Goal: Task Accomplishment & Management: Complete application form

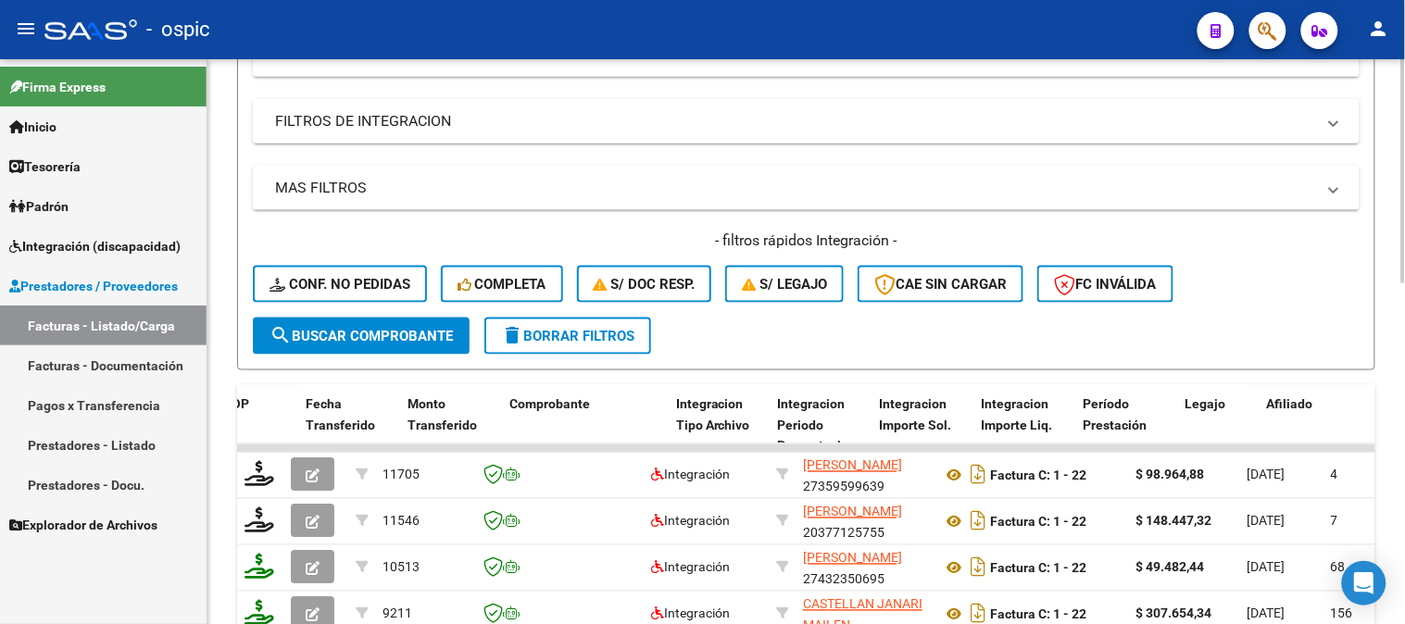
click at [591, 329] on span "delete Borrar Filtros" at bounding box center [567, 336] width 133 height 17
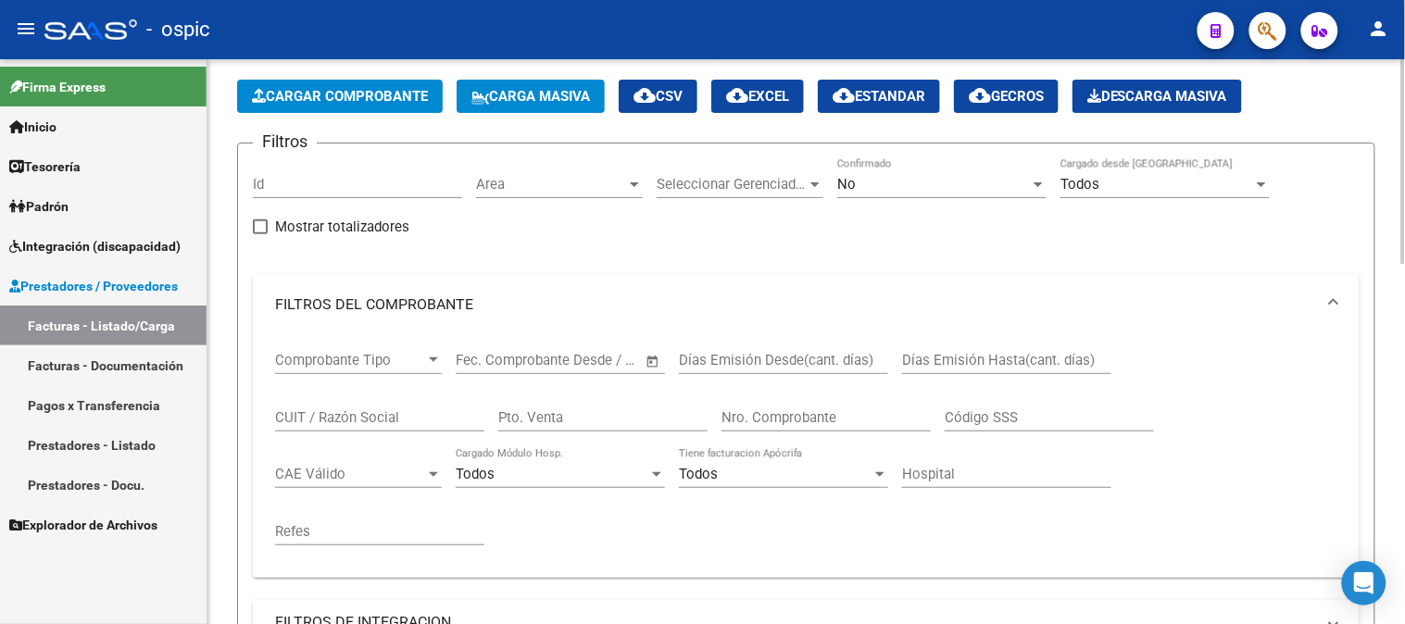
scroll to position [29, 0]
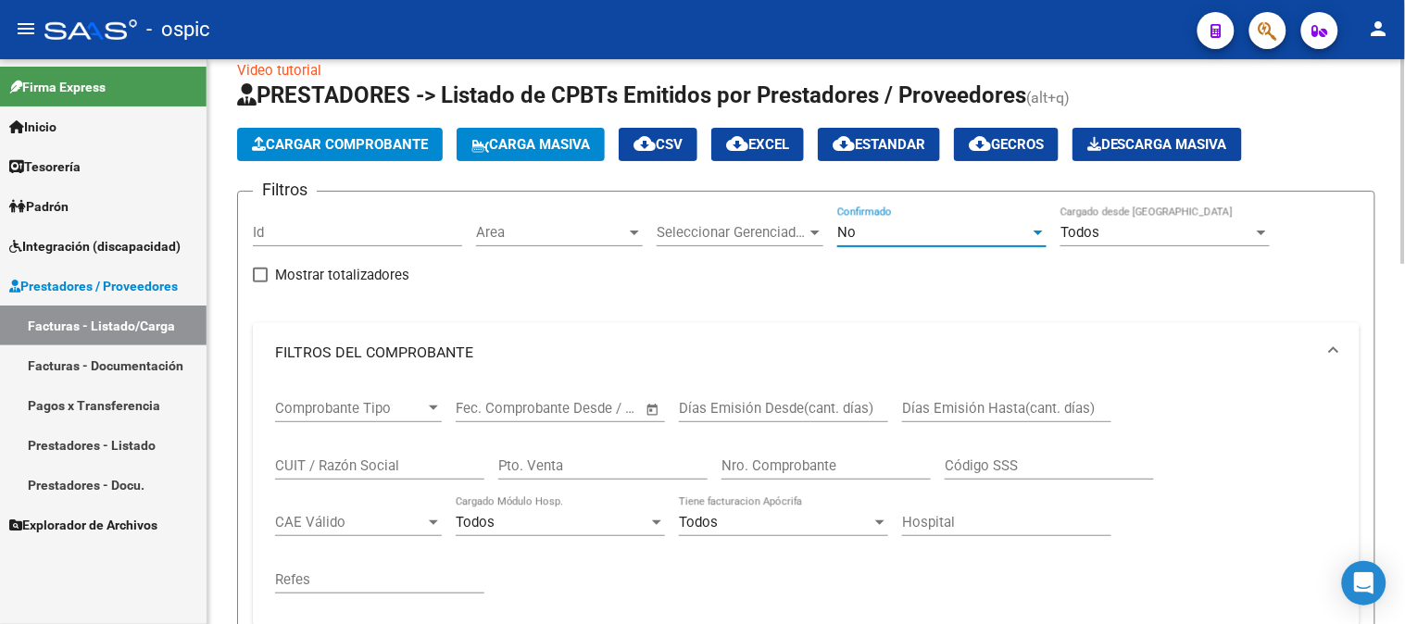
click at [881, 234] on div "No" at bounding box center [933, 232] width 193 height 17
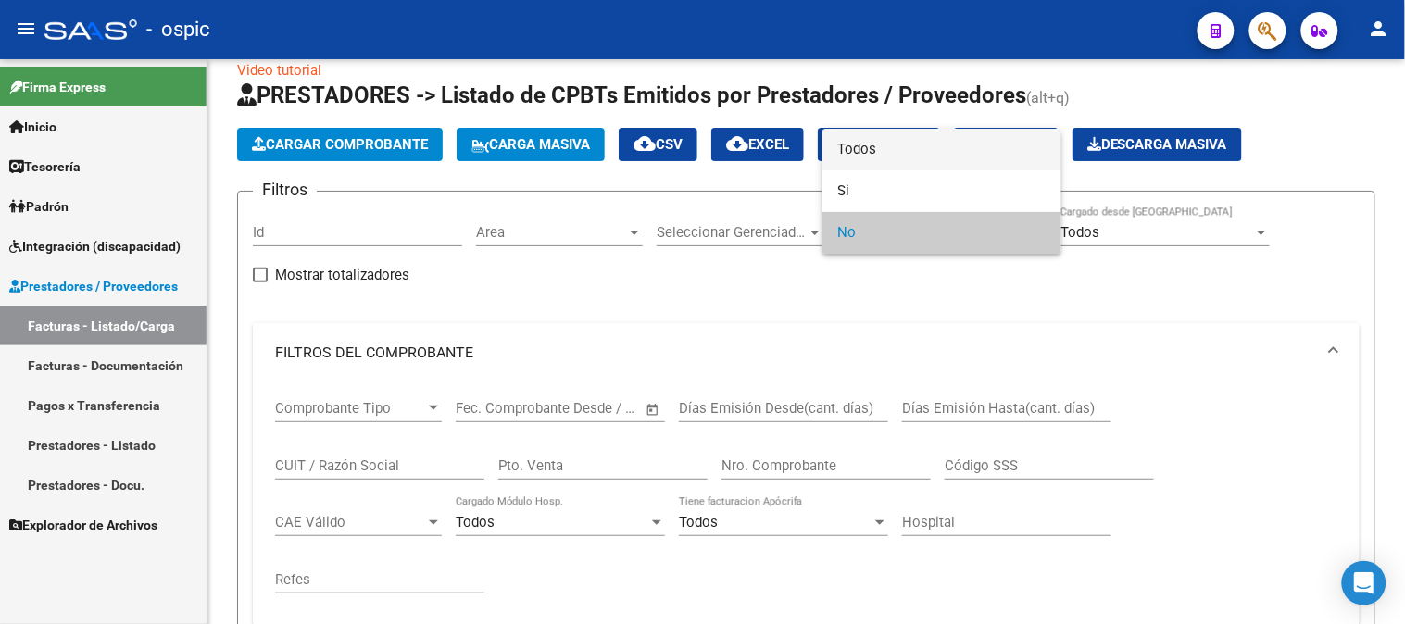
click at [837, 151] on span "Todos" at bounding box center [941, 150] width 209 height 42
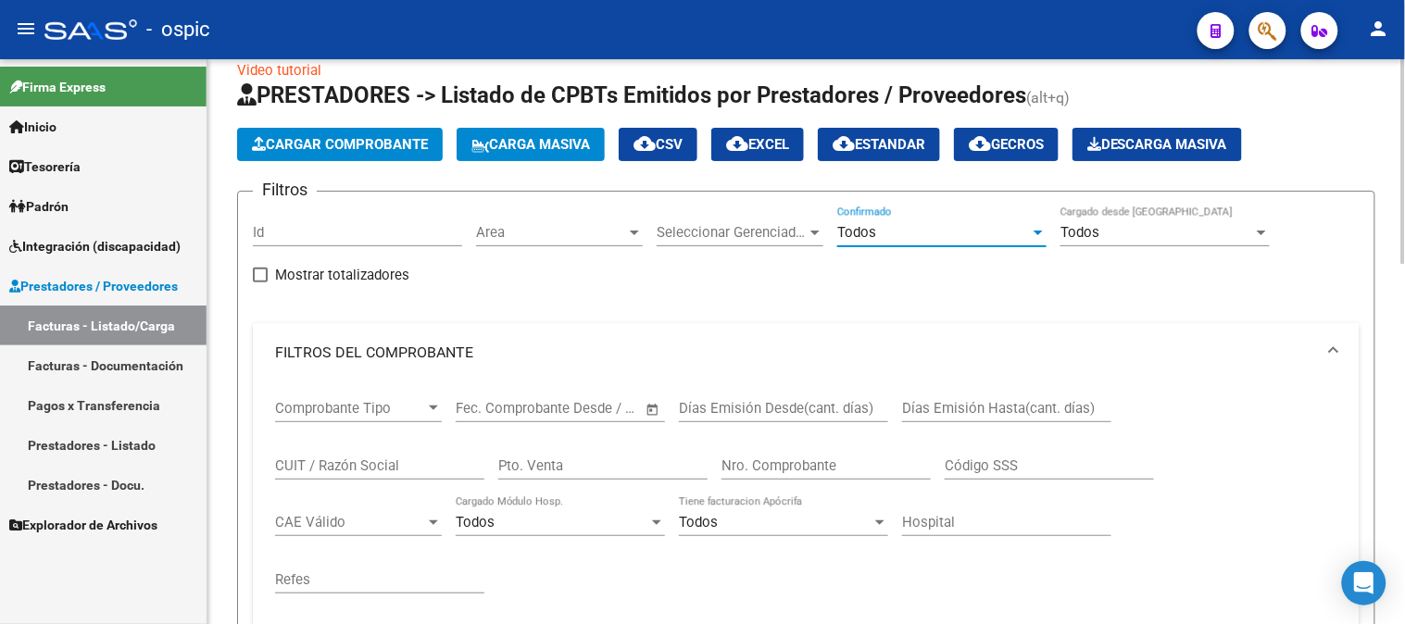
scroll to position [234, 0]
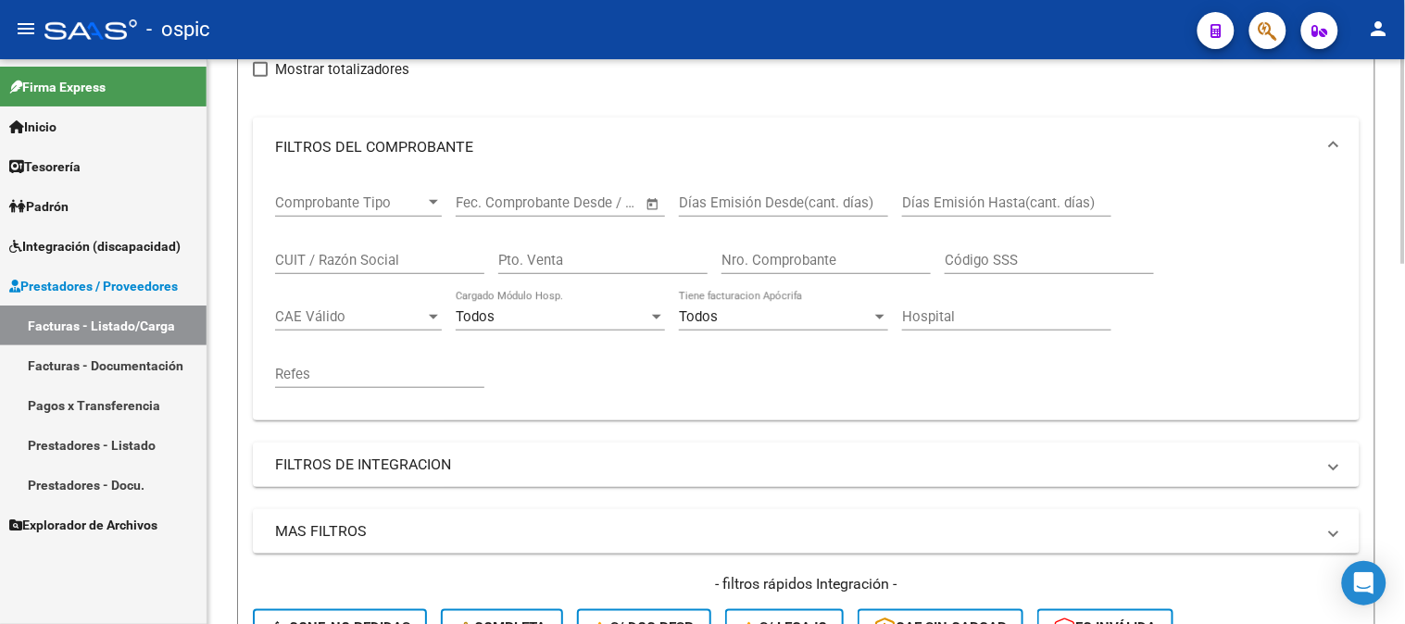
click at [392, 264] on input "CUIT / Razón Social" at bounding box center [379, 260] width 209 height 17
type input "o"
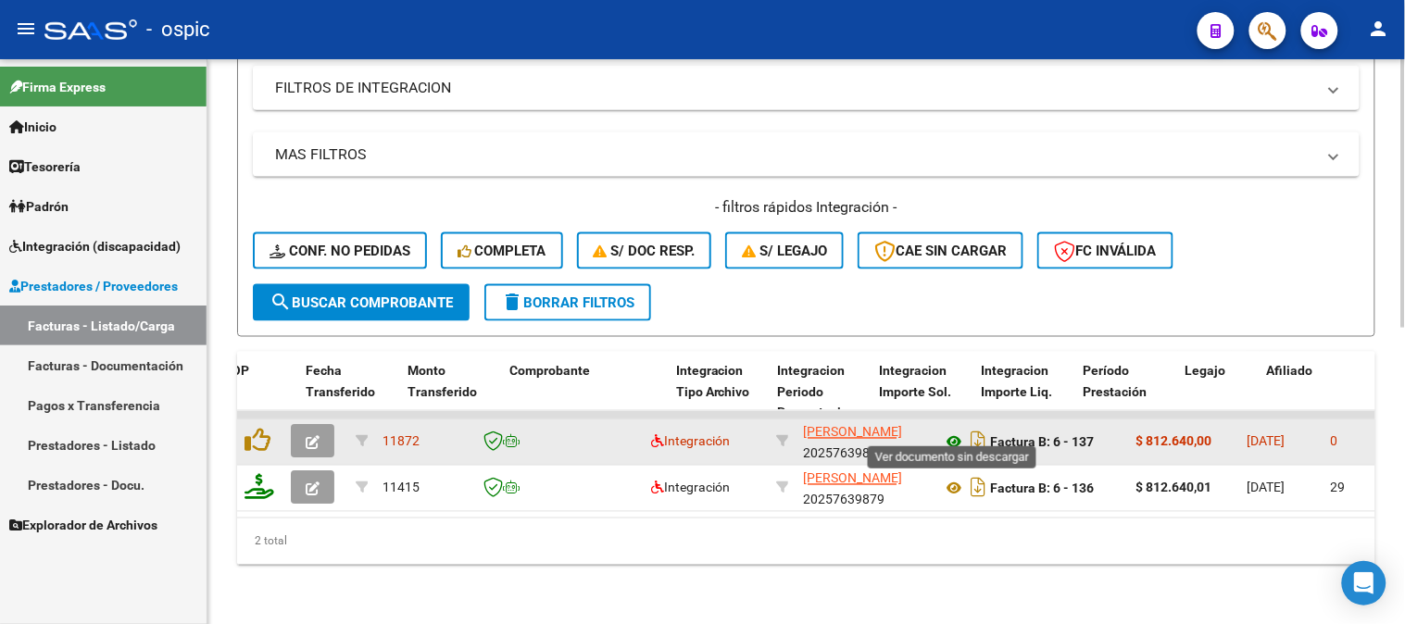
type input "[PERSON_NAME]"
click at [954, 432] on icon at bounding box center [954, 443] width 24 height 22
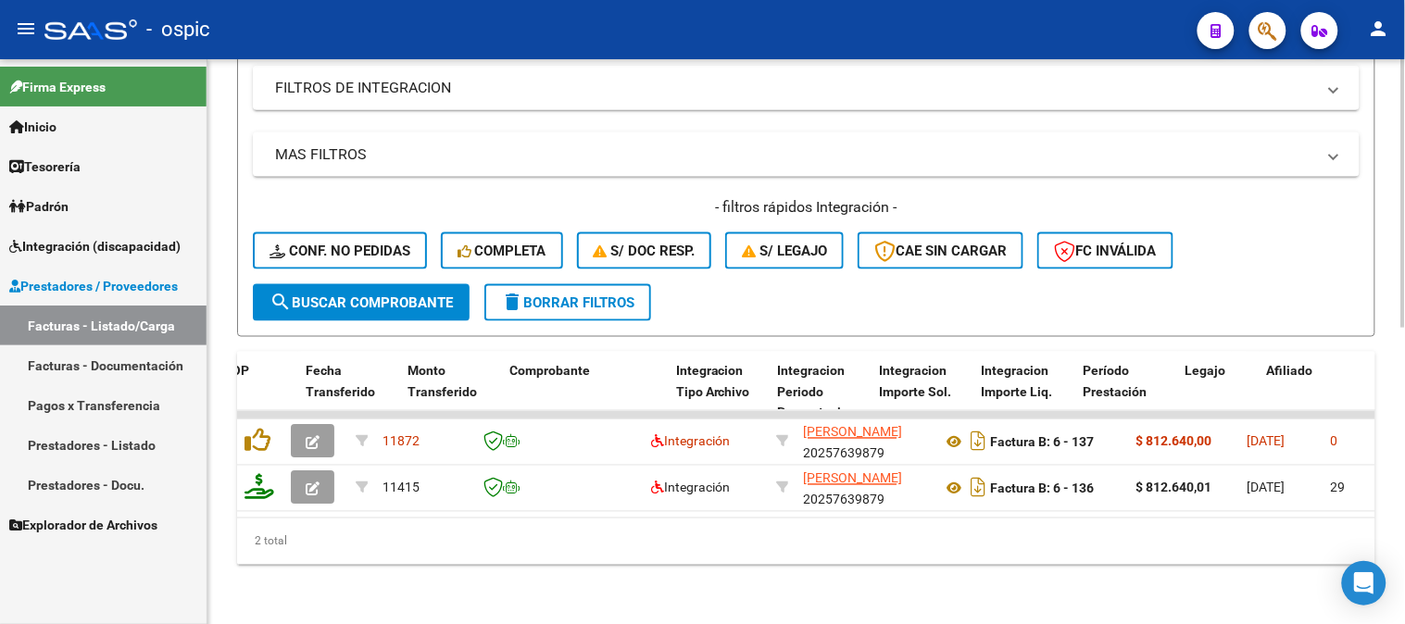
click at [589, 295] on span "delete Borrar Filtros" at bounding box center [567, 303] width 133 height 17
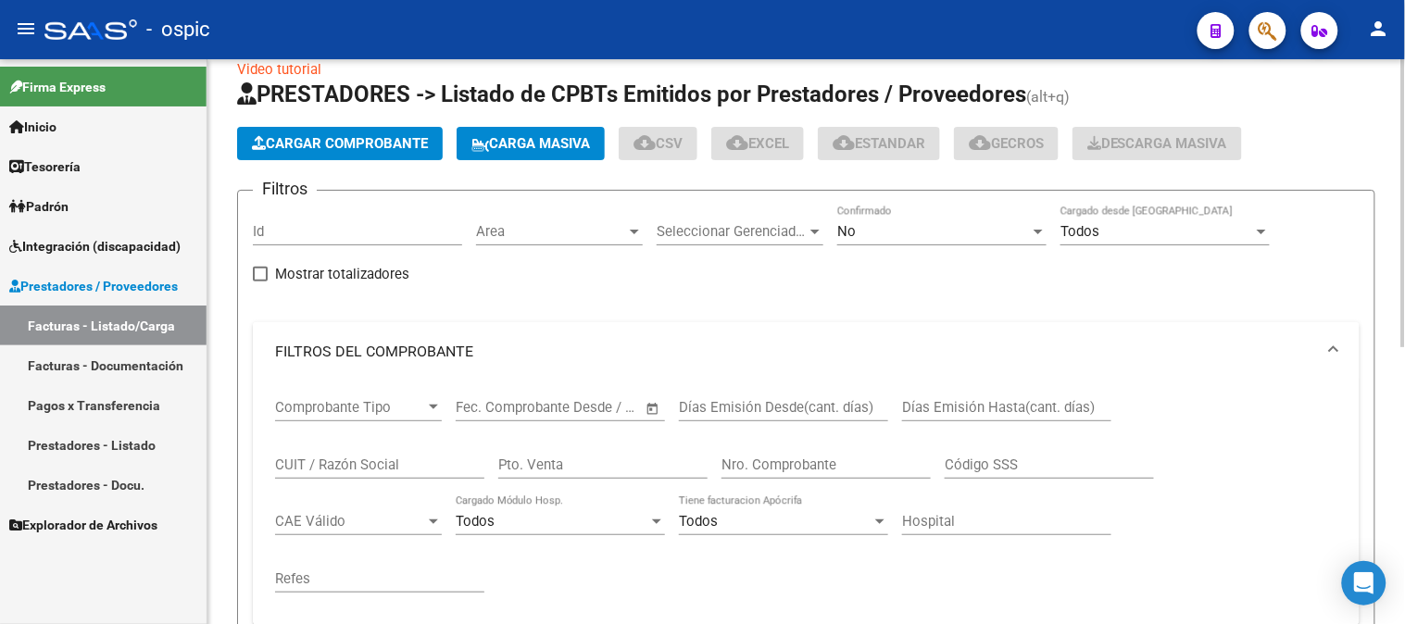
scroll to position [29, 0]
click at [913, 226] on div "No" at bounding box center [933, 232] width 193 height 17
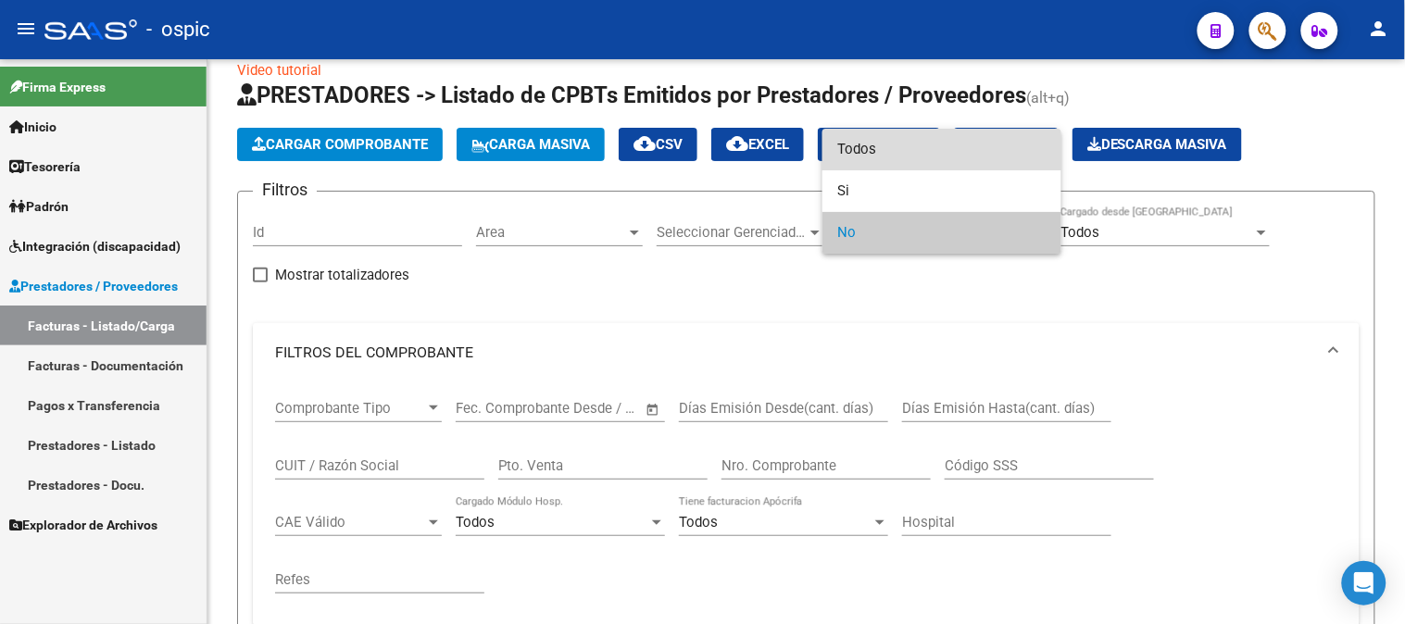
drag, startPoint x: 890, startPoint y: 149, endPoint x: 660, endPoint y: 399, distance: 339.6
click at [889, 150] on span "Todos" at bounding box center [941, 150] width 209 height 42
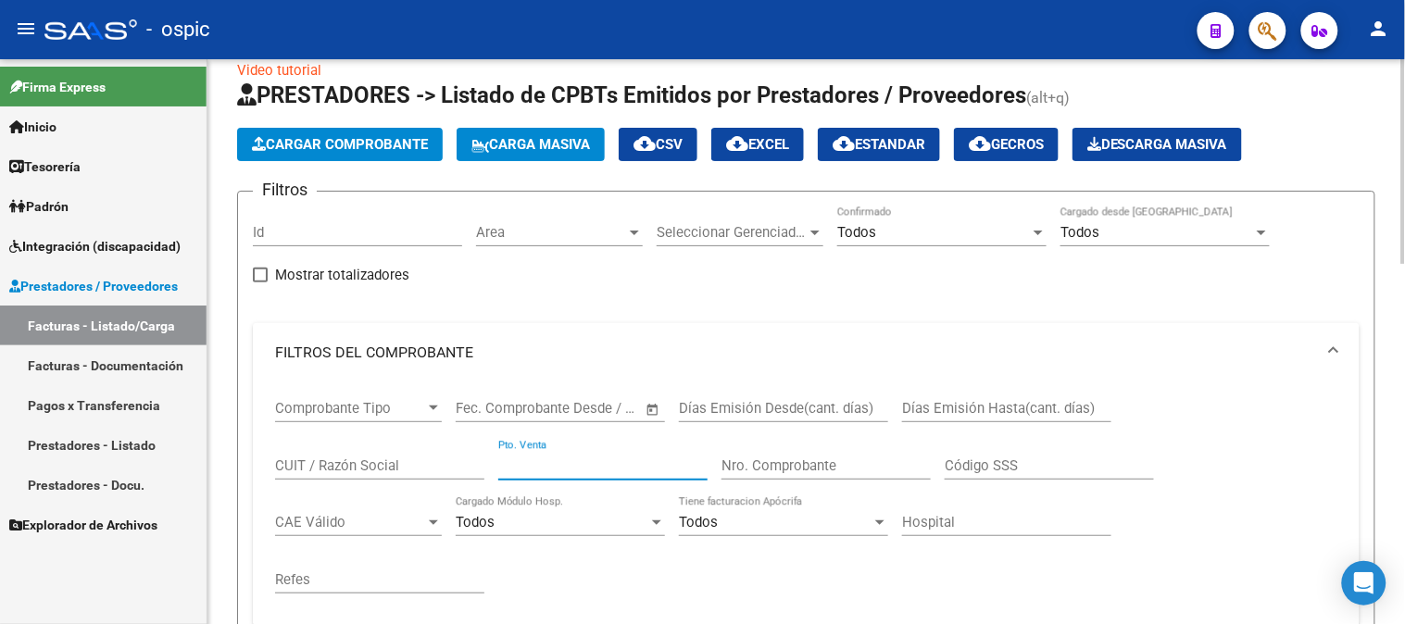
click at [622, 459] on input "Pto. Venta" at bounding box center [602, 466] width 209 height 17
type input "7"
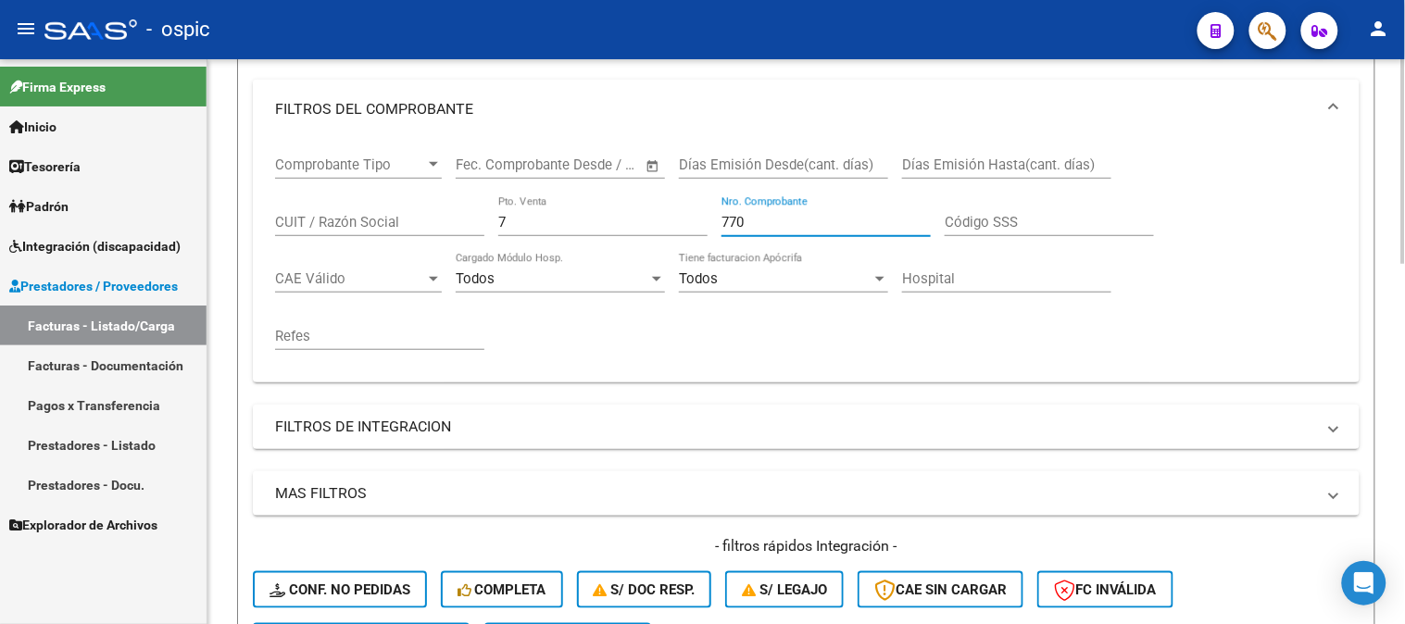
scroll to position [440, 0]
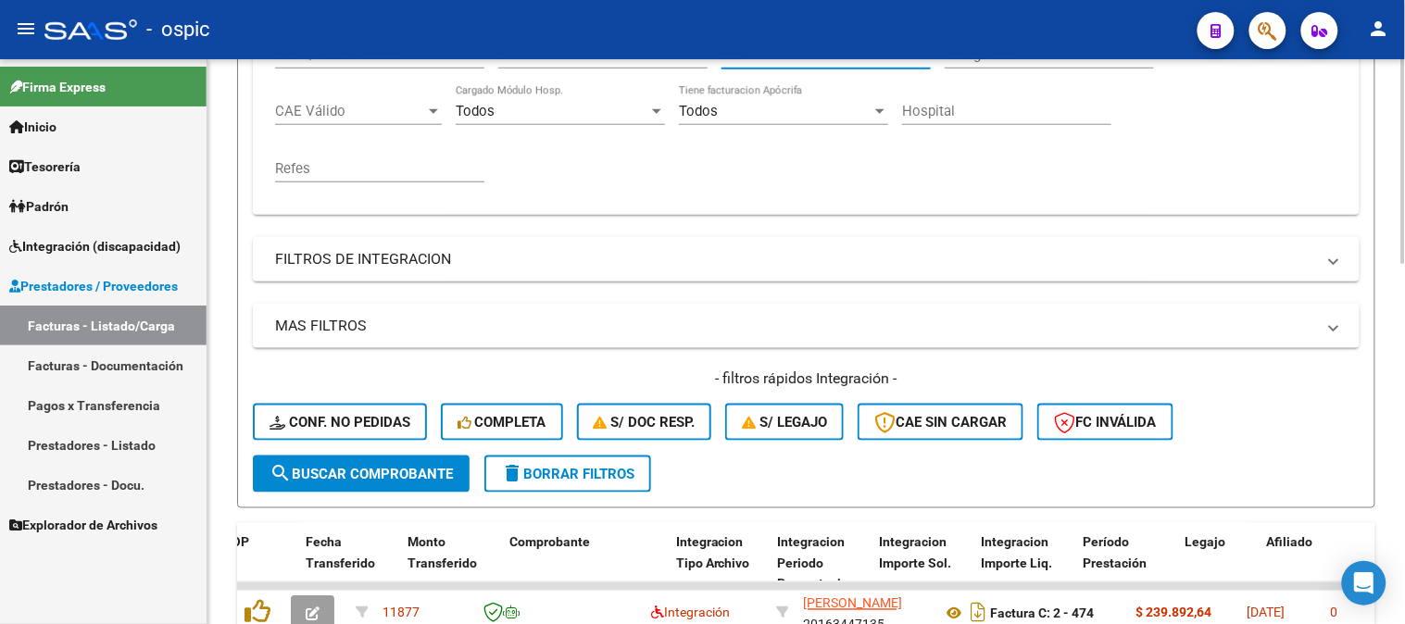
type input "770"
click at [339, 466] on span "search Buscar Comprobante" at bounding box center [361, 474] width 183 height 17
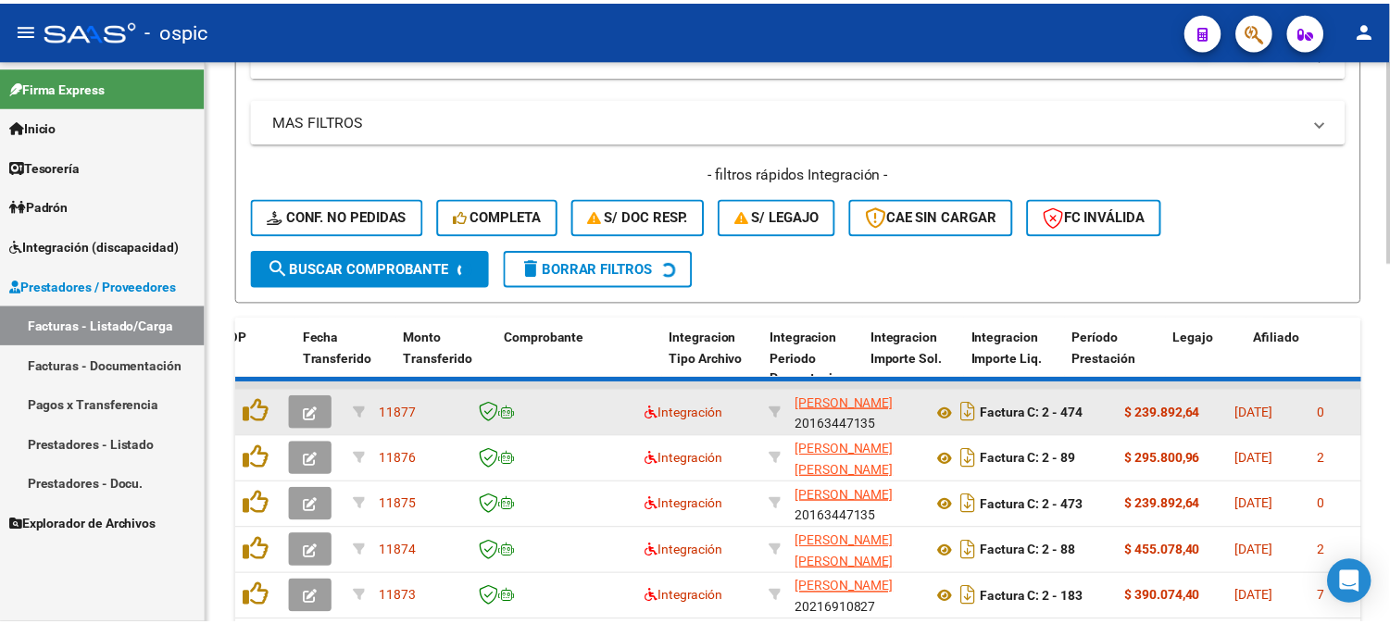
scroll to position [579, 0]
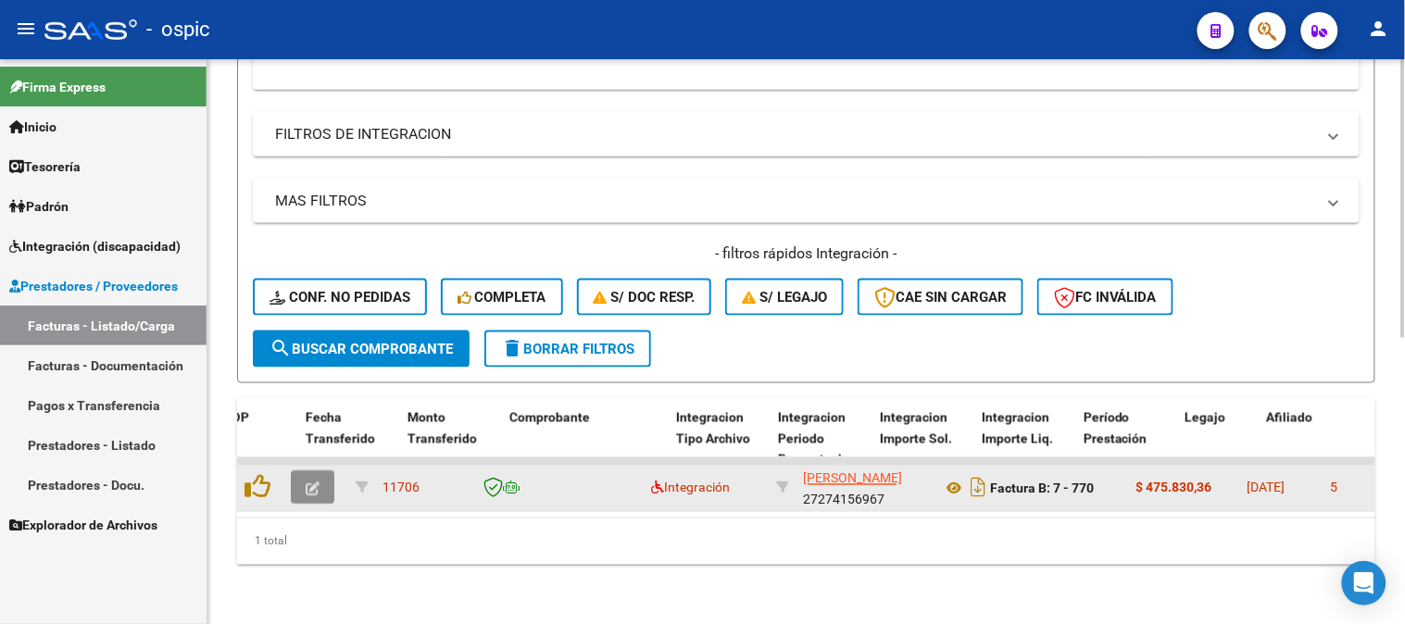
click at [316, 483] on icon "button" at bounding box center [313, 490] width 14 height 14
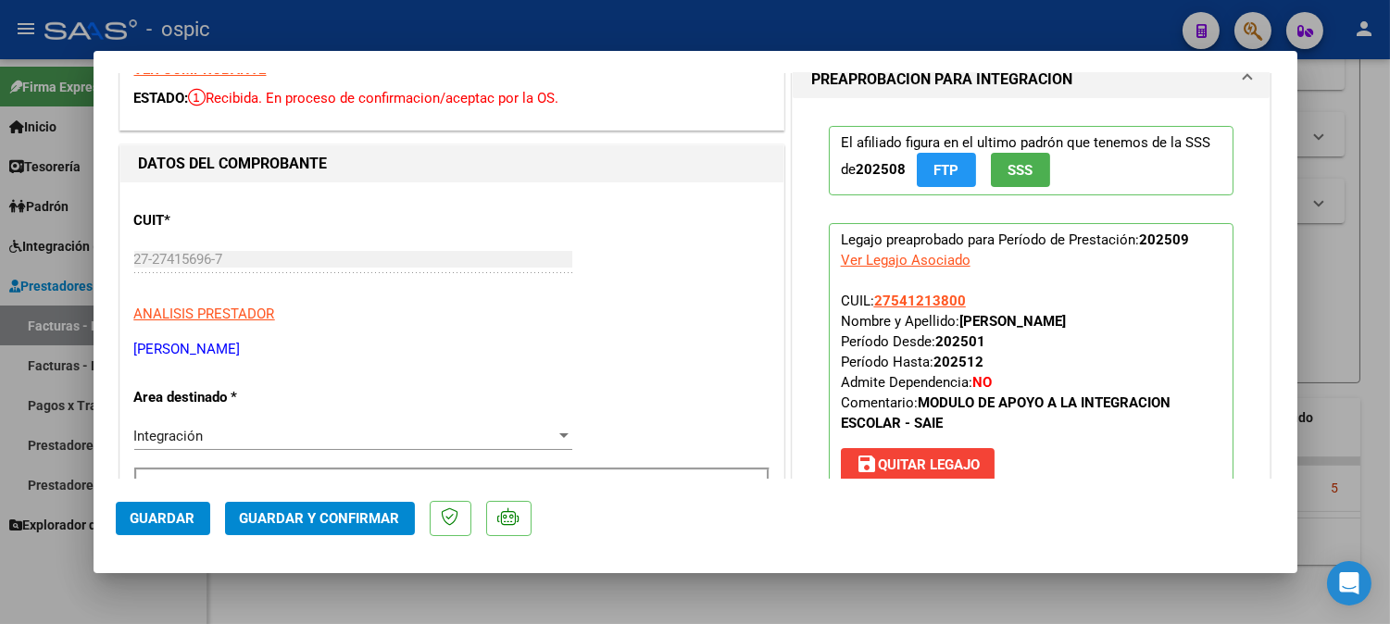
scroll to position [0, 0]
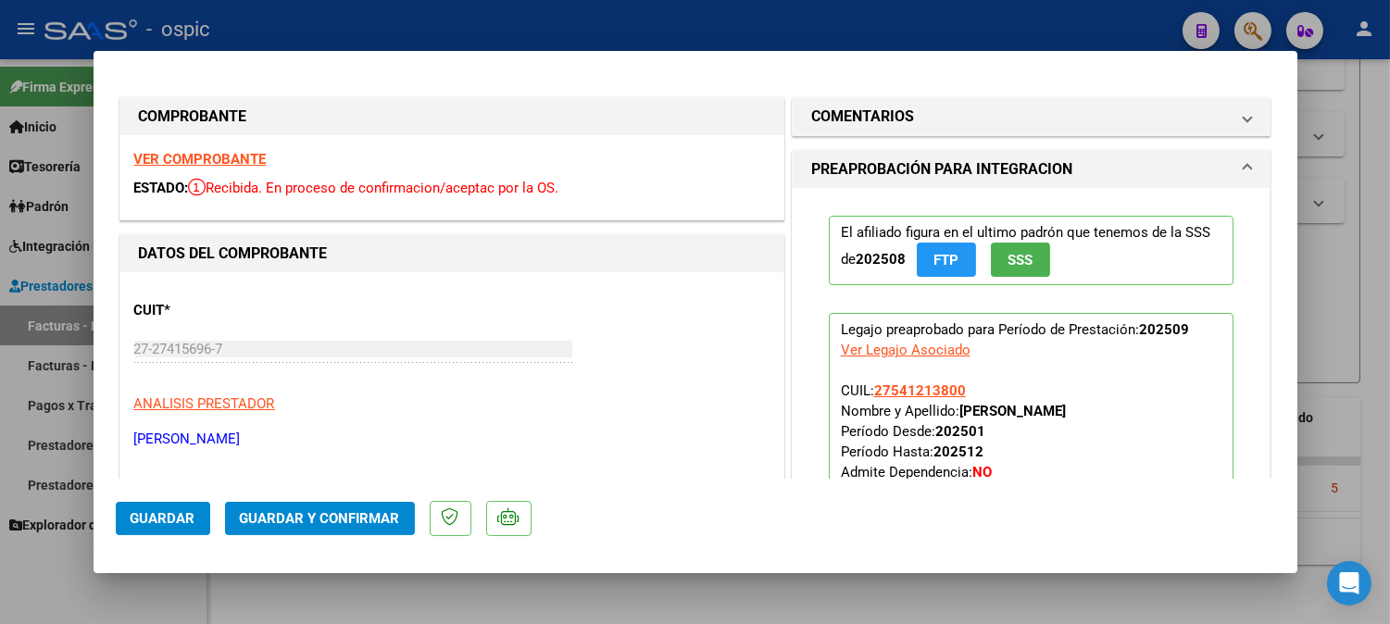
drag, startPoint x: 919, startPoint y: 122, endPoint x: 914, endPoint y: 186, distance: 64.1
click at [918, 122] on mat-panel-title "COMENTARIOS" at bounding box center [1020, 117] width 419 height 22
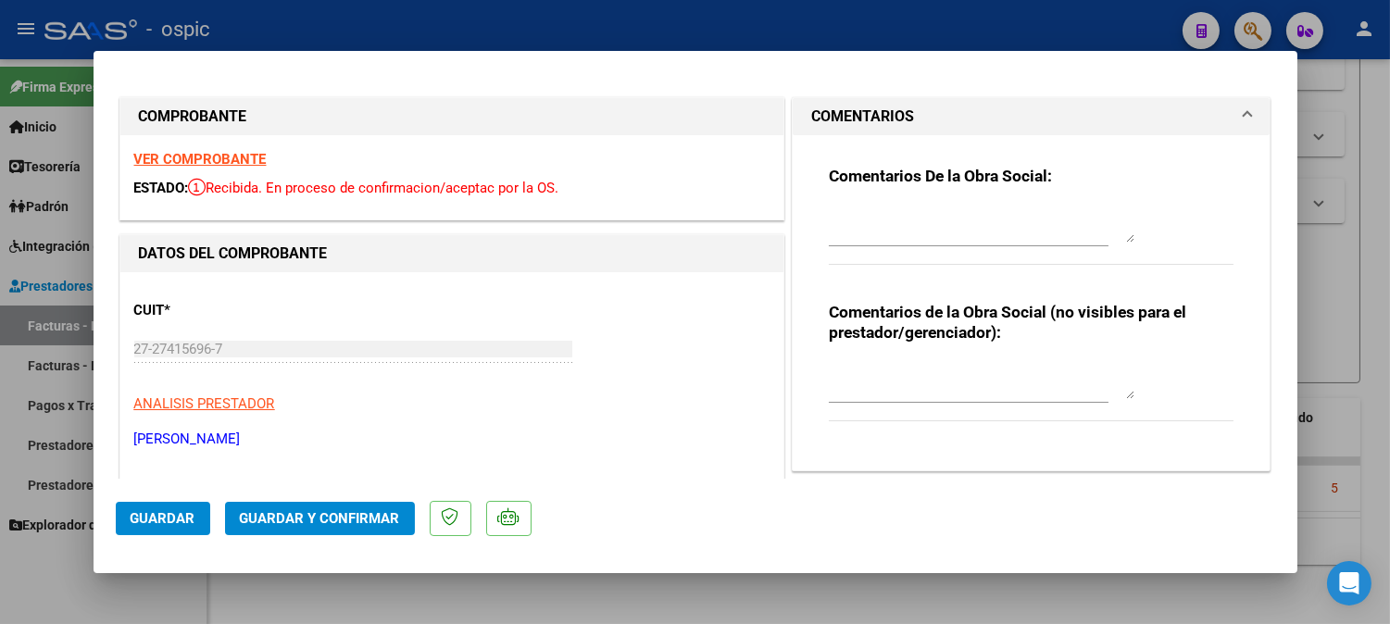
drag, startPoint x: 912, startPoint y: 366, endPoint x: 1123, endPoint y: 318, distance: 215.7
click at [912, 367] on textarea at bounding box center [982, 380] width 306 height 37
type textarea "s"
type textarea "SAIE"
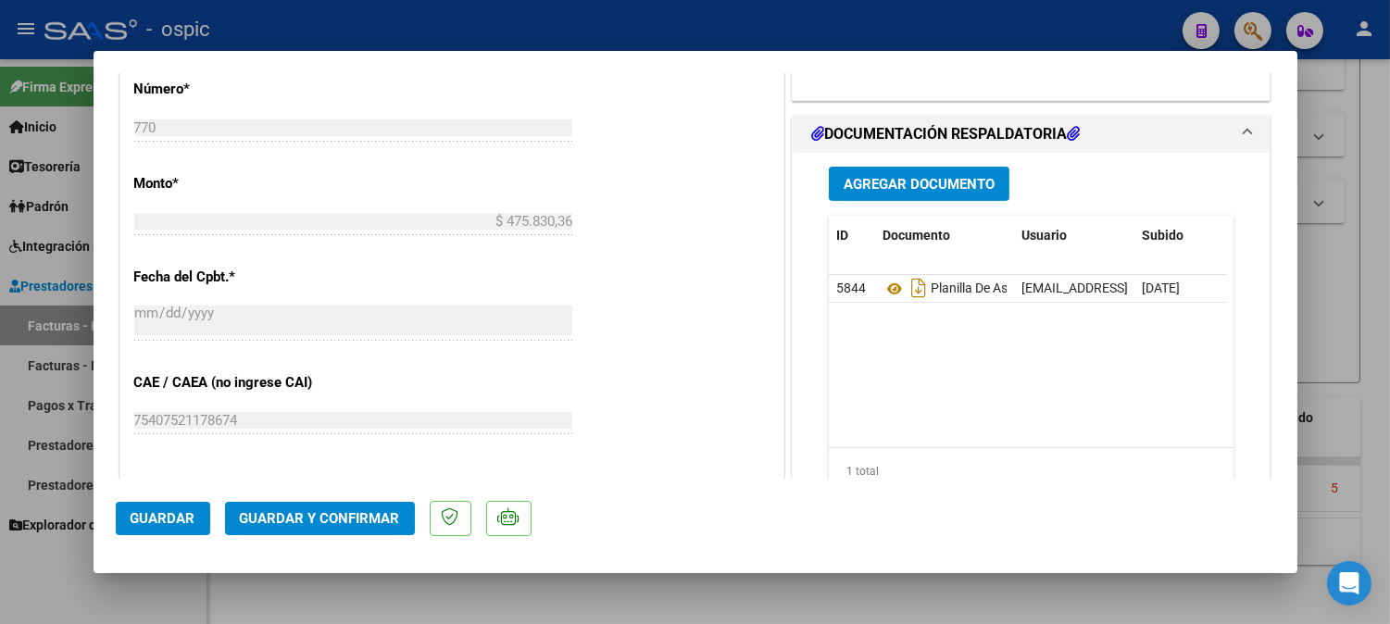
scroll to position [877, 0]
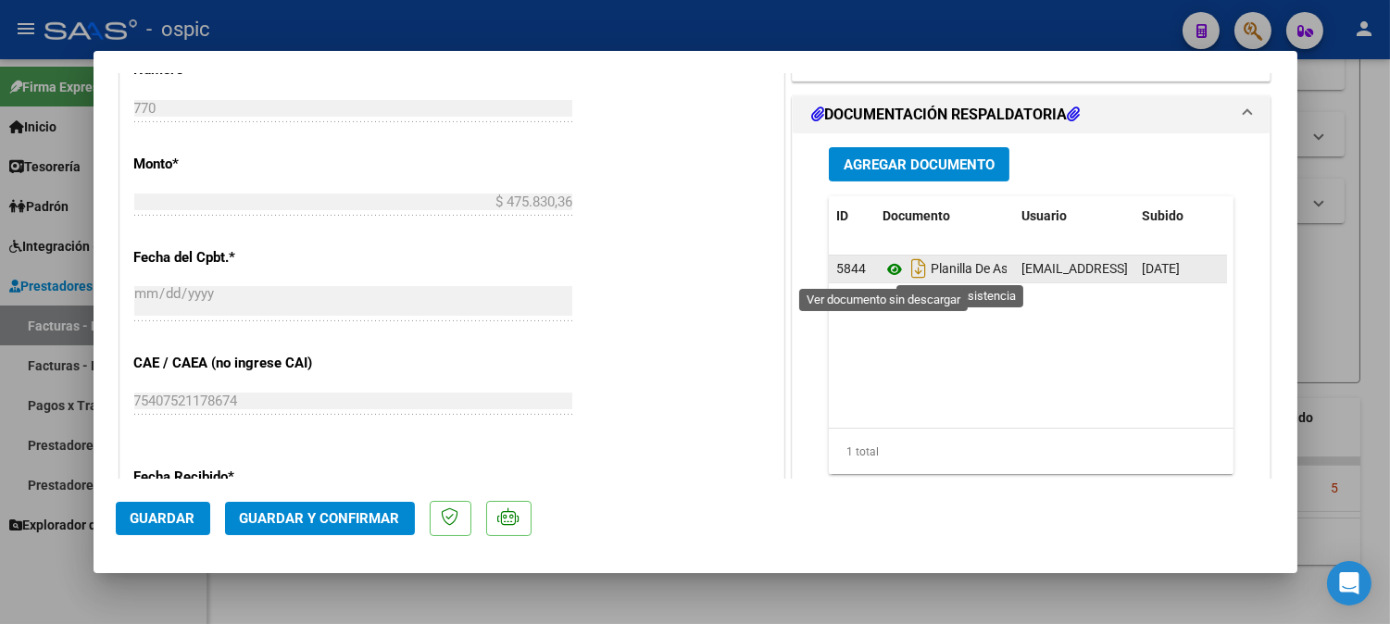
click at [889, 264] on icon at bounding box center [895, 269] width 24 height 22
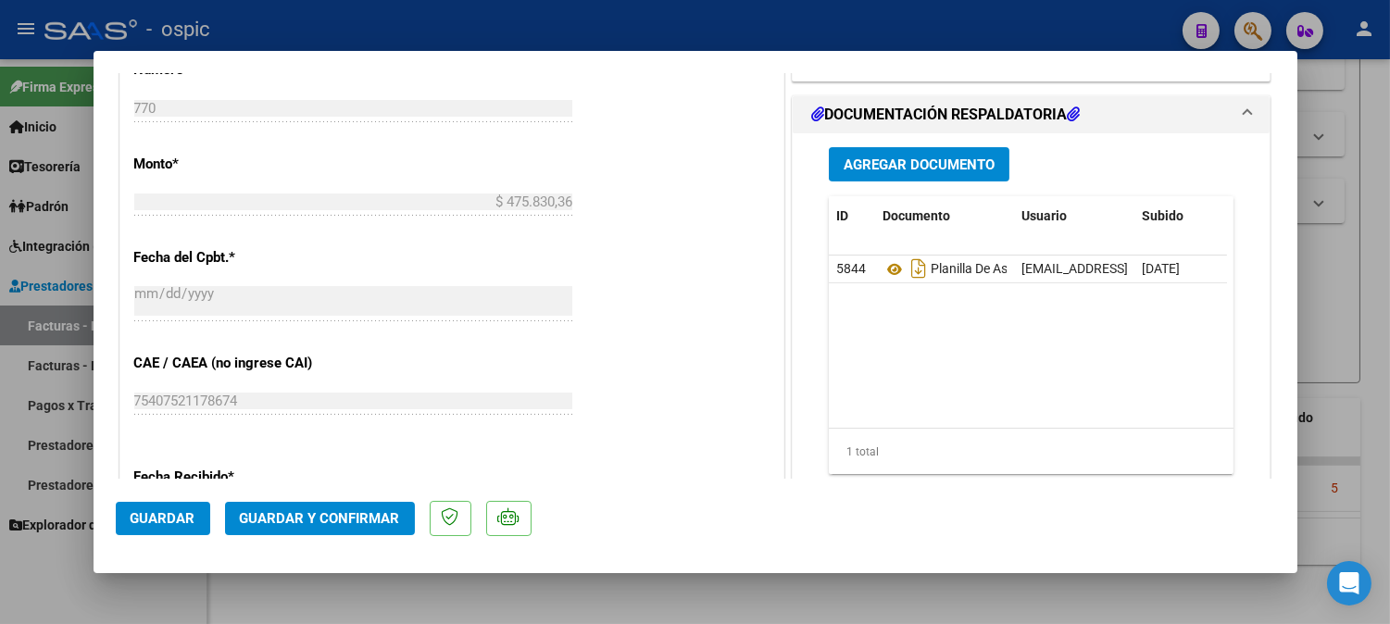
click at [329, 512] on span "Guardar y Confirmar" at bounding box center [320, 518] width 160 height 17
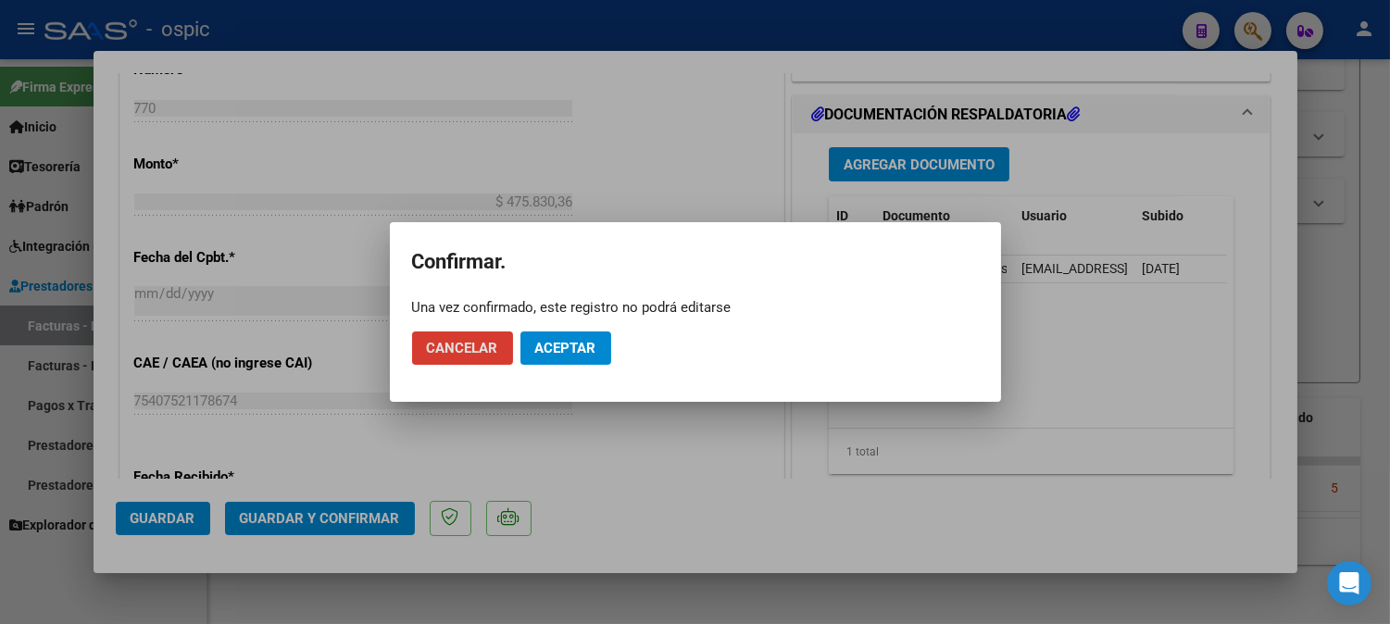
click at [558, 328] on mat-dialog-actions "Cancelar Aceptar" at bounding box center [695, 348] width 567 height 63
click at [558, 340] on span "Aceptar" at bounding box center [565, 348] width 61 height 17
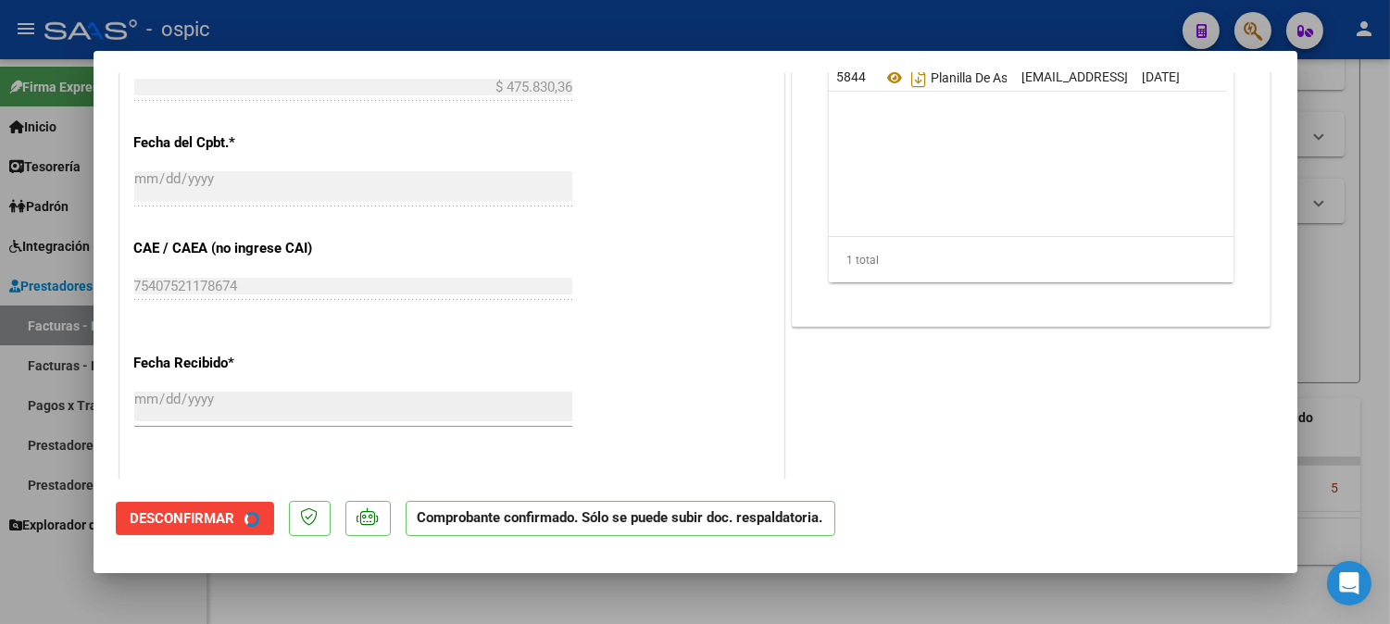
scroll to position [763, 0]
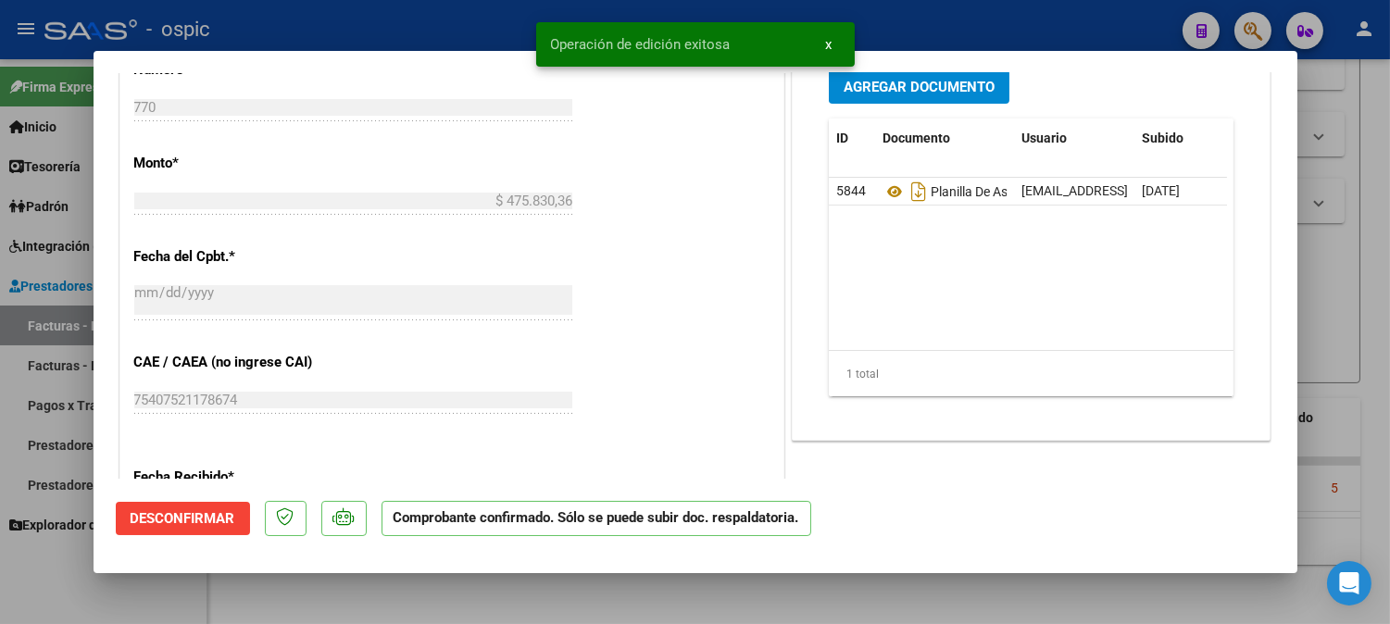
type input "$ 0,00"
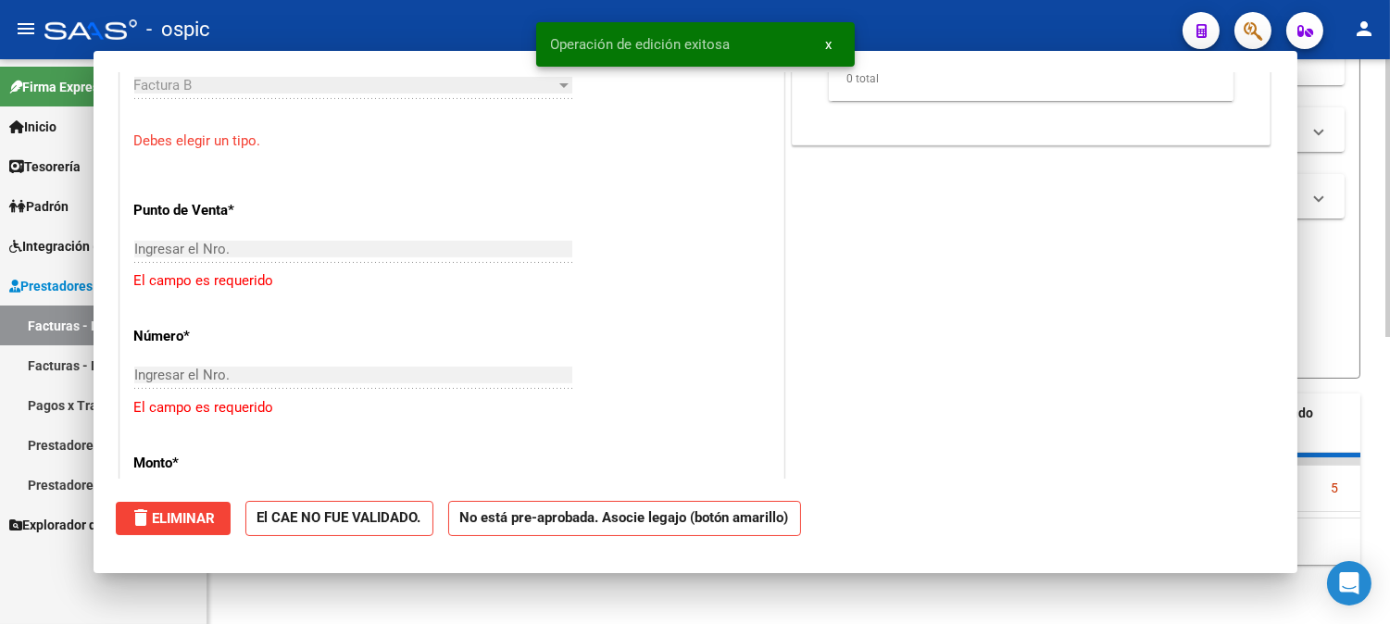
scroll to position [1107, 0]
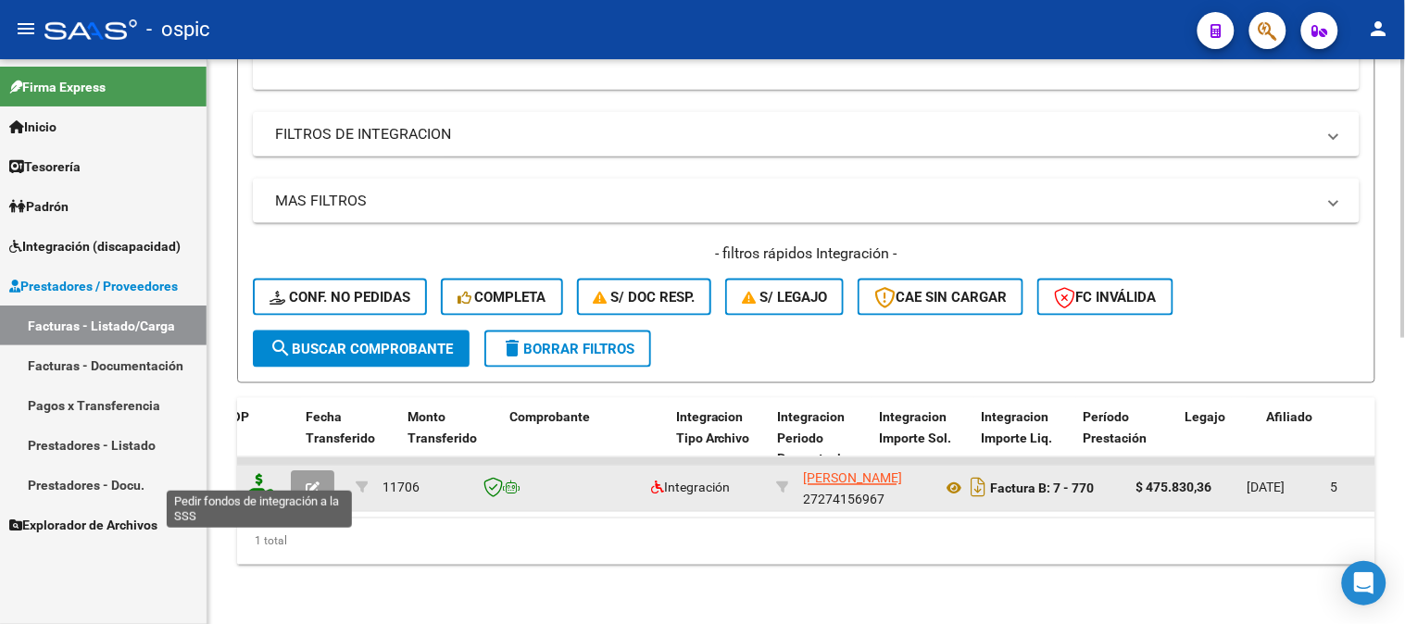
click at [257, 474] on icon at bounding box center [260, 487] width 30 height 26
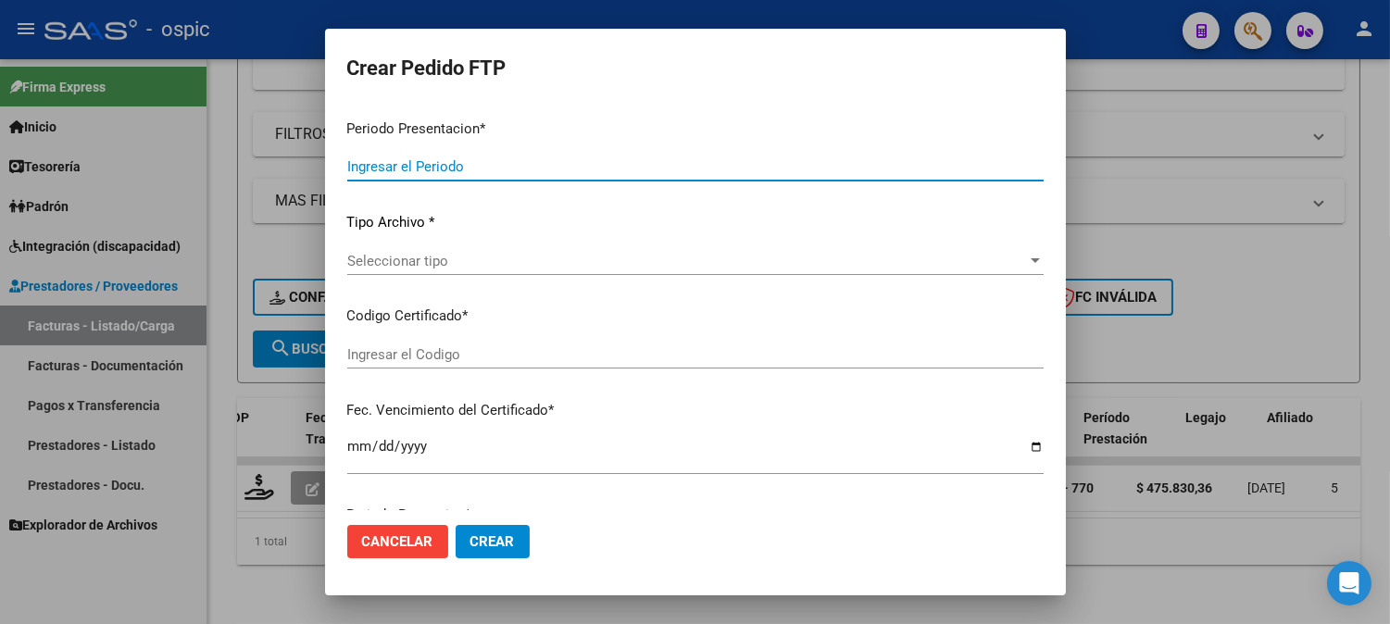
type input "202509"
type input "$ 475.830,36"
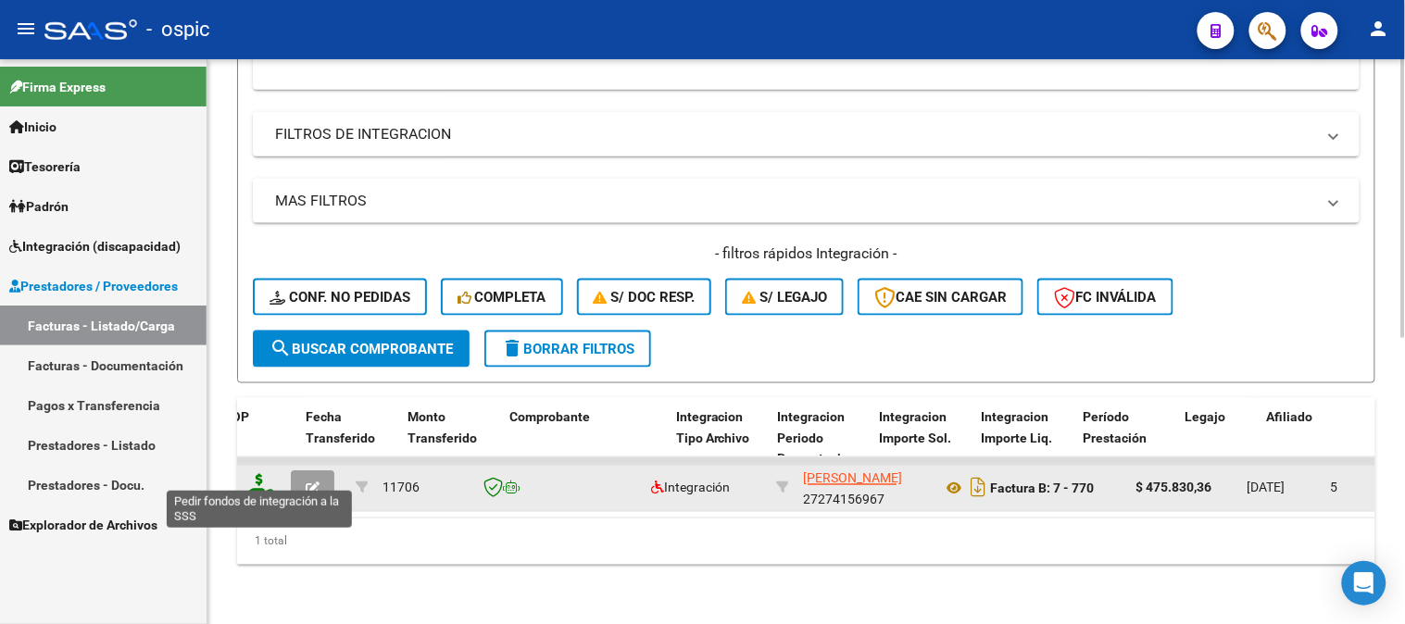
click at [257, 474] on icon at bounding box center [260, 487] width 30 height 26
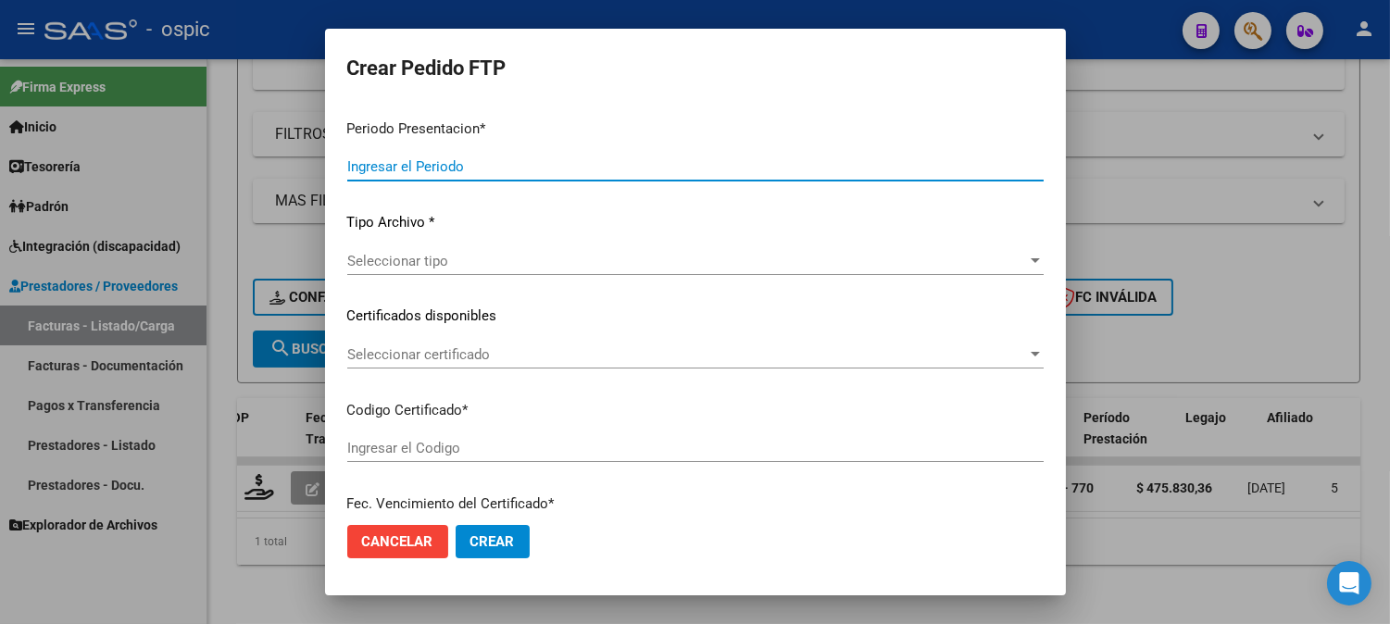
type input "202509"
type input "$ 475.830,36"
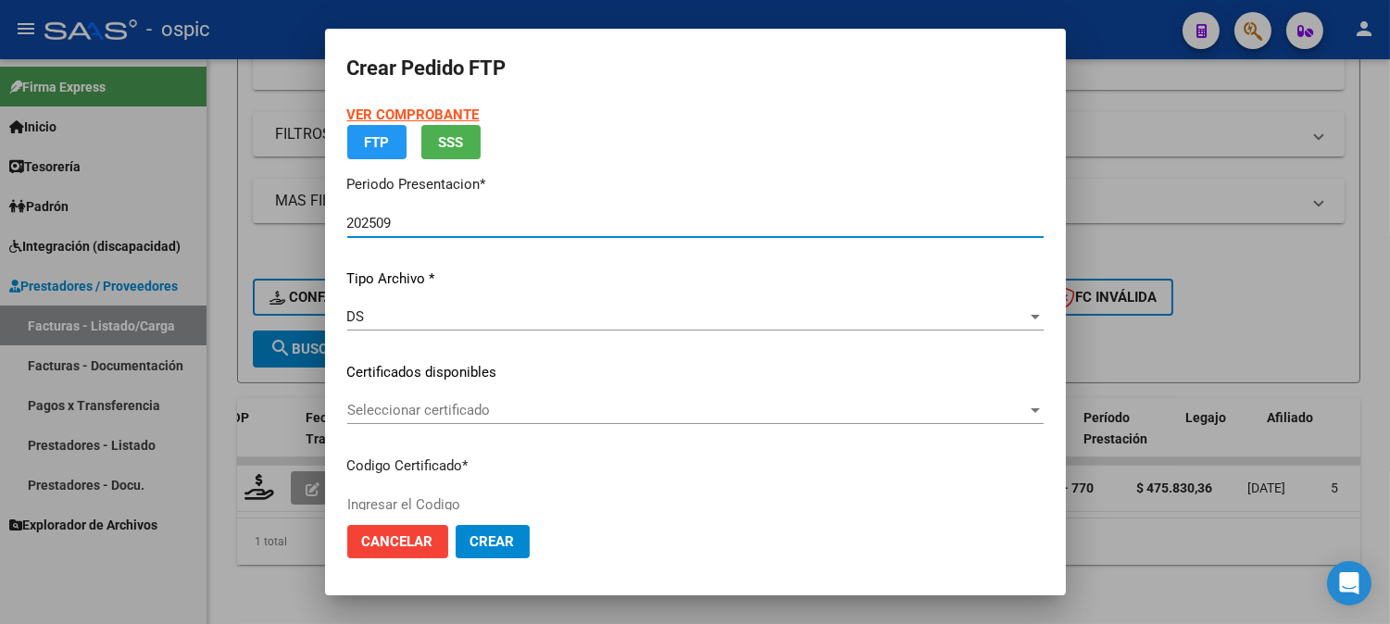
type input "0000000000000000000000000000002829546180"
type input "[DATE]"
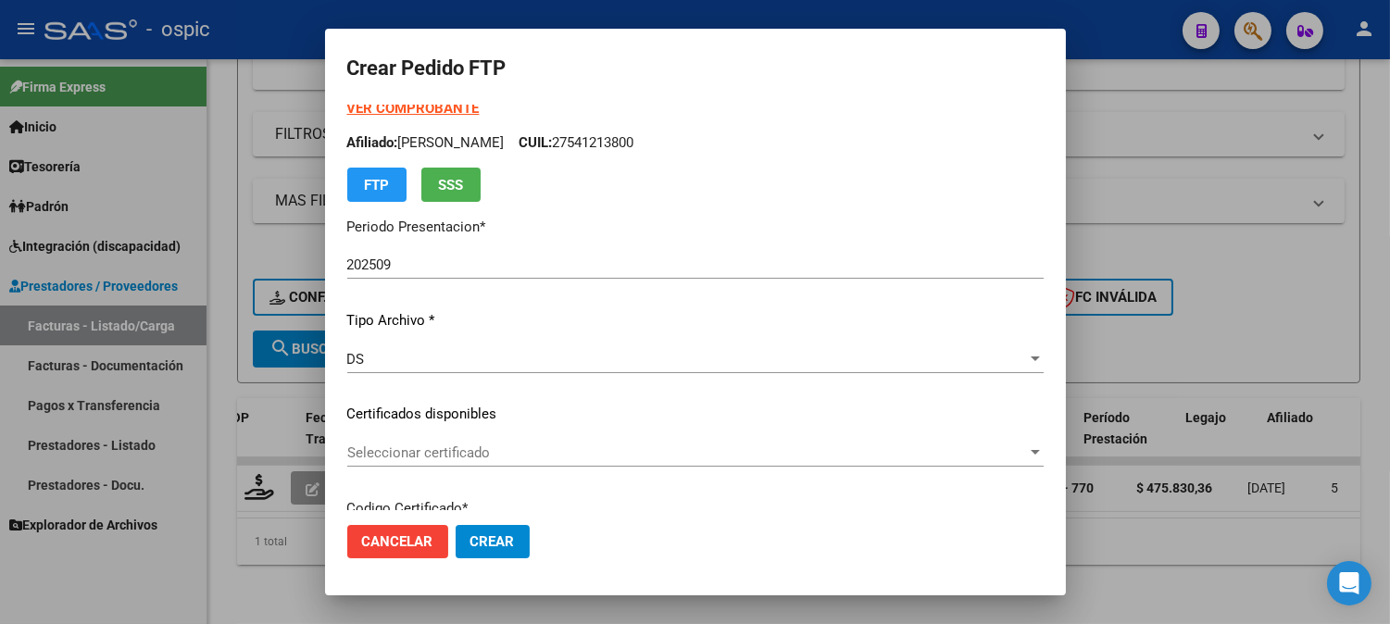
scroll to position [0, 0]
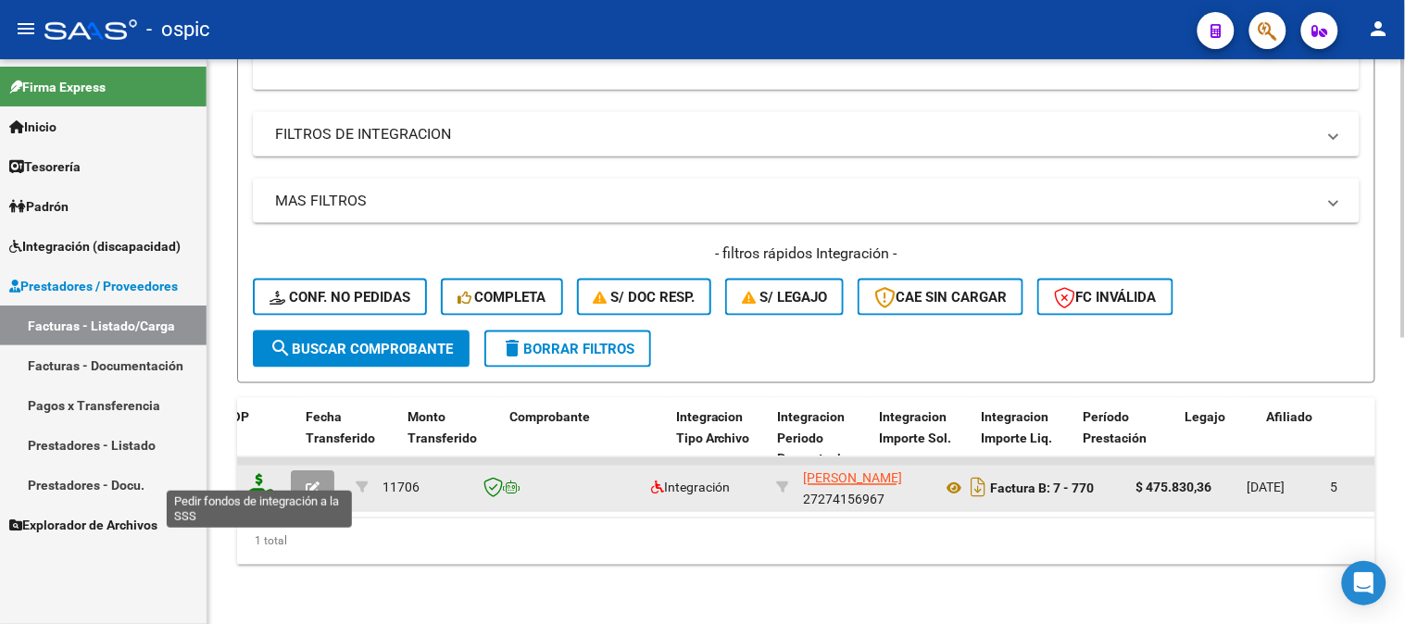
click at [262, 474] on icon at bounding box center [260, 487] width 30 height 26
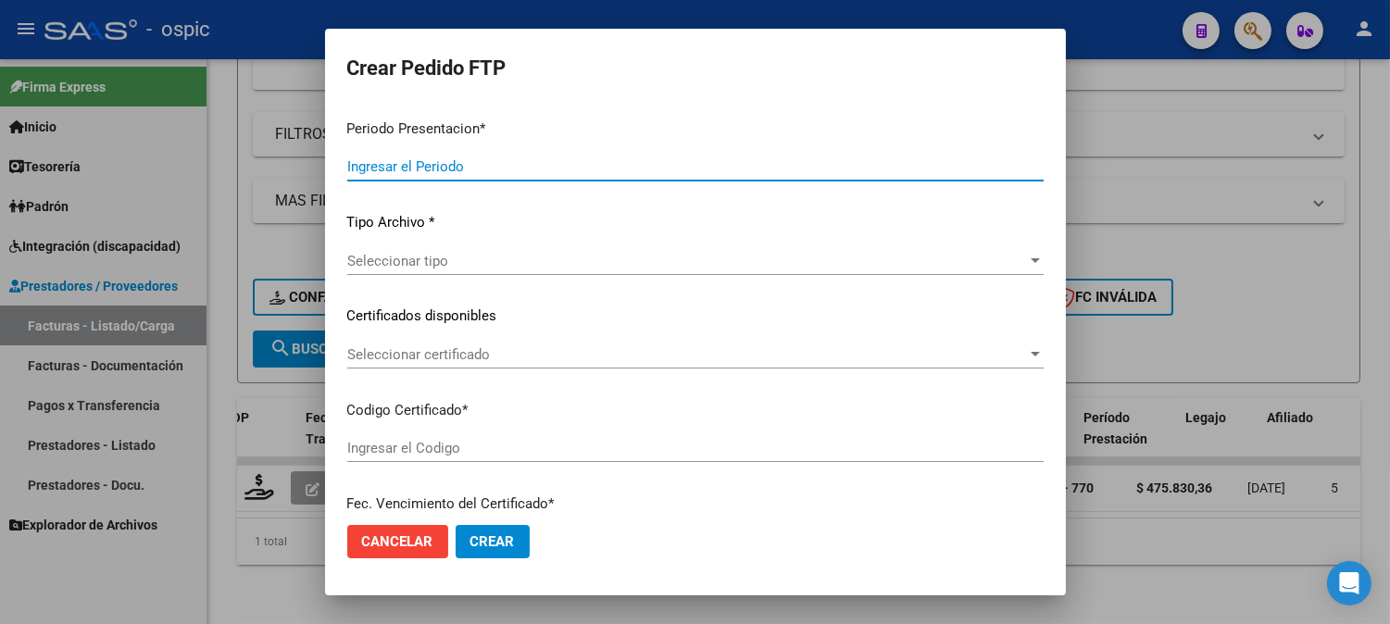
type input "202509"
type input "$ 475.830,36"
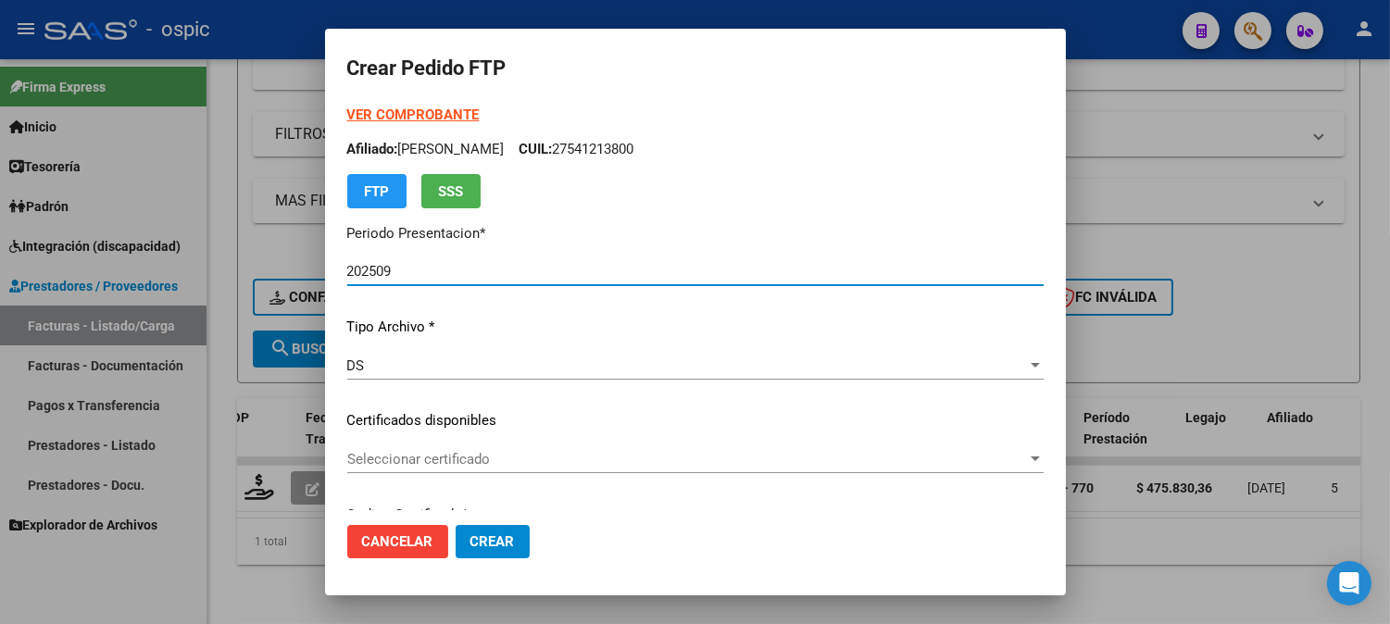
type input "0000000000000000000000000000002829546180"
type input "[DATE]"
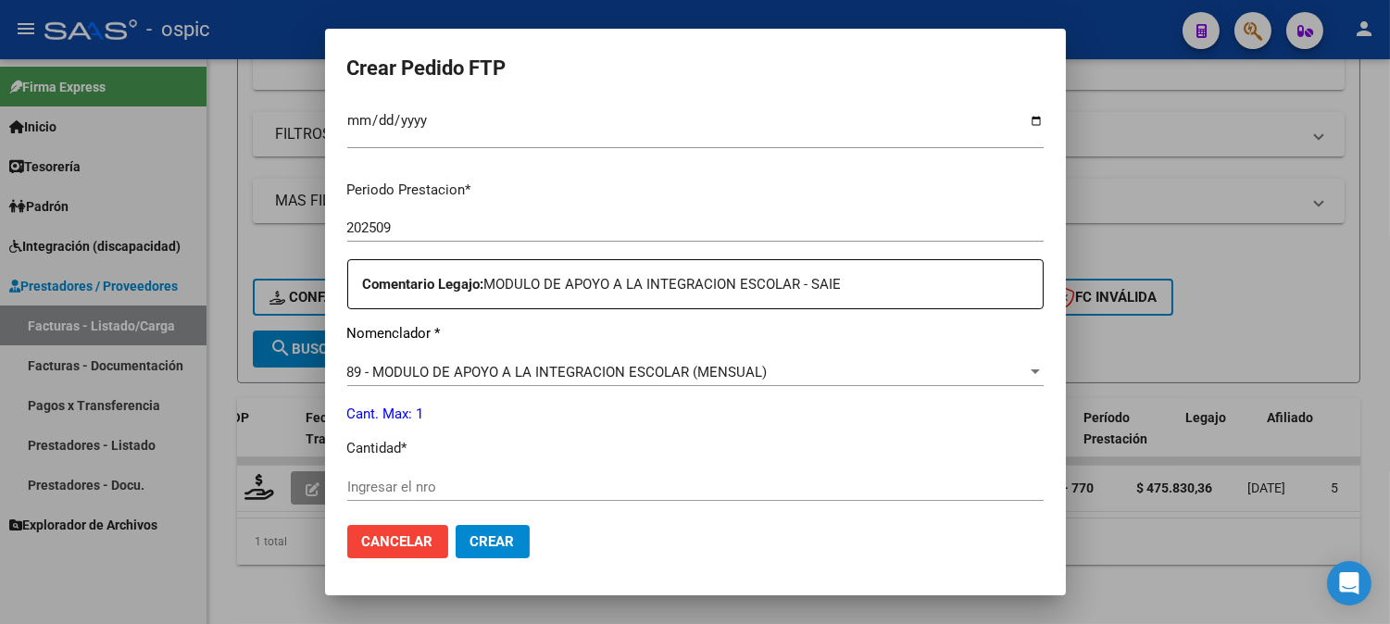
scroll to position [548, 0]
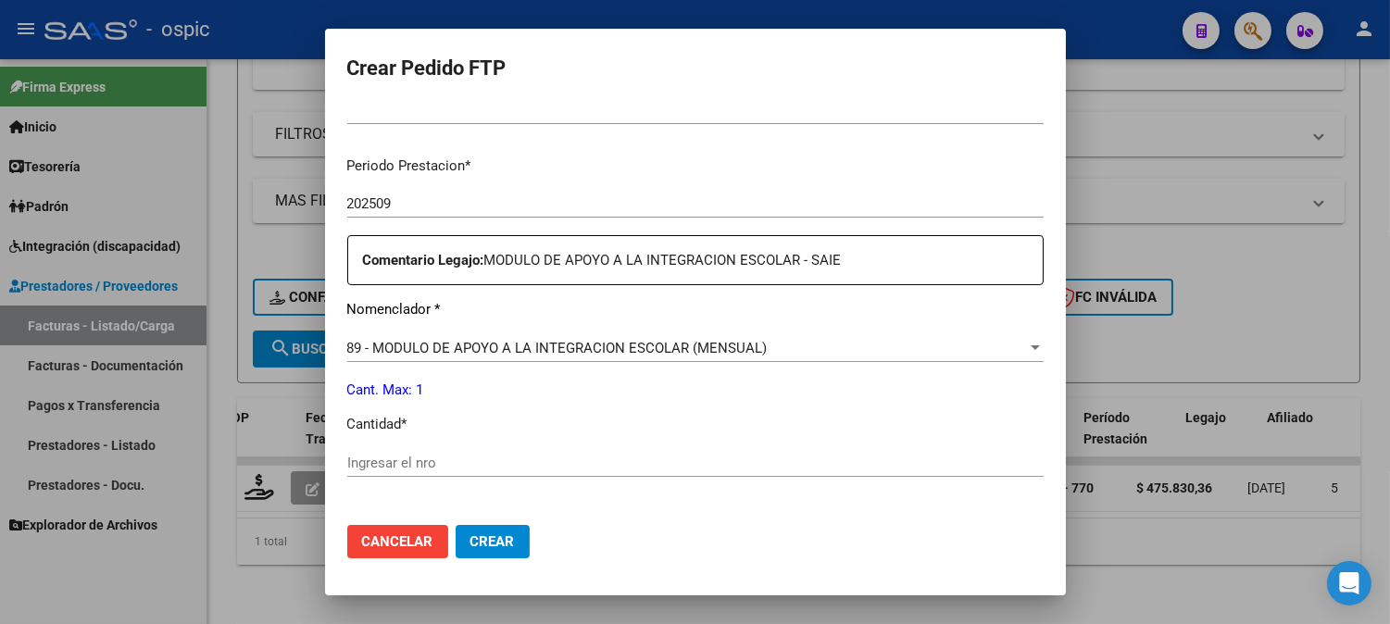
click at [664, 477] on div "Ingresar el nro" at bounding box center [695, 471] width 697 height 45
click at [698, 346] on span "89 - MODULO DE APOYO A LA INTEGRACION ESCOLAR (MENSUAL)" at bounding box center [557, 348] width 421 height 17
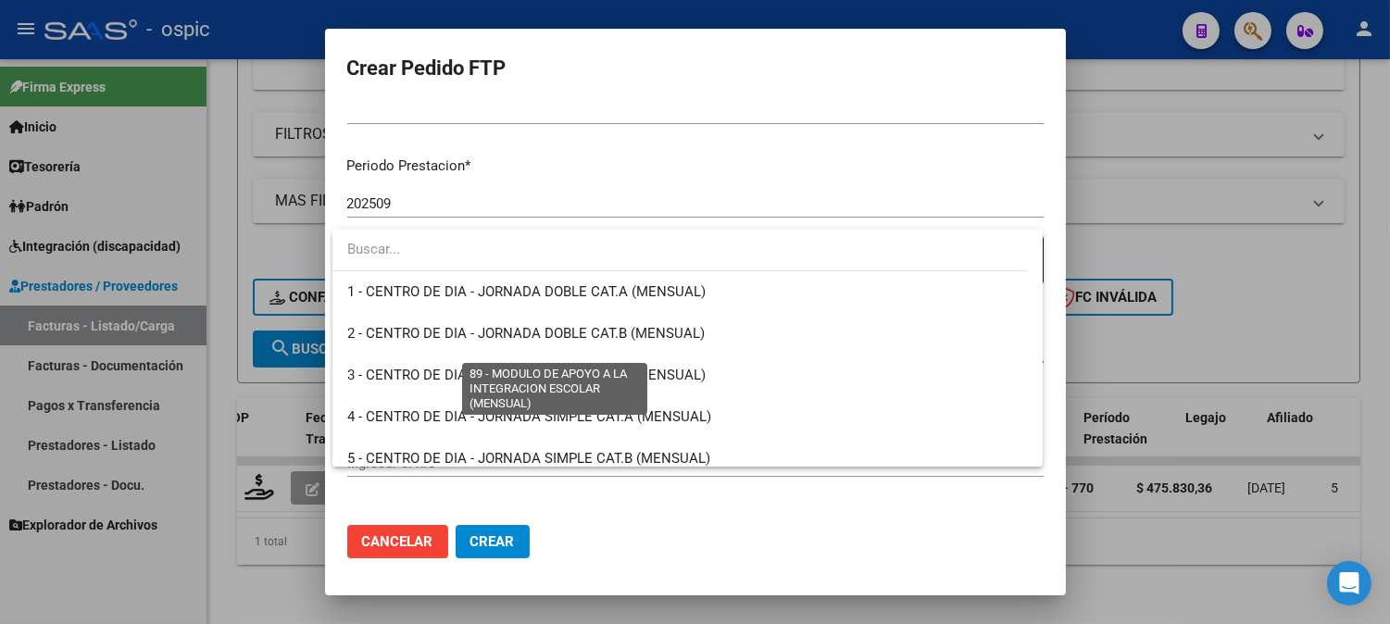
scroll to position [3613, 0]
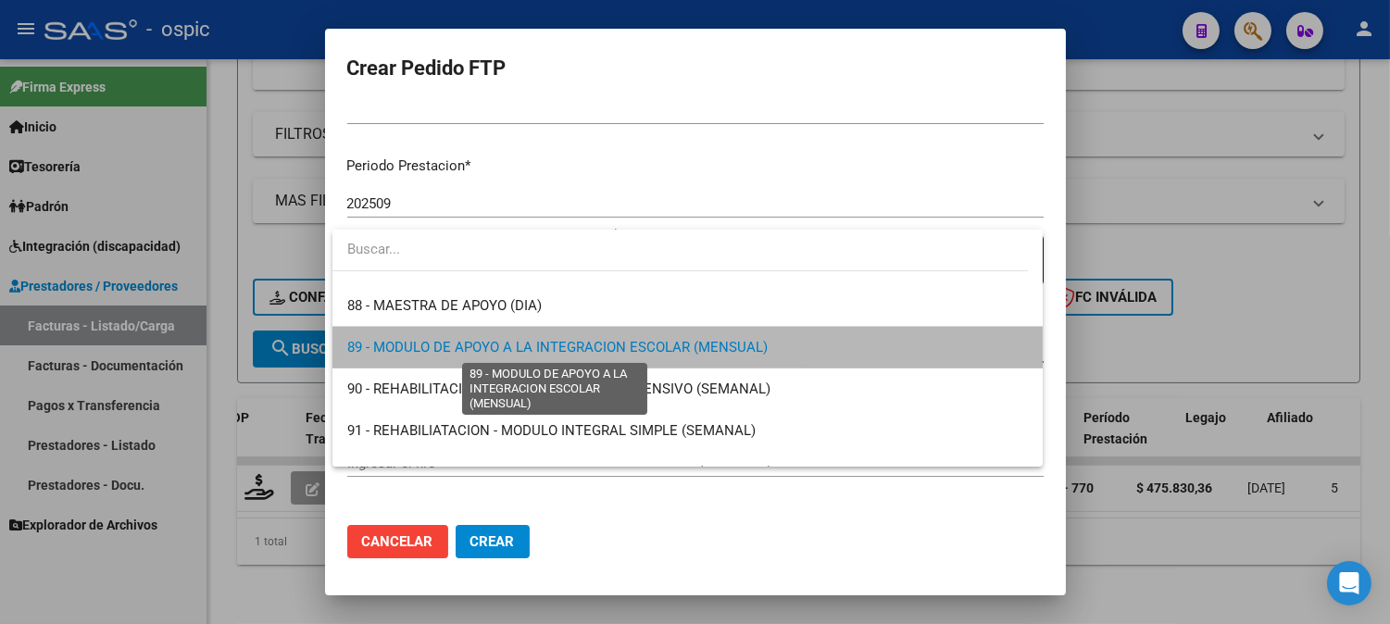
click at [698, 346] on span "89 - MODULO DE APOYO A LA INTEGRACION ESCOLAR (MENSUAL)" at bounding box center [557, 347] width 421 height 17
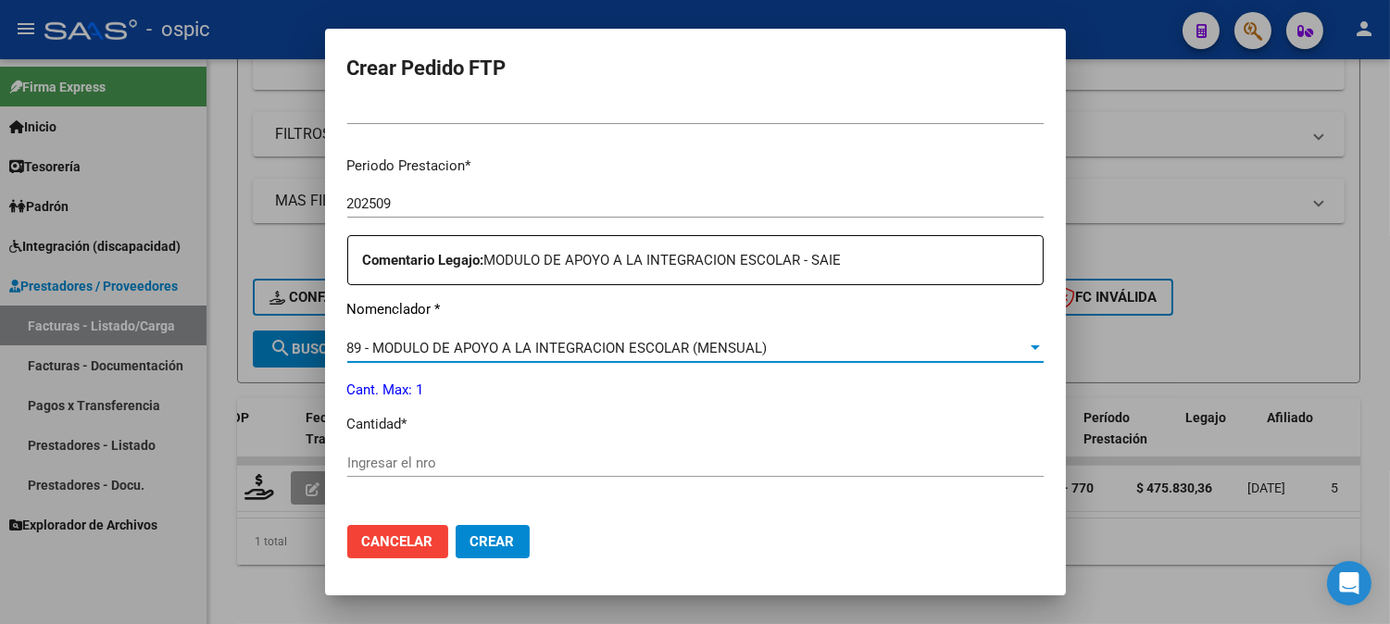
click at [598, 458] on input "Ingresar el nro" at bounding box center [695, 463] width 697 height 17
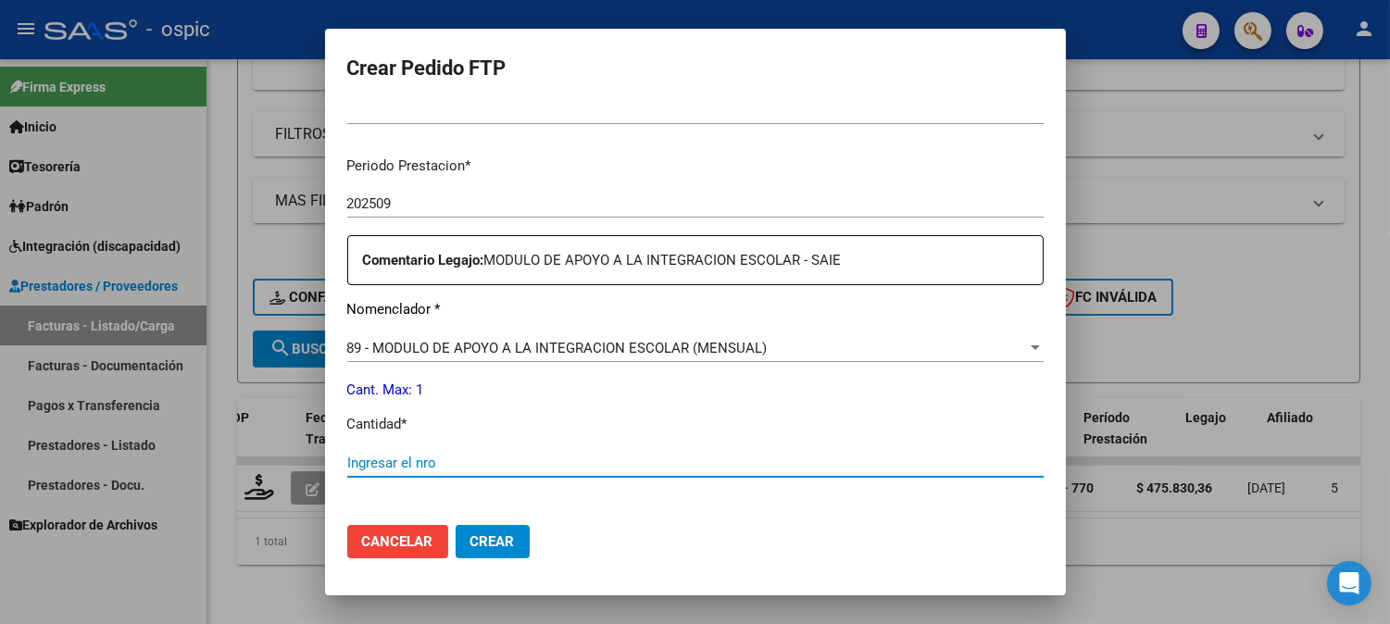
click at [587, 470] on input "Ingresar el nro" at bounding box center [695, 463] width 697 height 17
click at [673, 458] on input "Ingresar el nro" at bounding box center [695, 463] width 697 height 17
type input "1"
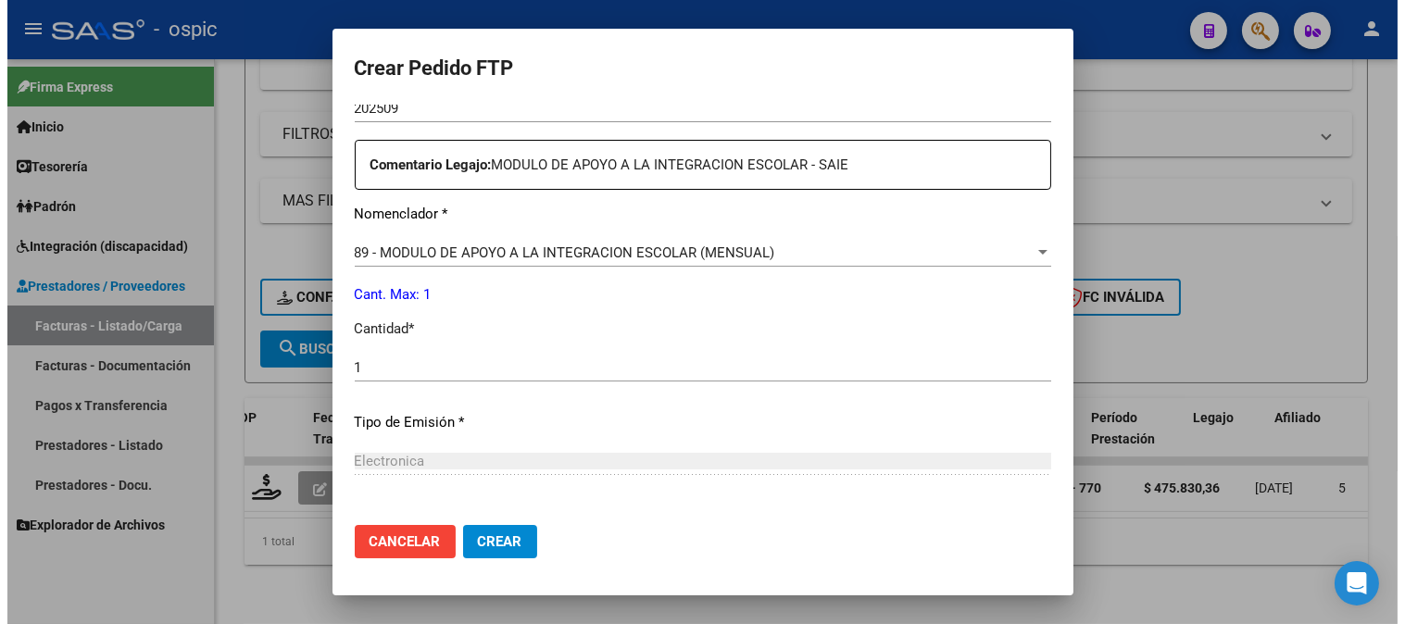
scroll to position [812, 0]
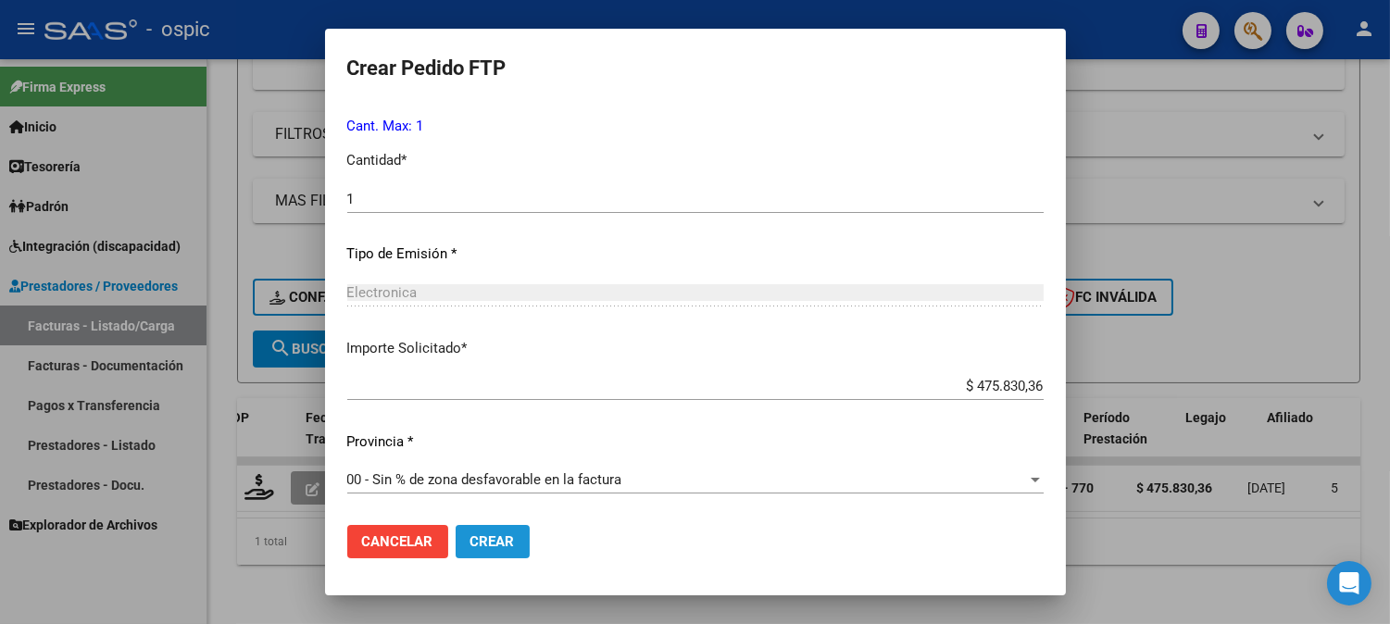
click at [500, 531] on button "Crear" at bounding box center [493, 541] width 74 height 33
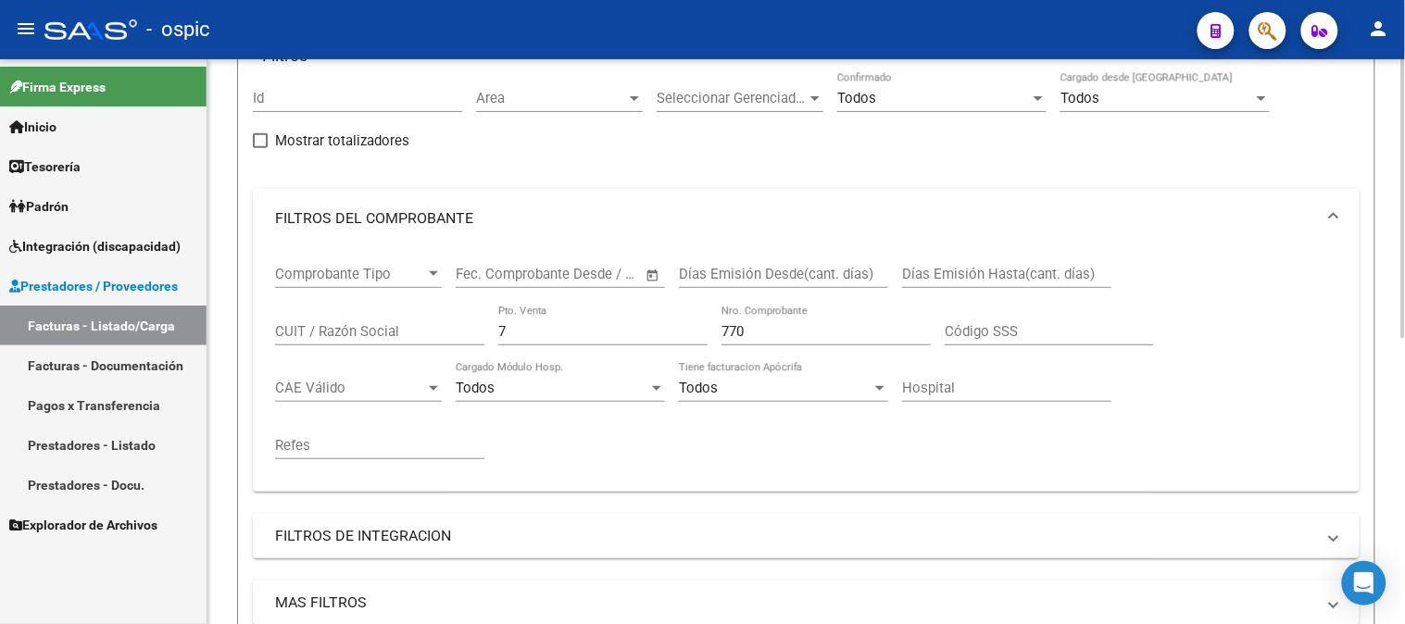
scroll to position [65, 0]
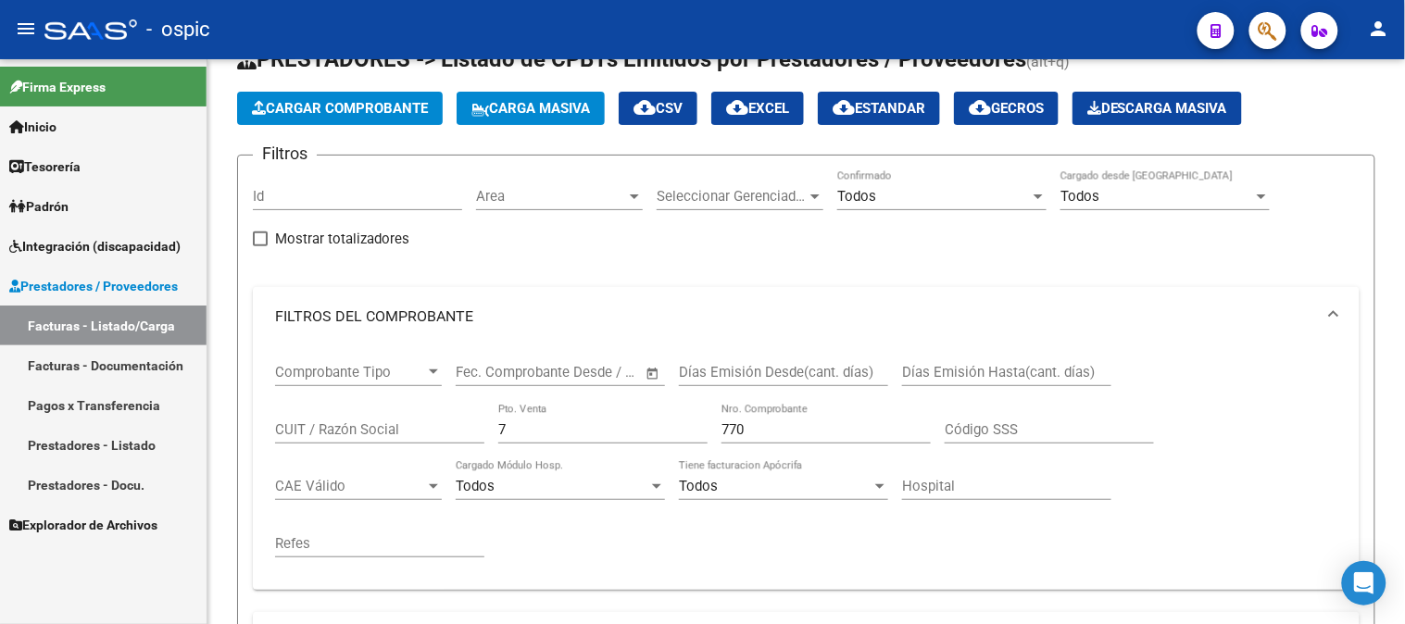
drag, startPoint x: 558, startPoint y: 426, endPoint x: 137, endPoint y: 429, distance: 420.6
click at [149, 428] on mat-sidenav-container "Firma Express Inicio Calendario SSS Instructivos Contacto OS Tesorería Extracto…" at bounding box center [702, 341] width 1405 height 565
type input "2"
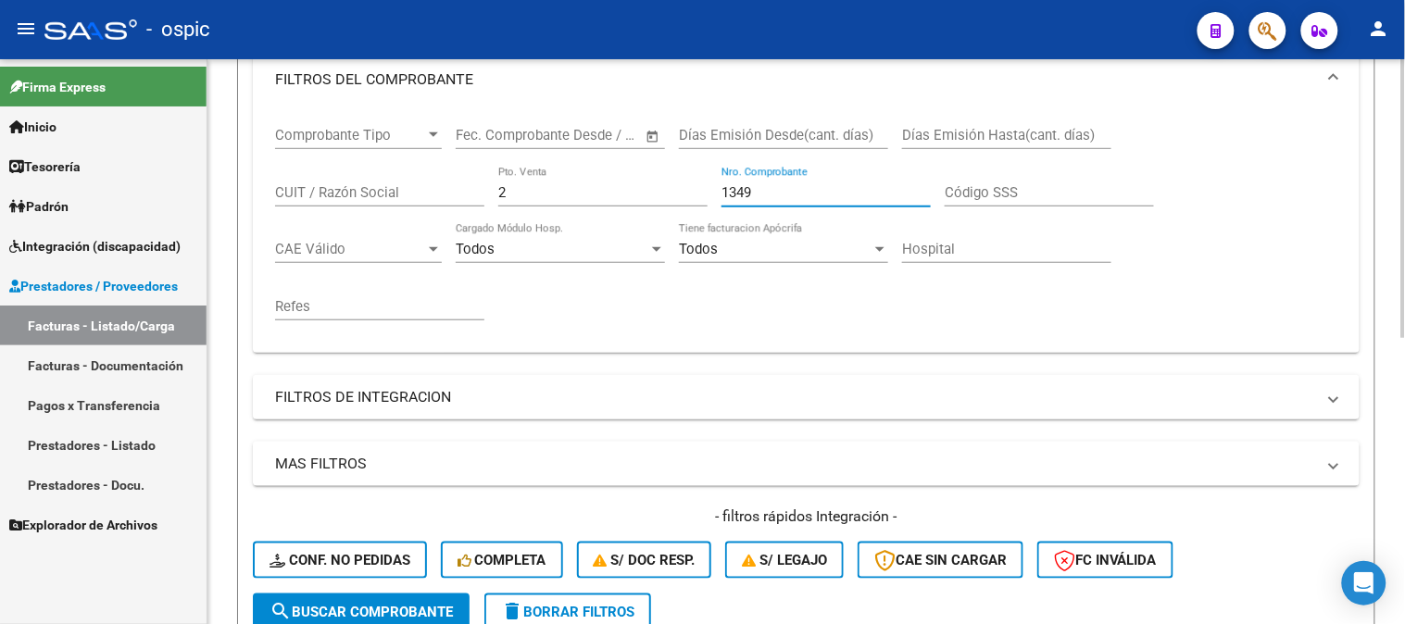
scroll to position [476, 0]
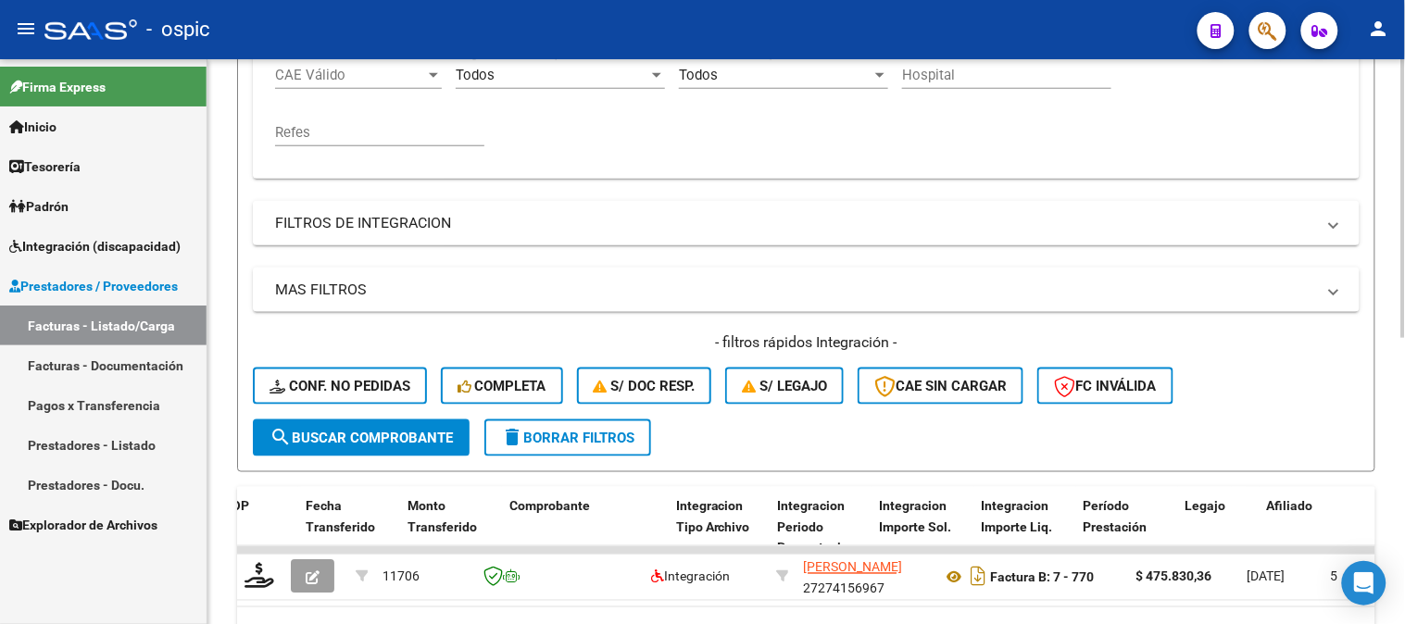
type input "1349"
click at [383, 431] on span "search Buscar Comprobante" at bounding box center [361, 438] width 183 height 17
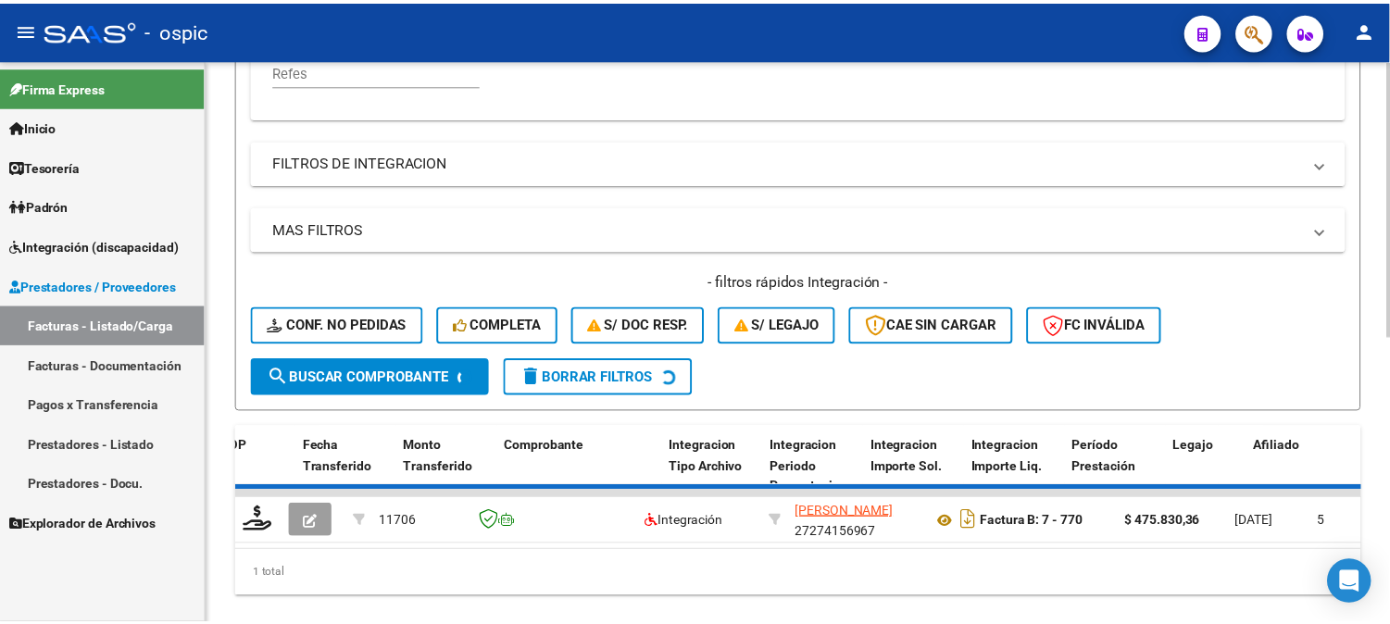
scroll to position [584, 0]
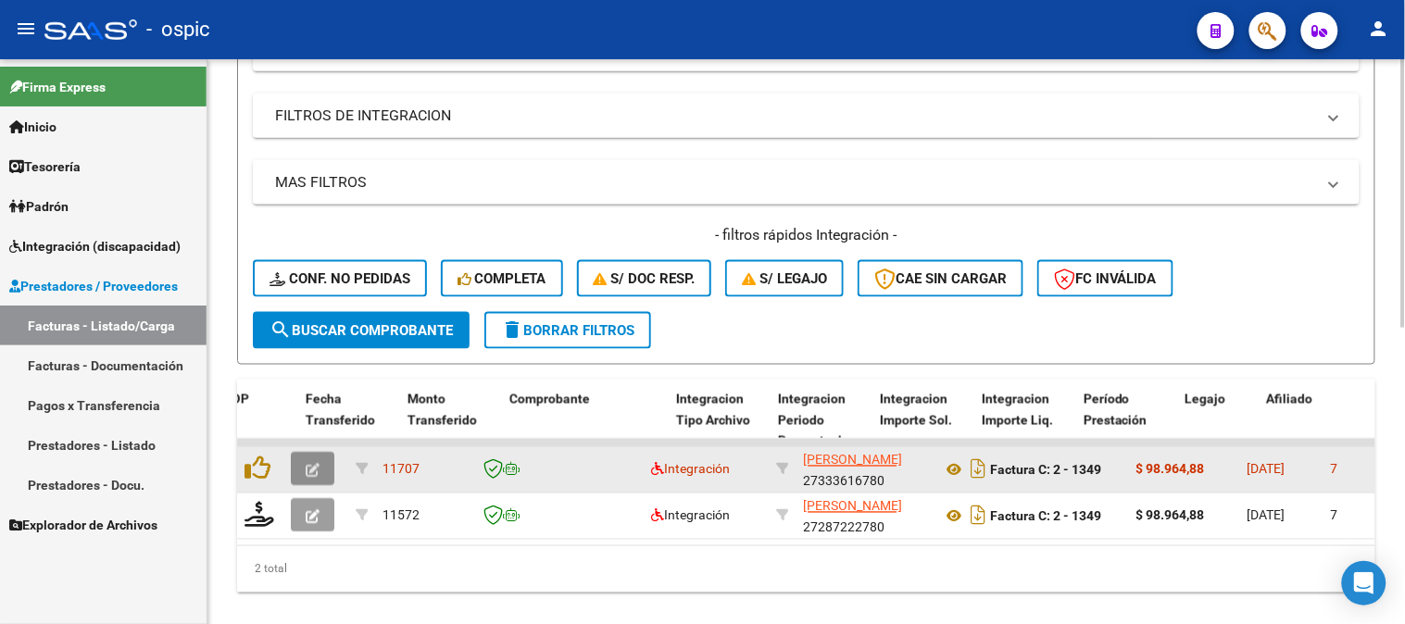
click at [318, 464] on icon "button" at bounding box center [313, 471] width 14 height 14
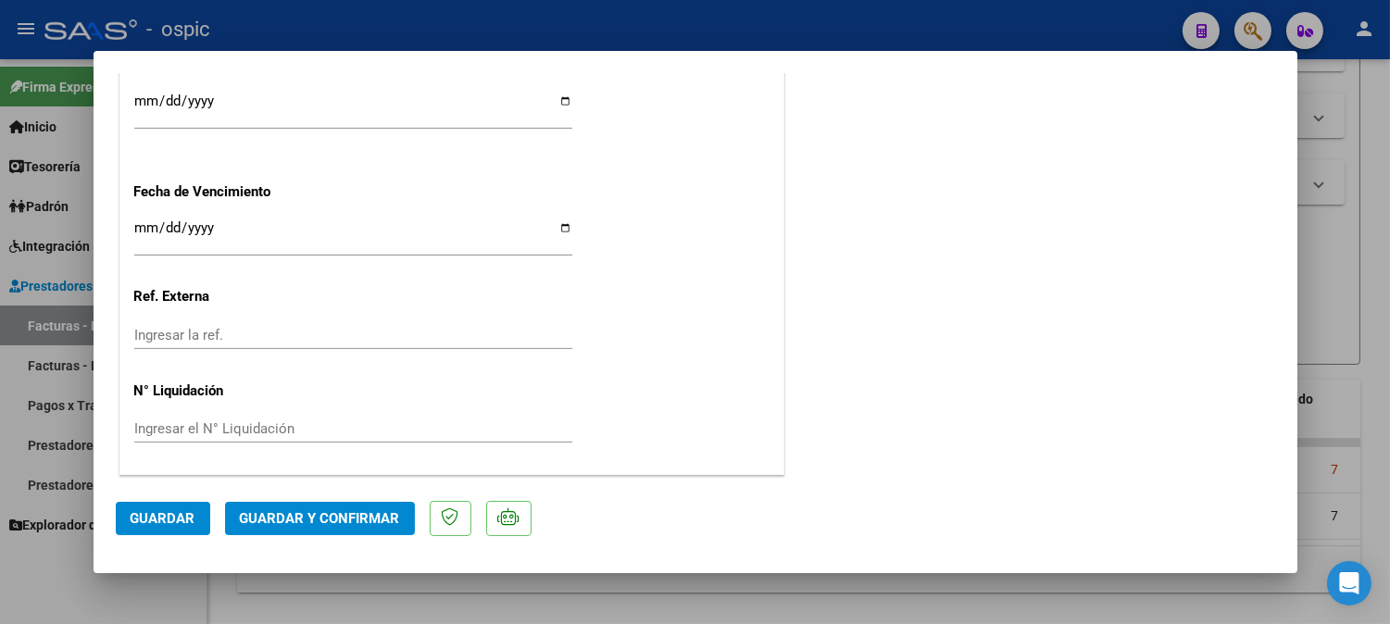
scroll to position [0, 0]
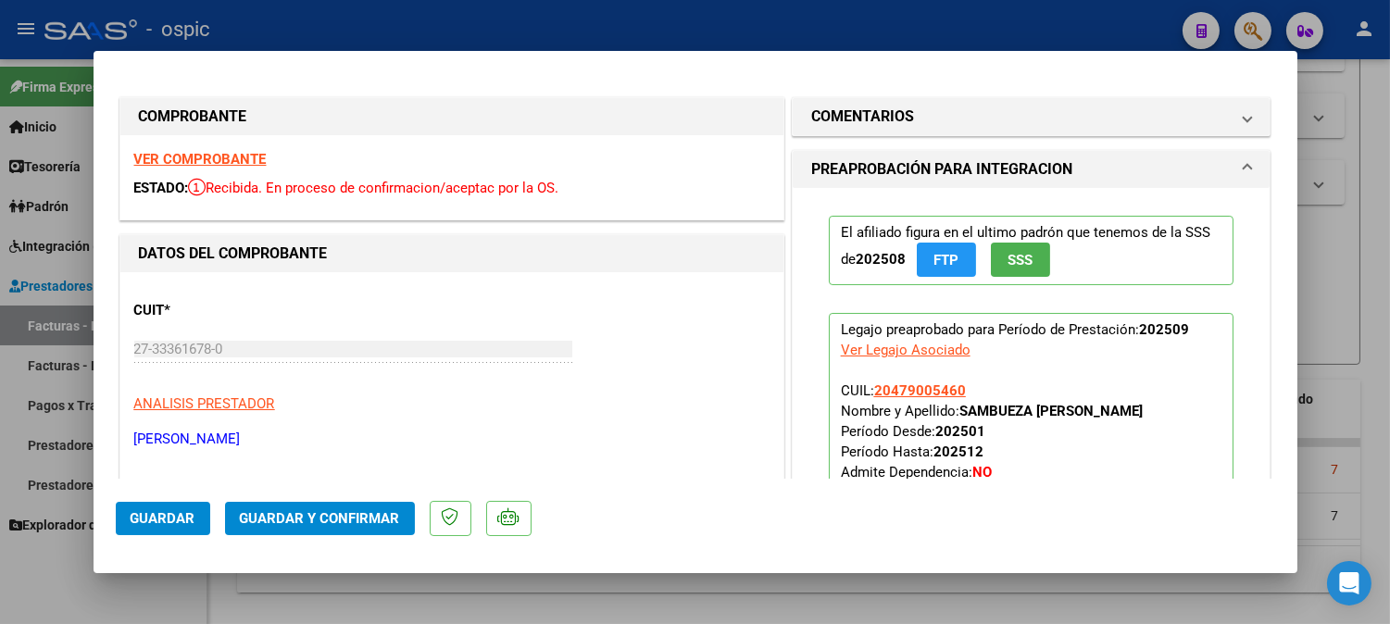
drag, startPoint x: 912, startPoint y: 123, endPoint x: 910, endPoint y: 140, distance: 16.8
click at [912, 127] on mat-panel-title "COMENTARIOS" at bounding box center [1020, 117] width 419 height 22
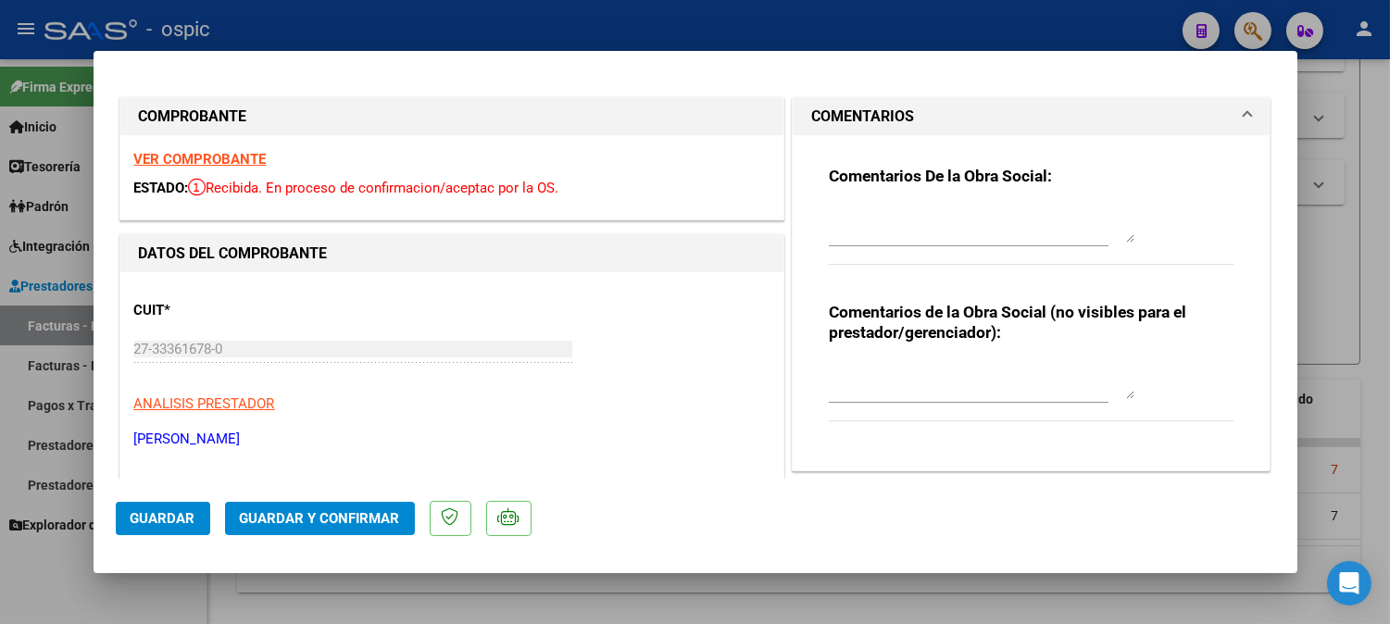
click at [904, 372] on textarea at bounding box center [982, 380] width 306 height 37
type textarea "FONO 8 SESIONES"
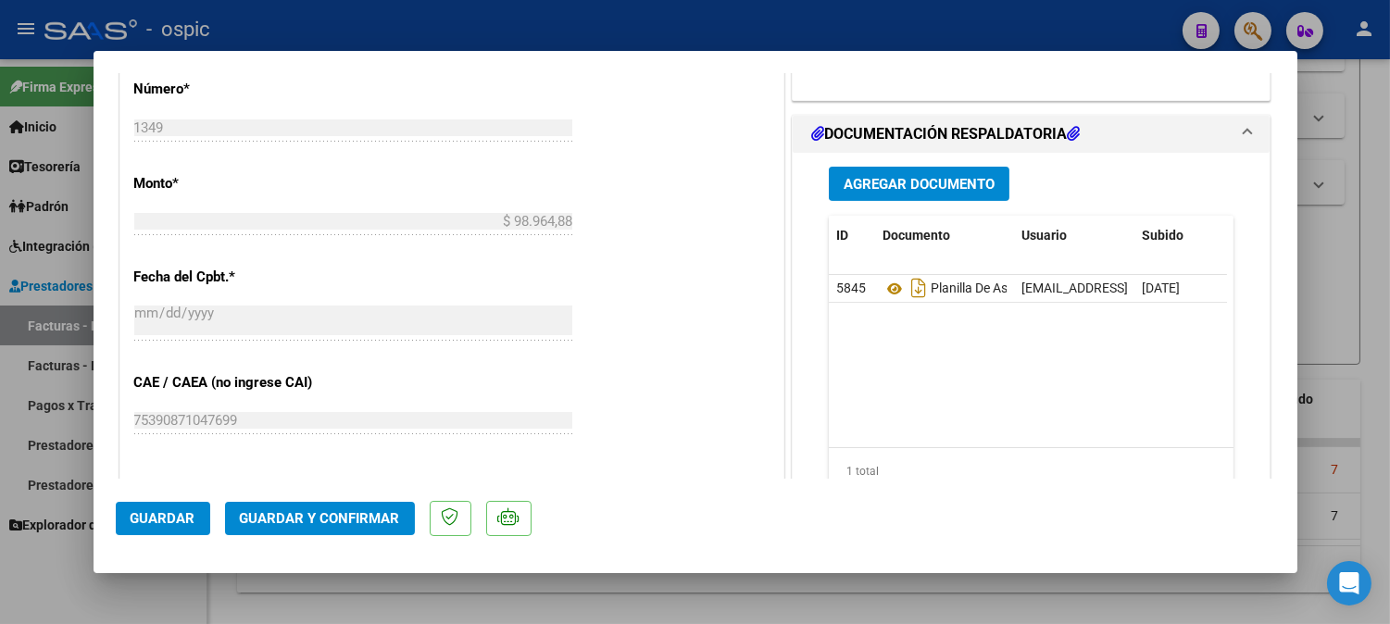
scroll to position [863, 0]
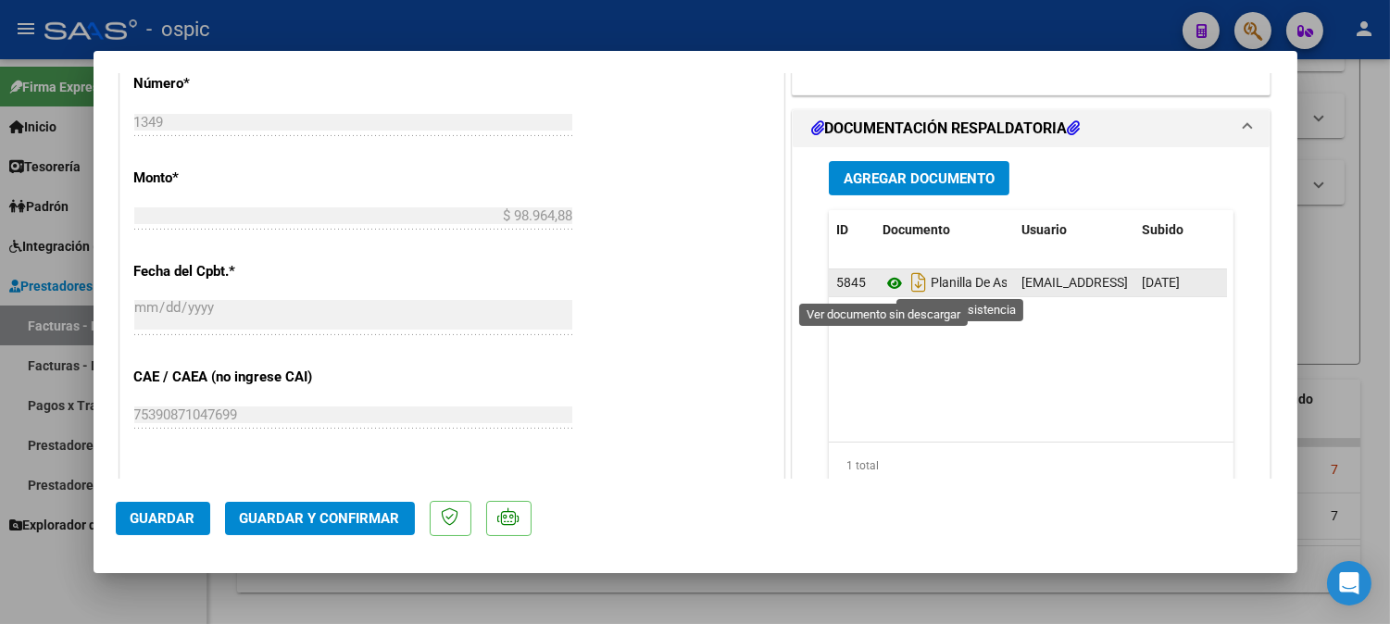
click at [887, 283] on icon at bounding box center [895, 283] width 24 height 22
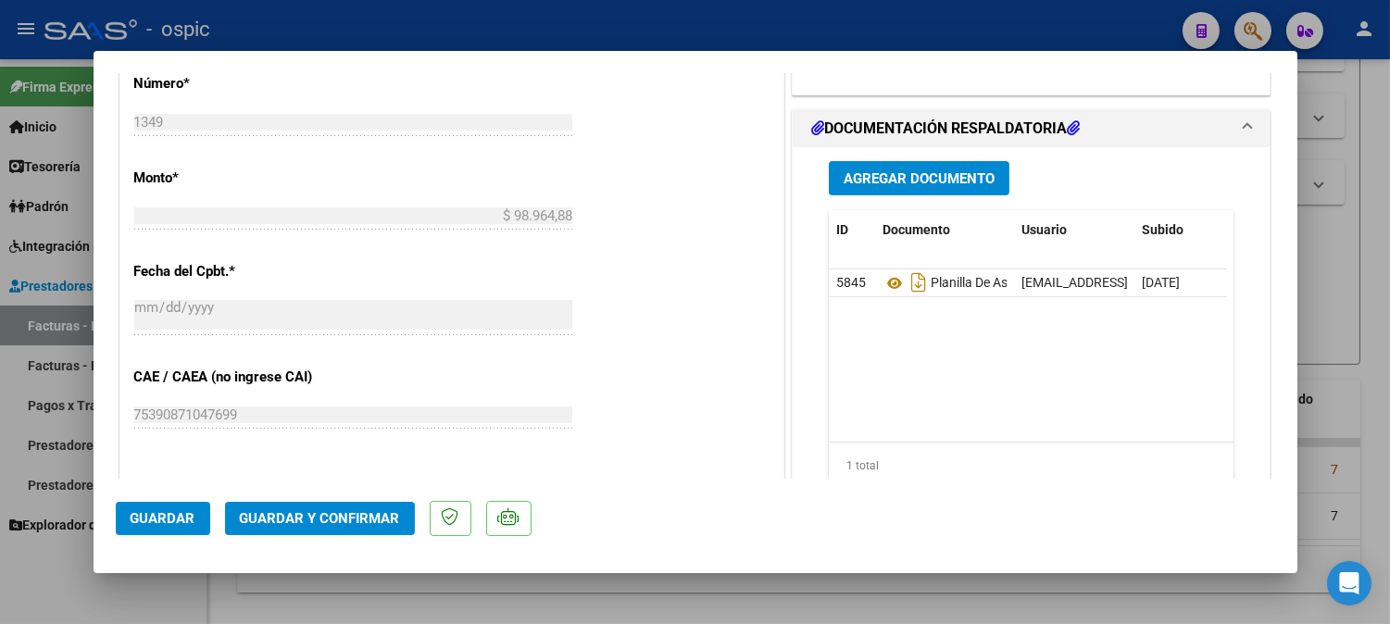
click at [336, 513] on span "Guardar y Confirmar" at bounding box center [320, 518] width 160 height 17
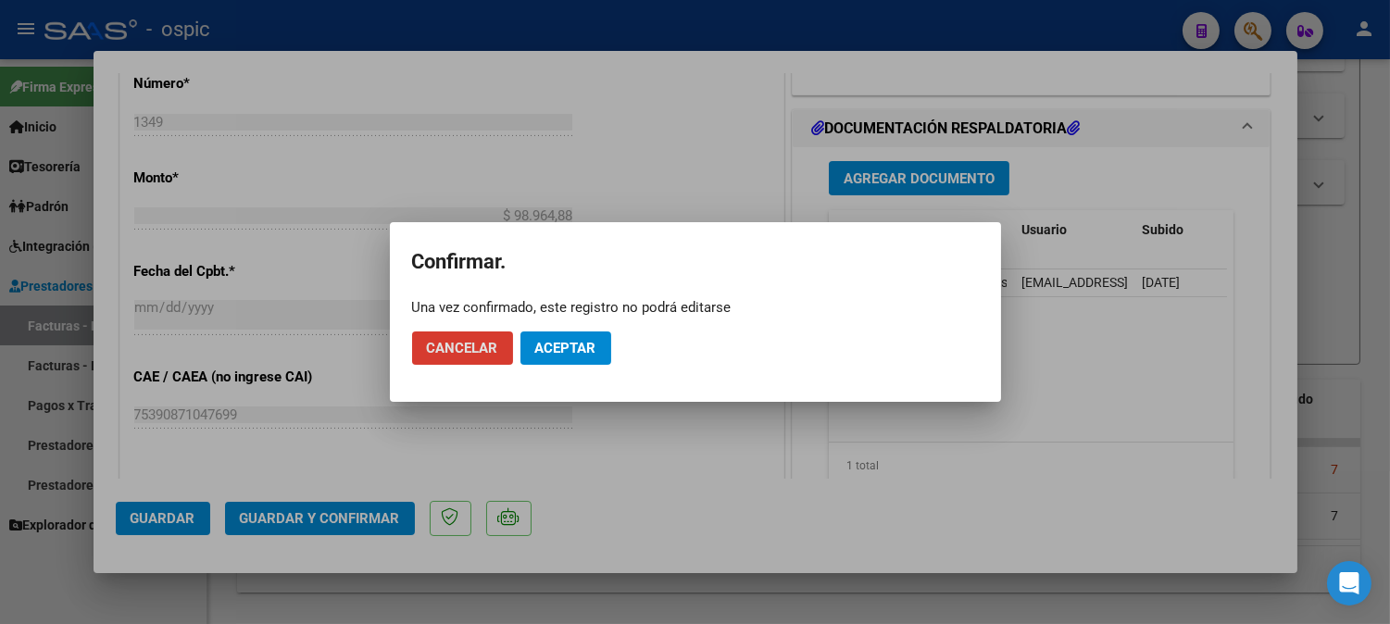
click at [593, 348] on span "Aceptar" at bounding box center [565, 348] width 61 height 17
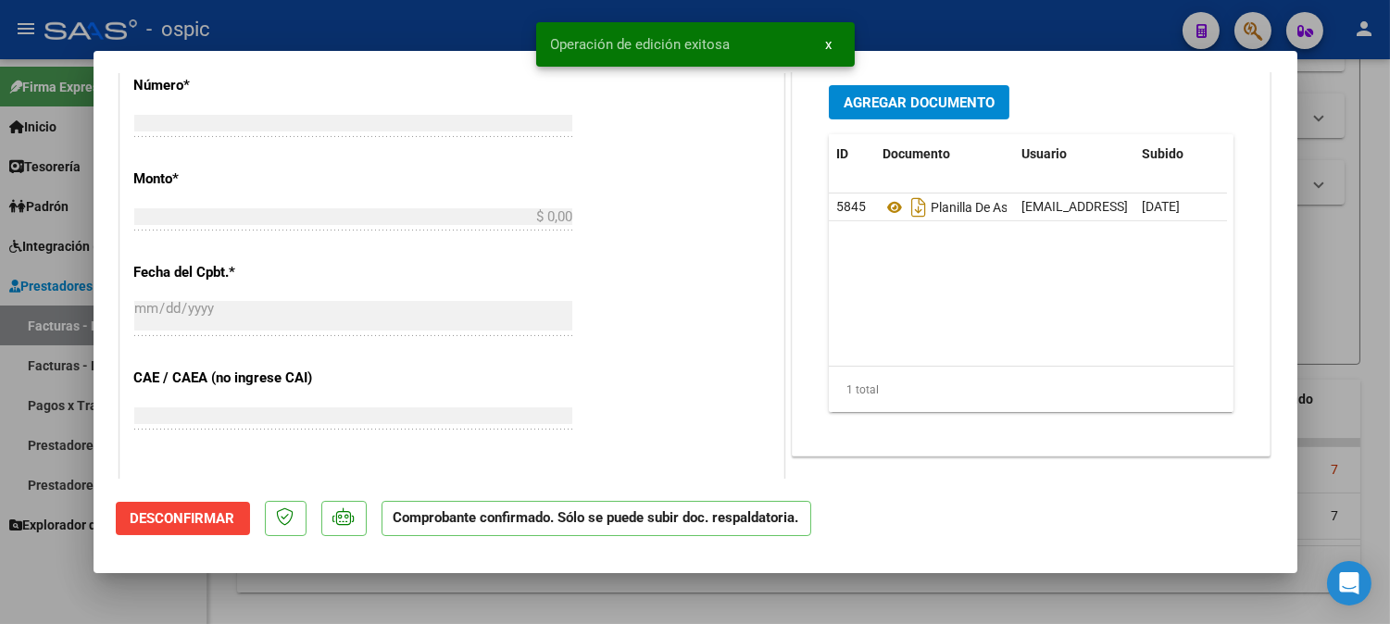
scroll to position [0, 0]
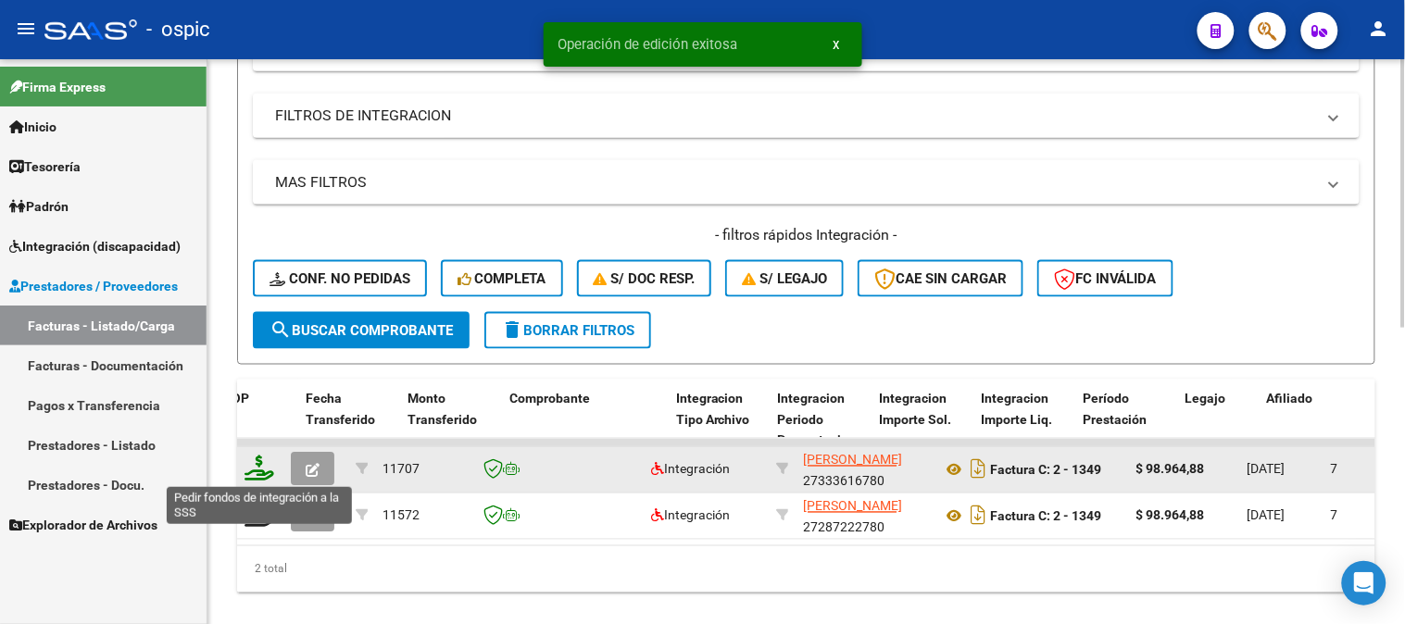
click at [262, 463] on icon at bounding box center [260, 469] width 30 height 26
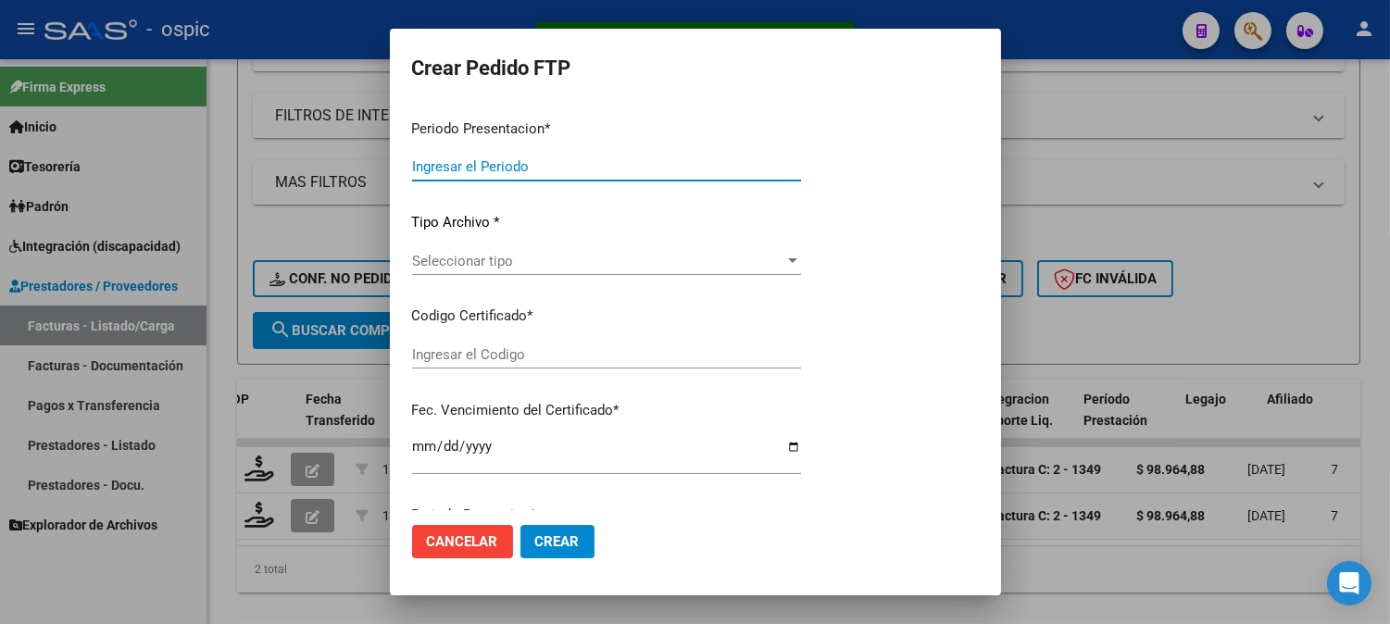
type input "202509"
type input "$ 98.964,88"
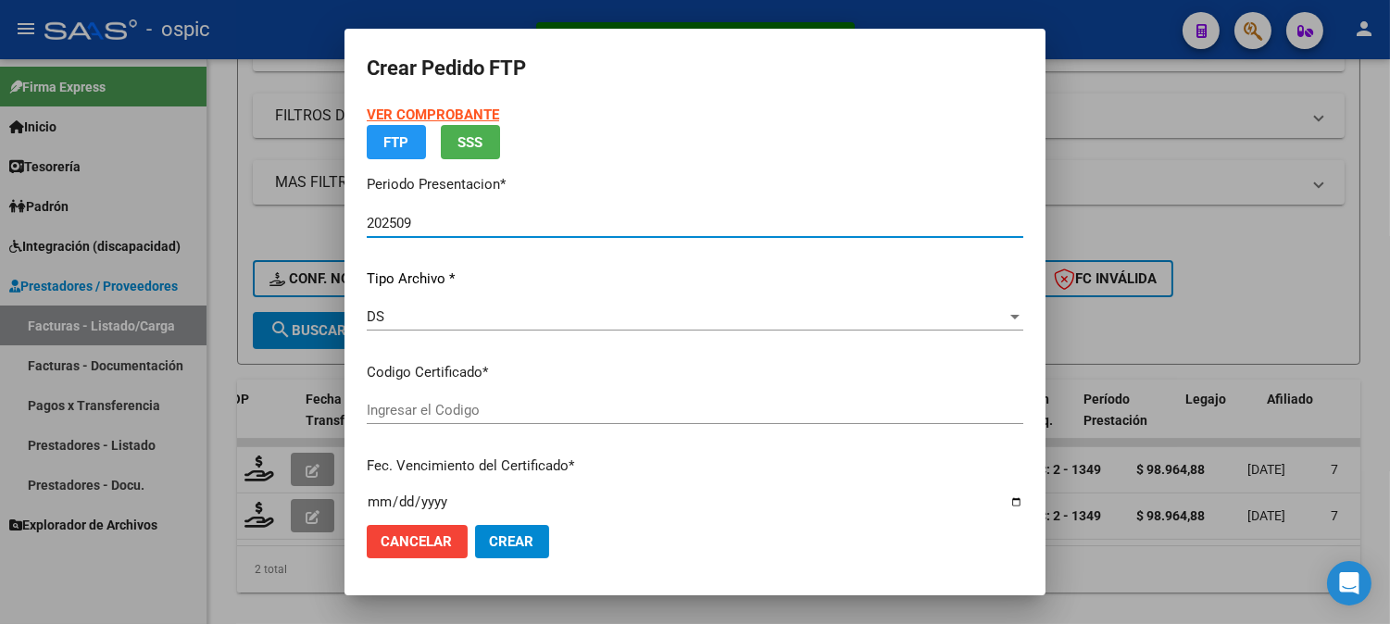
type input "2985686785"
type input "[DATE]"
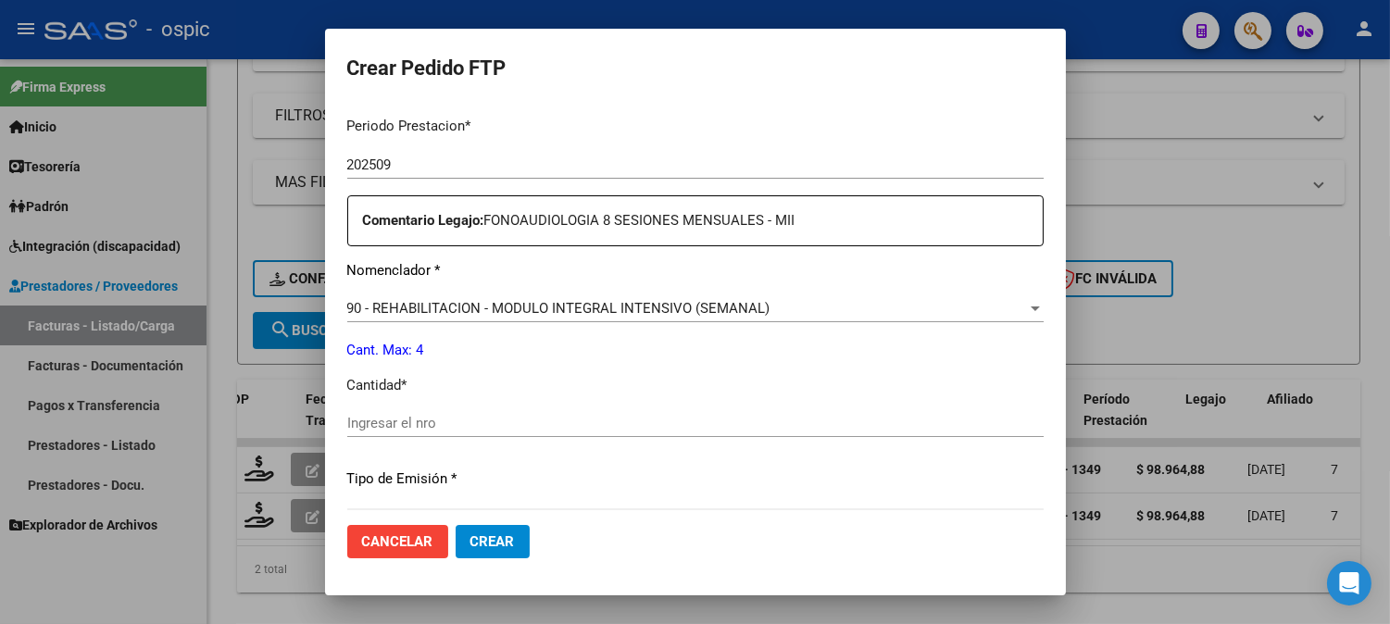
scroll to position [616, 0]
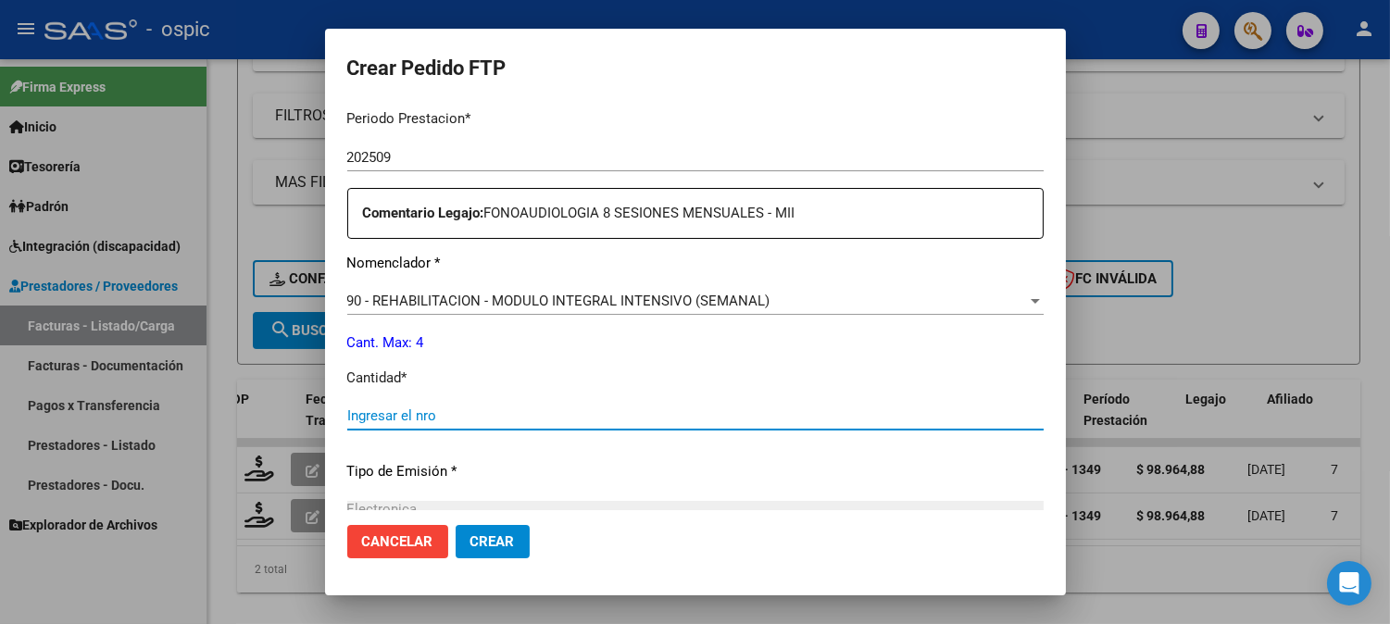
click at [660, 415] on input "Ingresar el nro" at bounding box center [695, 416] width 697 height 17
type input "4"
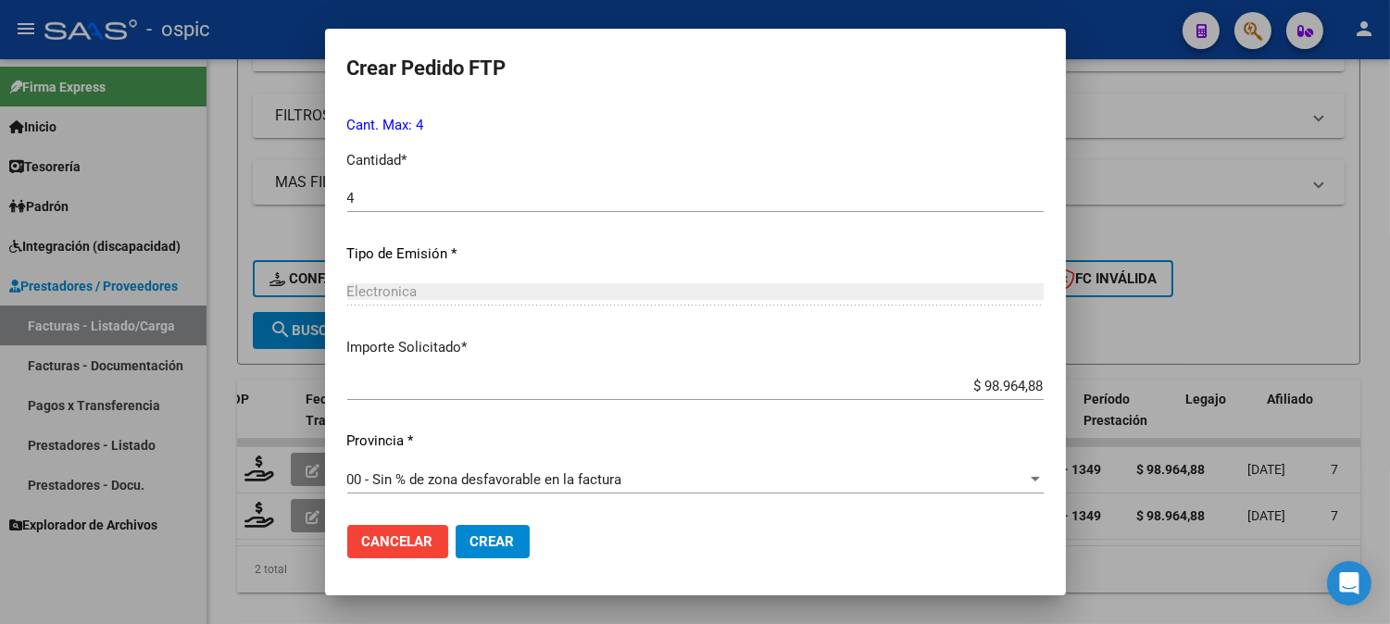
click at [491, 543] on span "Crear" at bounding box center [493, 542] width 44 height 17
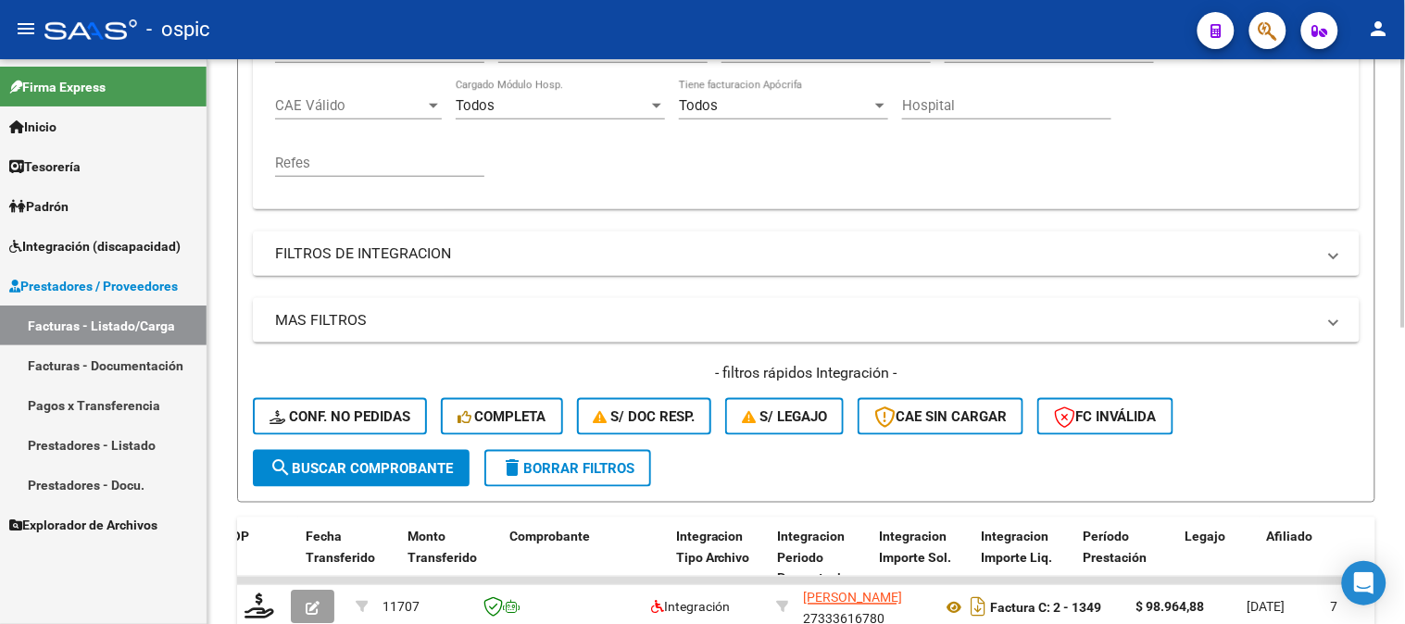
scroll to position [274, 0]
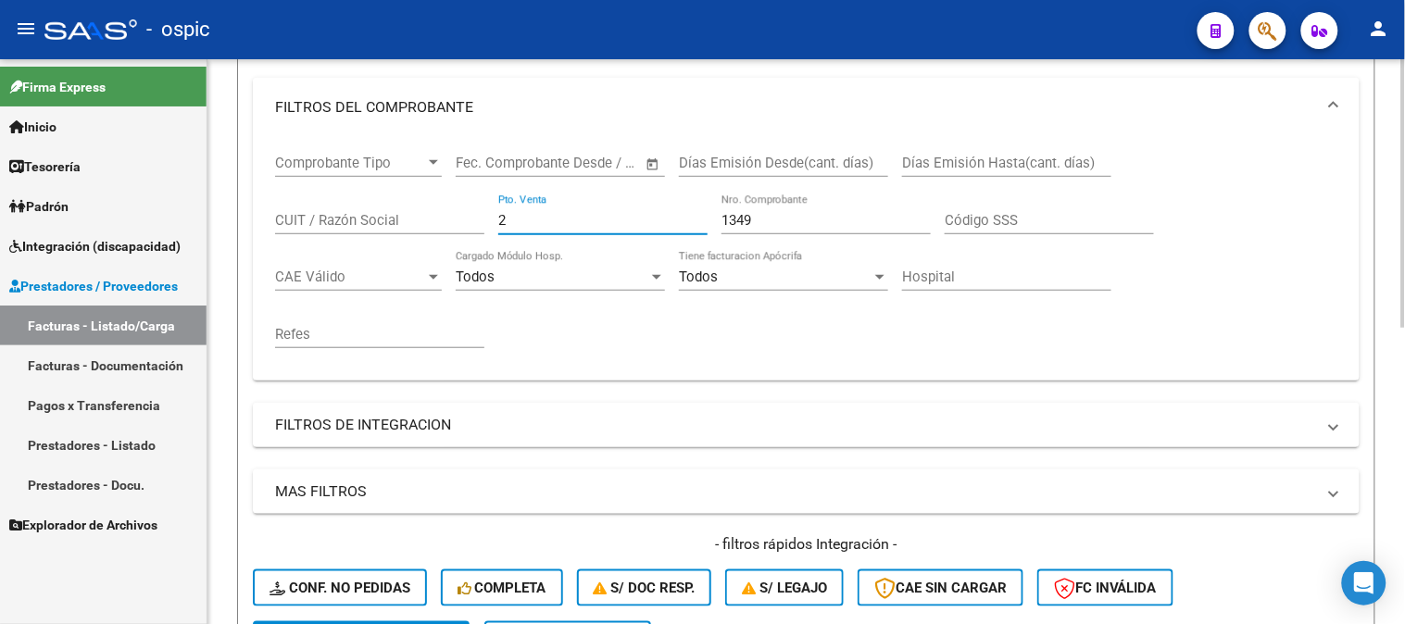
drag, startPoint x: 528, startPoint y: 214, endPoint x: 340, endPoint y: 220, distance: 188.2
click at [358, 220] on div "Comprobante Tipo Comprobante Tipo Fecha inicio – Fecha fin Fec. Comprobante Des…" at bounding box center [806, 251] width 1062 height 229
type input "5"
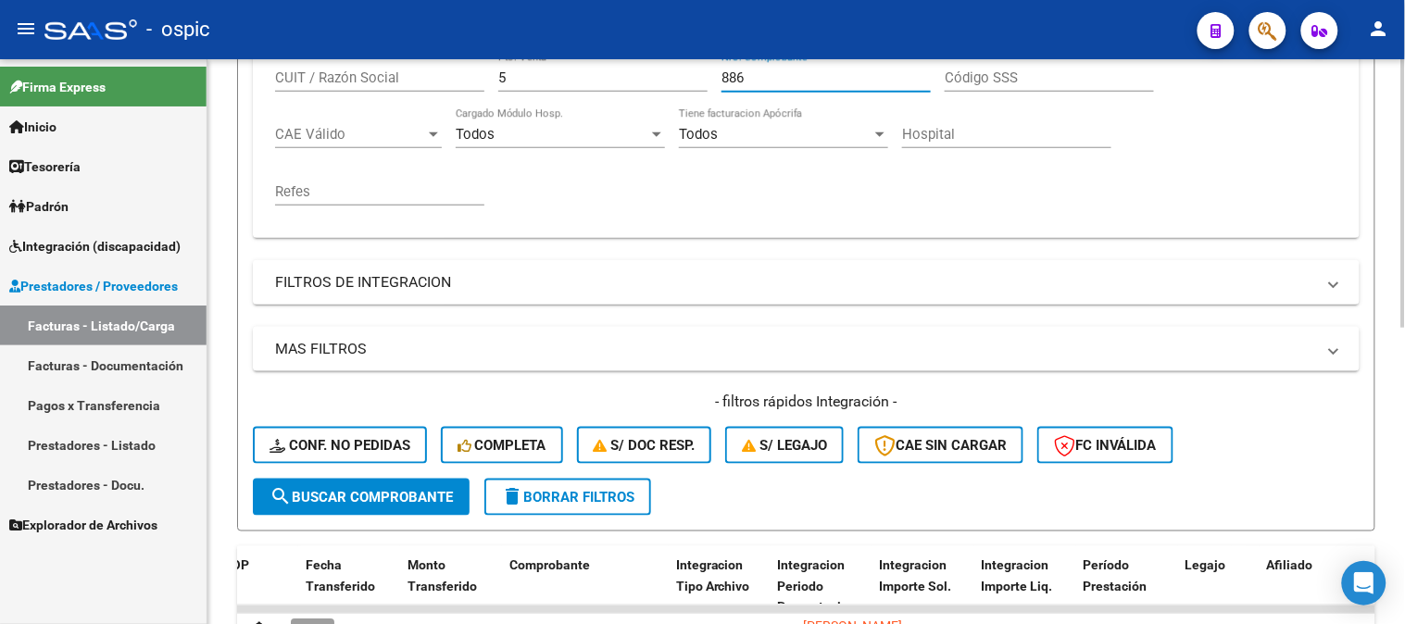
scroll to position [624, 0]
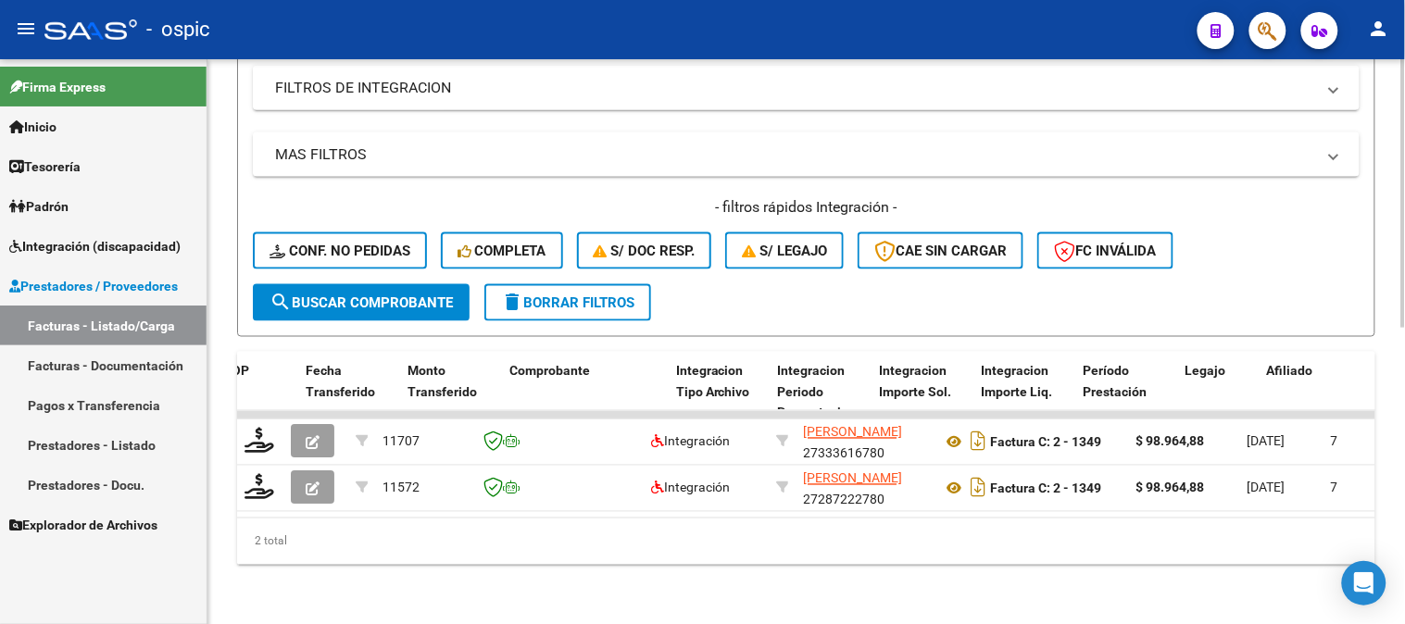
type input "886"
click at [396, 295] on span "search Buscar Comprobante" at bounding box center [361, 303] width 183 height 17
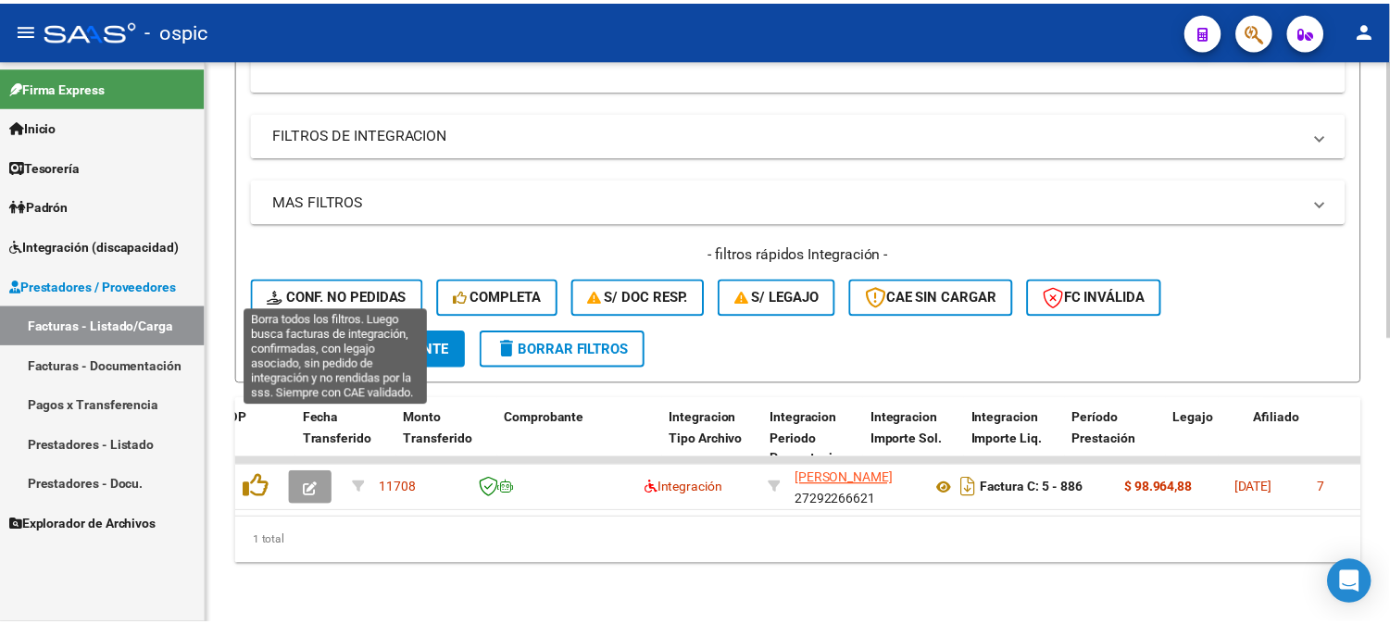
scroll to position [579, 0]
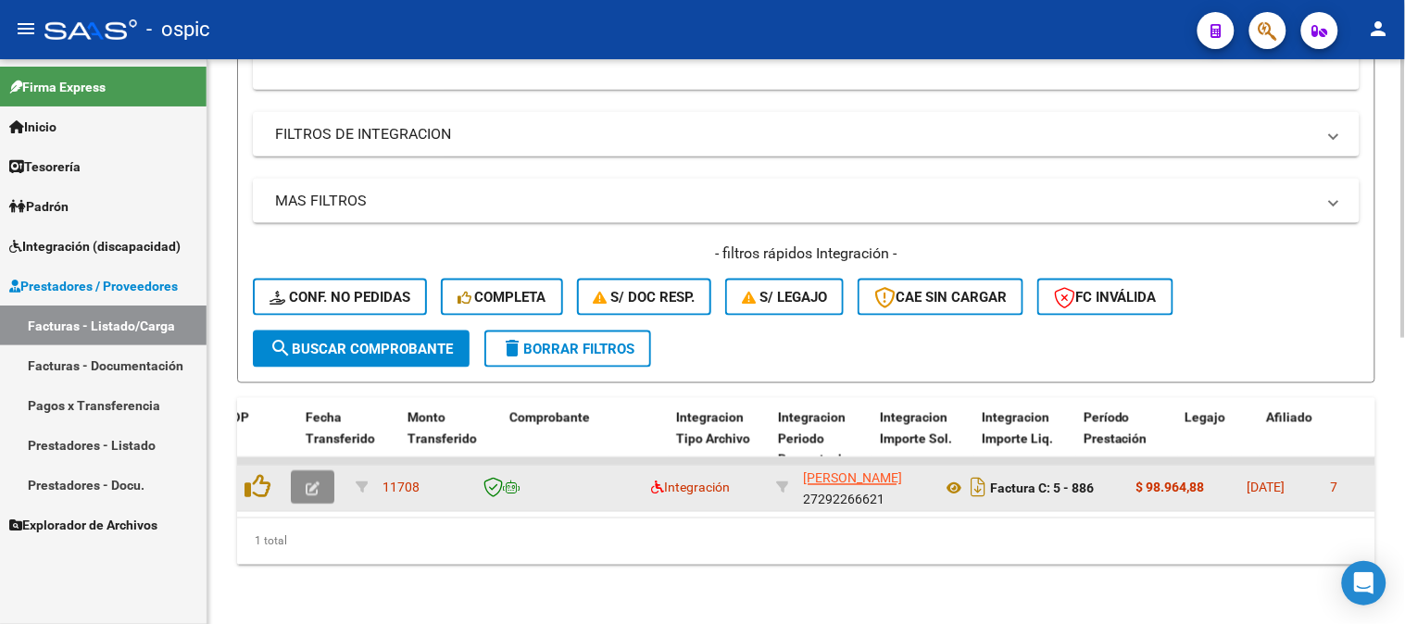
click at [317, 472] on button "button" at bounding box center [313, 488] width 44 height 33
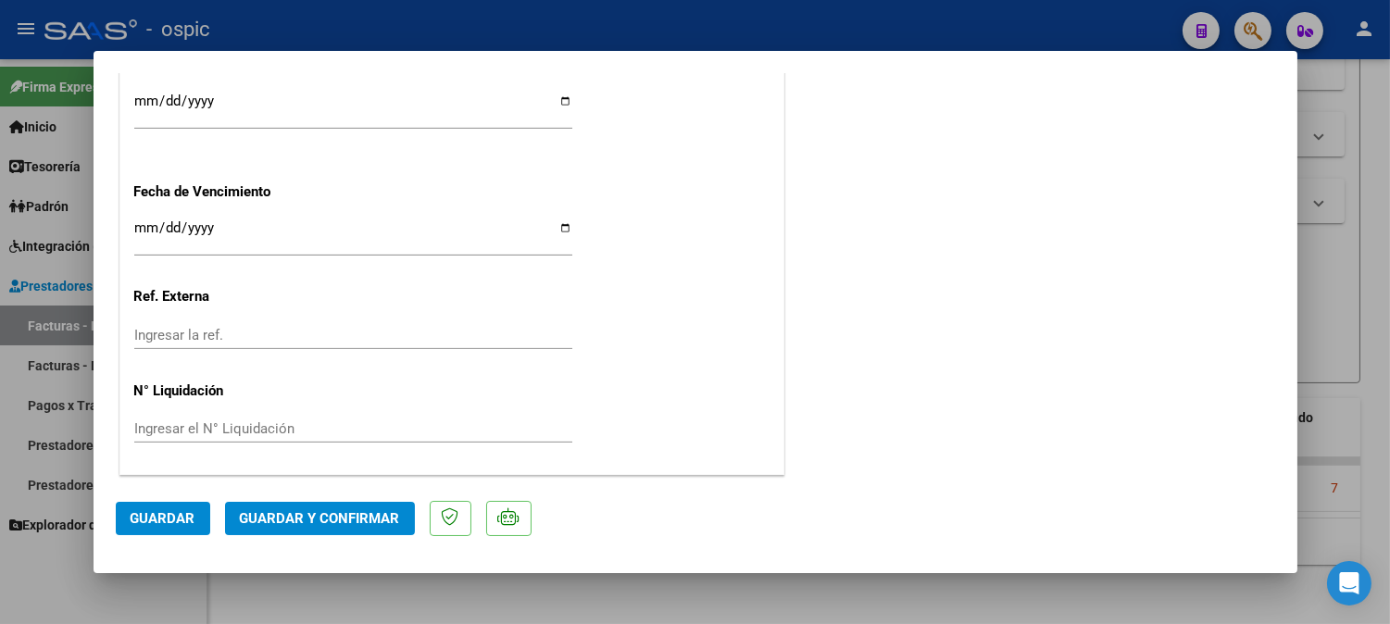
scroll to position [0, 0]
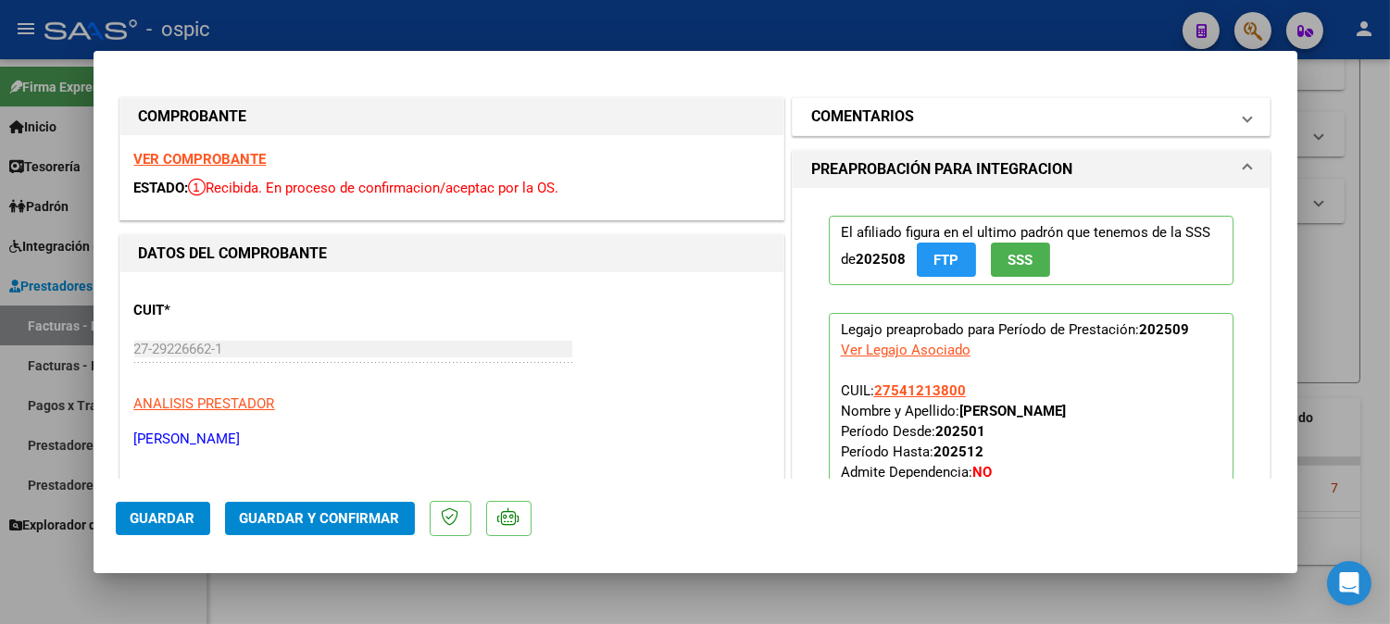
click at [864, 116] on h1 "COMENTARIOS" at bounding box center [862, 117] width 103 height 22
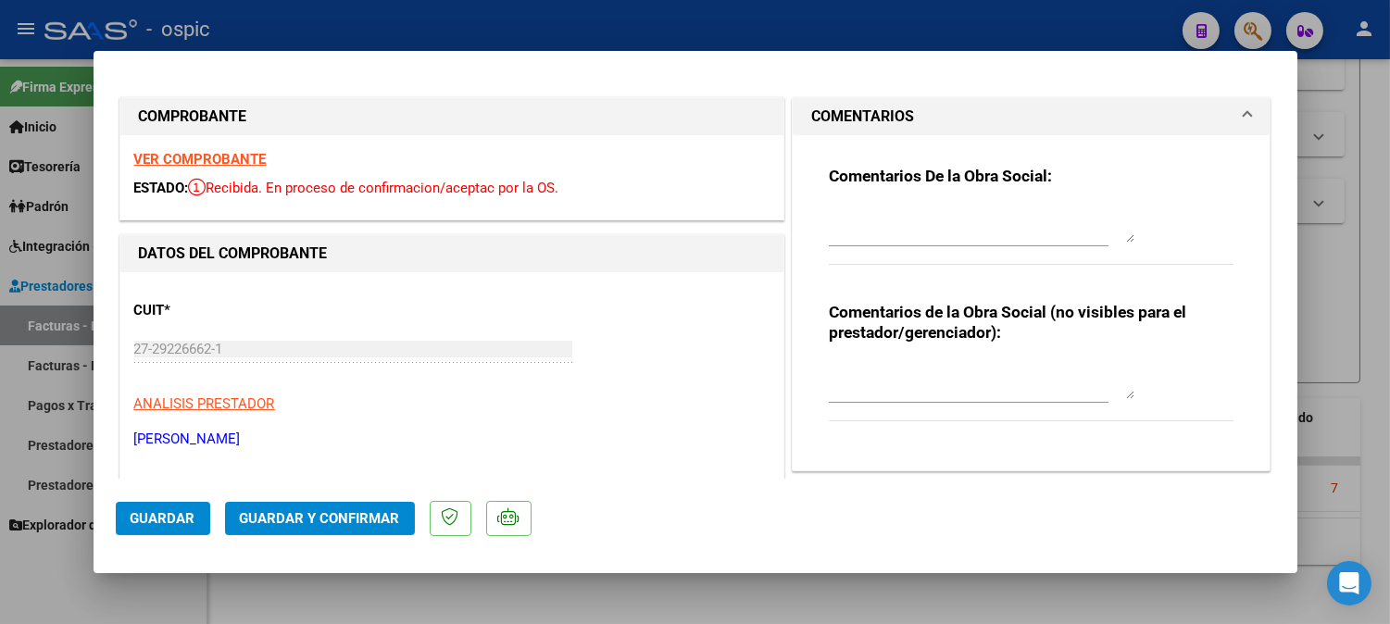
click at [912, 363] on textarea at bounding box center [982, 380] width 306 height 37
type textarea "PSP 8 SESIONES"
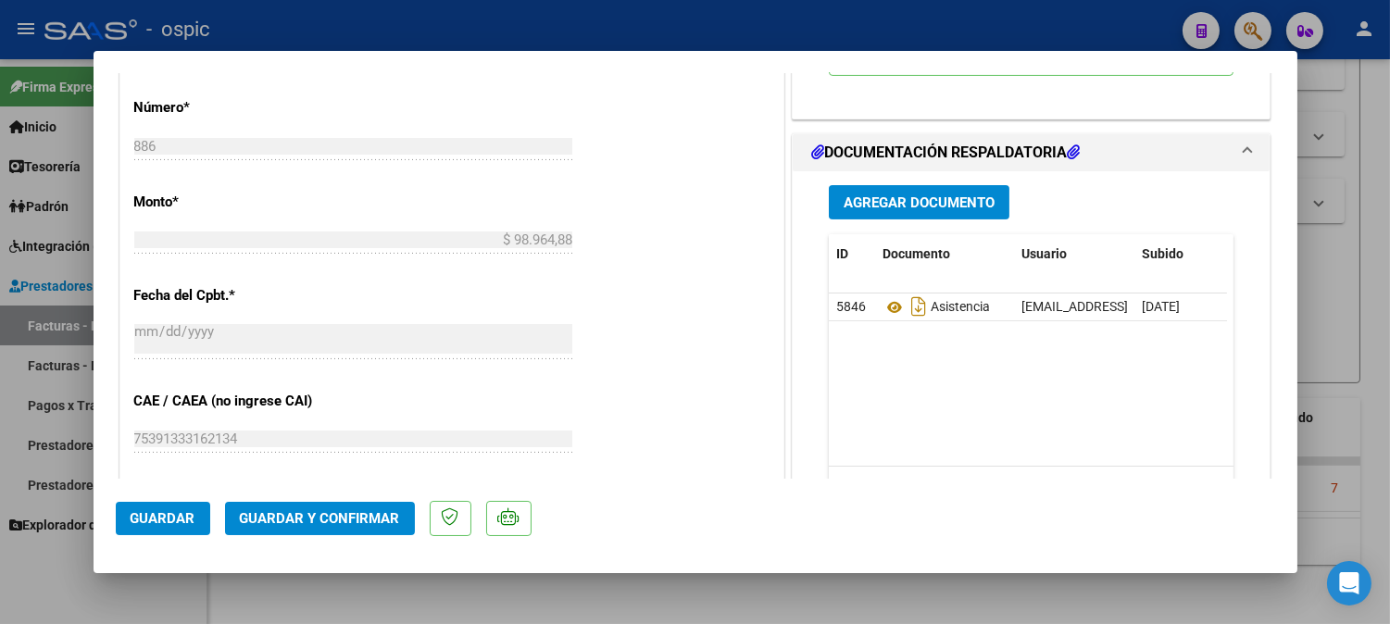
scroll to position [849, 0]
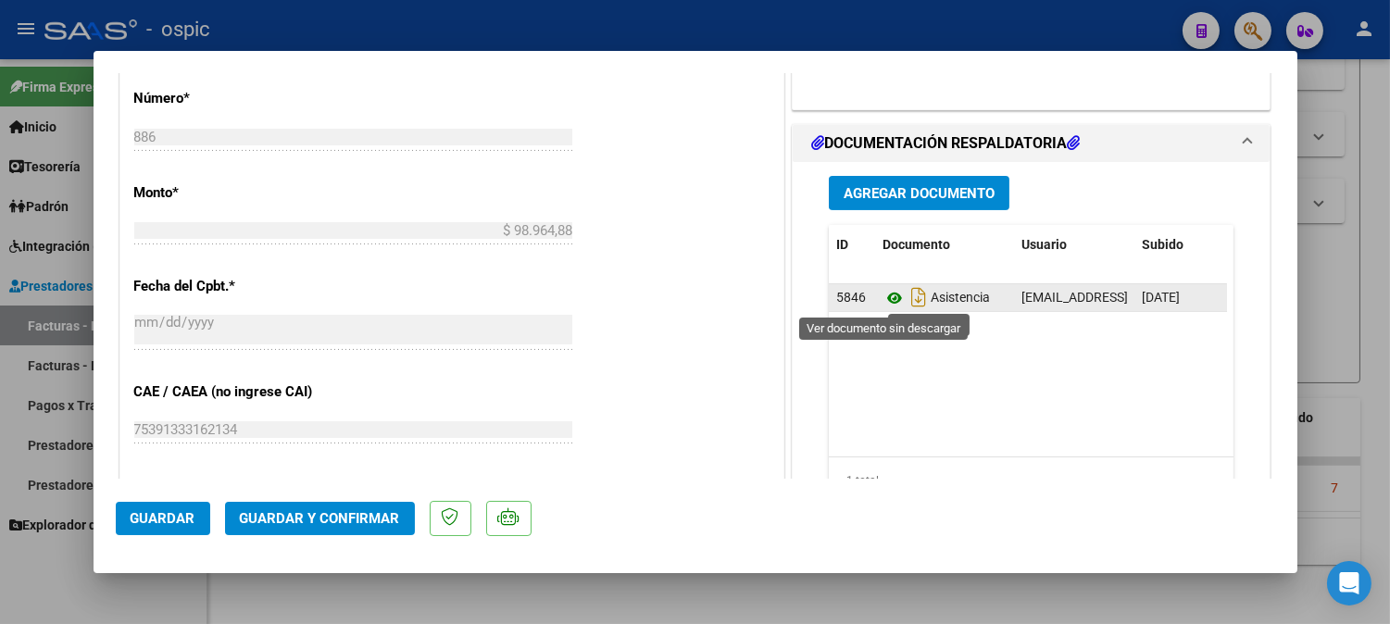
click at [886, 297] on icon at bounding box center [895, 298] width 24 height 22
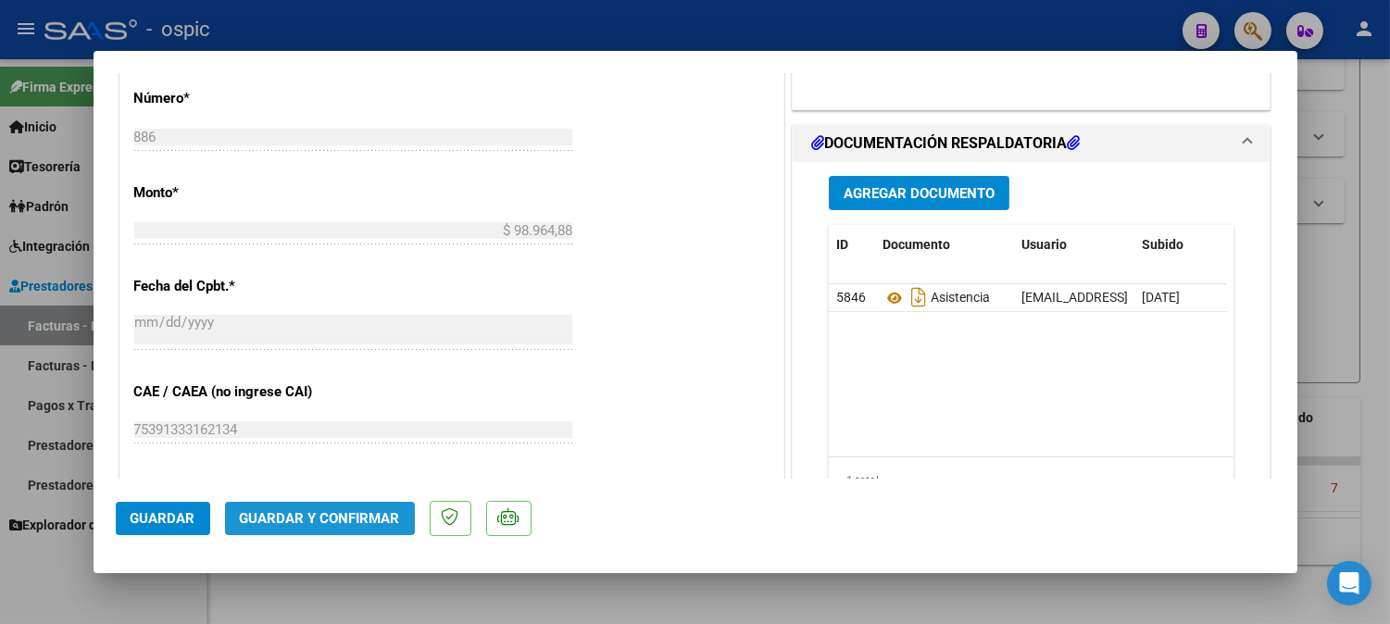
click at [346, 523] on span "Guardar y Confirmar" at bounding box center [320, 518] width 160 height 17
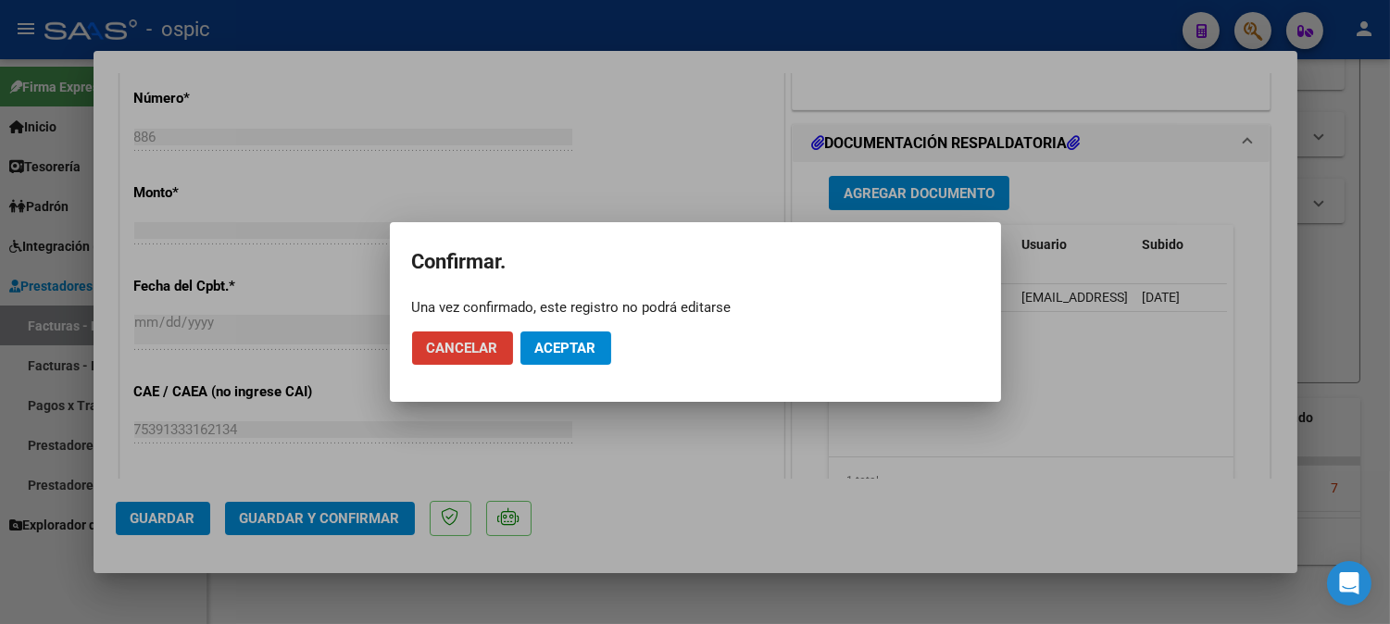
click at [550, 346] on span "Aceptar" at bounding box center [565, 348] width 61 height 17
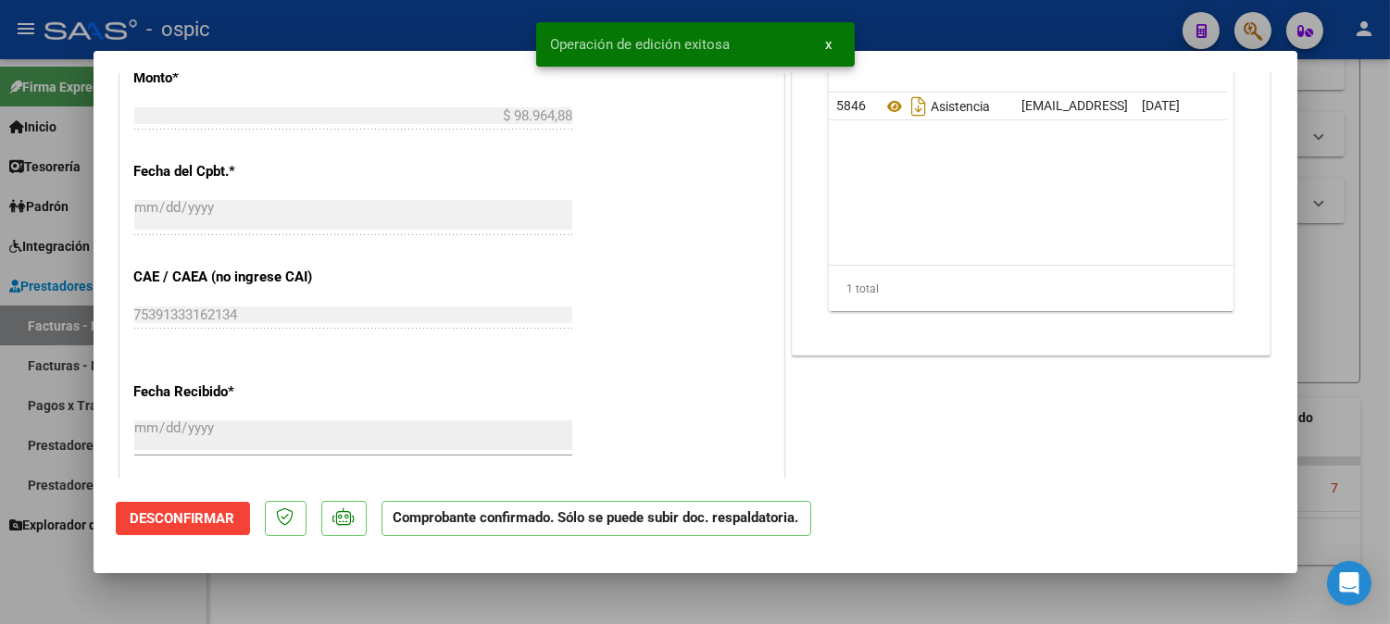
type input "$ 0,00"
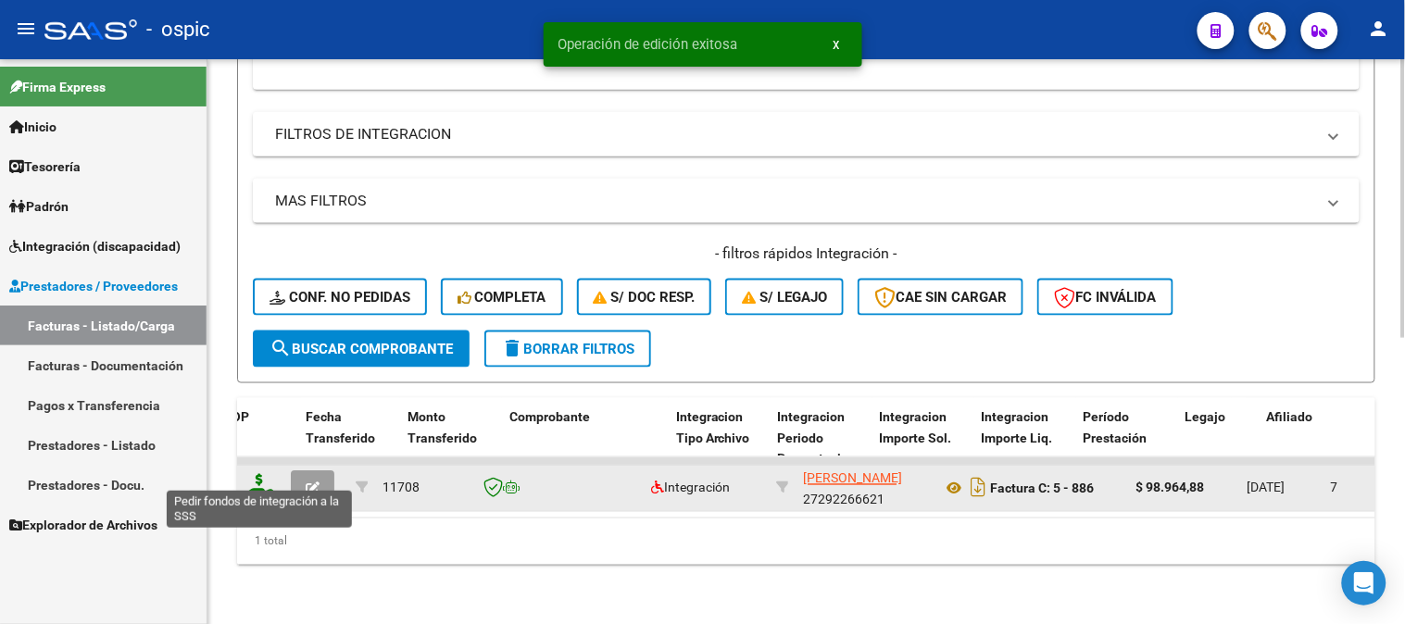
click at [264, 475] on icon at bounding box center [260, 487] width 30 height 26
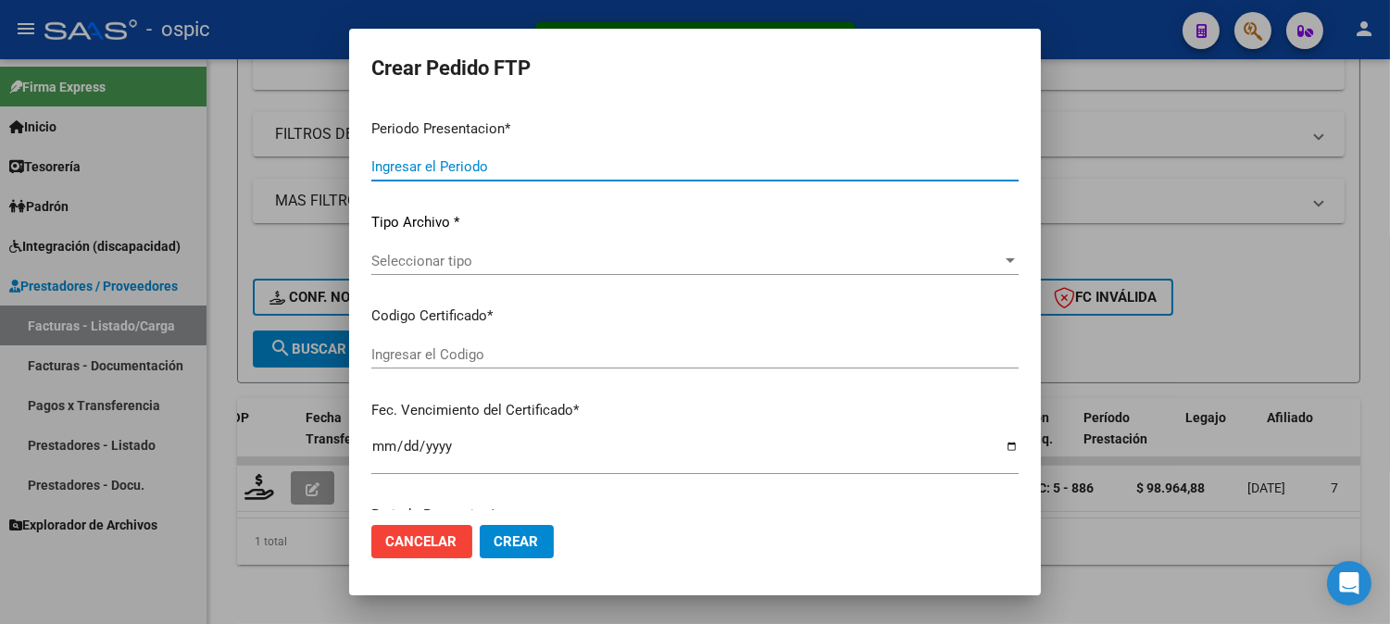
type input "202509"
type input "$ 98.964,88"
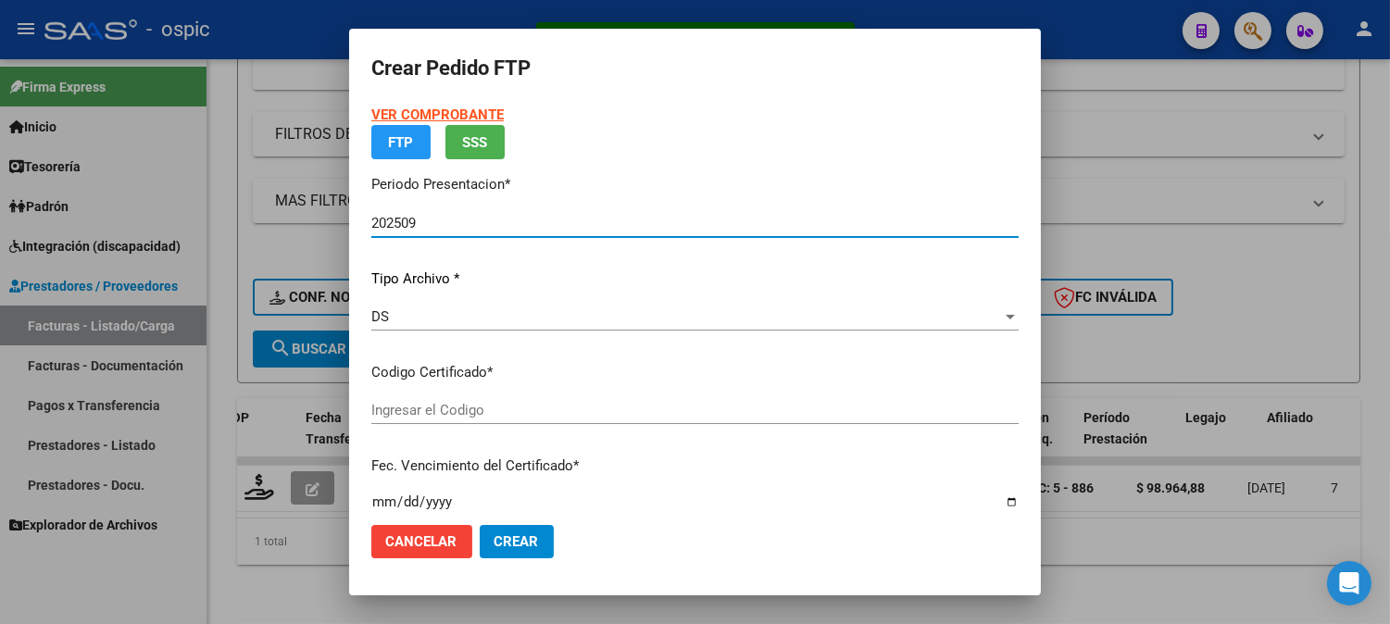
type input "0000000000000000000000000000002829546180"
type input "[DATE]"
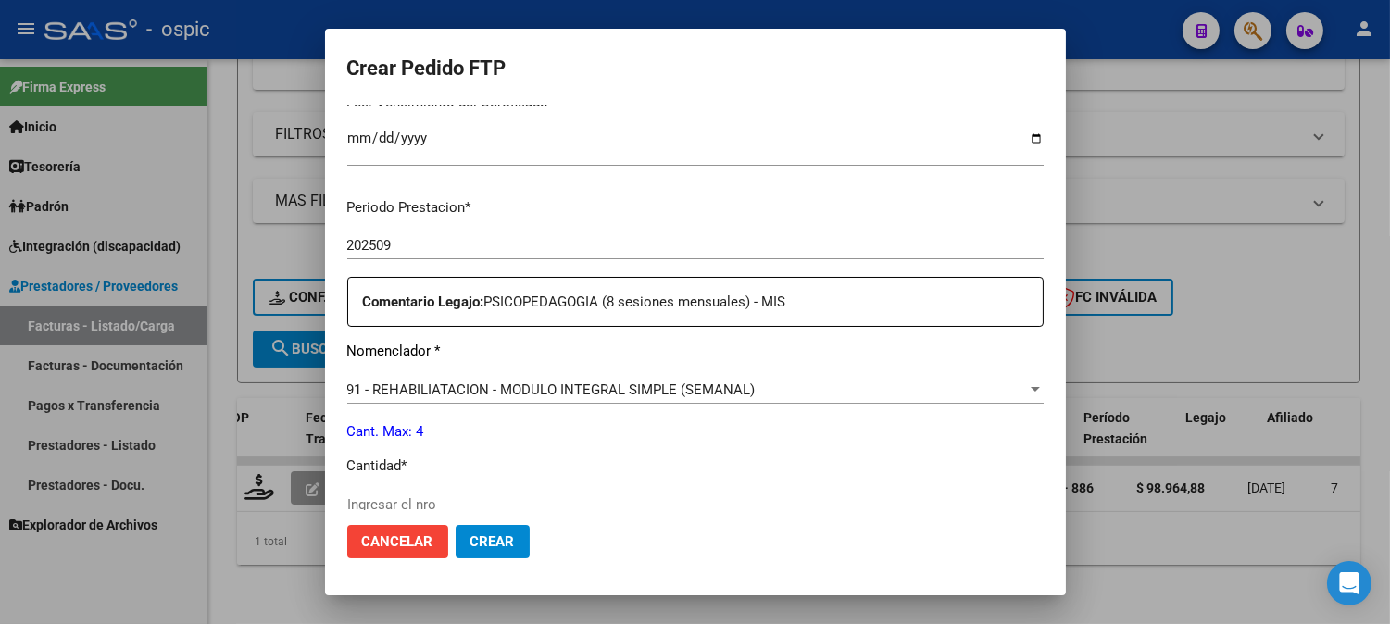
scroll to position [569, 0]
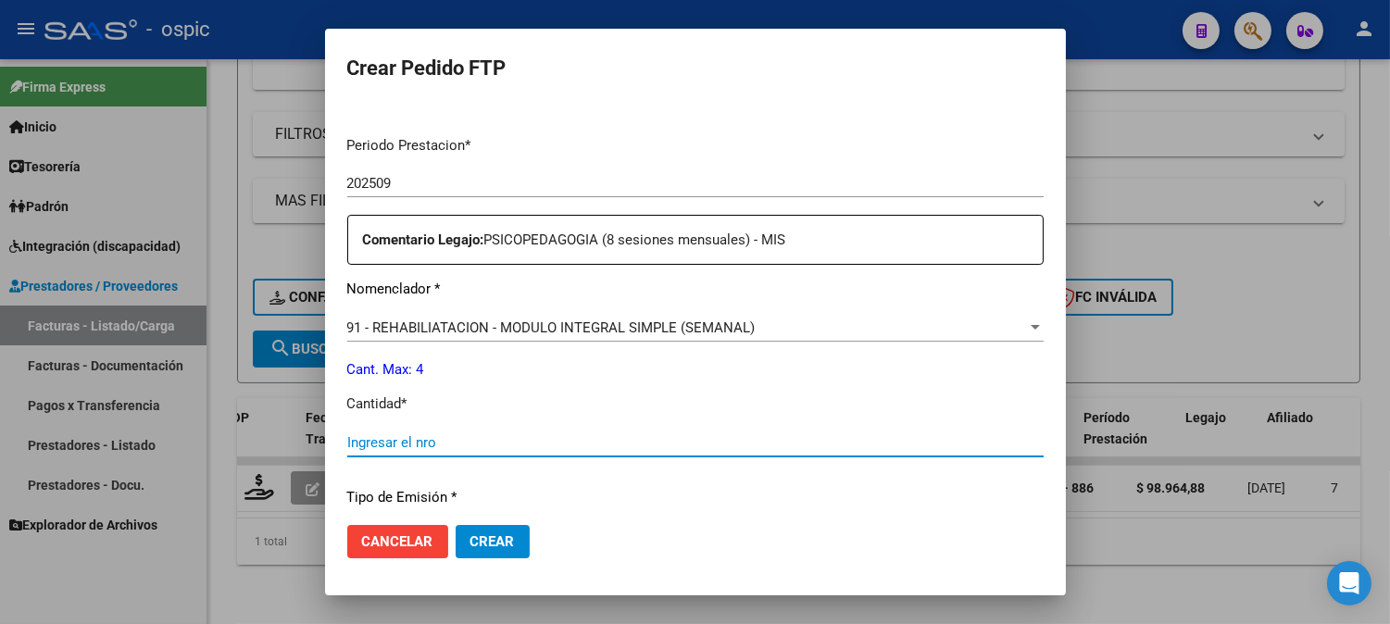
click at [606, 437] on input "Ingresar el nro" at bounding box center [695, 442] width 697 height 17
type input "4"
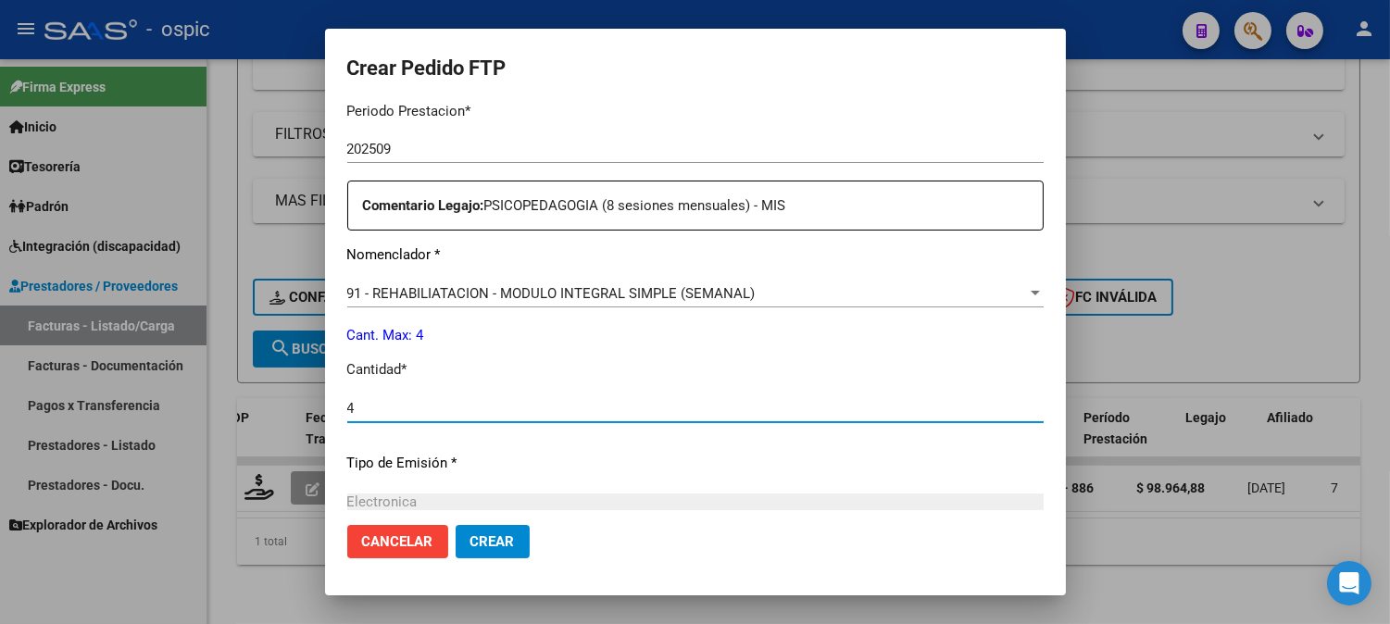
scroll to position [812, 0]
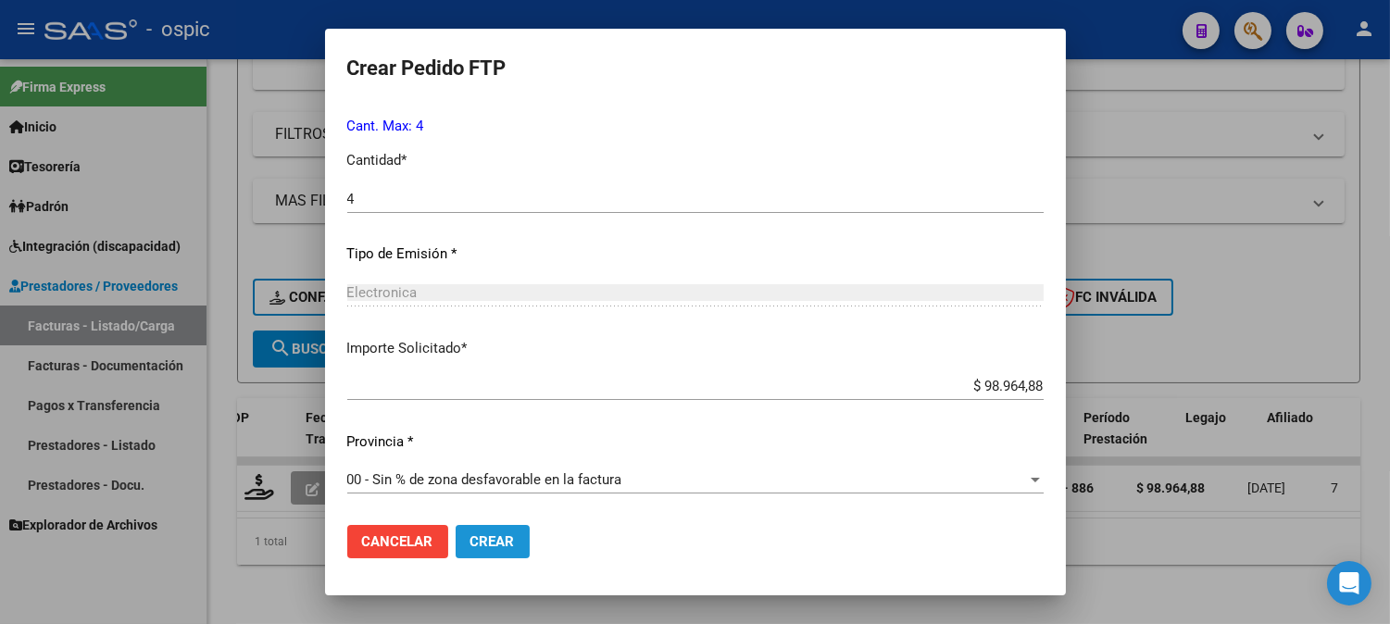
click at [504, 548] on span "Crear" at bounding box center [493, 542] width 44 height 17
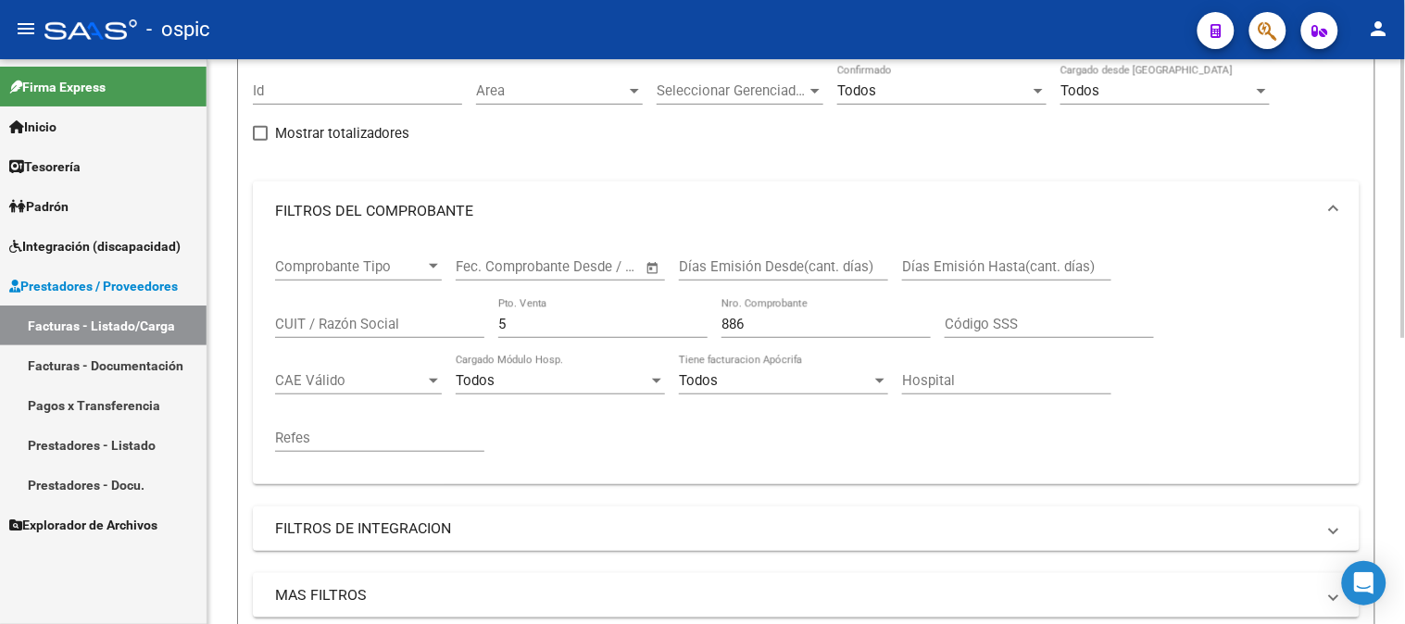
scroll to position [168, 0]
drag, startPoint x: 541, startPoint y: 328, endPoint x: 24, endPoint y: 330, distance: 516.9
click at [11, 320] on mat-sidenav-container "Firma Express Inicio Calendario SSS Instructivos Contacto OS Tesorería Extracto…" at bounding box center [702, 341] width 1405 height 565
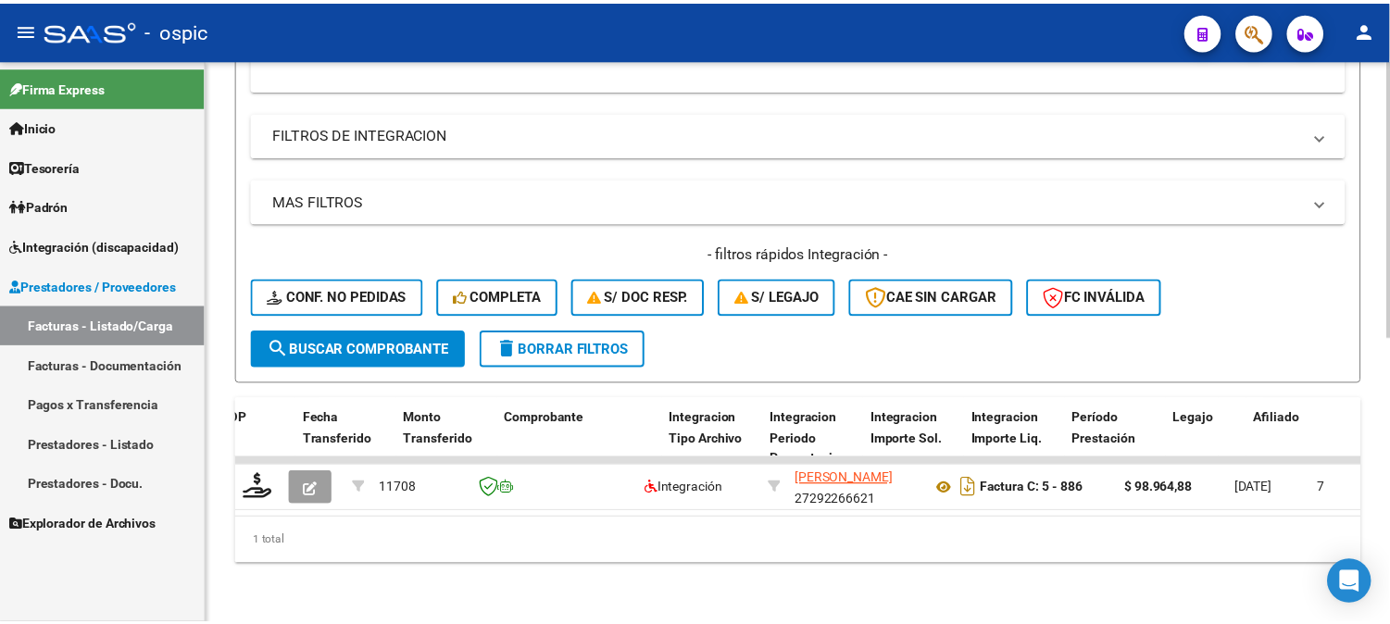
scroll to position [578, 0]
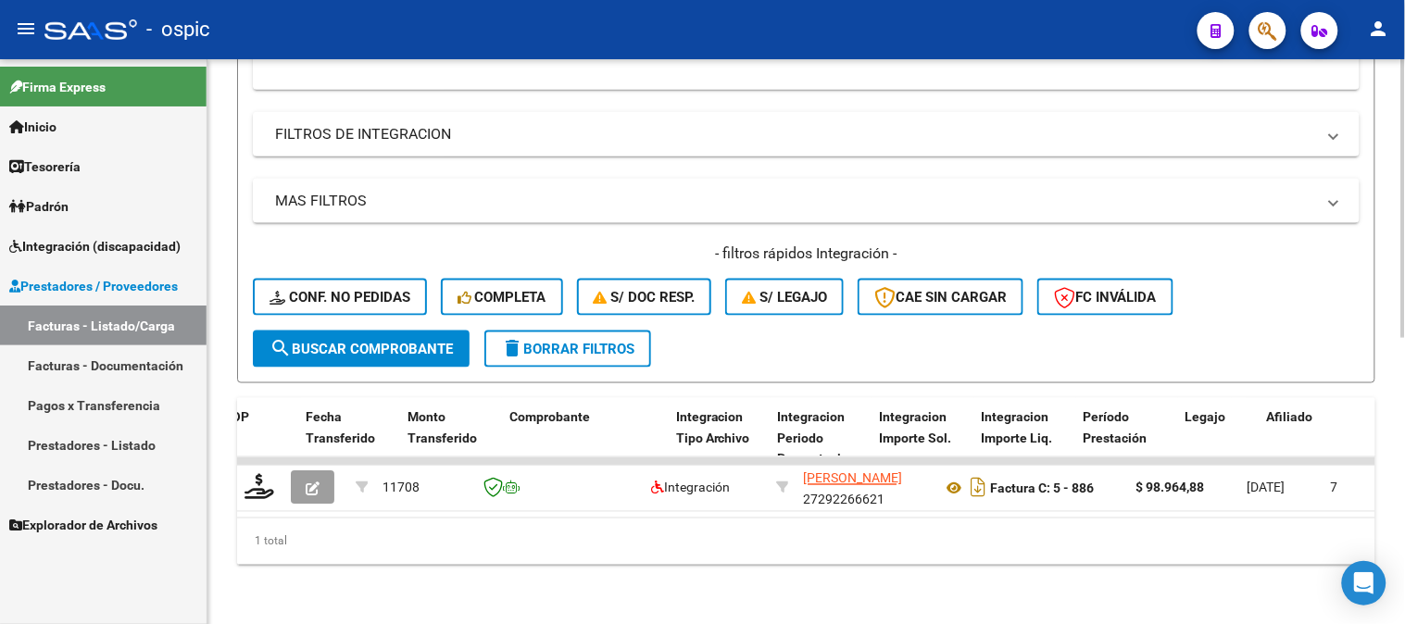
type input "894"
click at [378, 343] on span "search Buscar Comprobante" at bounding box center [361, 349] width 183 height 17
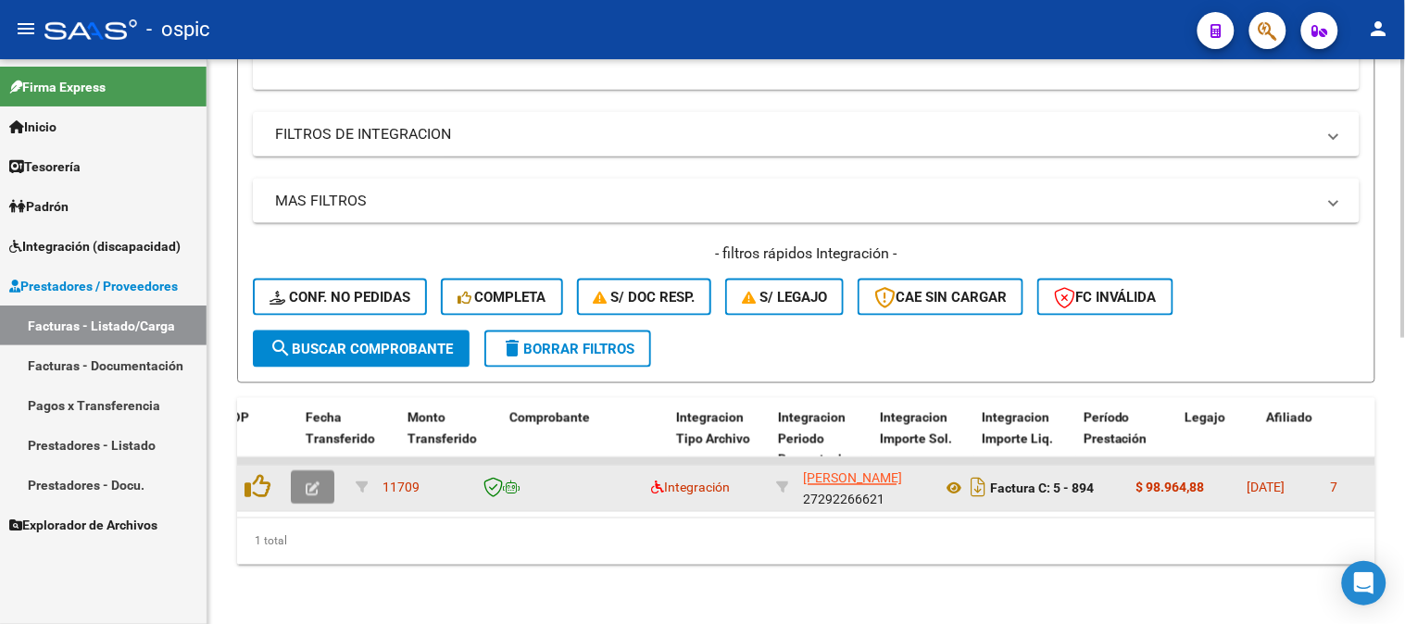
click at [311, 480] on span "button" at bounding box center [313, 488] width 14 height 17
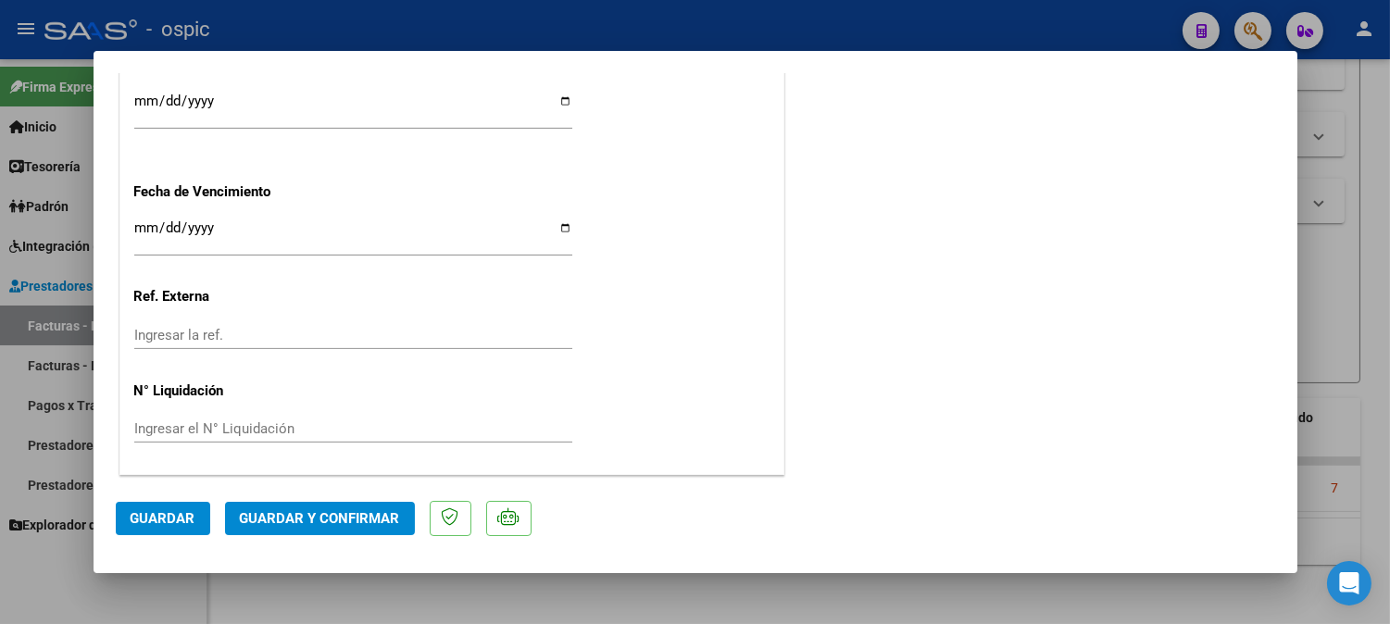
scroll to position [0, 0]
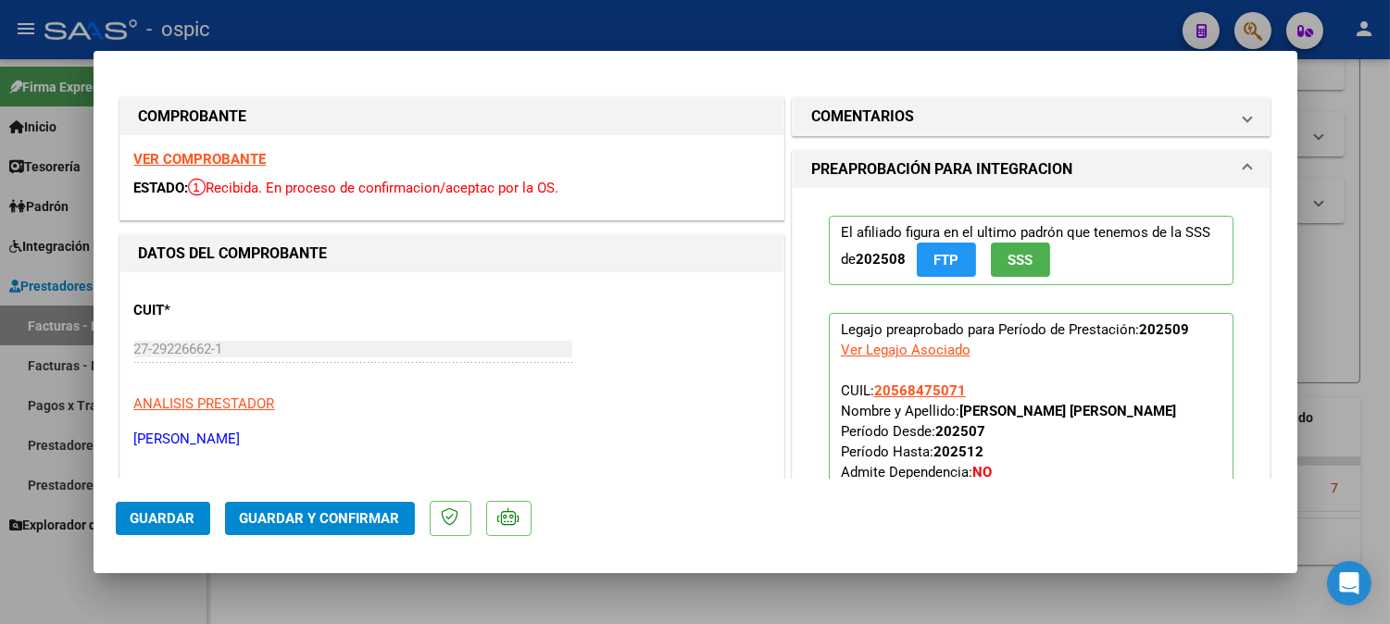
drag, startPoint x: 954, startPoint y: 118, endPoint x: 934, endPoint y: 366, distance: 249.1
click at [951, 125] on mat-panel-title "COMENTARIOS" at bounding box center [1020, 117] width 419 height 22
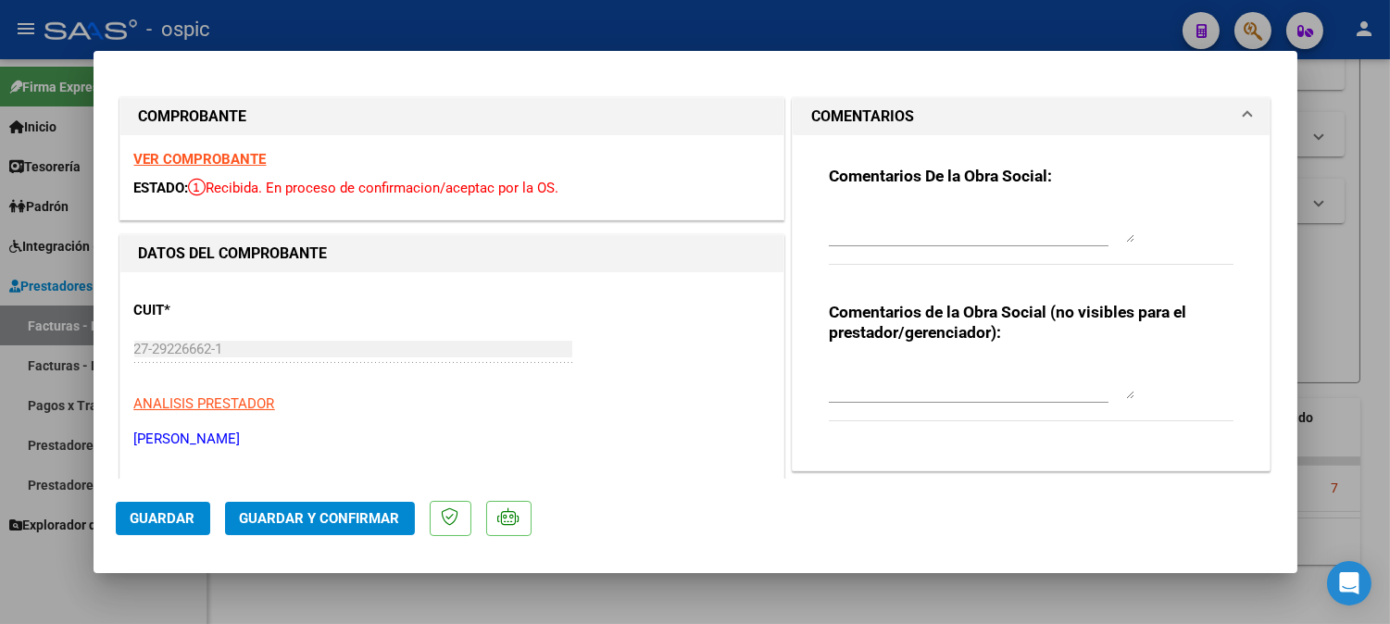
drag, startPoint x: 924, startPoint y: 386, endPoint x: 949, endPoint y: 377, distance: 26.7
click at [924, 385] on textarea at bounding box center [982, 380] width 306 height 37
type textarea "PSP 8 SESIONES"
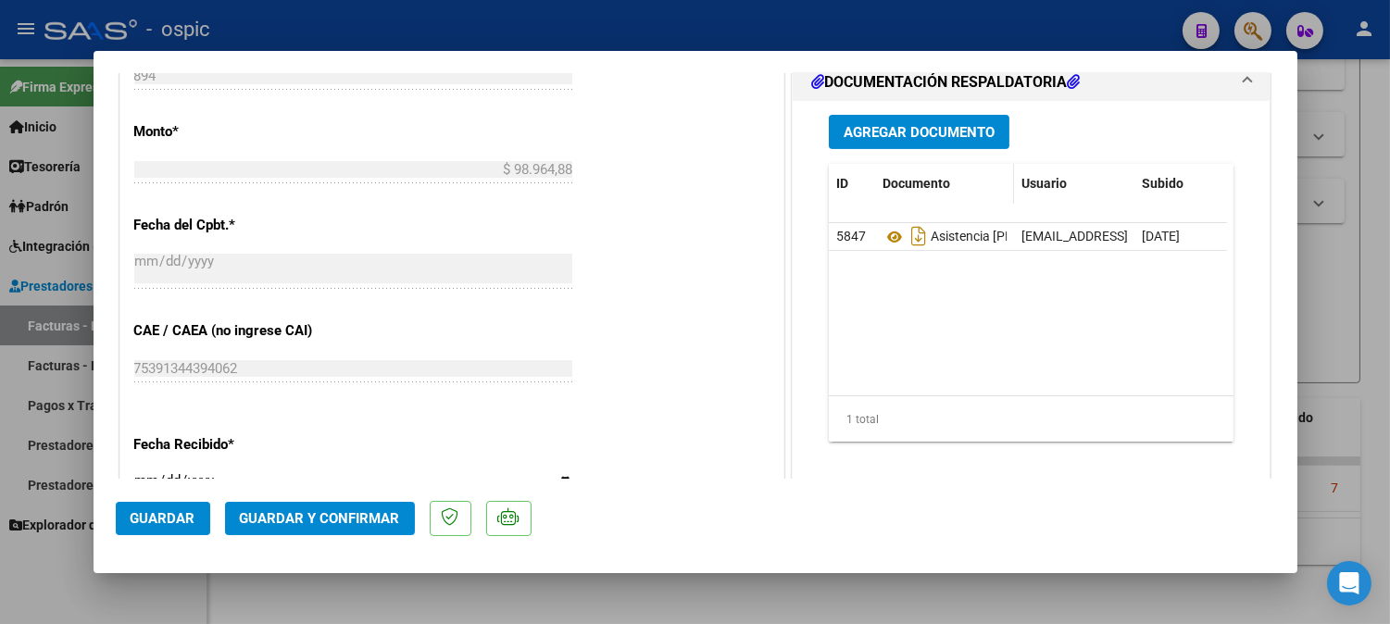
scroll to position [987, 0]
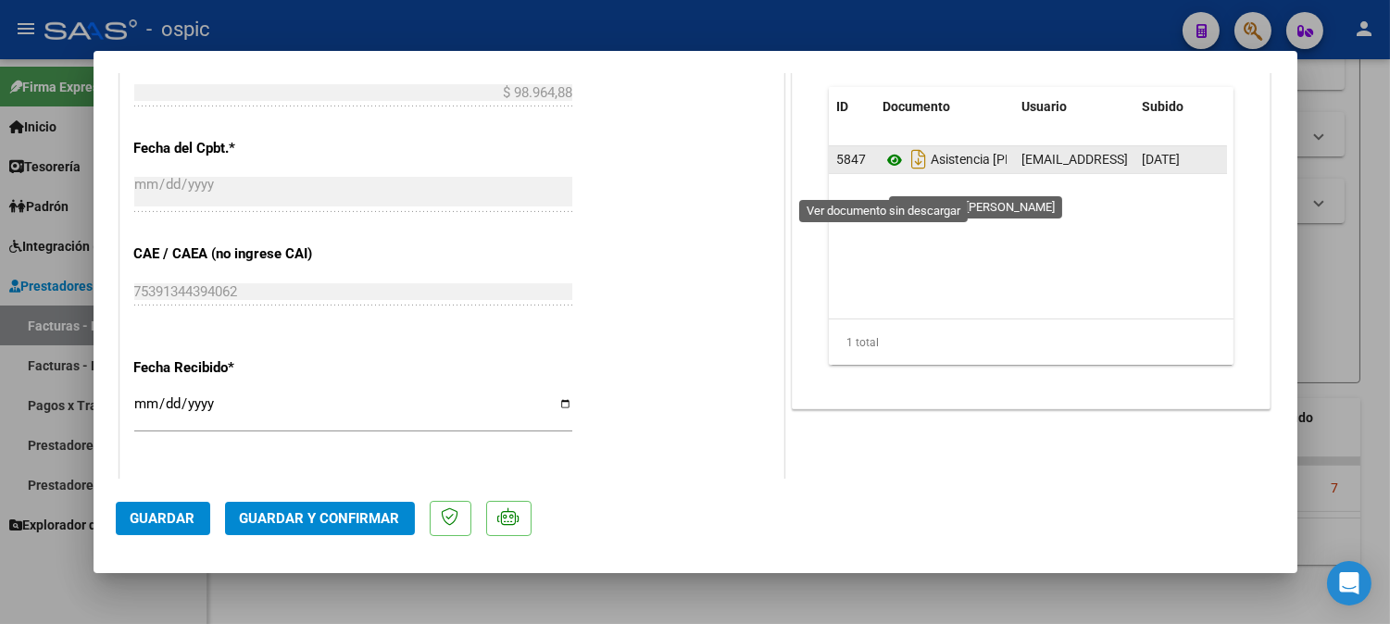
click at [890, 171] on icon at bounding box center [895, 160] width 24 height 22
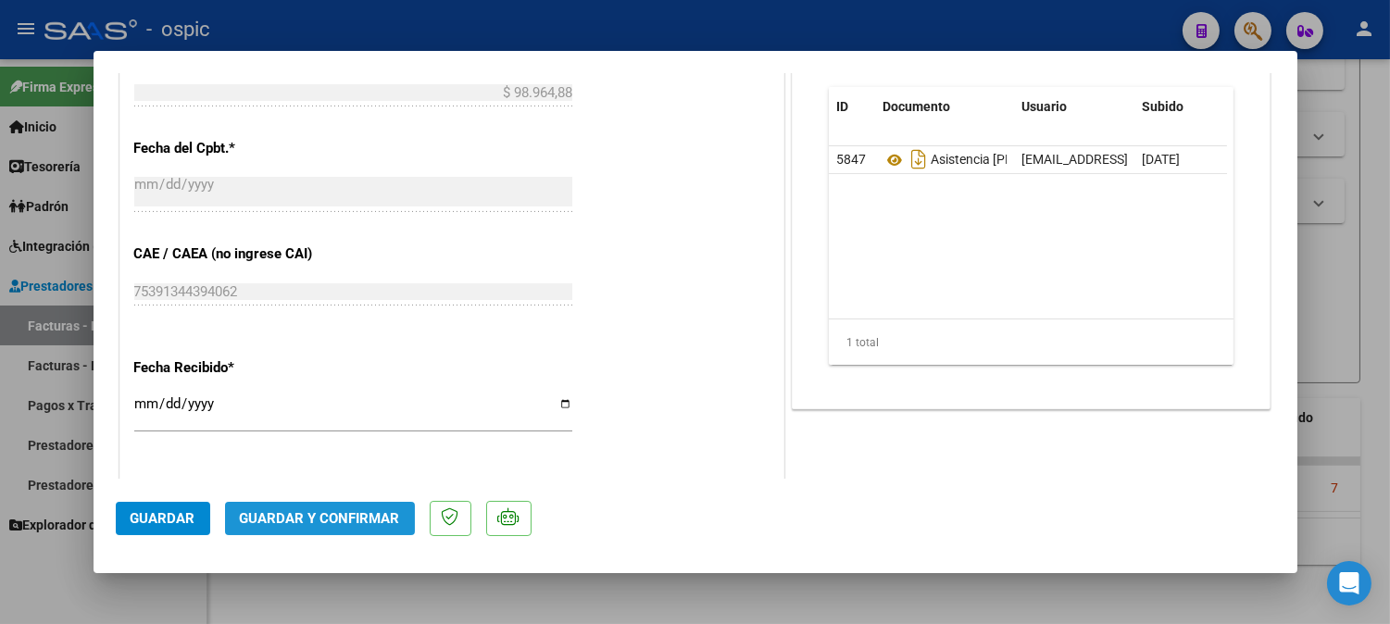
click at [382, 511] on span "Guardar y Confirmar" at bounding box center [320, 518] width 160 height 17
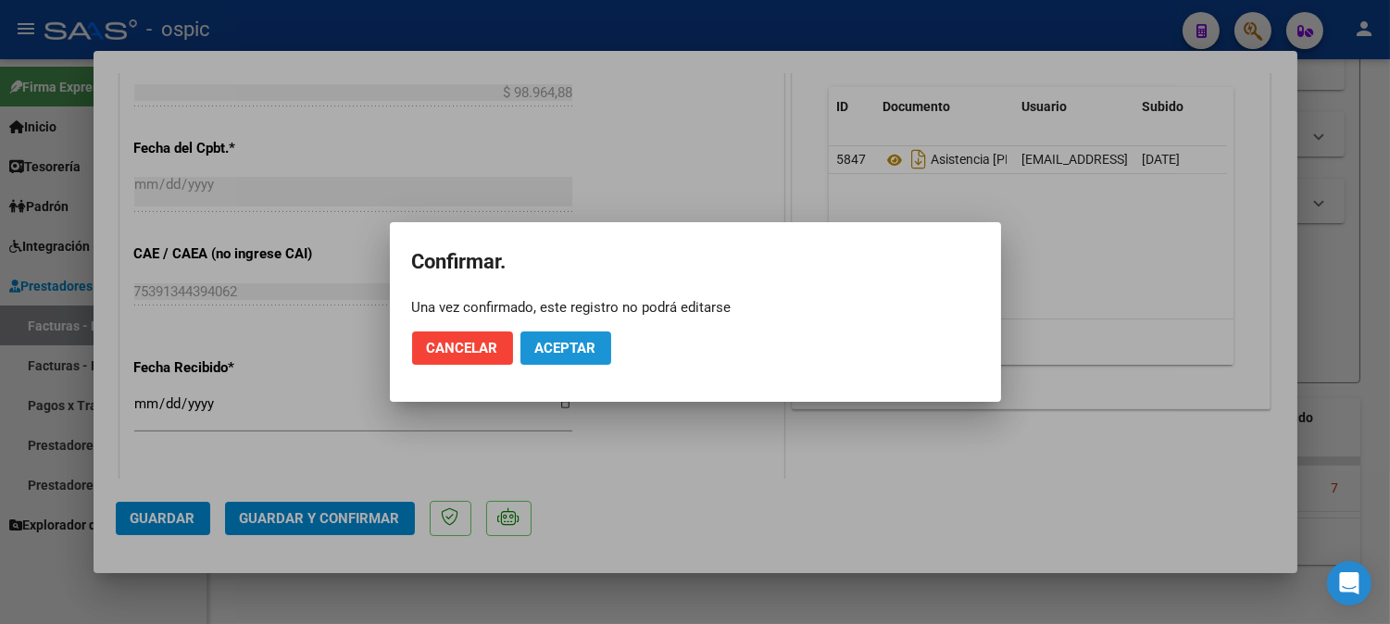
click at [590, 348] on span "Aceptar" at bounding box center [565, 348] width 61 height 17
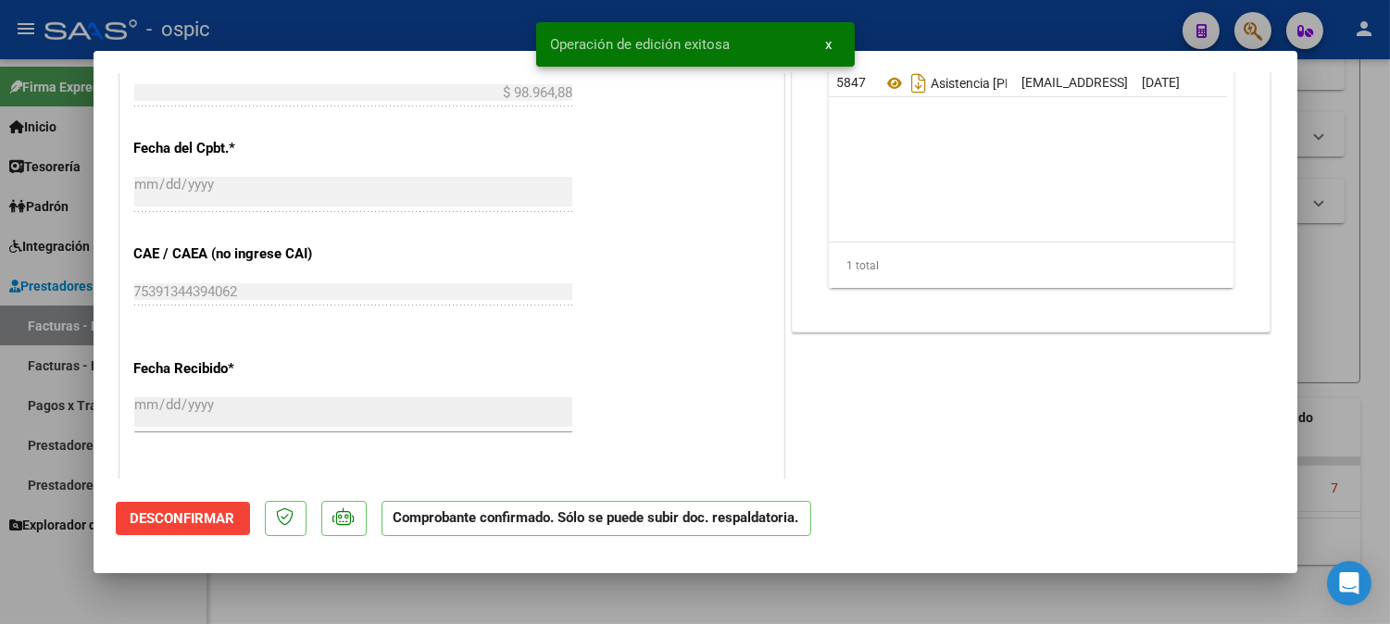
type input "$ 0,00"
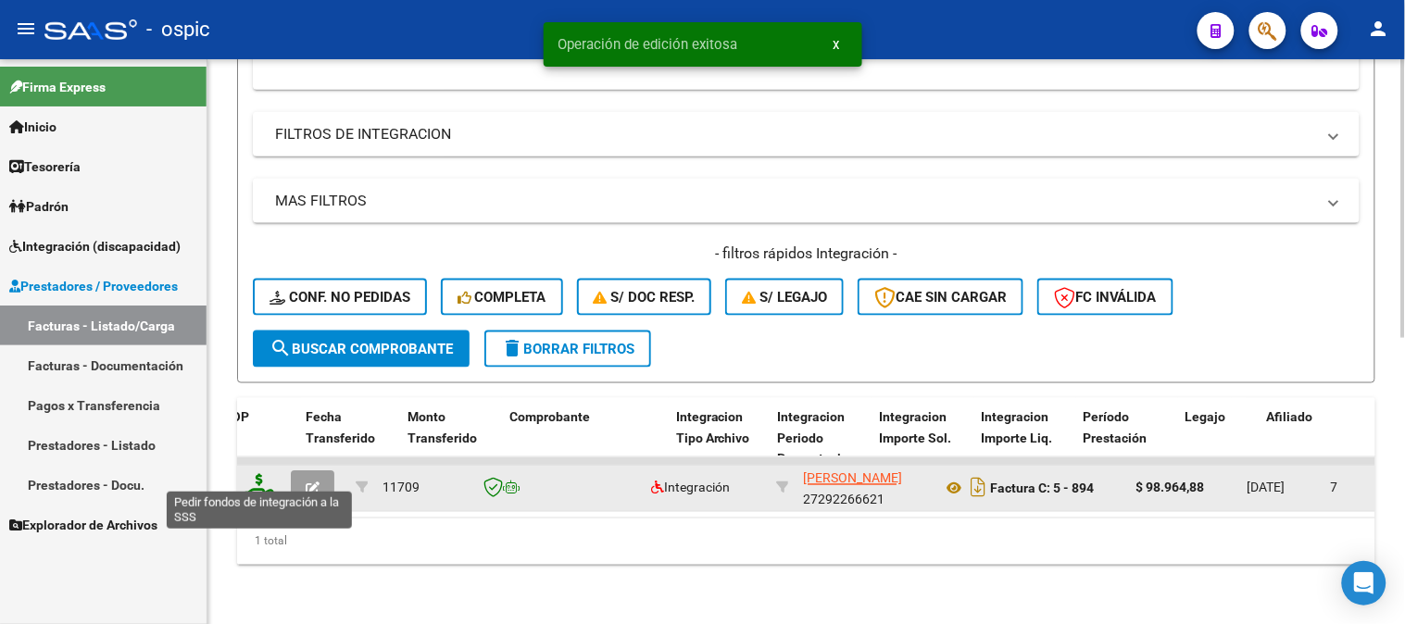
click at [259, 474] on icon at bounding box center [260, 487] width 30 height 26
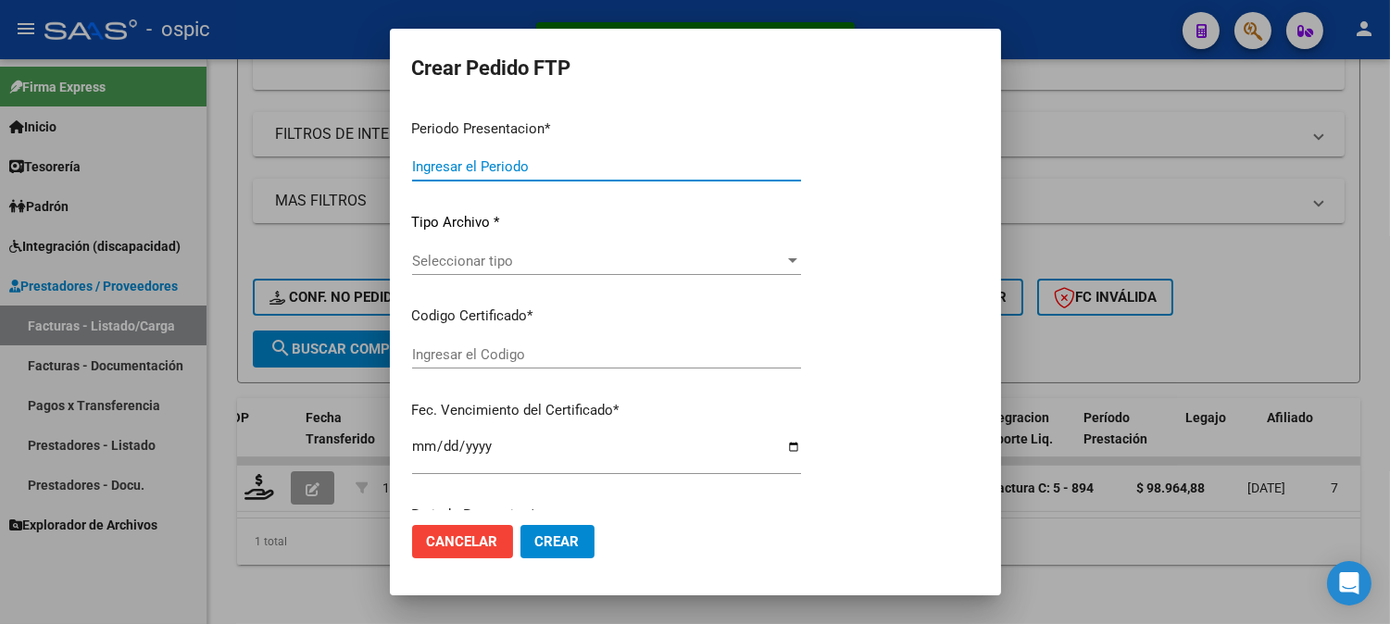
type input "202509"
type input "$ 98.964,88"
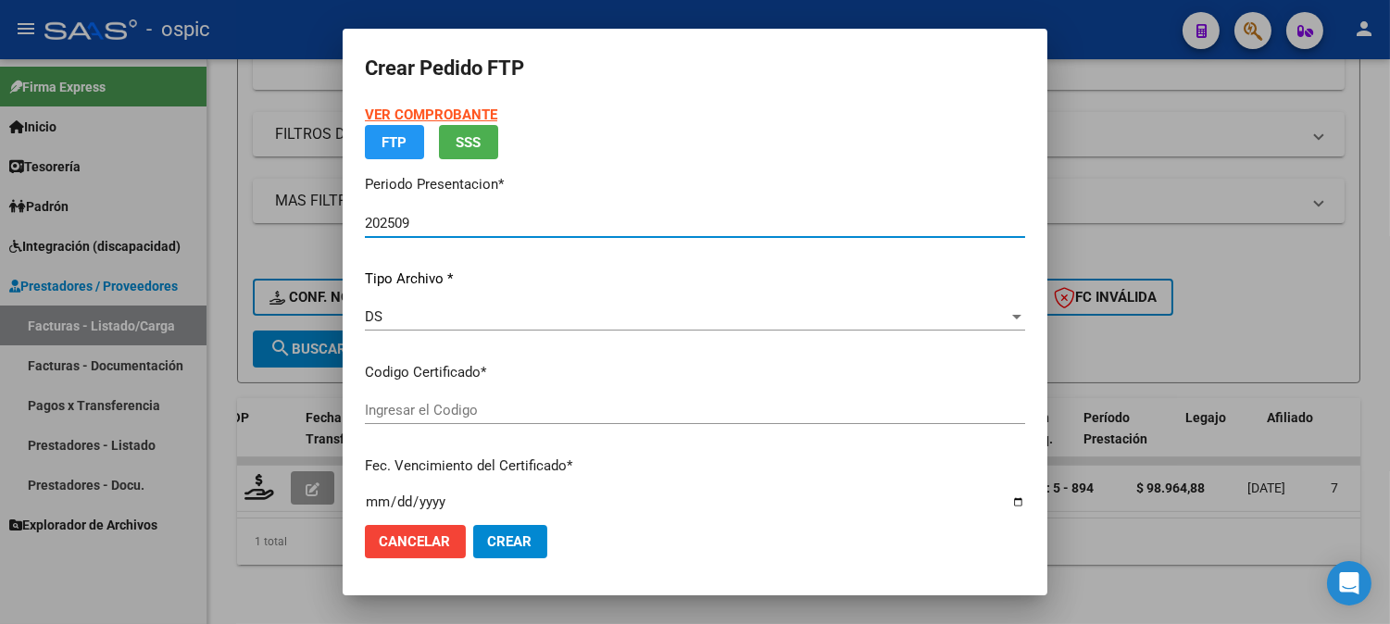
type input "6336610462"
type input "[DATE]"
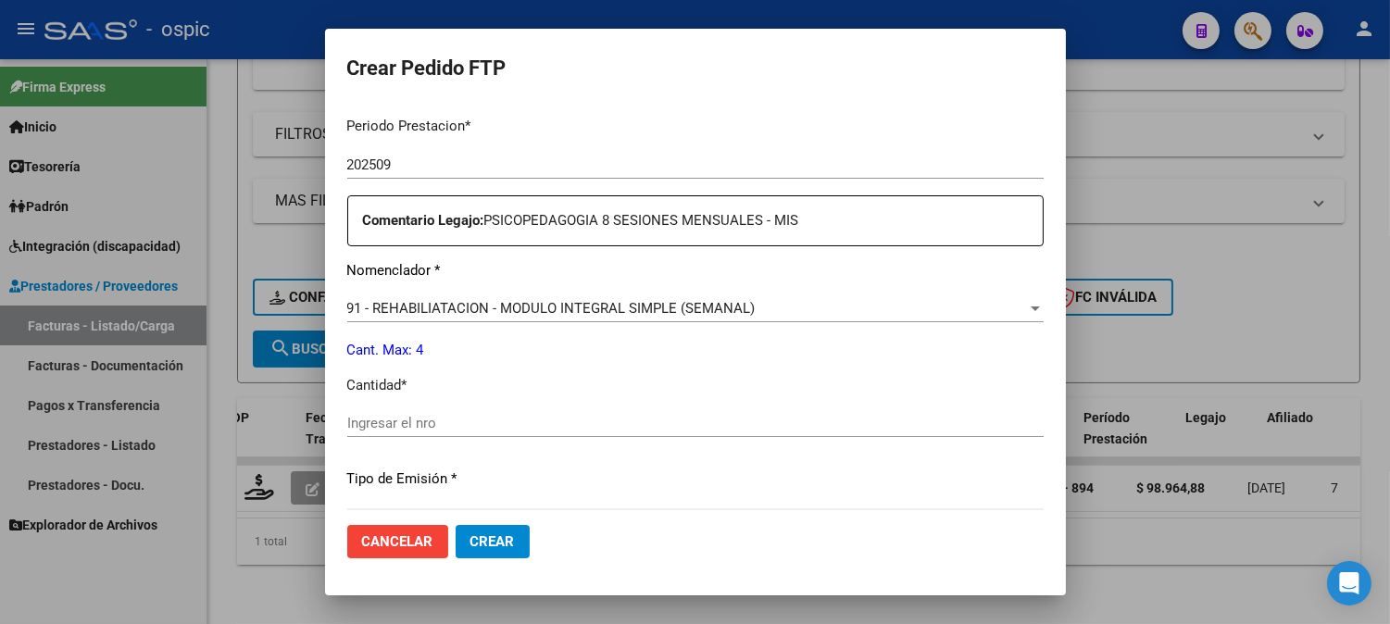
scroll to position [623, 0]
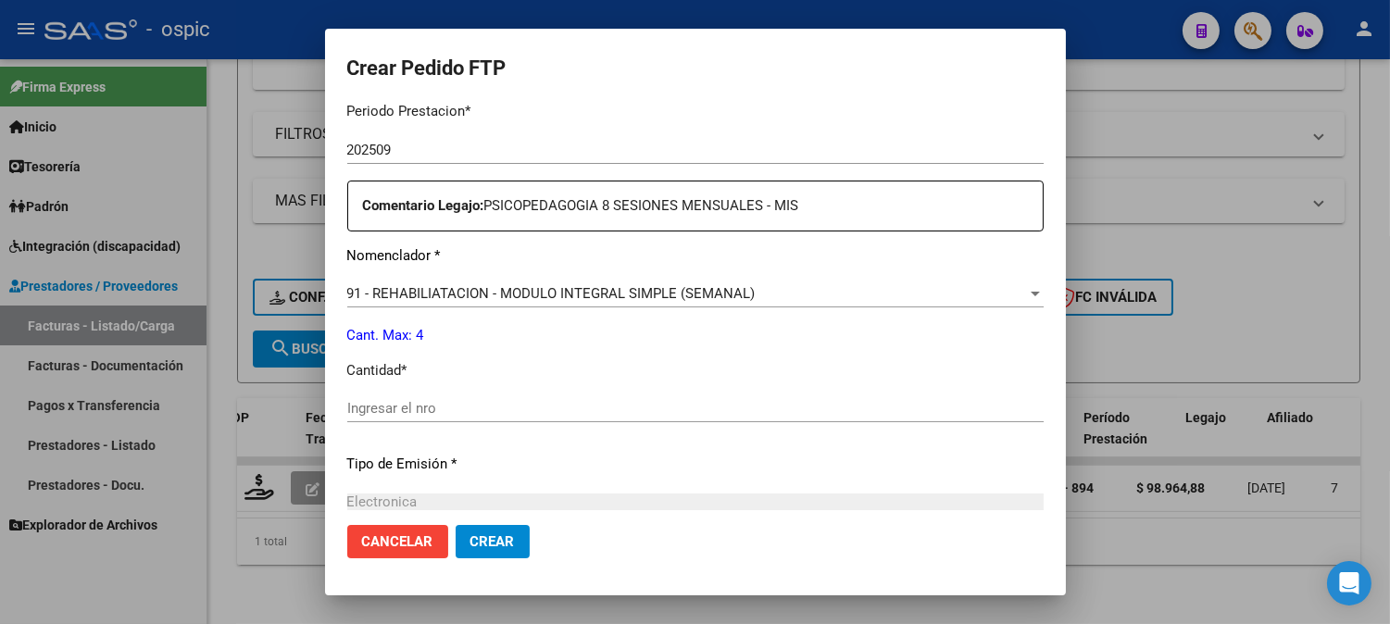
click at [684, 398] on div "Ingresar el nro" at bounding box center [695, 409] width 697 height 28
type input "4"
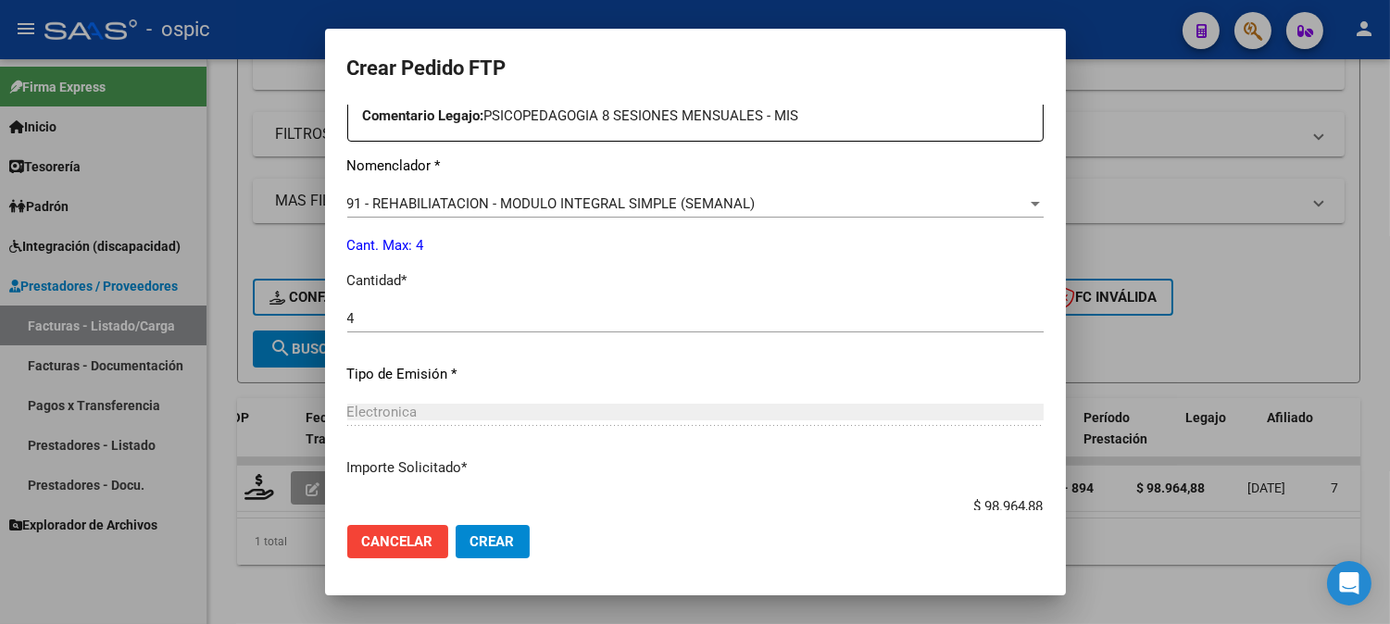
scroll to position [834, 0]
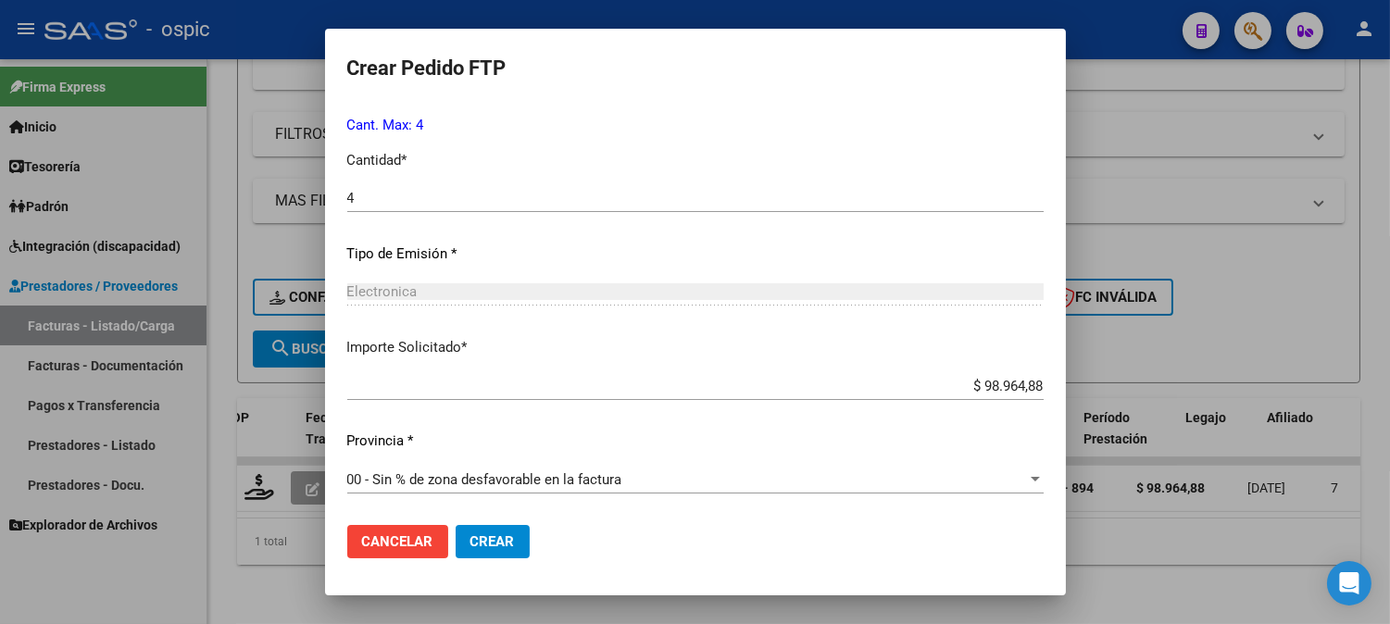
drag, startPoint x: 501, startPoint y: 525, endPoint x: 667, endPoint y: 461, distance: 177.7
click at [501, 525] on button "Crear" at bounding box center [493, 541] width 74 height 33
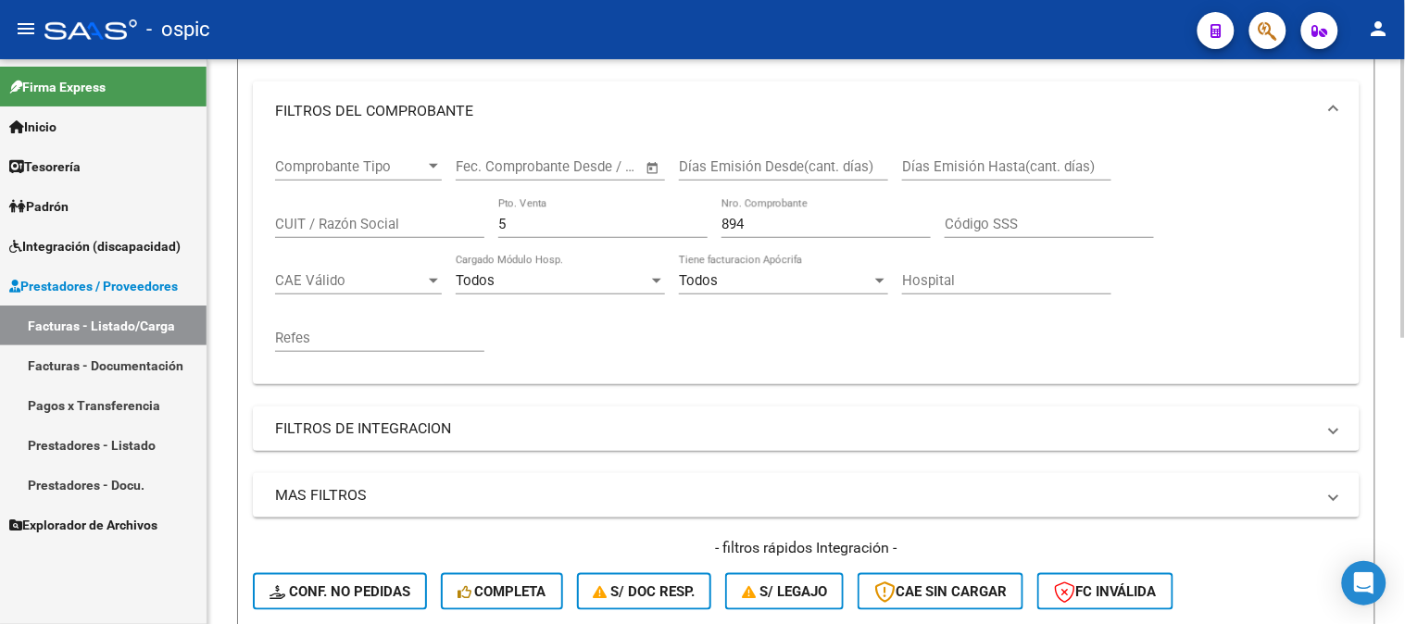
scroll to position [270, 0]
click at [0, 200] on mat-sidenav-container "Firma Express Inicio Calendario SSS Instructivos Contacto OS Tesorería Extracto…" at bounding box center [702, 341] width 1405 height 565
type input "6"
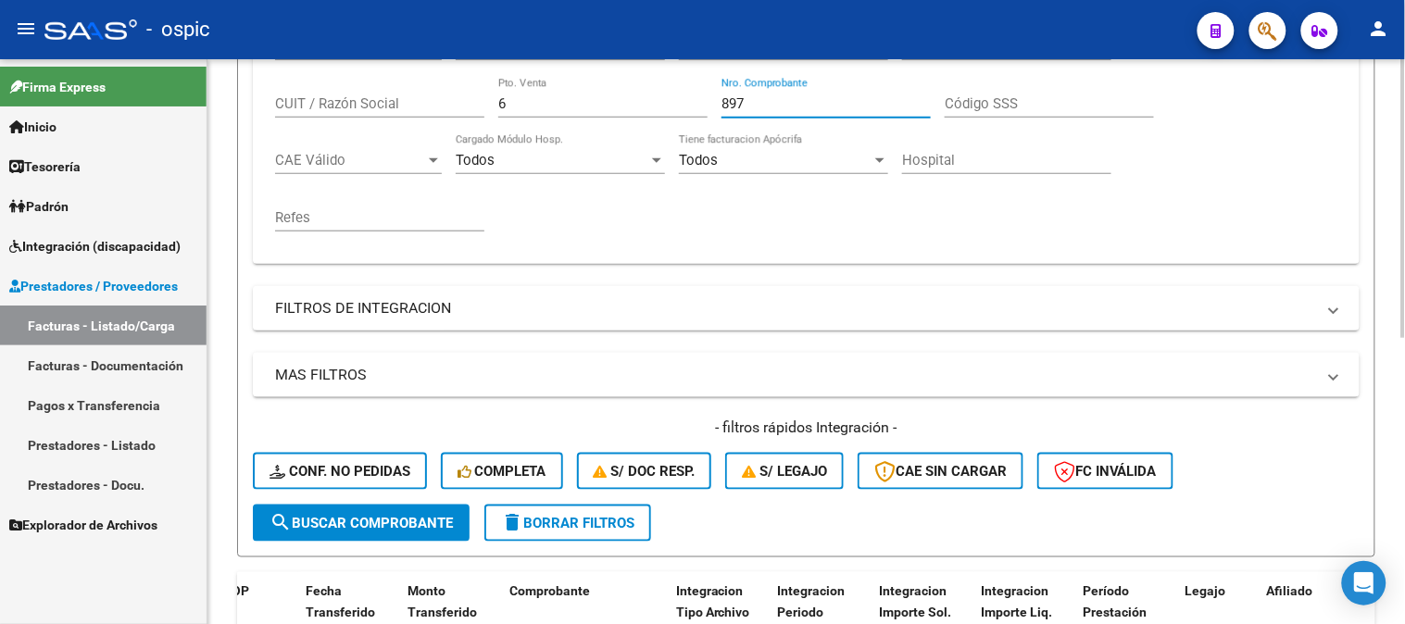
scroll to position [578, 0]
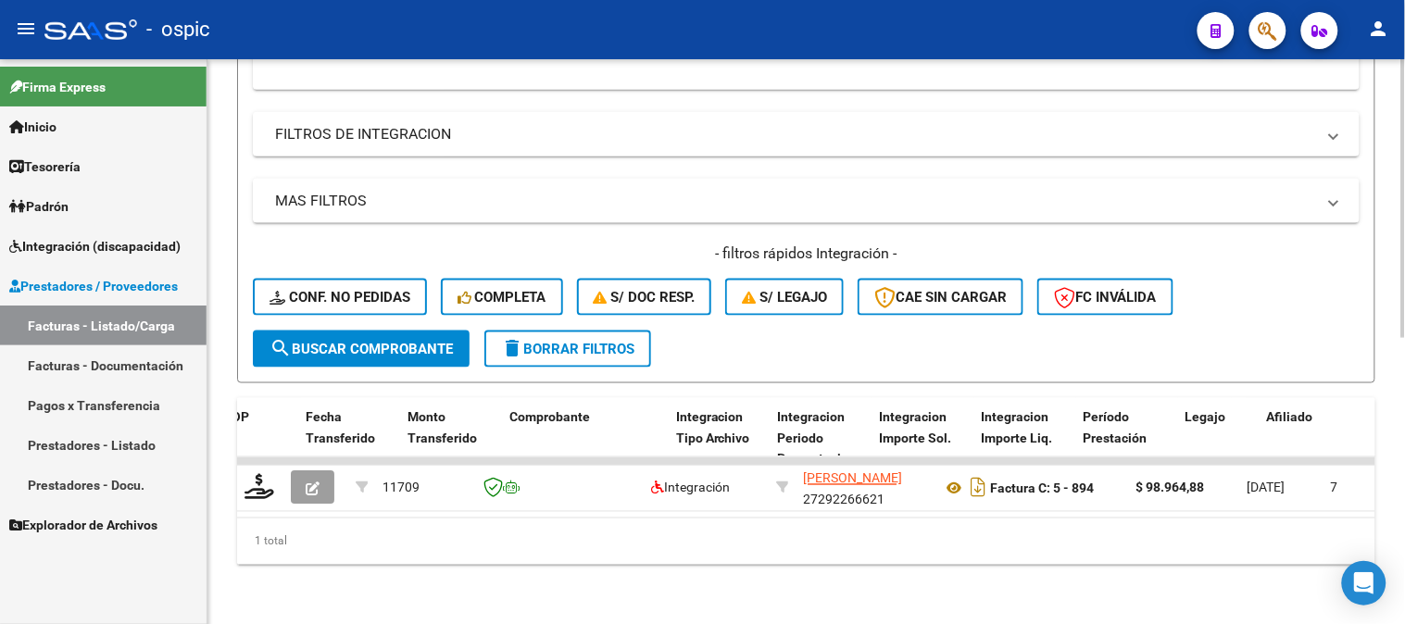
type input "897"
click at [376, 341] on span "search Buscar Comprobante" at bounding box center [361, 349] width 183 height 17
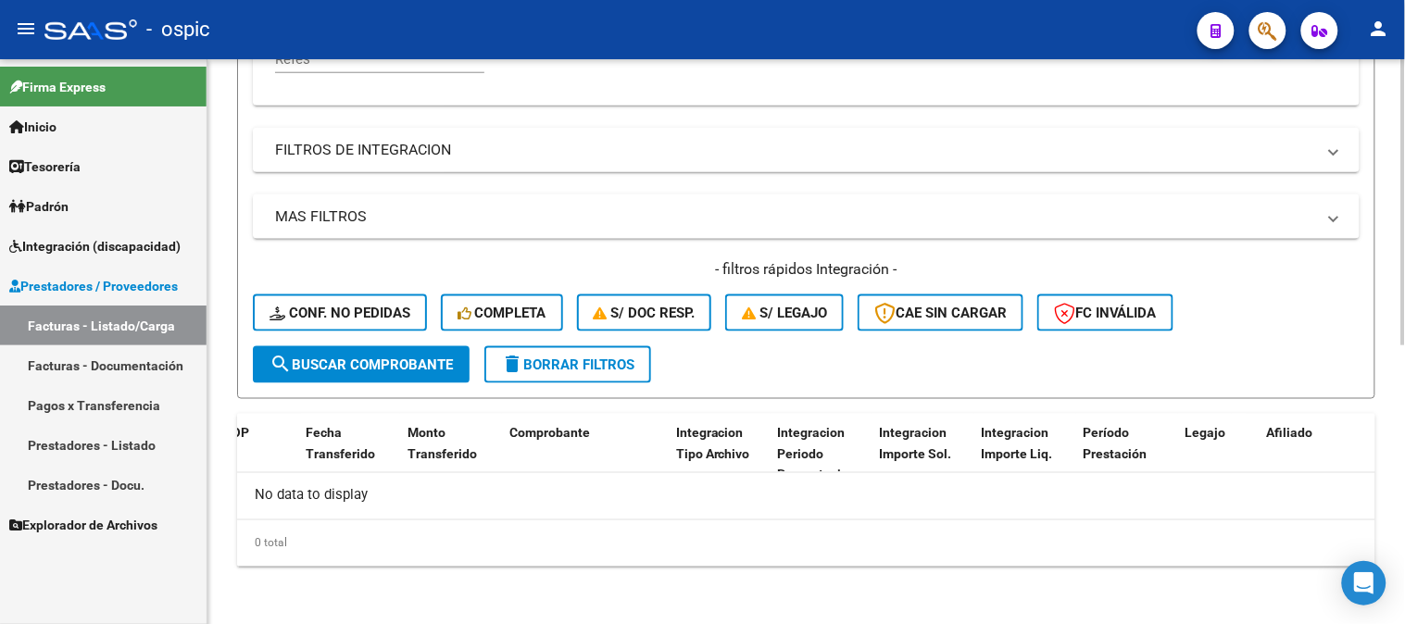
scroll to position [241, 0]
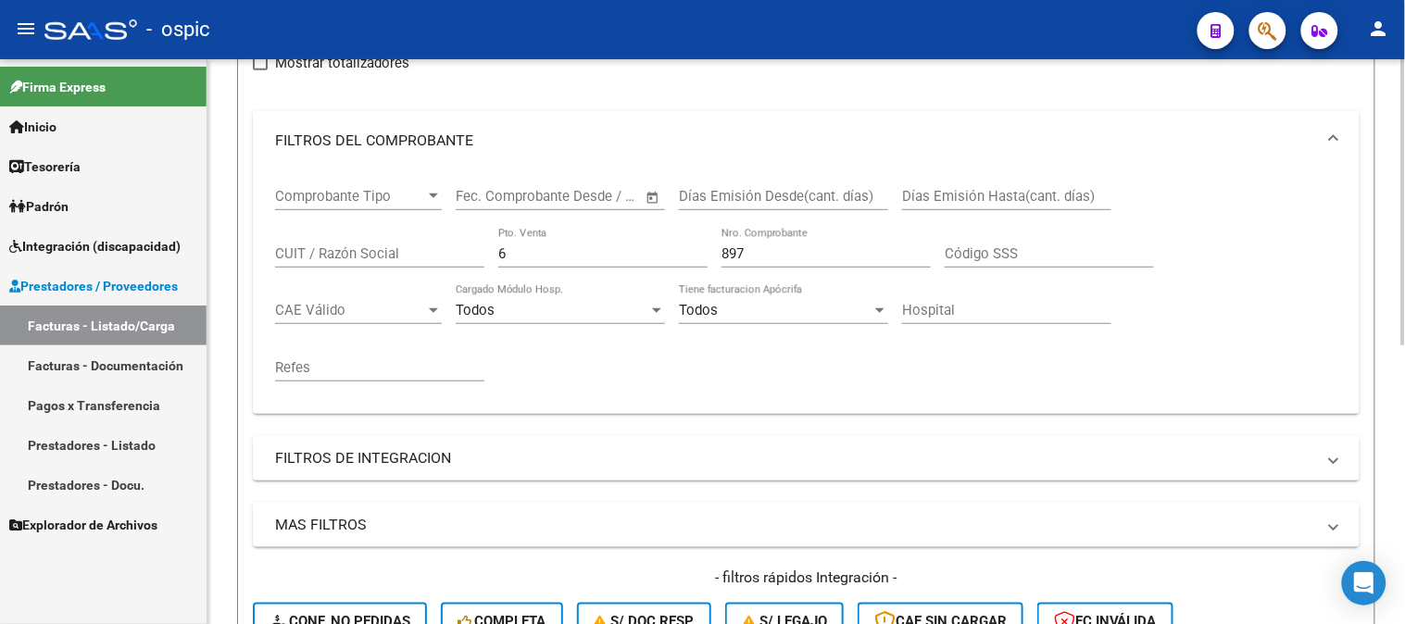
drag, startPoint x: 537, startPoint y: 253, endPoint x: 243, endPoint y: 243, distance: 294.7
click at [253, 243] on div "Comprobante Tipo Comprobante Tipo Fecha inicio – Fecha fin Fec. Comprobante Des…" at bounding box center [806, 292] width 1107 height 244
type input "3"
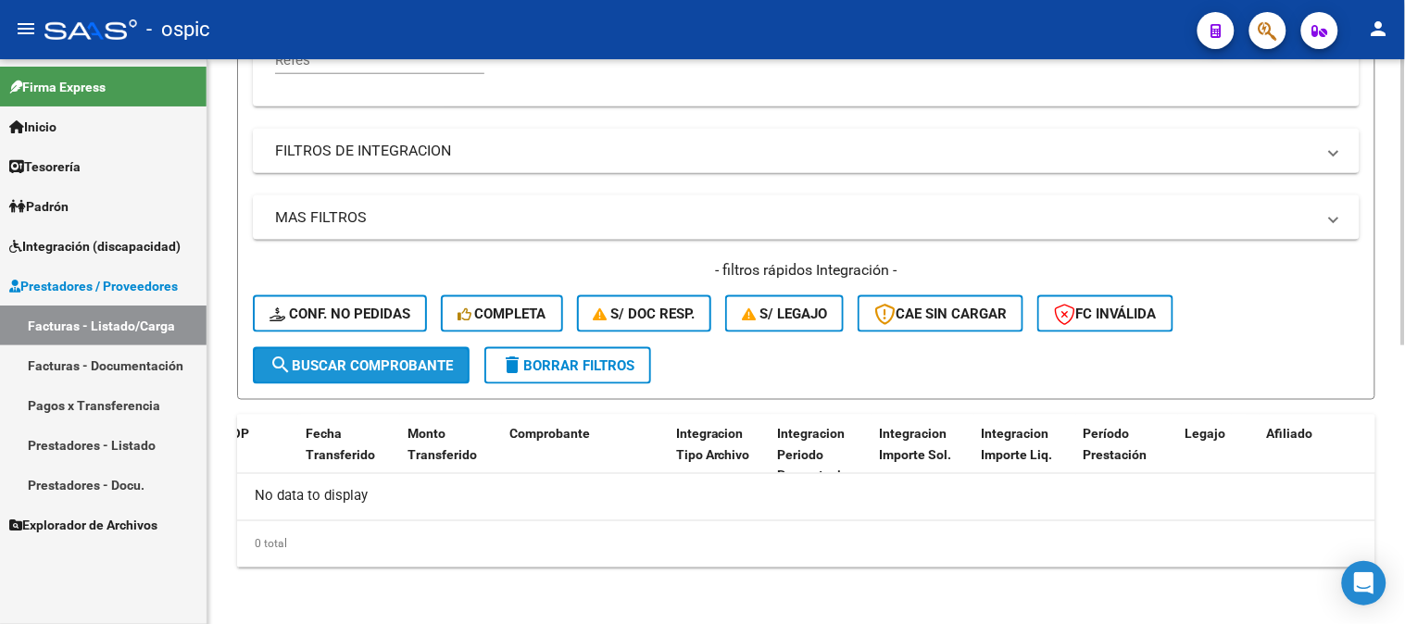
click at [347, 358] on span "search Buscar Comprobante" at bounding box center [361, 366] width 183 height 17
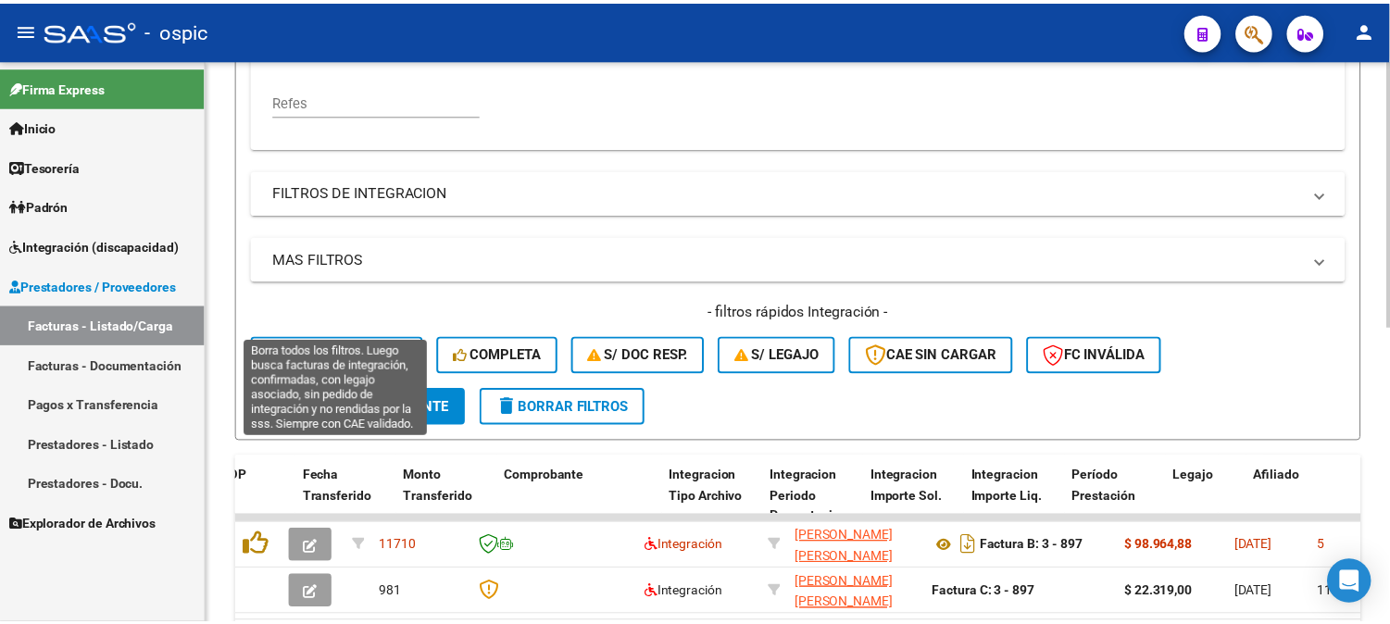
scroll to position [548, 0]
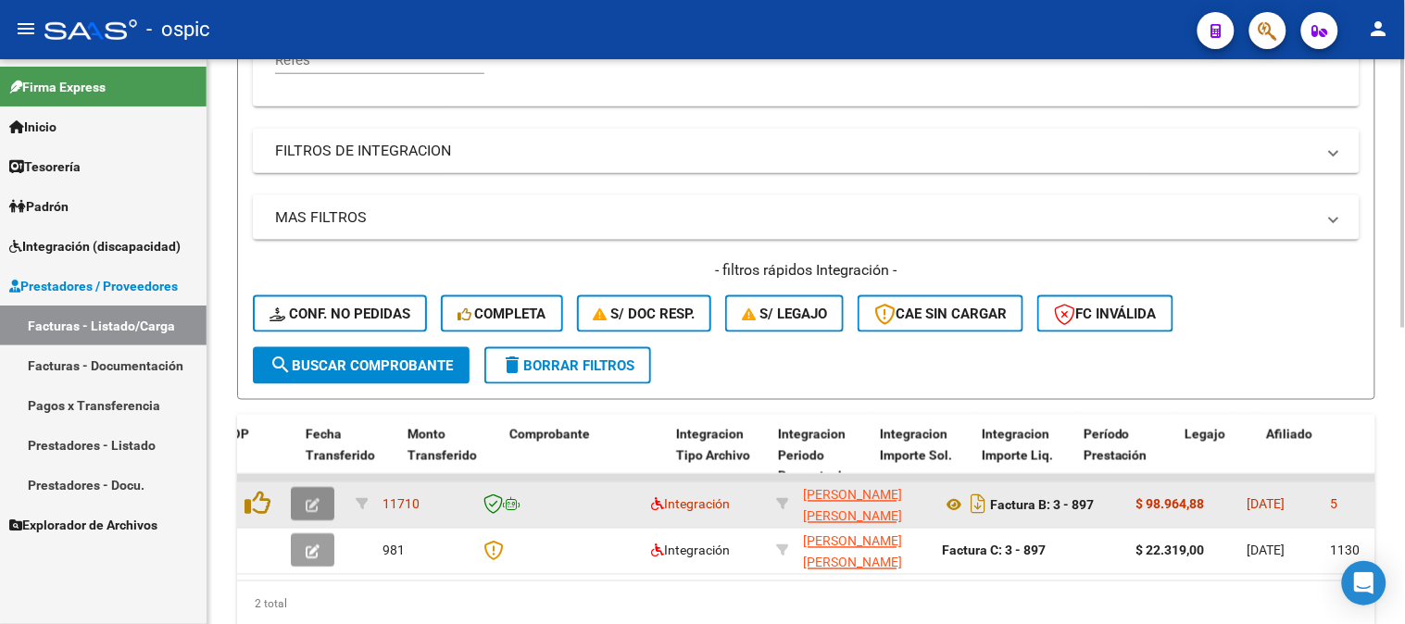
click at [315, 499] on icon "button" at bounding box center [313, 506] width 14 height 14
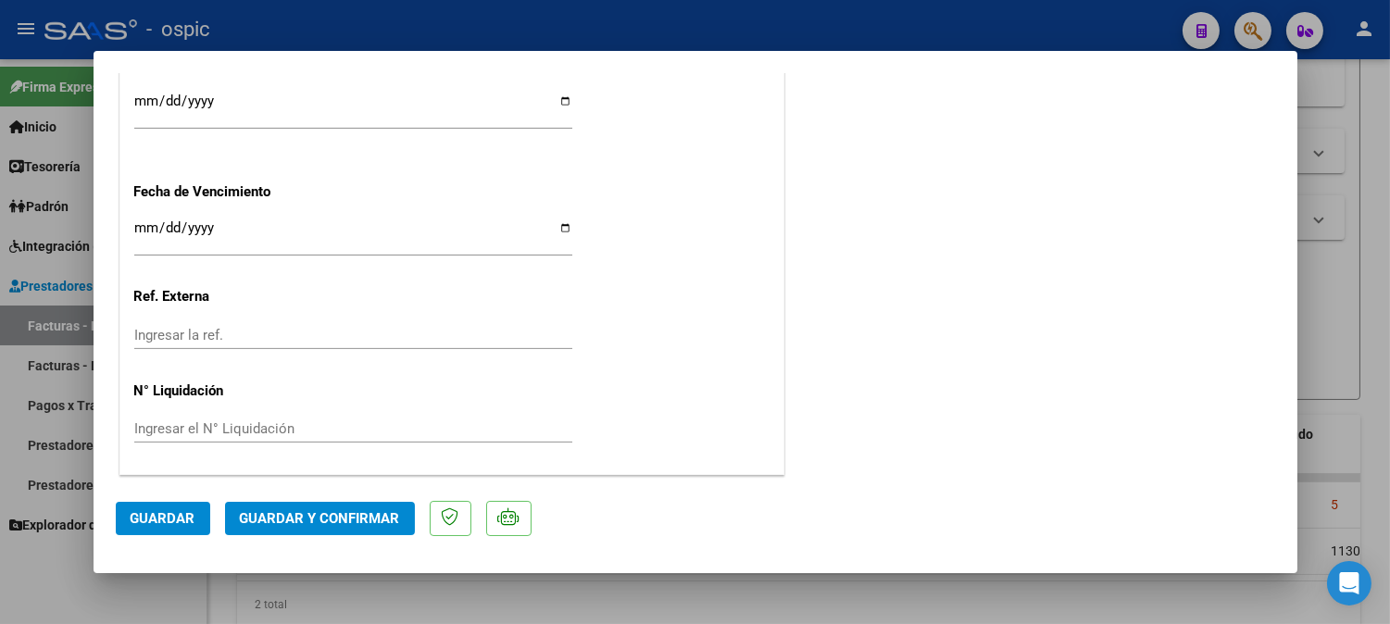
scroll to position [0, 0]
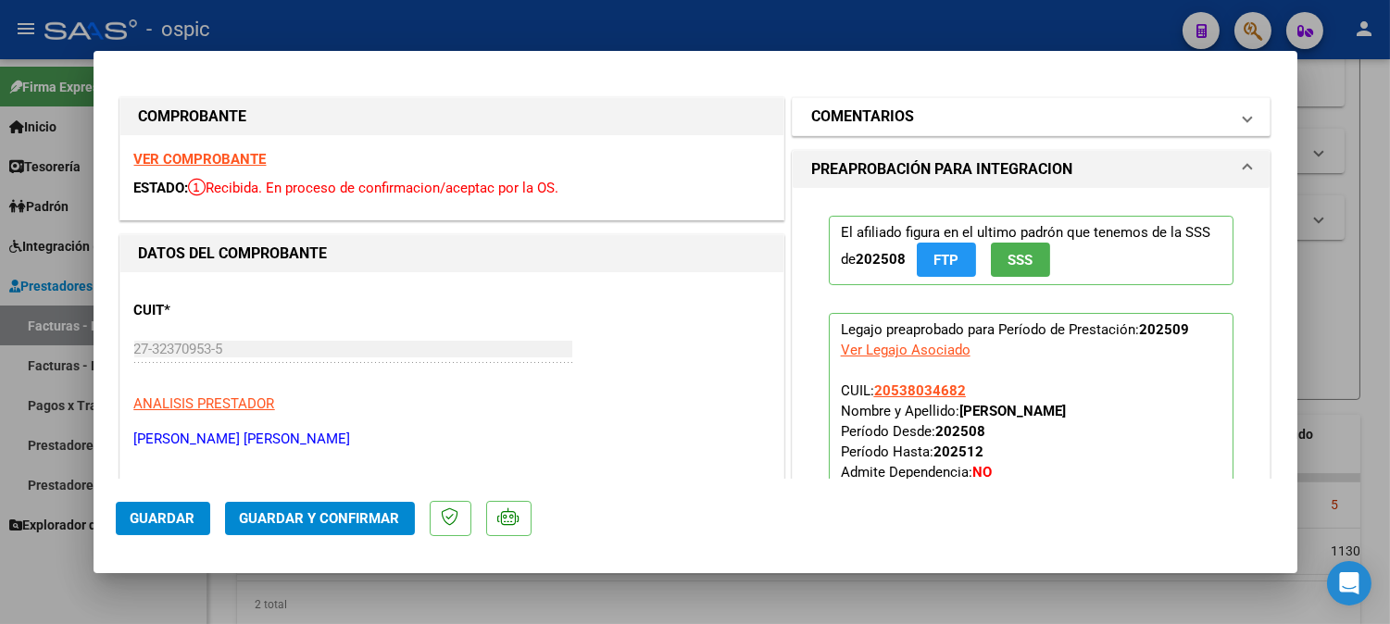
drag, startPoint x: 977, startPoint y: 114, endPoint x: 974, endPoint y: 128, distance: 14.2
click at [977, 116] on mat-panel-title "COMENTARIOS" at bounding box center [1020, 117] width 419 height 22
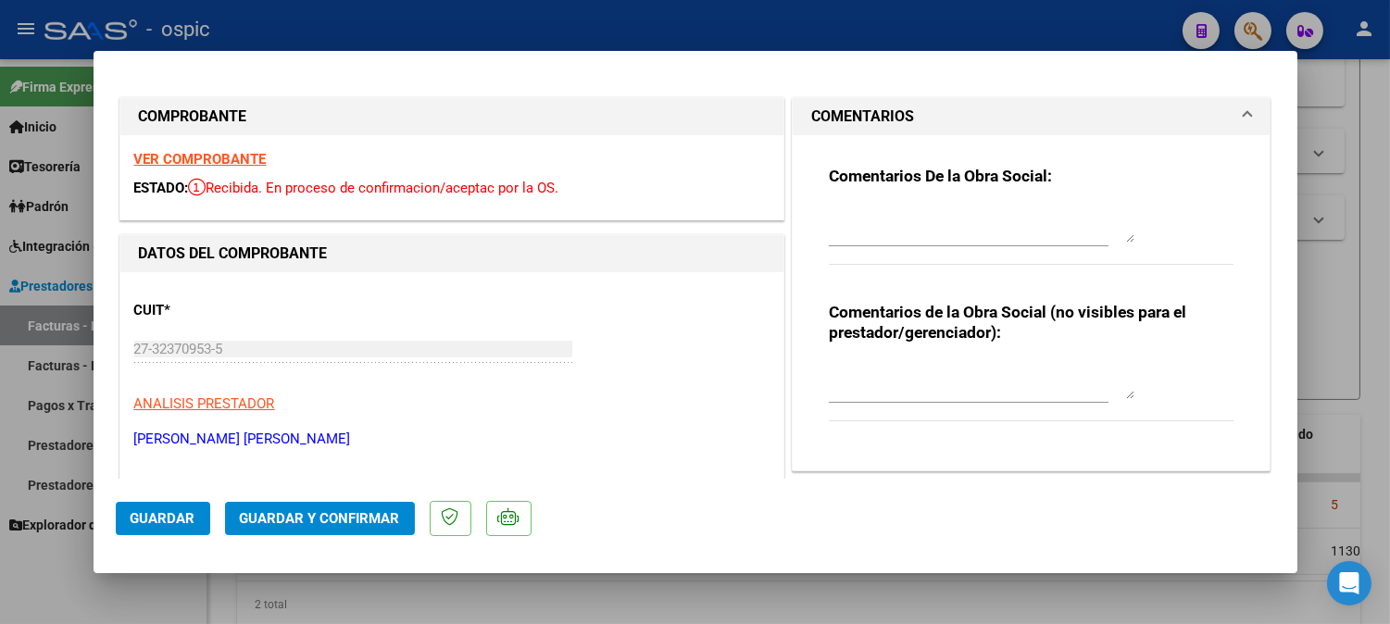
click at [919, 371] on textarea at bounding box center [982, 380] width 306 height 37
type textarea "T.O 8 SESIONES"
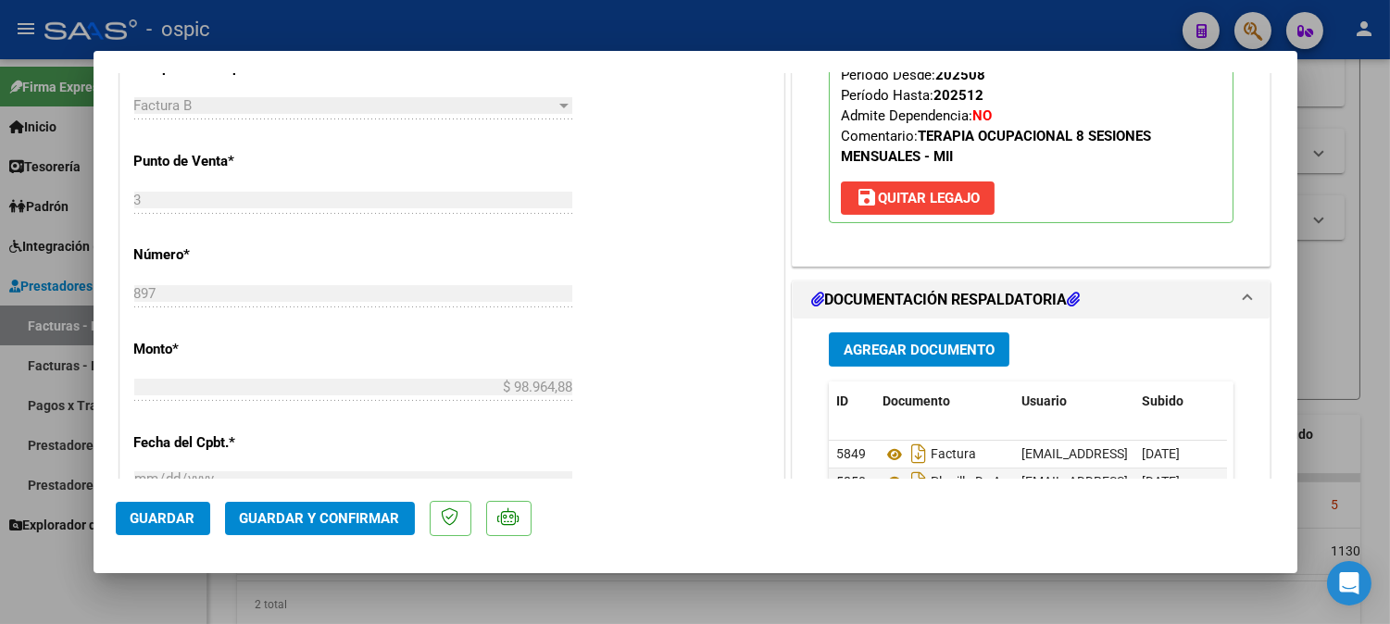
scroll to position [863, 0]
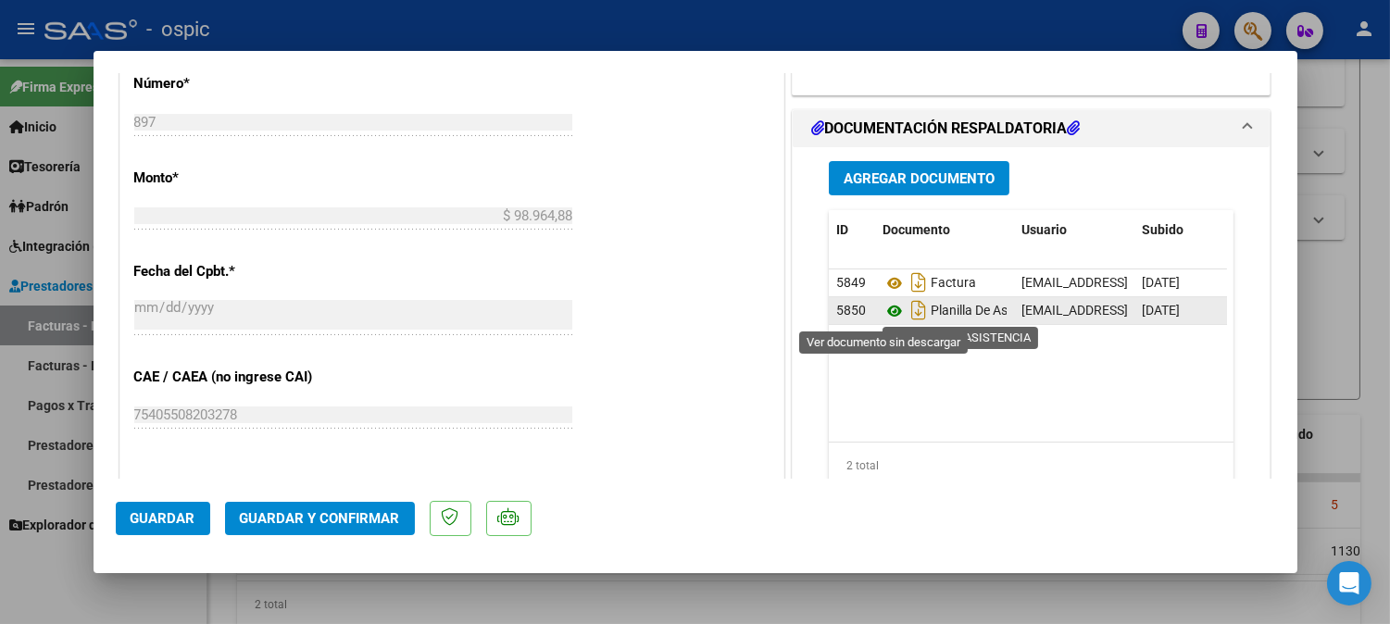
click at [887, 304] on icon at bounding box center [895, 311] width 24 height 22
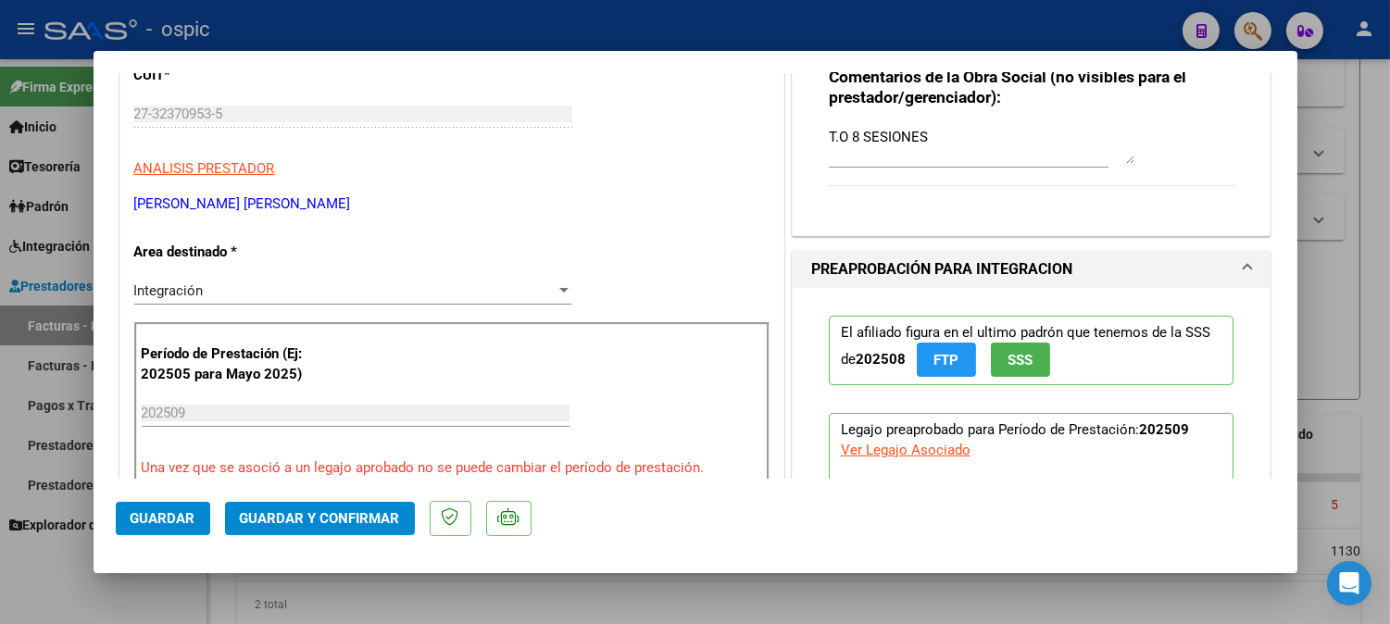
scroll to position [40, 0]
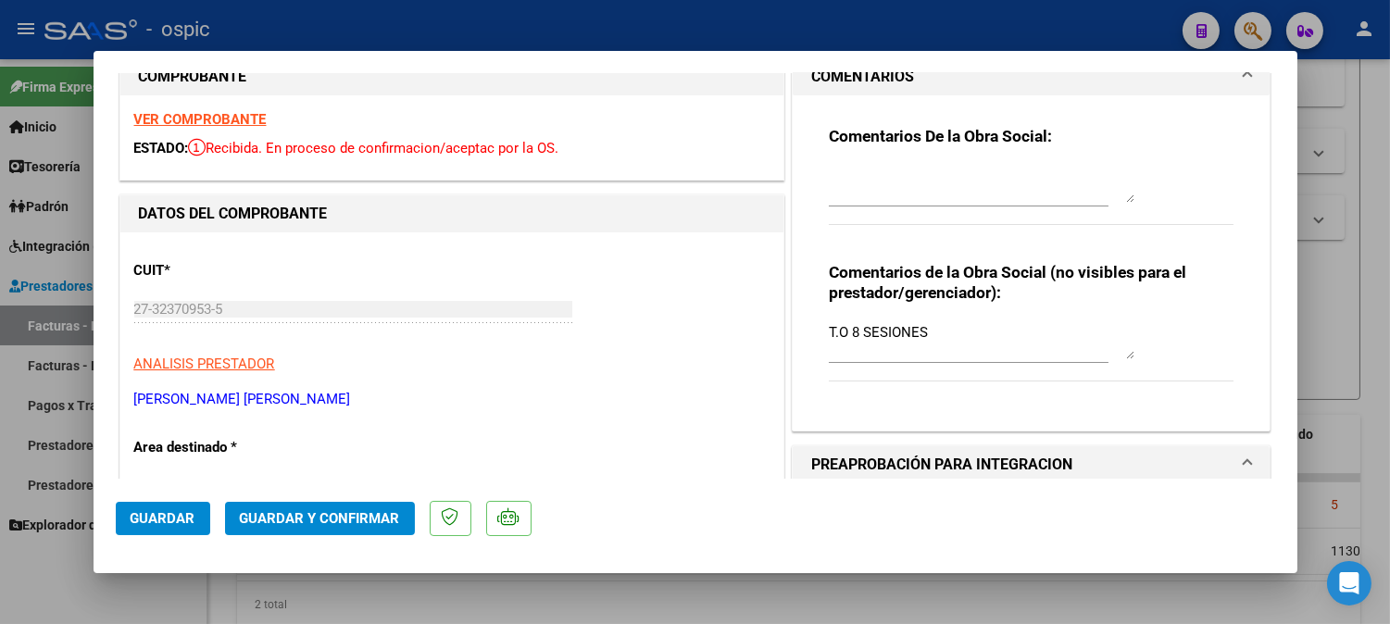
click at [861, 158] on div "Comentarios De la Obra Social:" at bounding box center [1032, 185] width 406 height 119
click at [900, 179] on textarea at bounding box center [982, 184] width 306 height 37
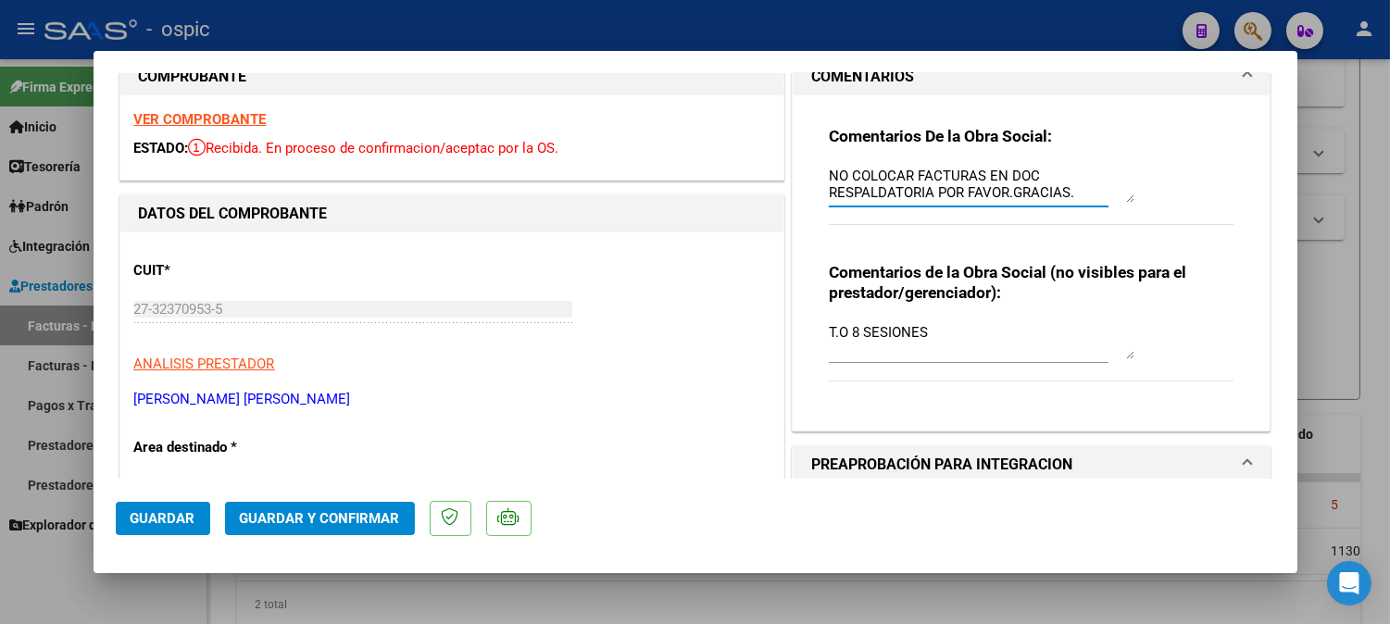
type textarea "NO COLOCAR FACTURAS EN DOC RESPALDATORIA POR FAVOR.GRACIAS."
click at [307, 514] on span "Guardar y Confirmar" at bounding box center [320, 518] width 160 height 17
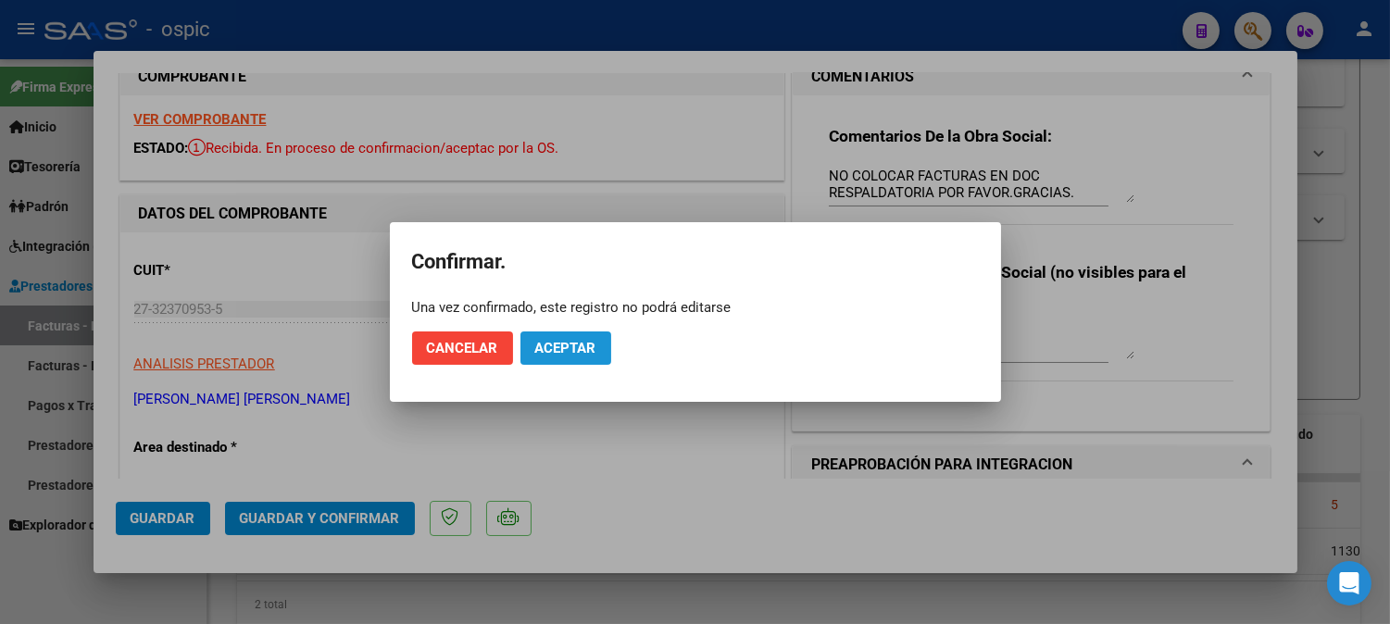
click at [593, 355] on span "Aceptar" at bounding box center [565, 348] width 61 height 17
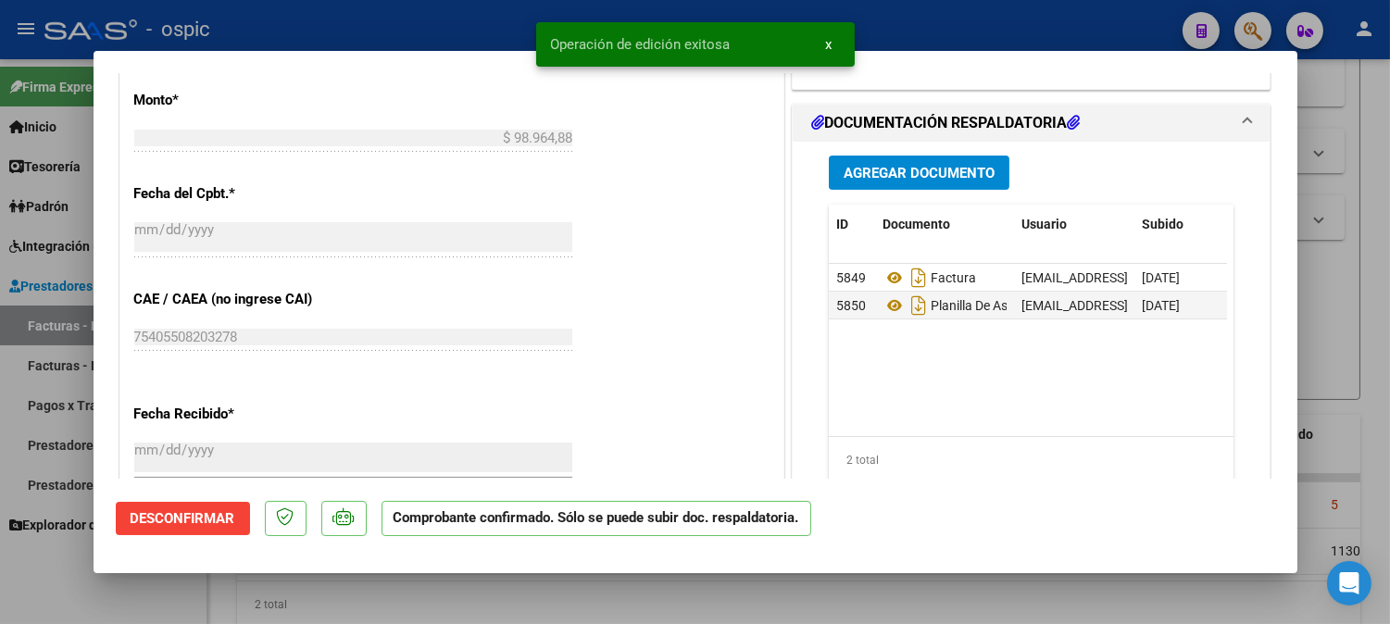
scroll to position [839, 0]
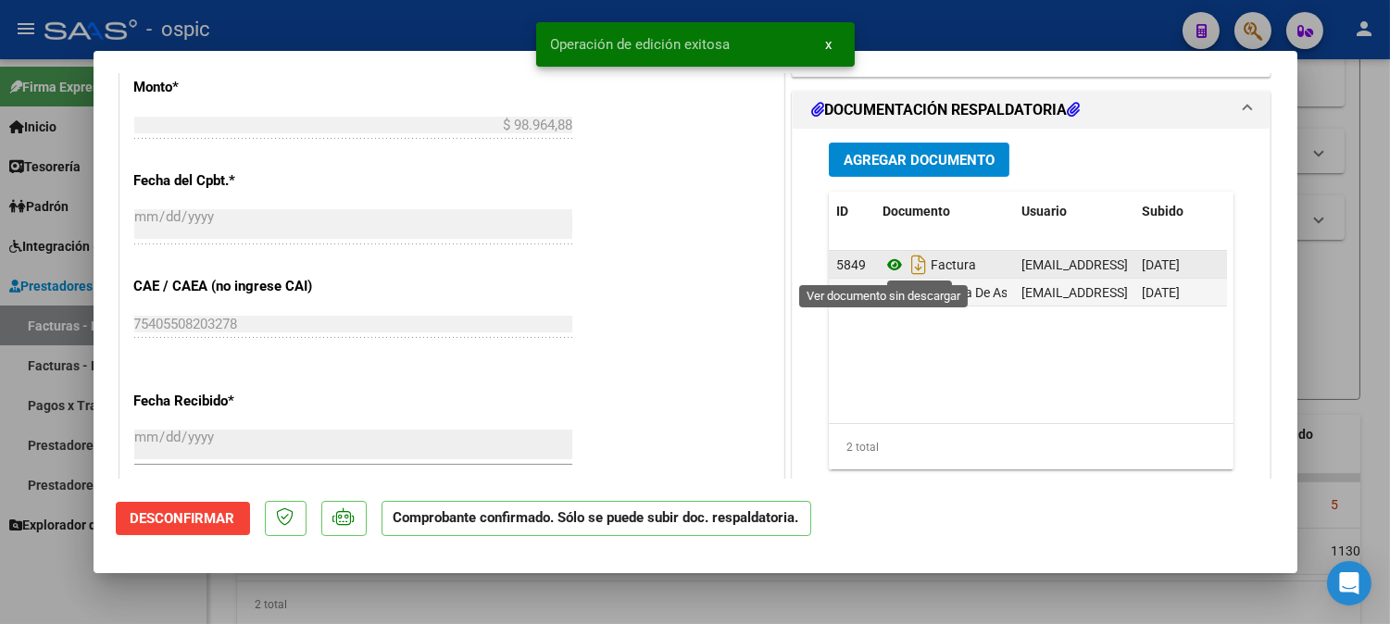
click at [886, 258] on icon at bounding box center [895, 265] width 24 height 22
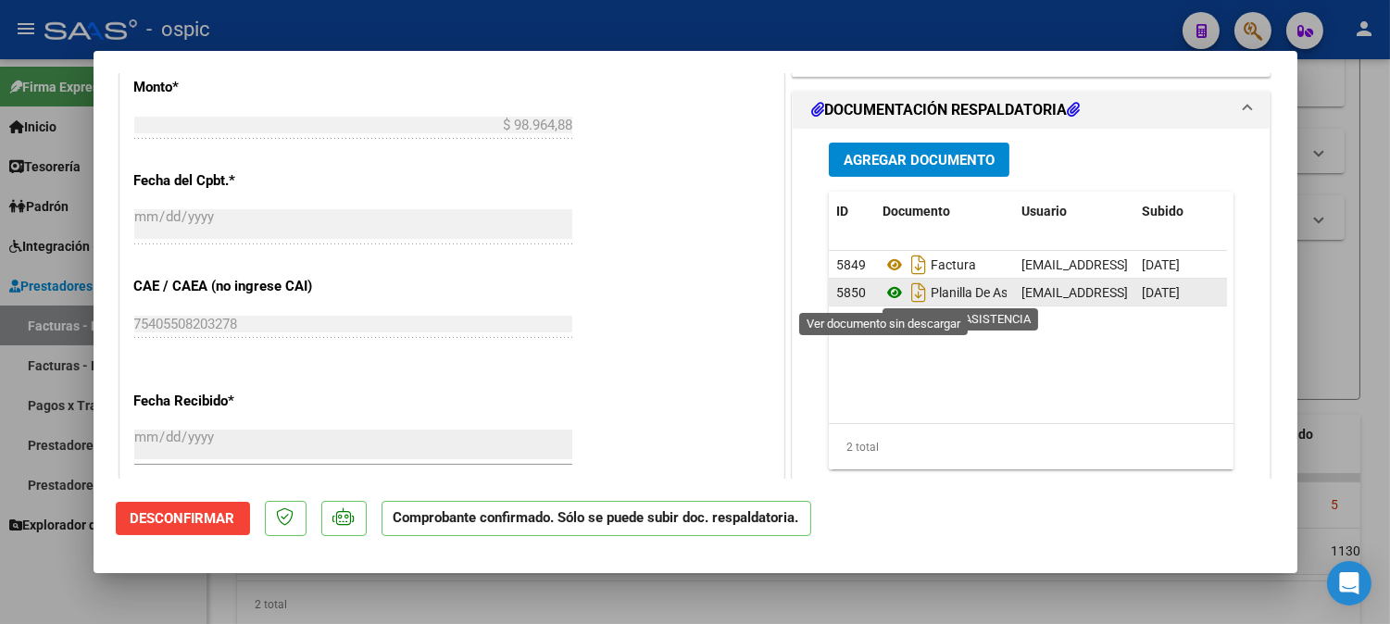
click at [886, 297] on icon at bounding box center [895, 293] width 24 height 22
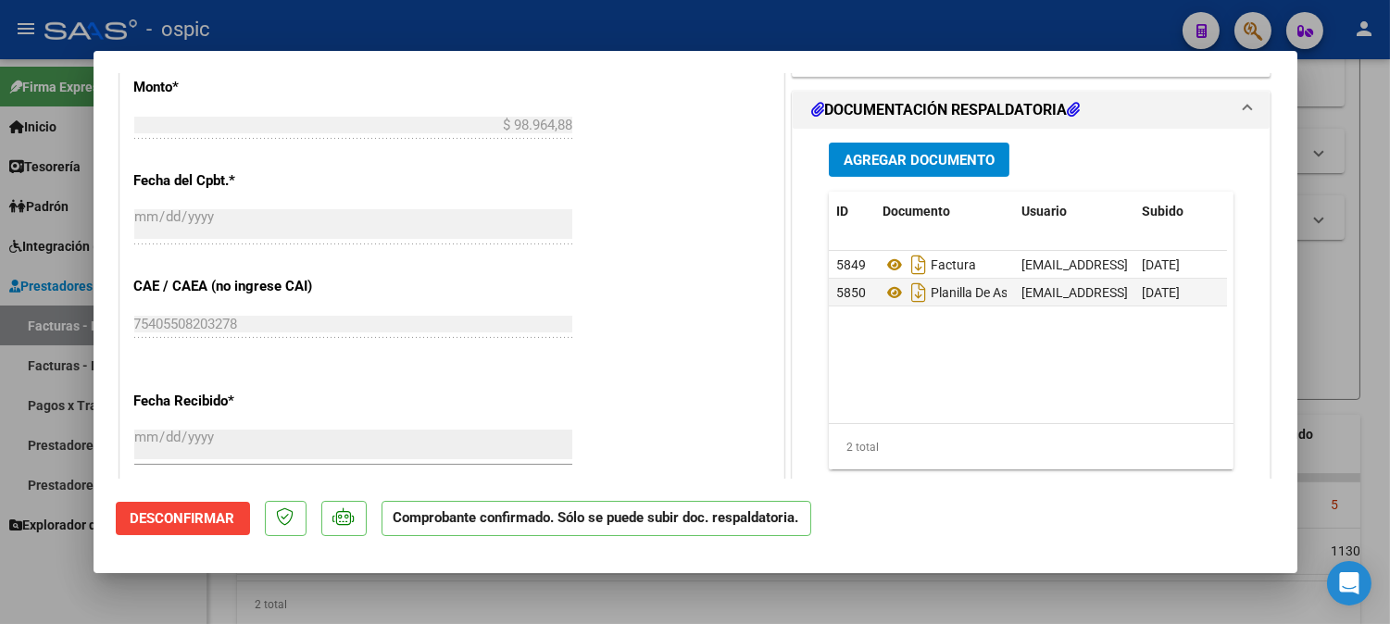
type input "$ 0,00"
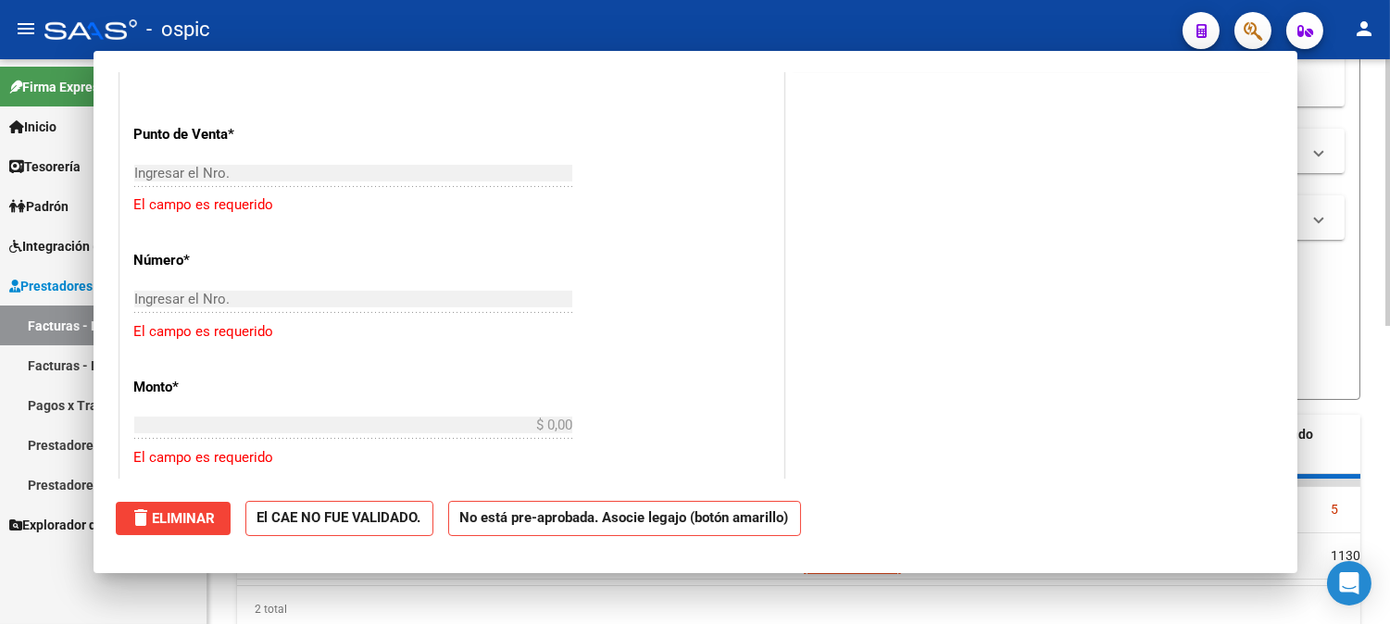
scroll to position [0, 0]
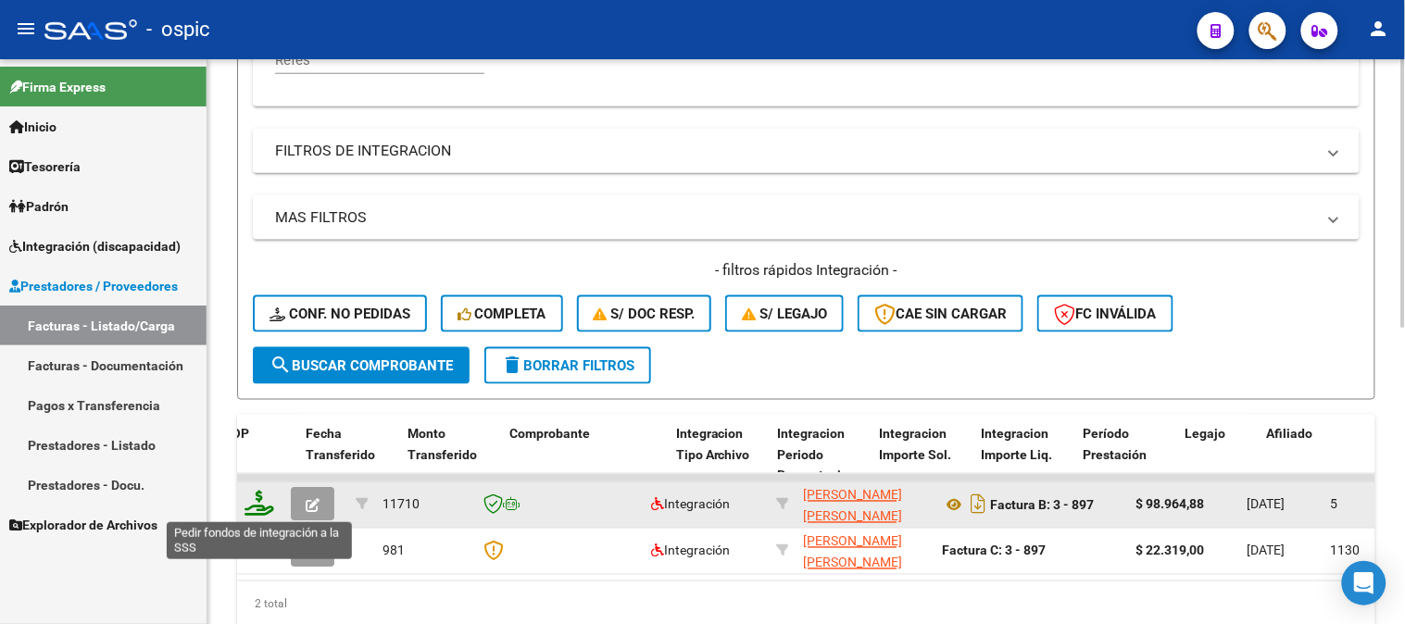
click at [256, 497] on icon at bounding box center [260, 504] width 30 height 26
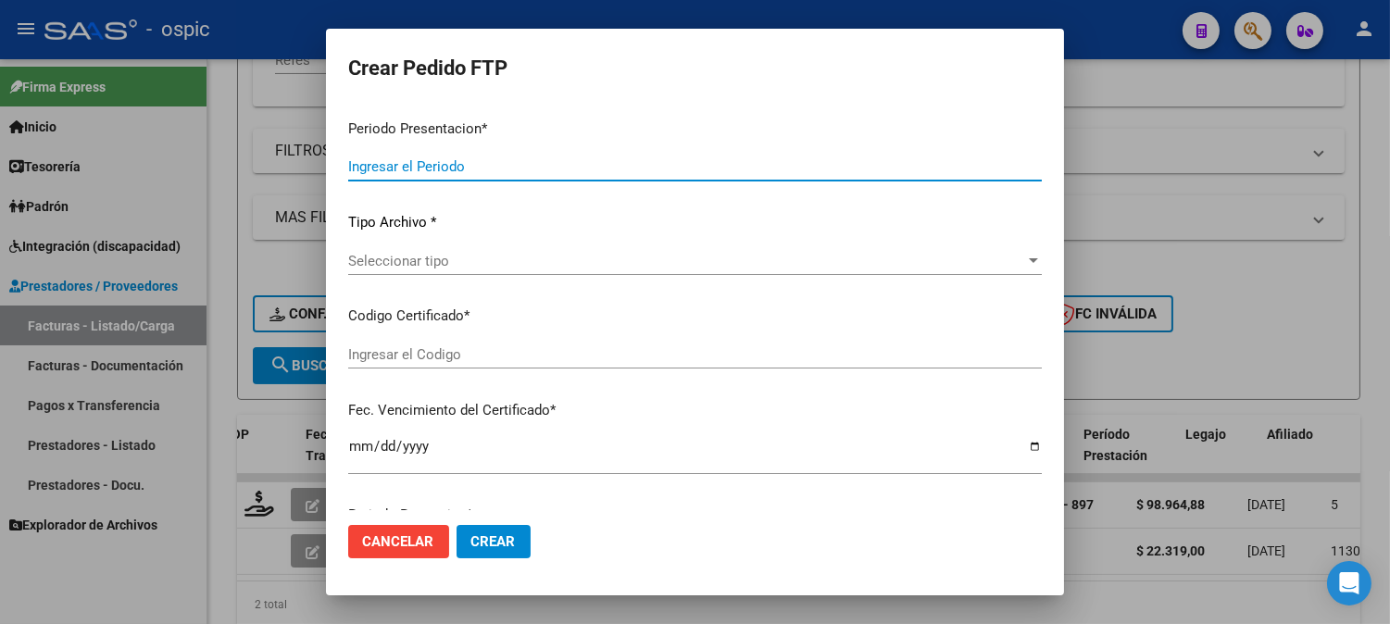
type input "202509"
type input "$ 98.964,88"
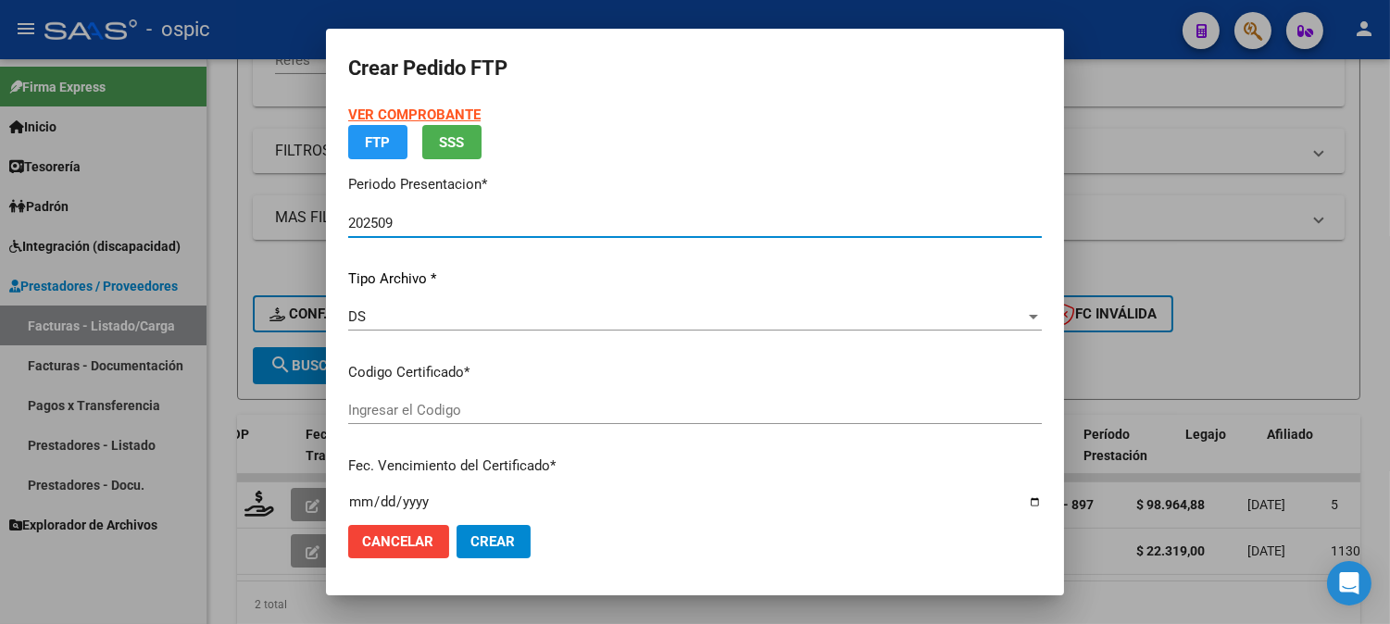
type input "4493508881"
type input "[DATE]"
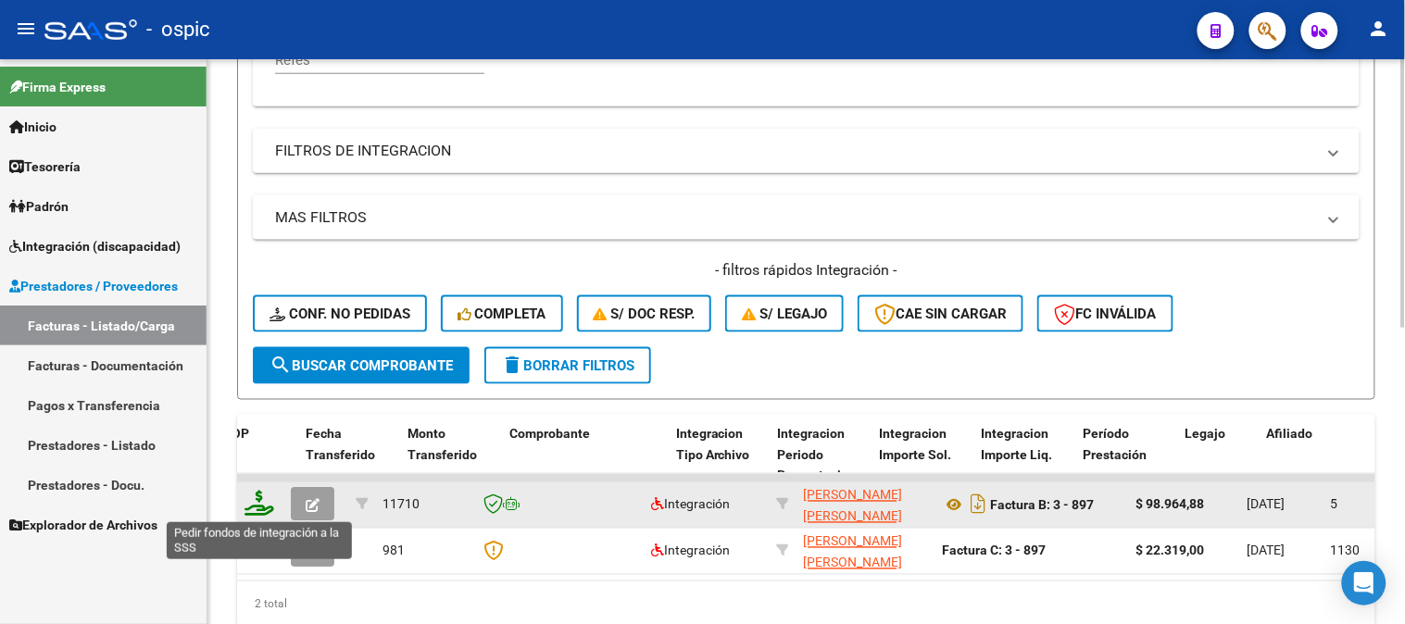
click at [257, 497] on icon at bounding box center [260, 504] width 30 height 26
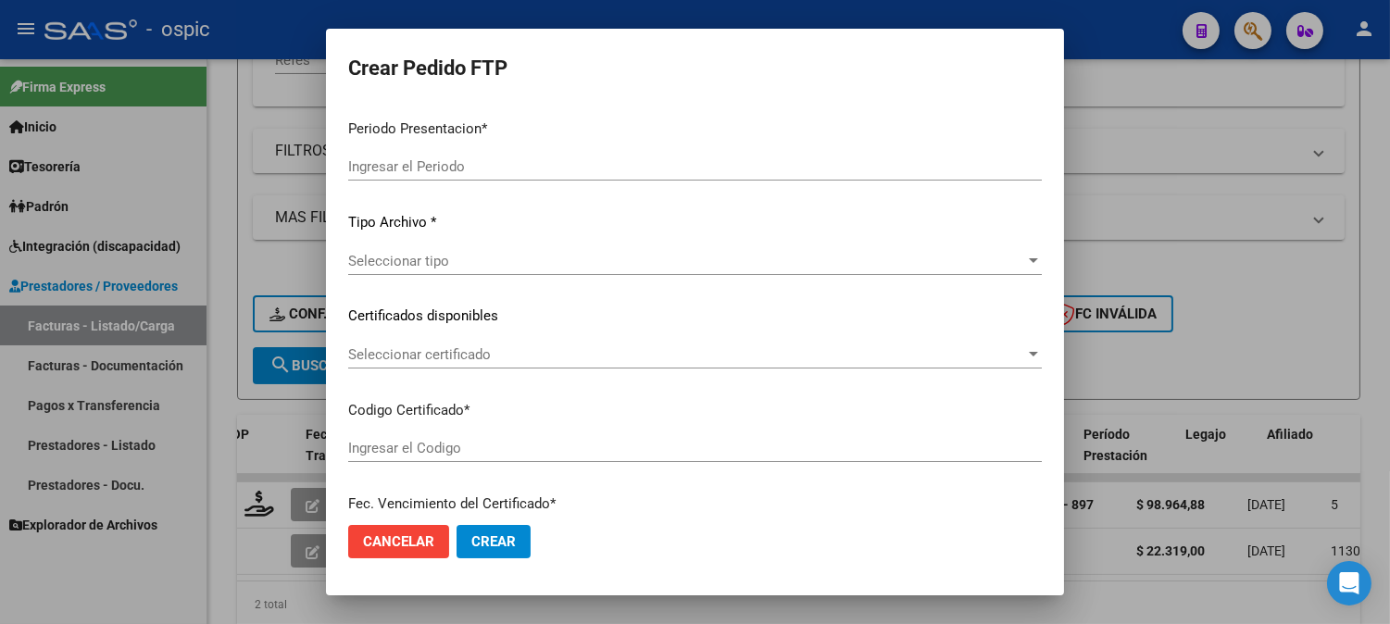
type input "202509"
type input "$ 98.964,88"
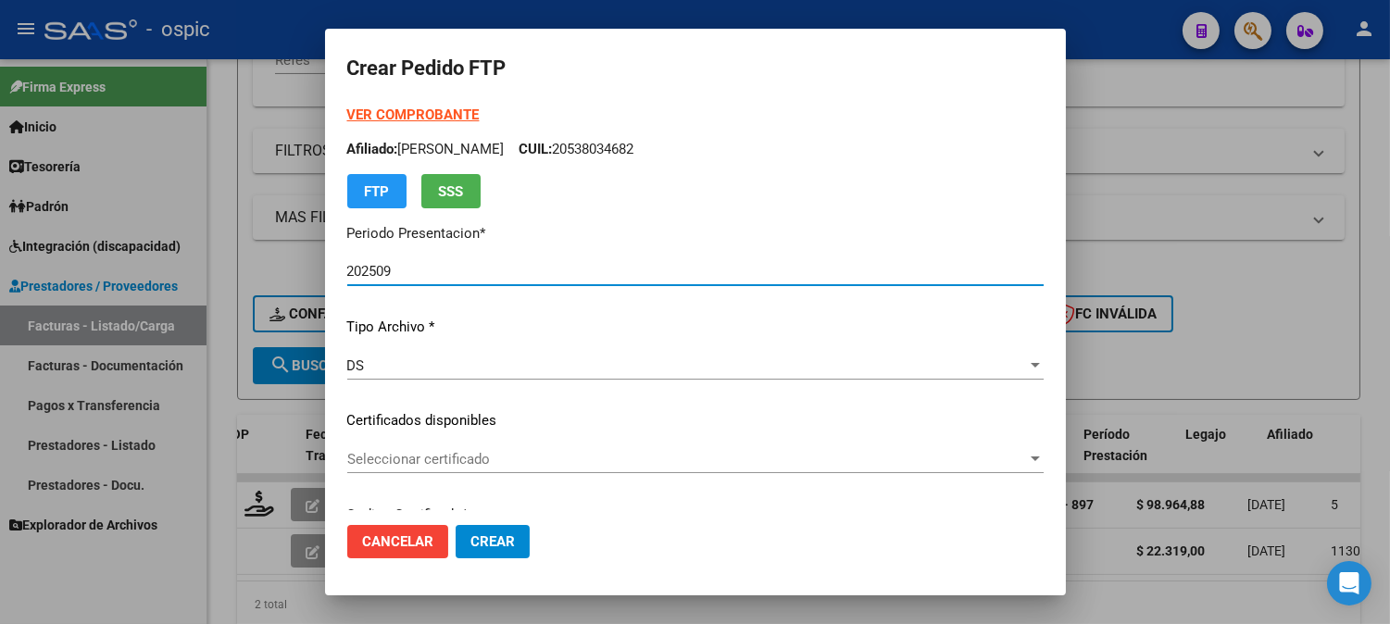
type input "4493508881"
type input "[DATE]"
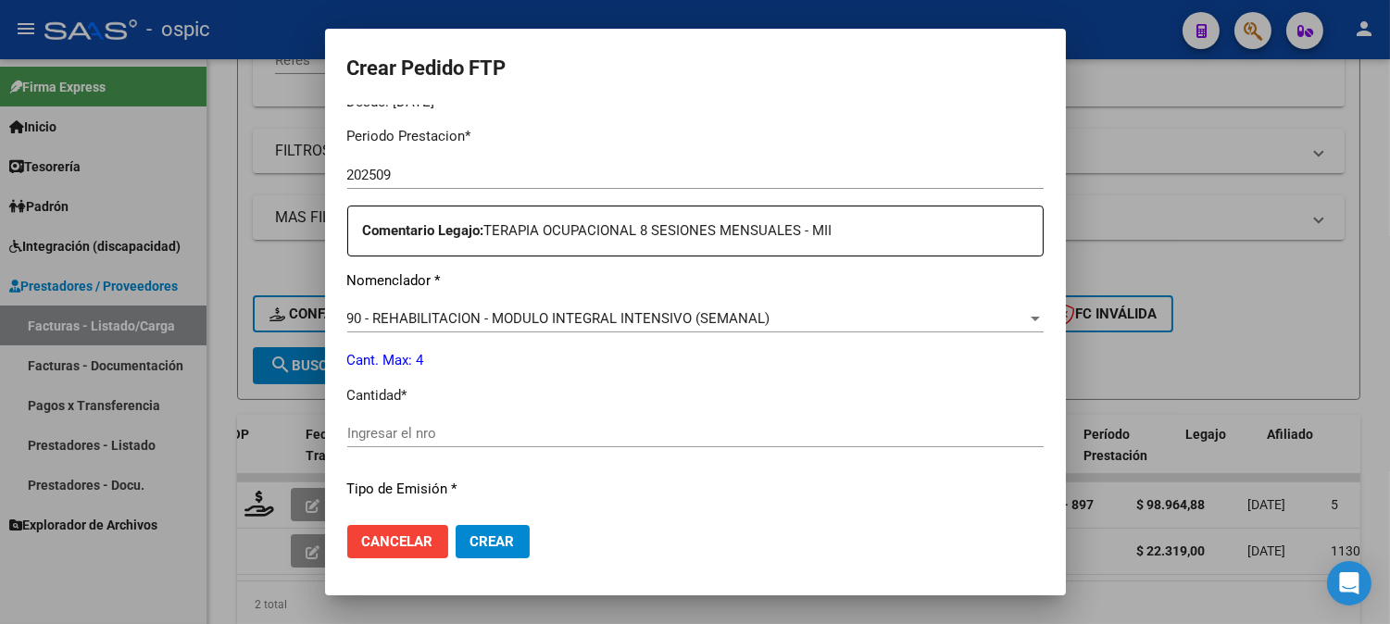
scroll to position [603, 0]
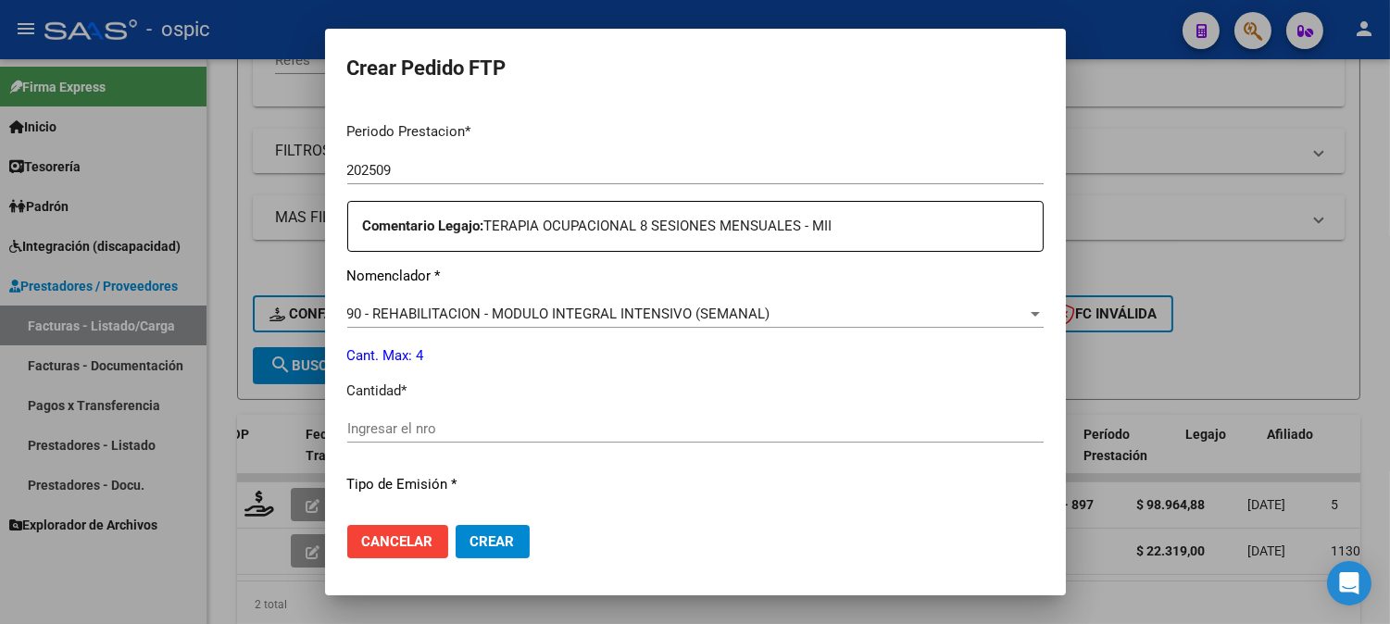
click at [739, 418] on div "Ingresar el nro" at bounding box center [695, 429] width 697 height 28
type input "4"
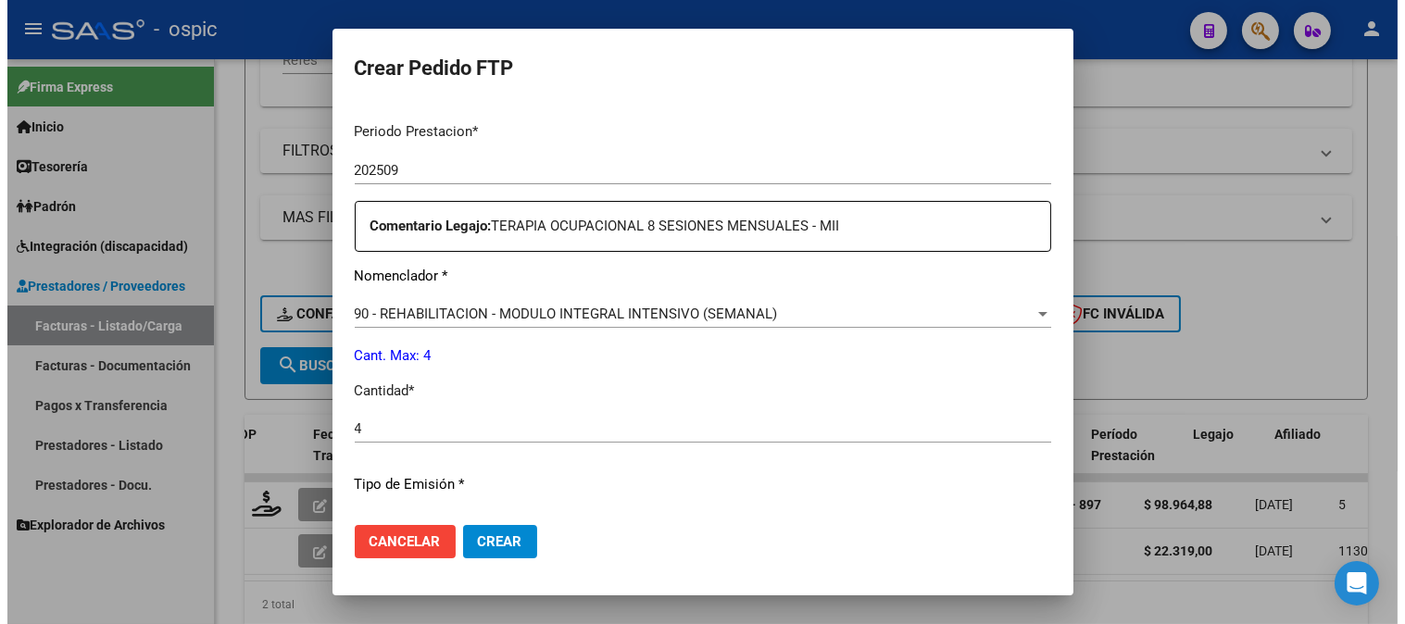
scroll to position [834, 0]
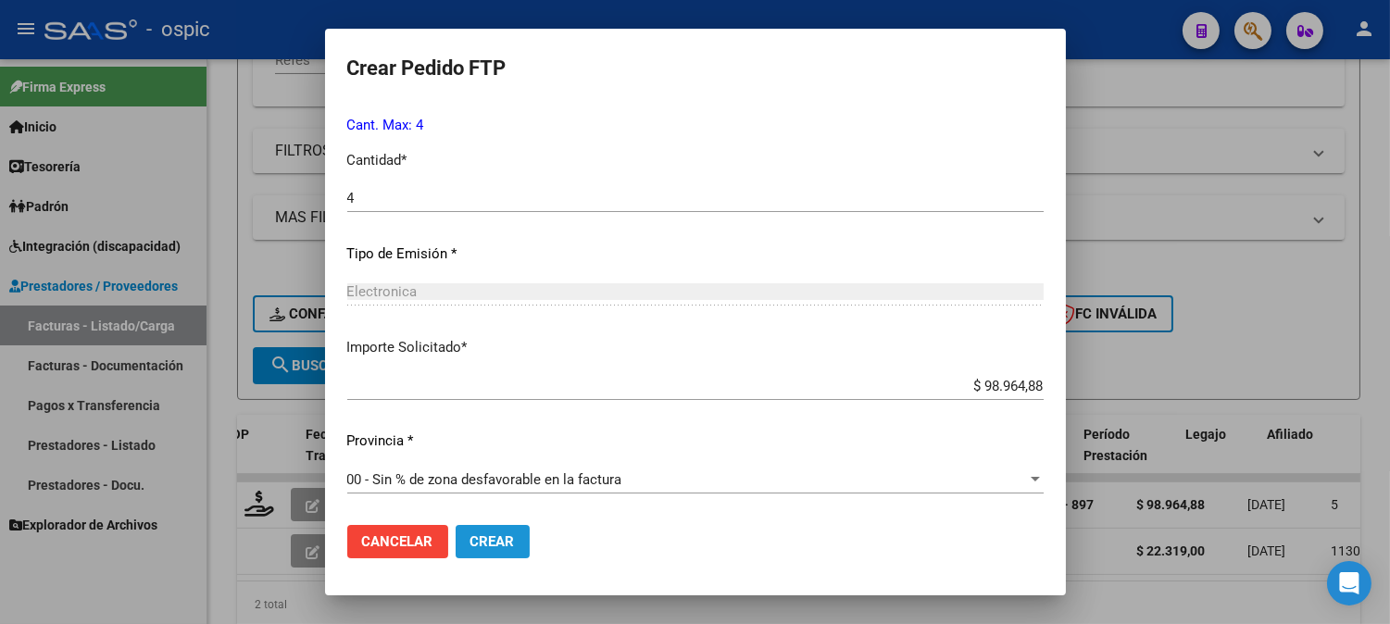
drag, startPoint x: 520, startPoint y: 548, endPoint x: 863, endPoint y: 321, distance: 412.4
click at [520, 547] on button "Crear" at bounding box center [493, 541] width 74 height 33
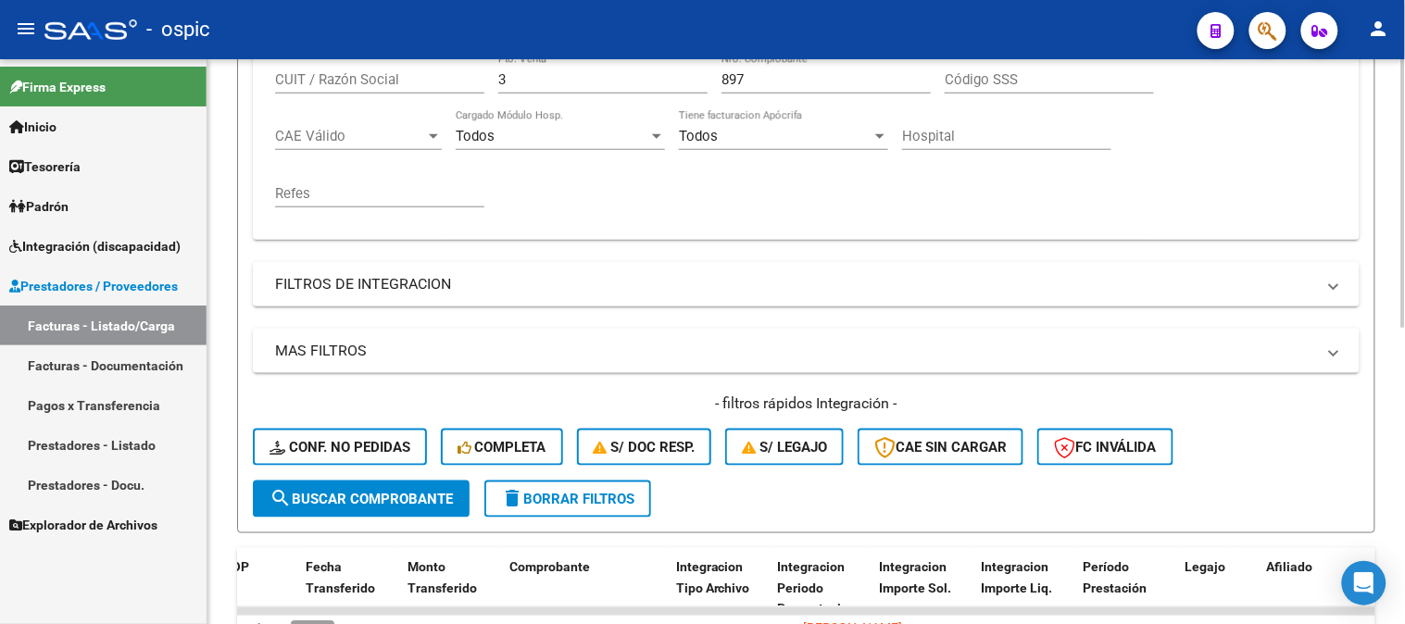
scroll to position [239, 0]
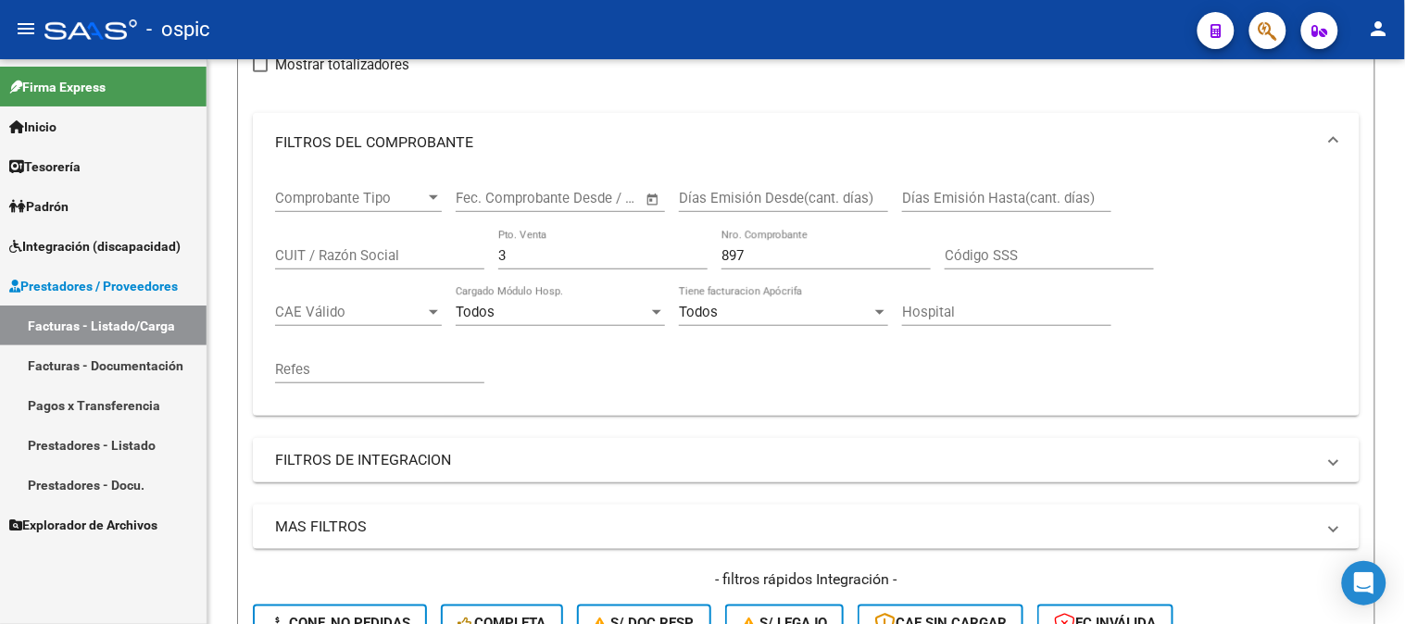
drag, startPoint x: 572, startPoint y: 253, endPoint x: 170, endPoint y: 255, distance: 403.0
click at [161, 257] on mat-sidenav-container "Firma Express Inicio Calendario SSS Instructivos Contacto OS Tesorería Extracto…" at bounding box center [702, 341] width 1405 height 565
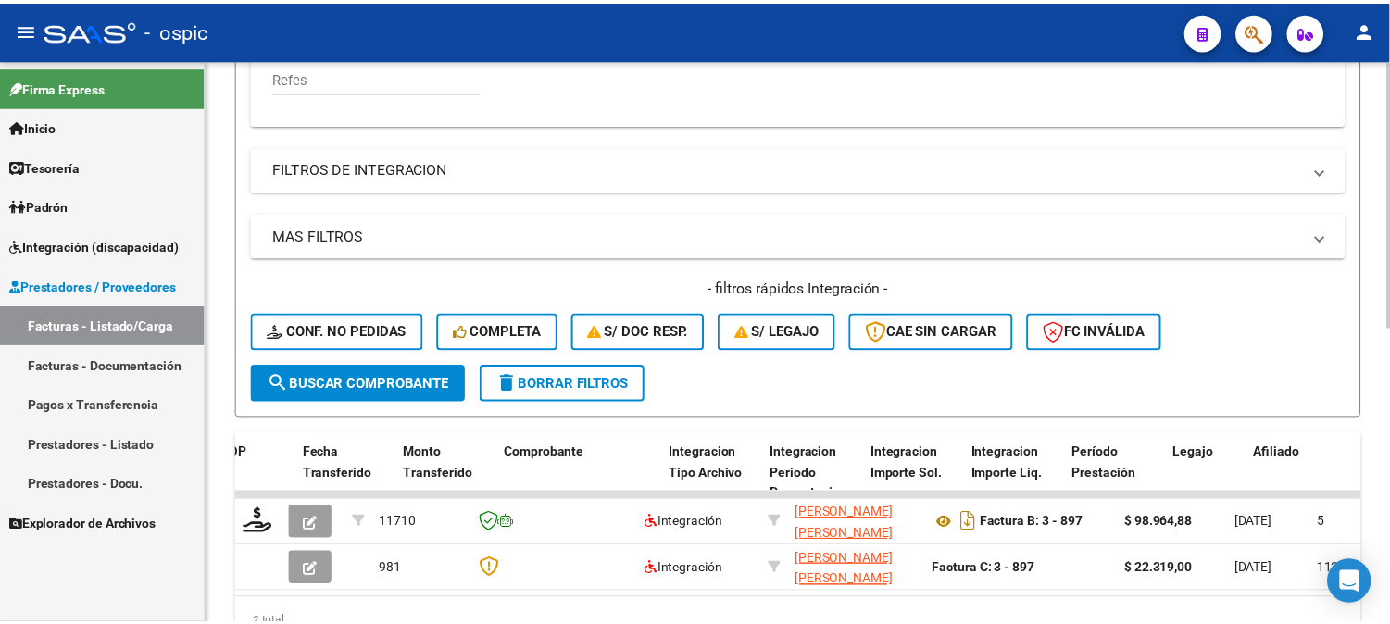
scroll to position [548, 0]
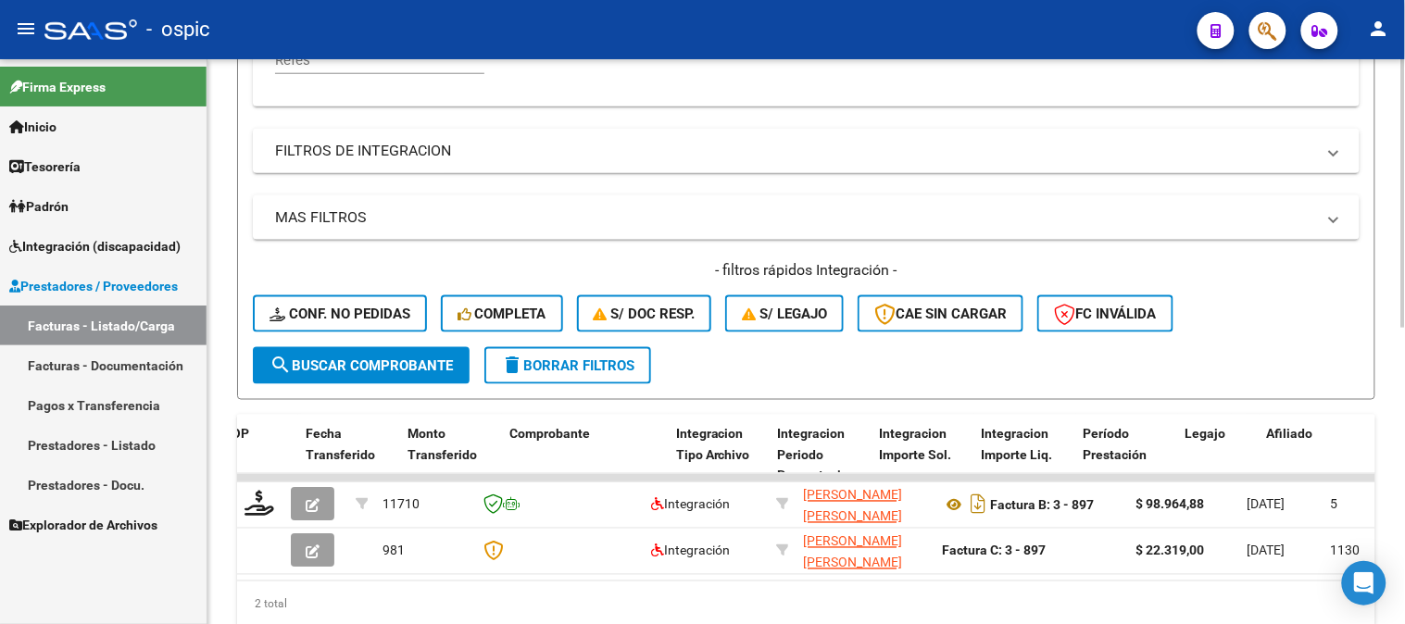
type input "489"
click at [386, 358] on span "search Buscar Comprobante" at bounding box center [361, 366] width 183 height 17
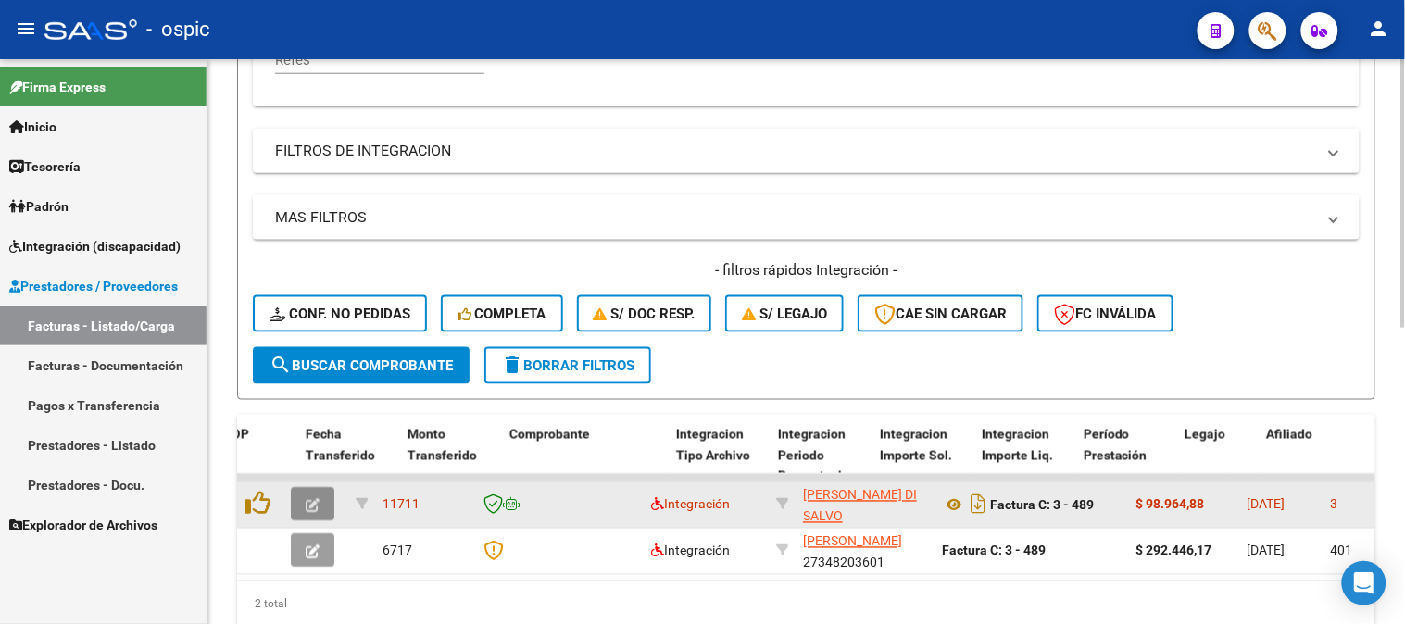
click at [304, 488] on button "button" at bounding box center [313, 504] width 44 height 33
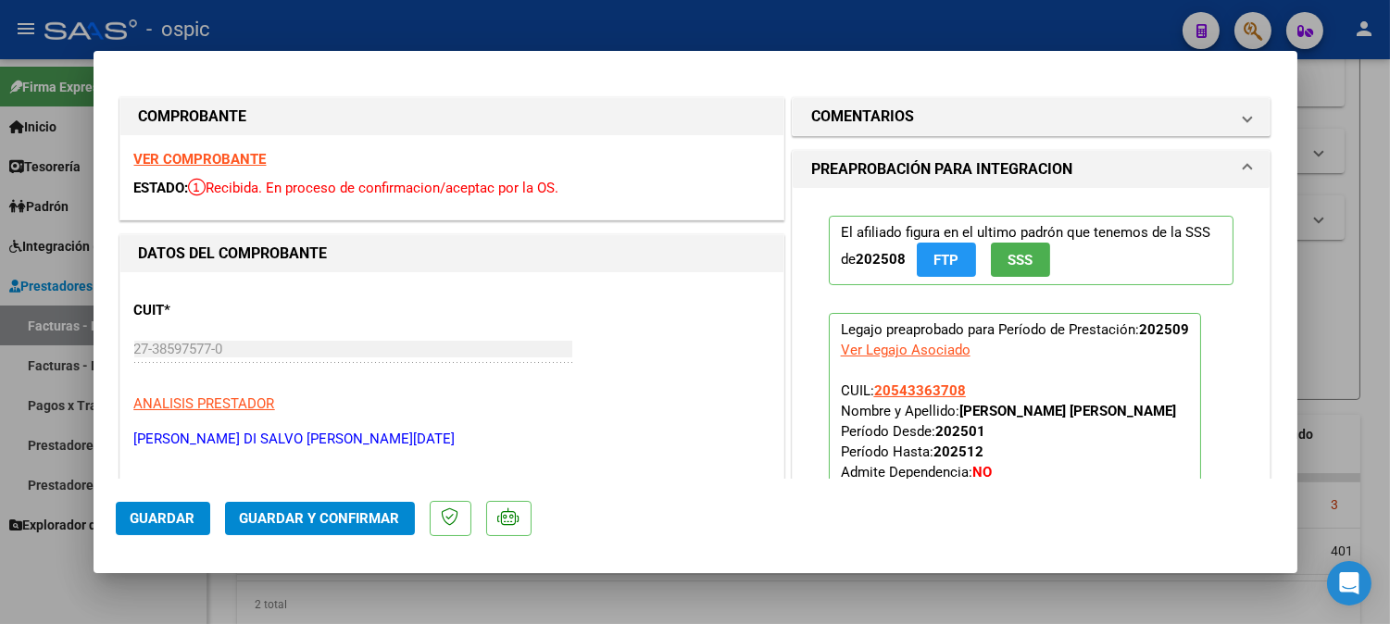
type input "$ 0,00"
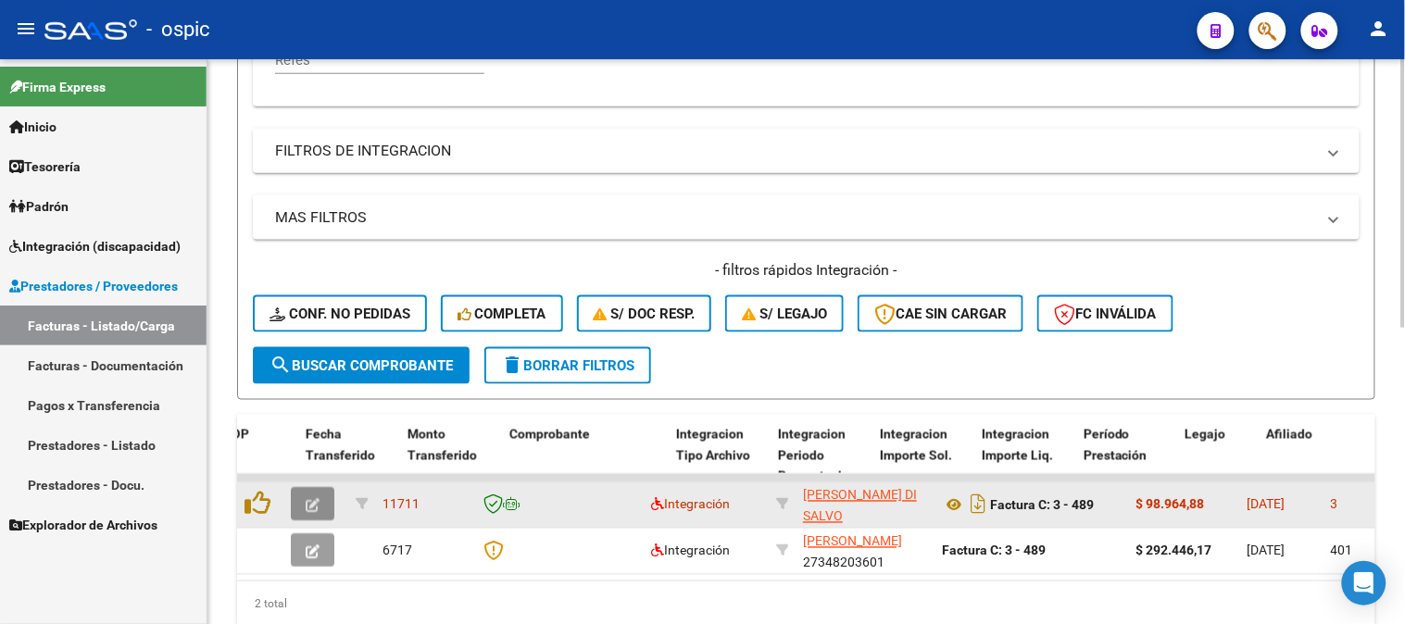
click at [325, 494] on button "button" at bounding box center [313, 504] width 44 height 33
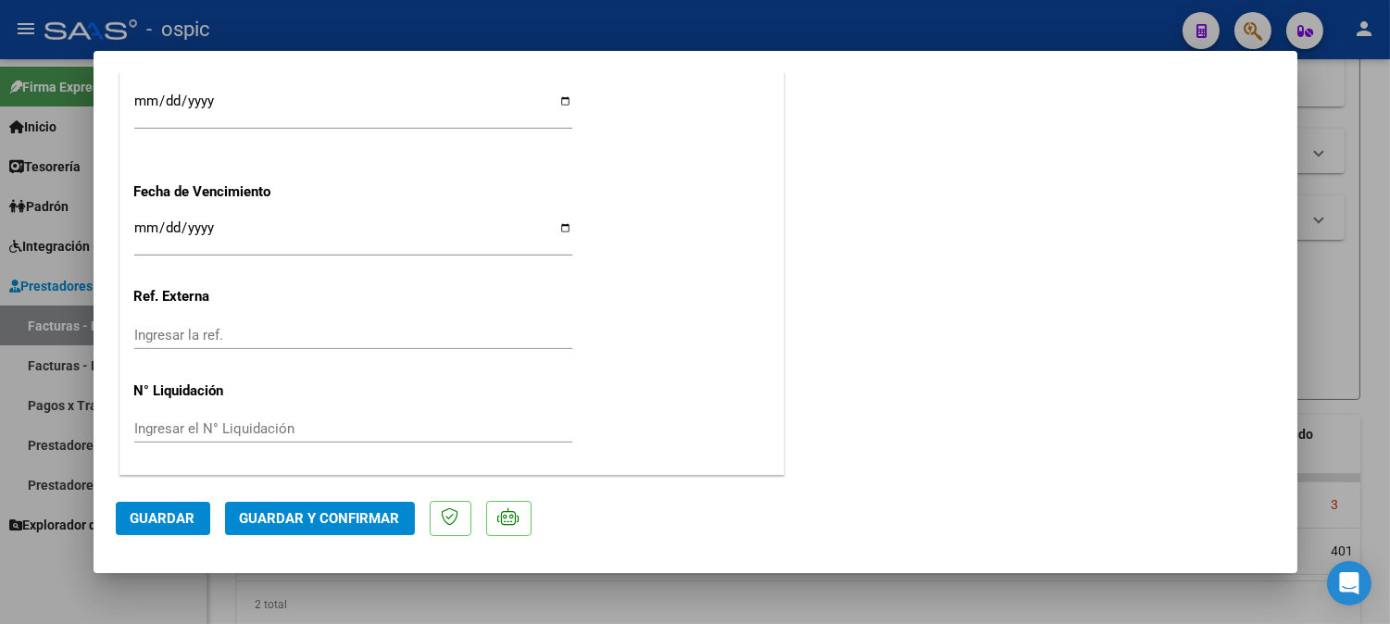
scroll to position [0, 0]
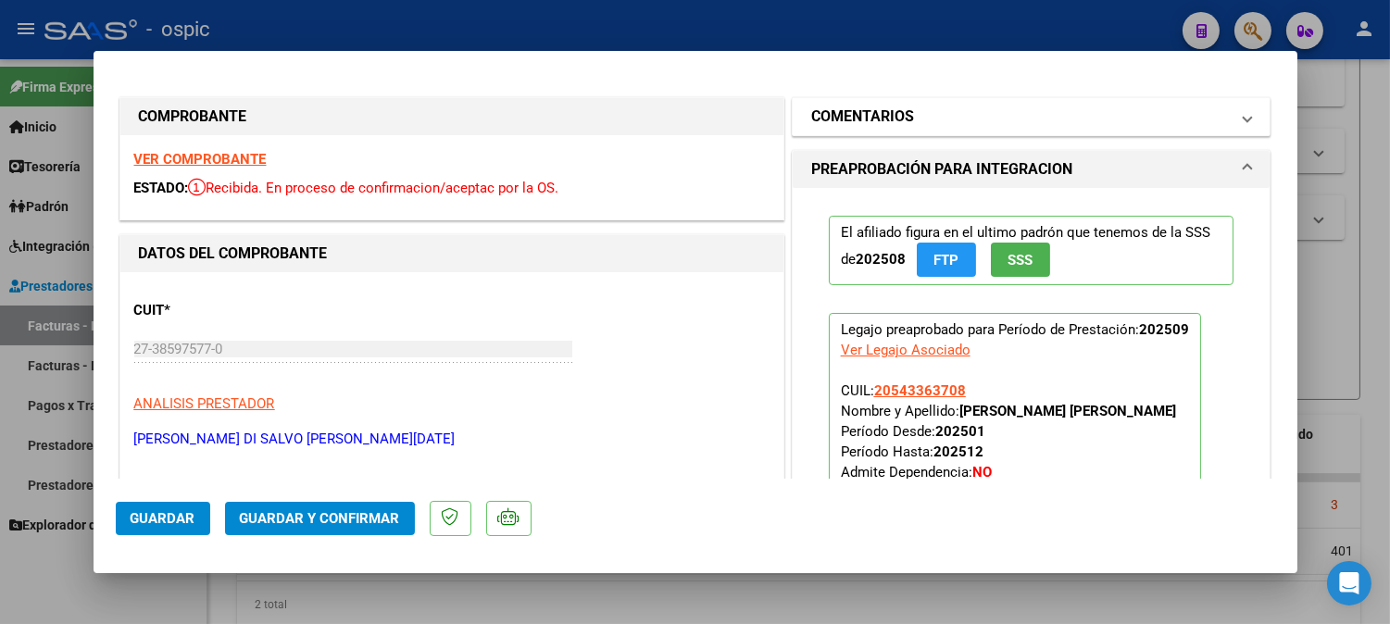
click at [917, 108] on mat-panel-title "COMENTARIOS" at bounding box center [1020, 117] width 419 height 22
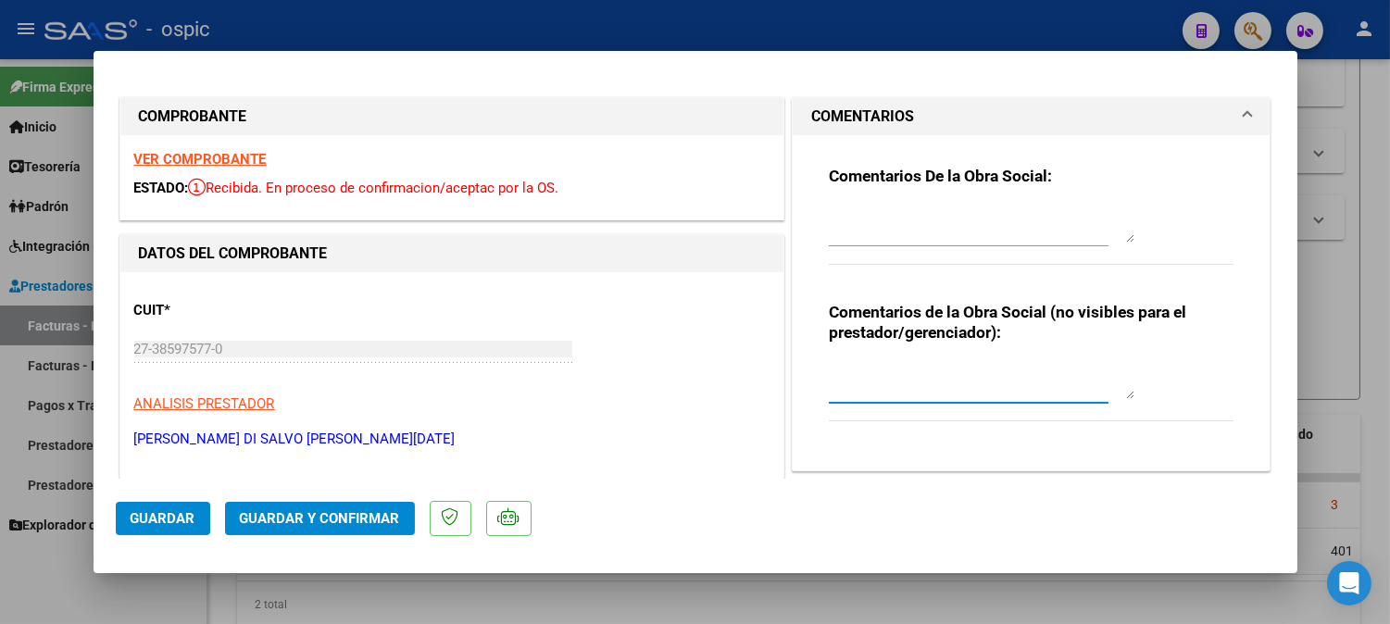
click at [904, 364] on textarea at bounding box center [982, 380] width 306 height 37
type textarea "PSP 8 SESIONES"
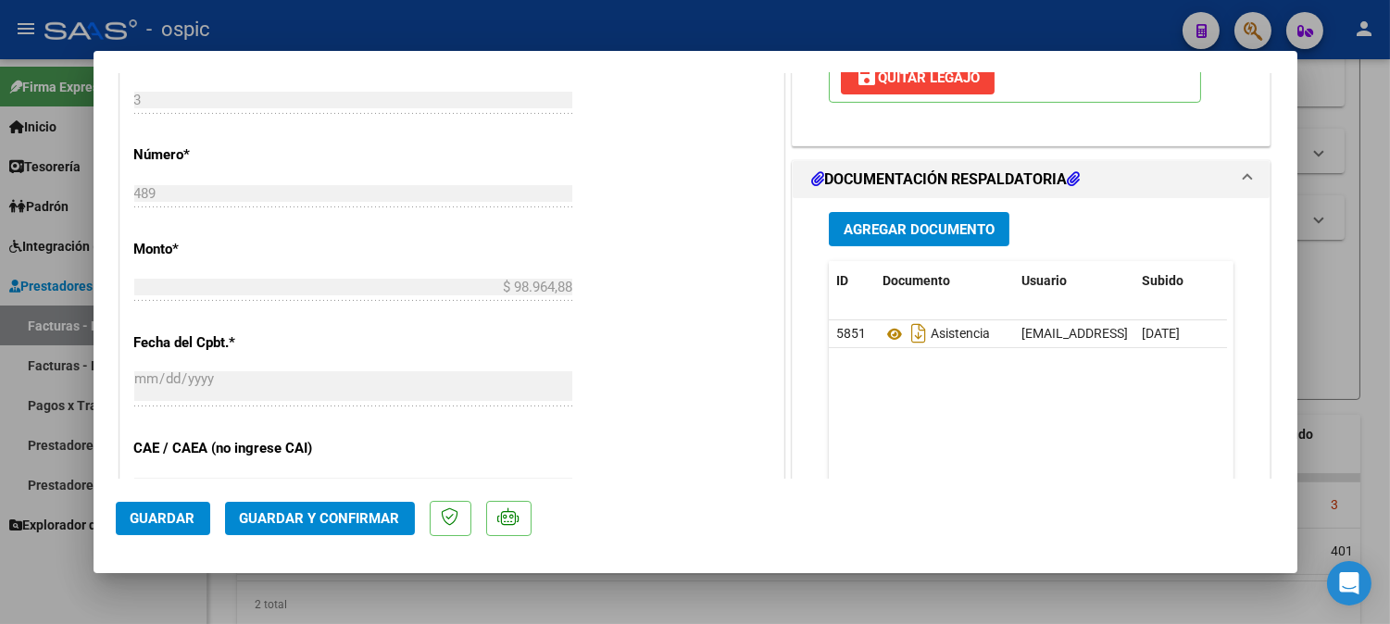
scroll to position [854, 0]
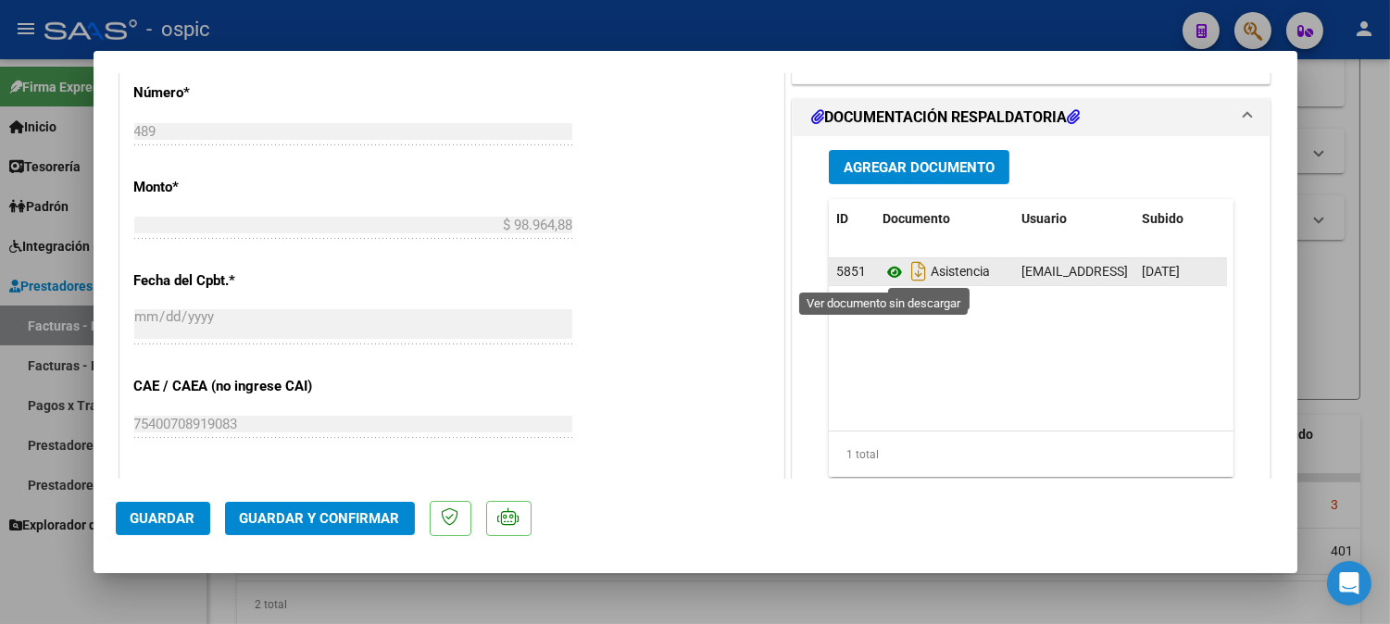
click at [883, 272] on icon at bounding box center [895, 272] width 24 height 22
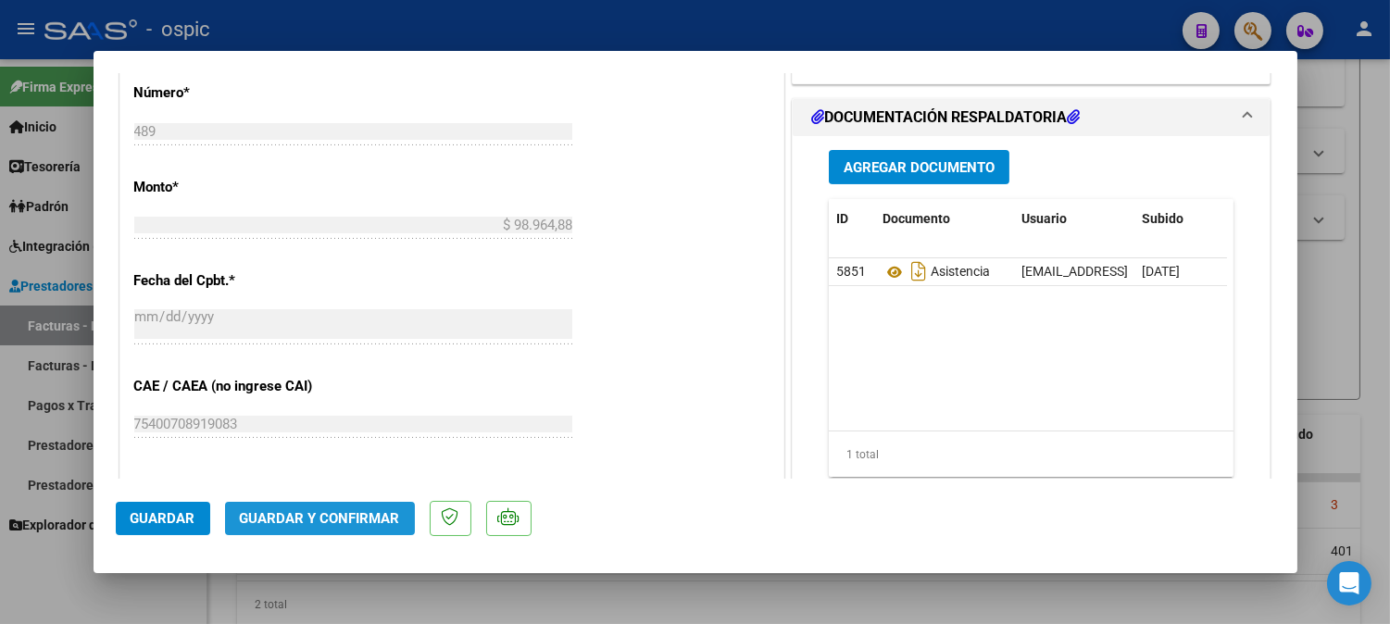
click at [367, 509] on button "Guardar y Confirmar" at bounding box center [320, 518] width 190 height 33
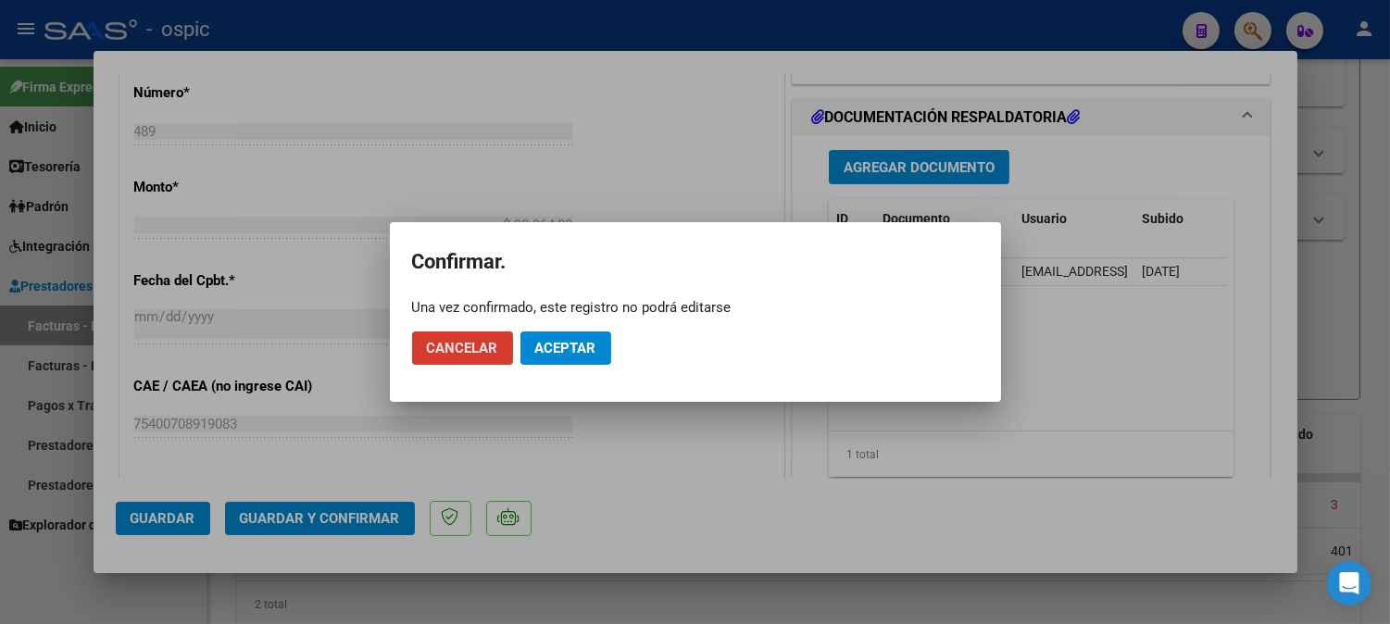
click at [586, 338] on button "Aceptar" at bounding box center [566, 348] width 91 height 33
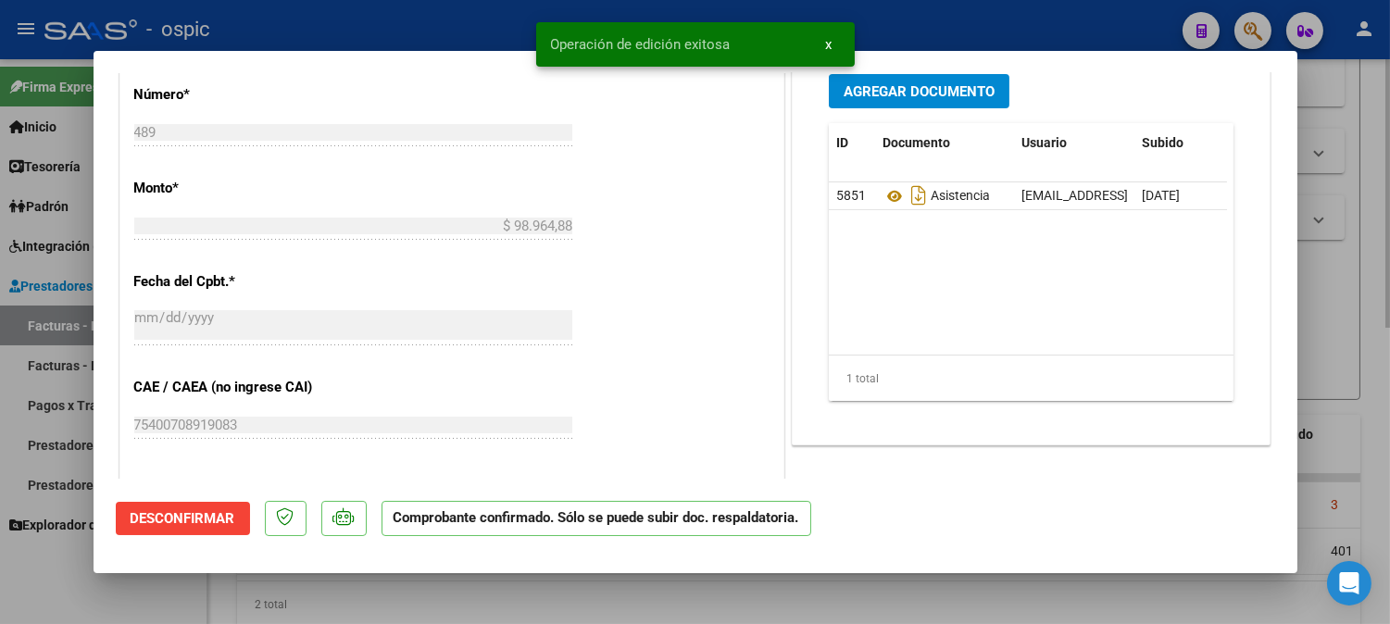
type input "$ 0,00"
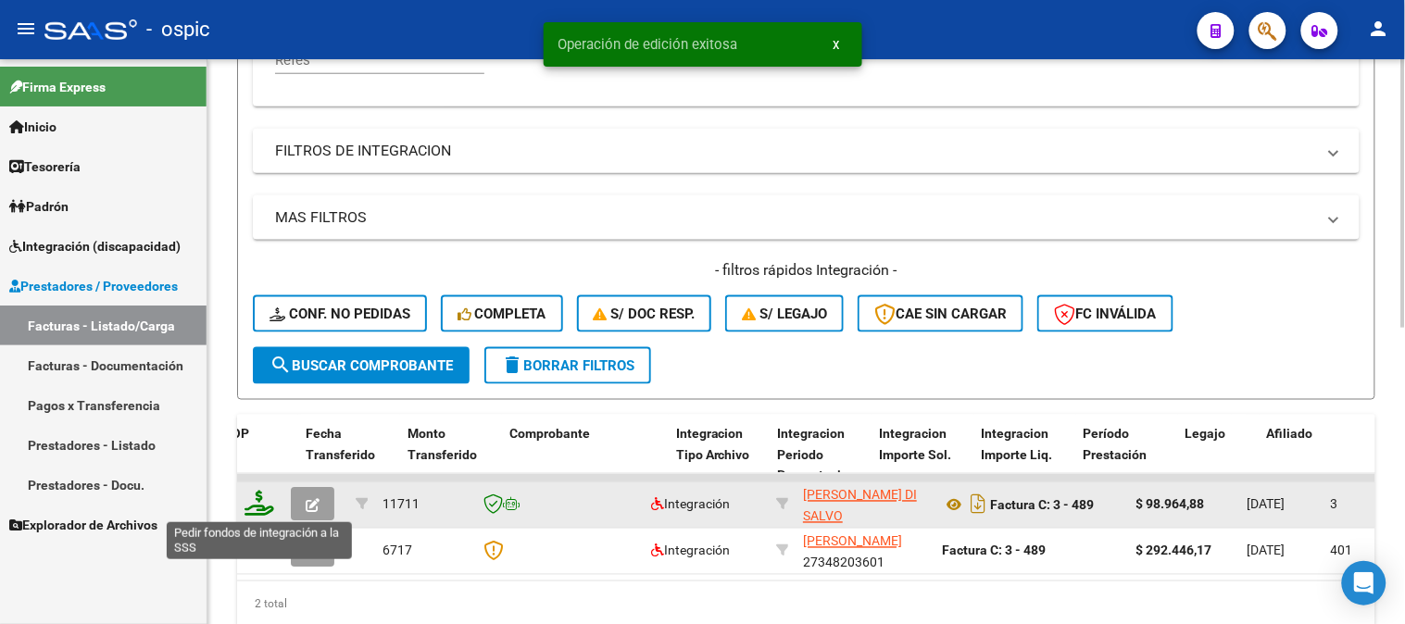
click at [259, 500] on icon at bounding box center [260, 504] width 30 height 26
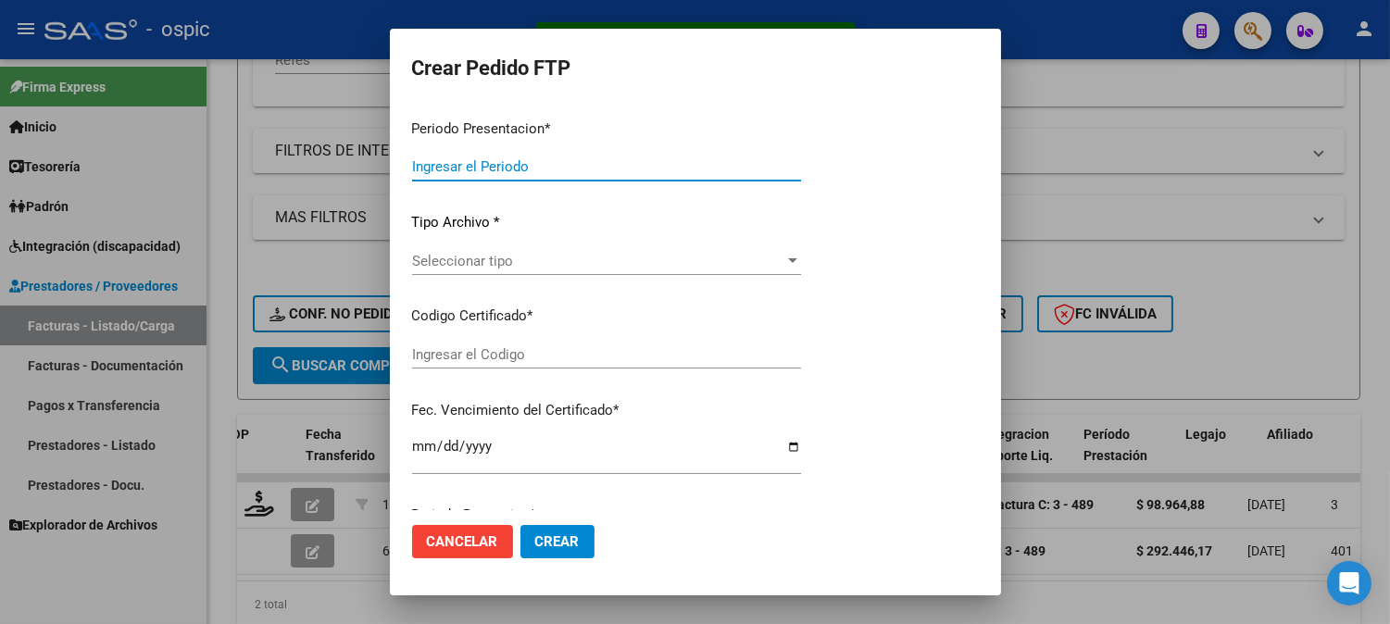
type input "202509"
type input "$ 98.964,88"
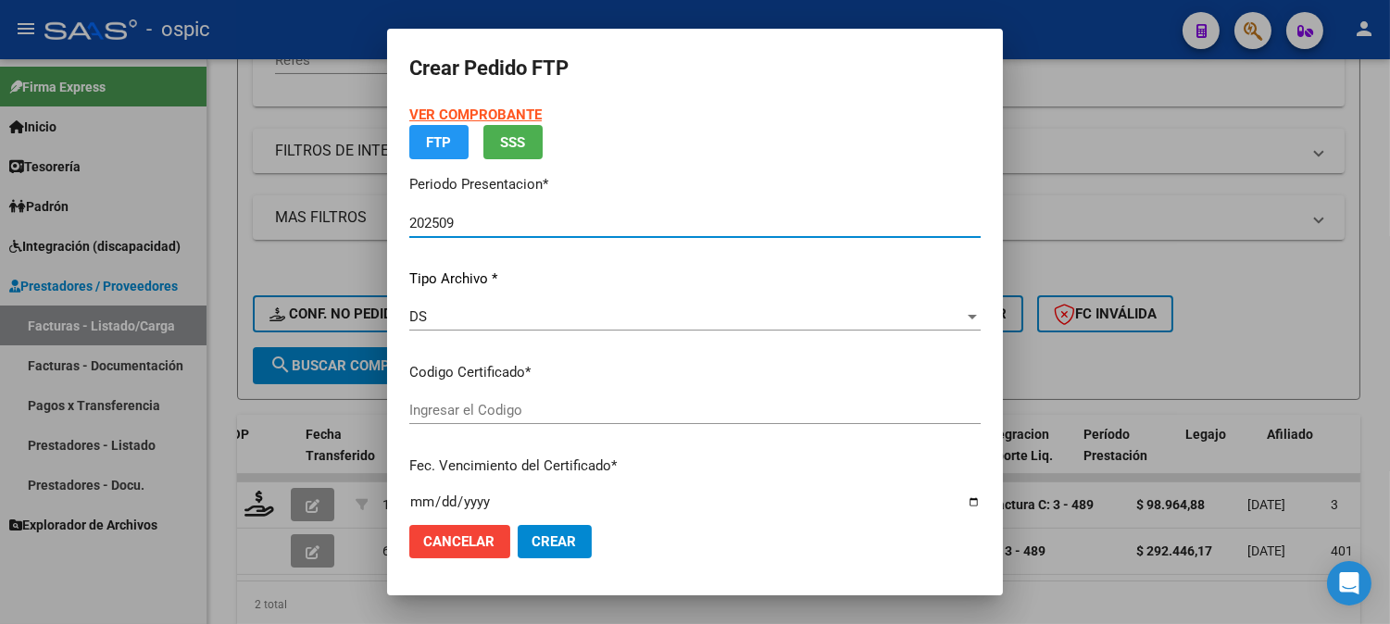
type input "7491918649"
type input "[DATE]"
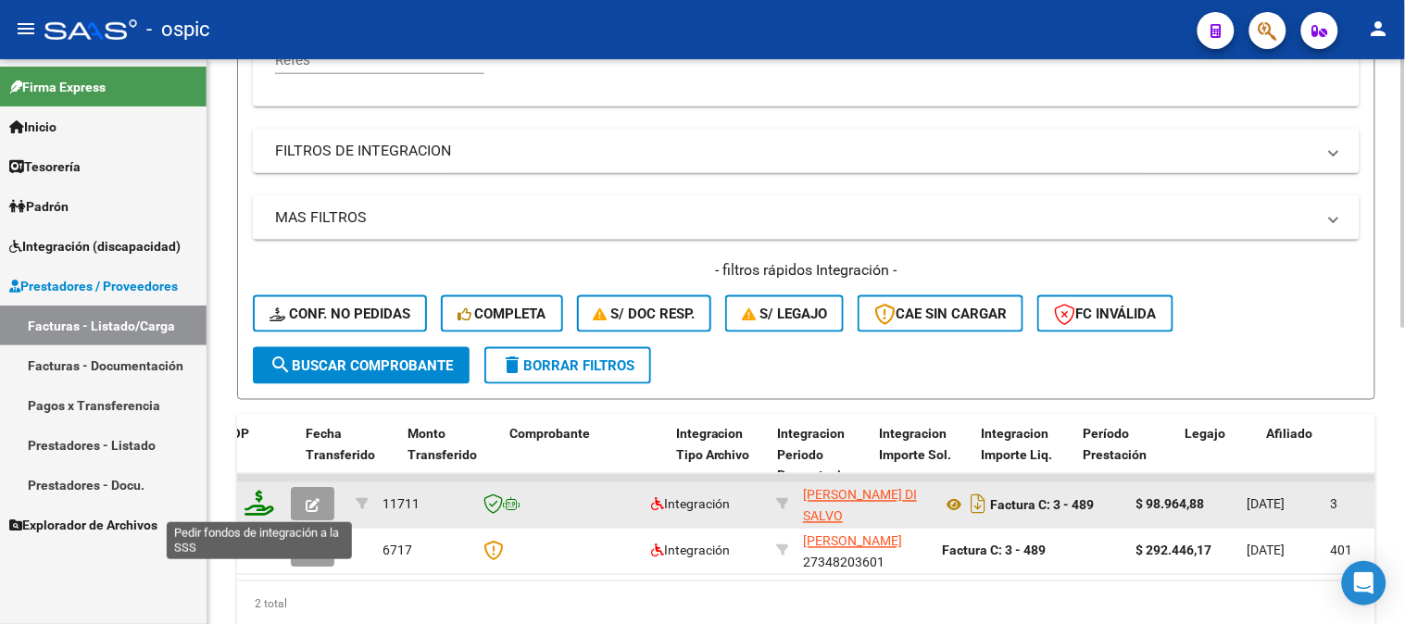
click at [258, 494] on icon at bounding box center [260, 504] width 30 height 26
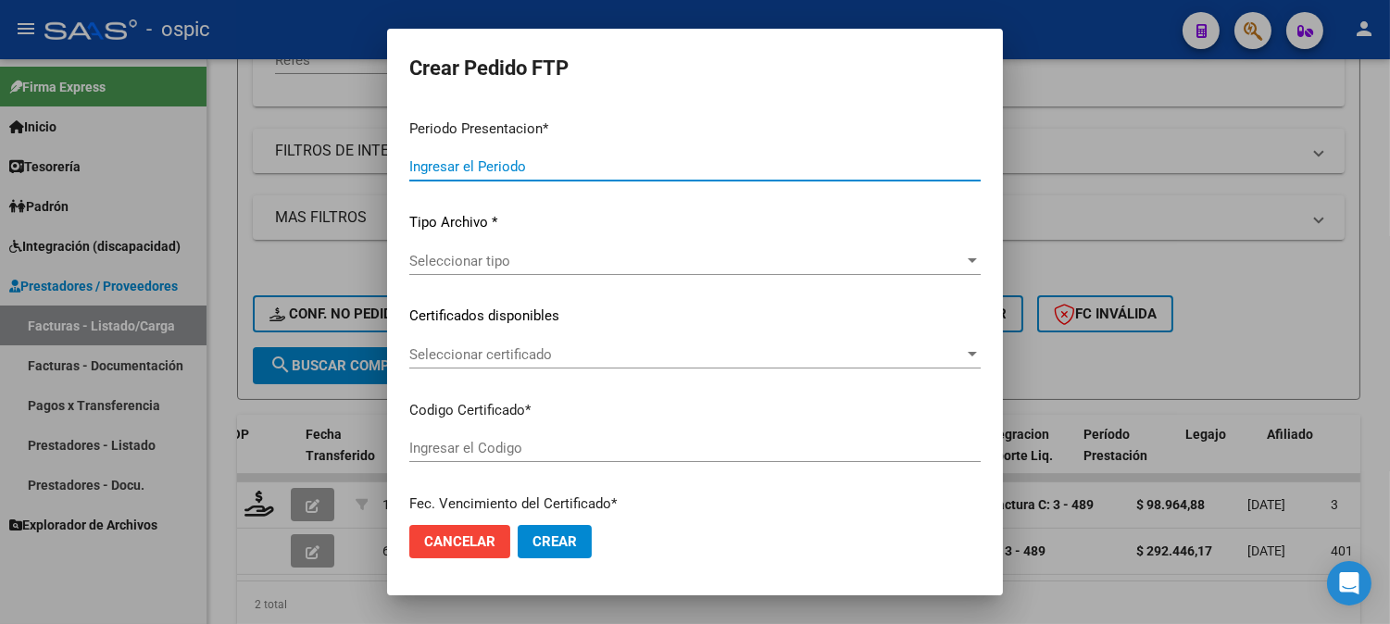
type input "202509"
type input "$ 98.964,88"
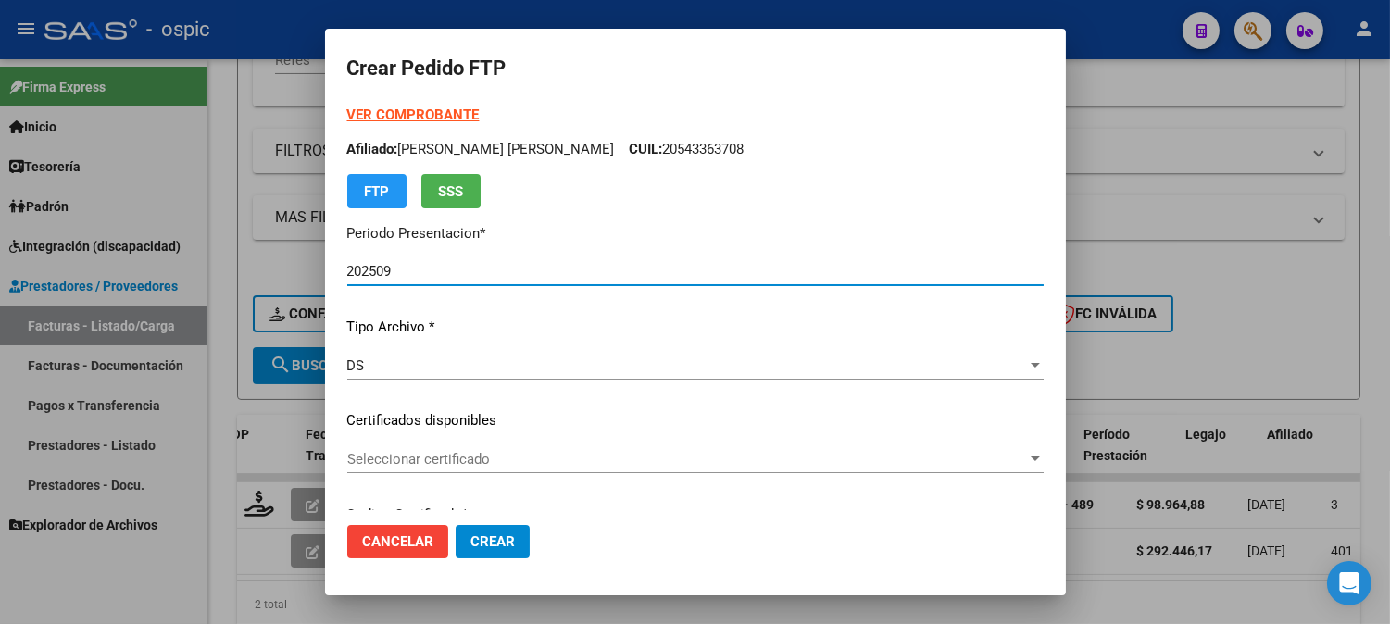
type input "7491918649"
type input "[DATE]"
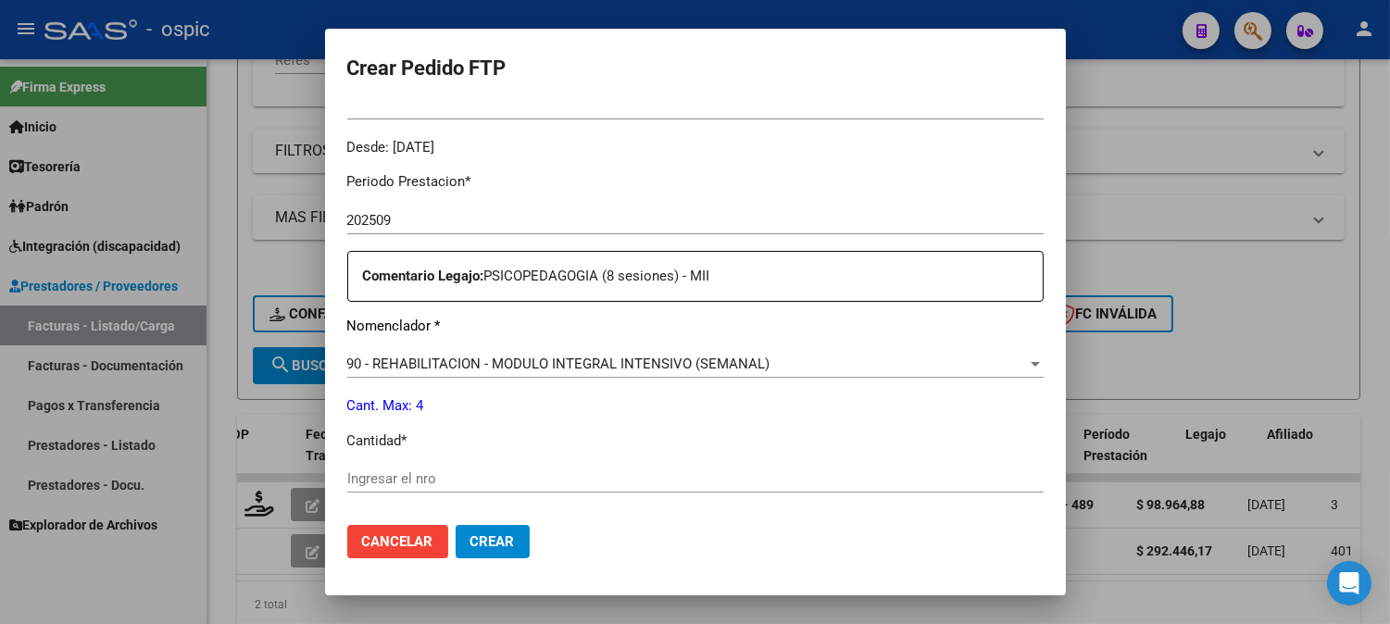
scroll to position [585, 0]
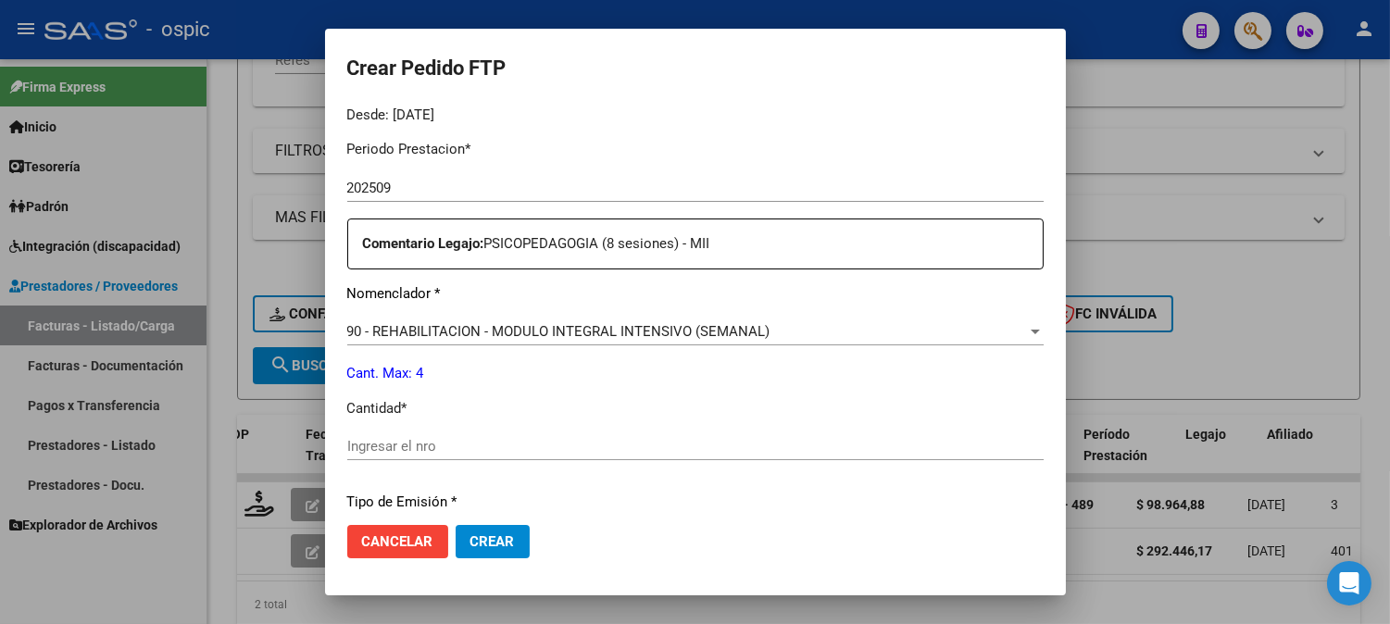
click at [669, 443] on input "Ingresar el nro" at bounding box center [695, 446] width 697 height 17
type input "4"
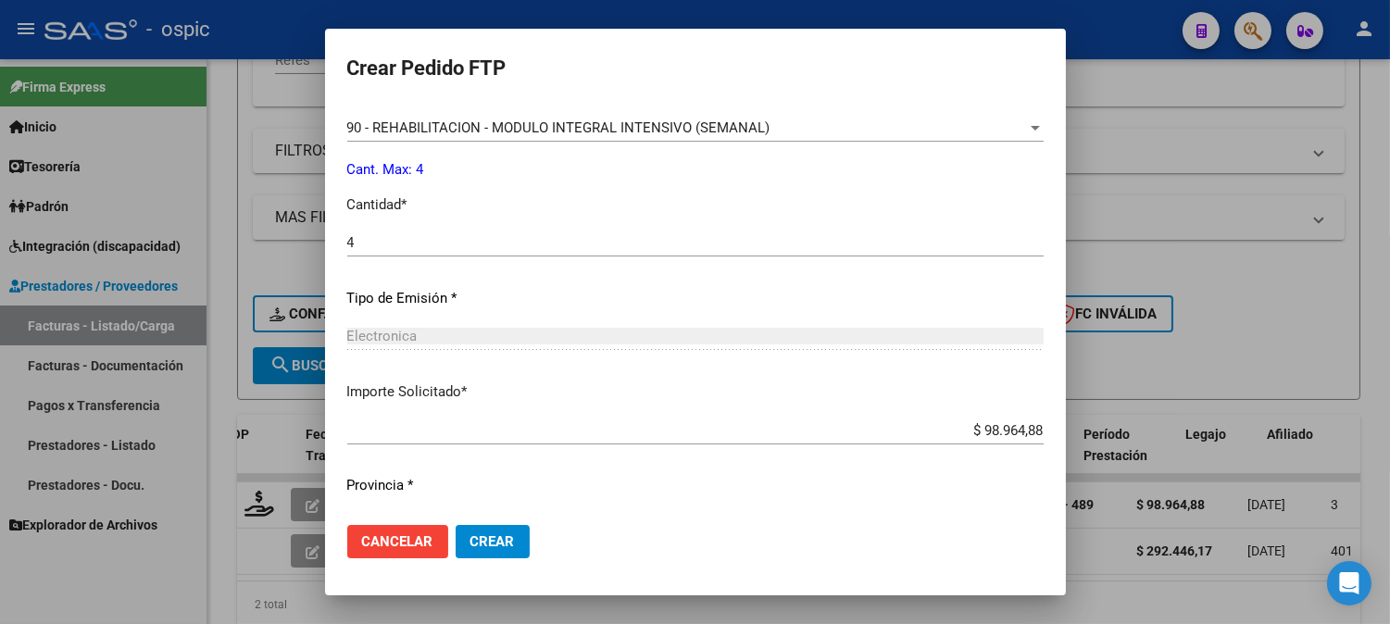
scroll to position [834, 0]
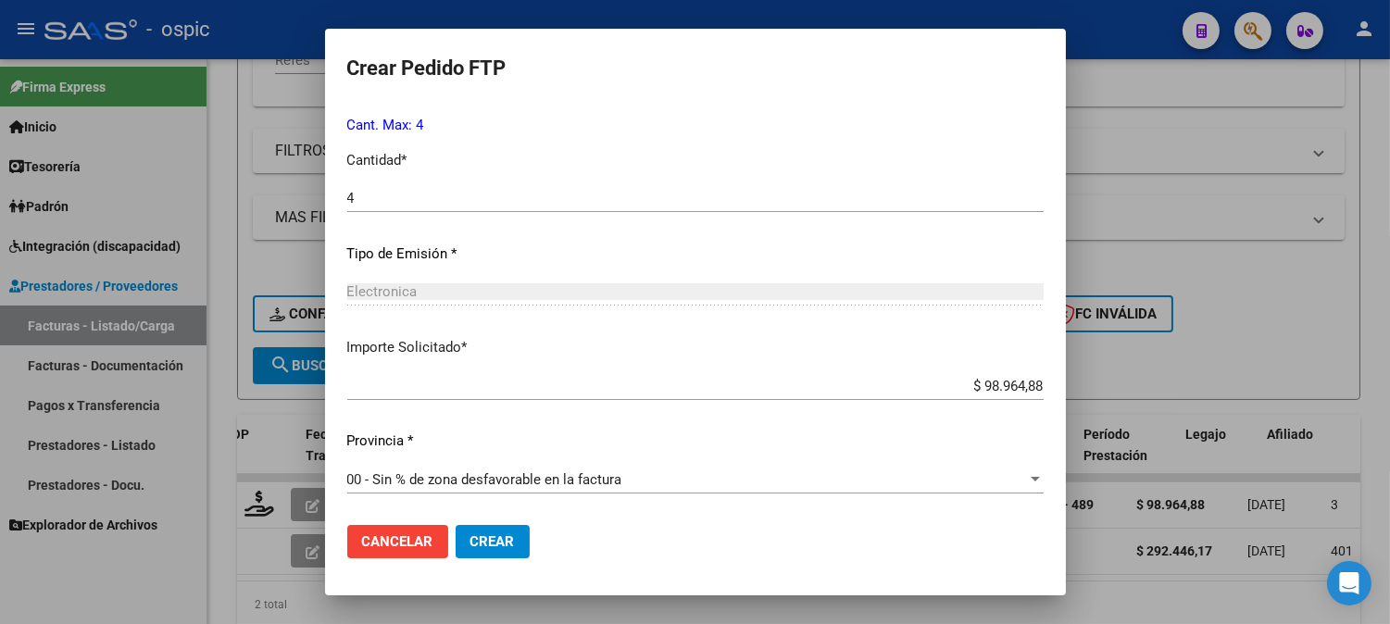
click at [472, 537] on span "Crear" at bounding box center [493, 542] width 44 height 17
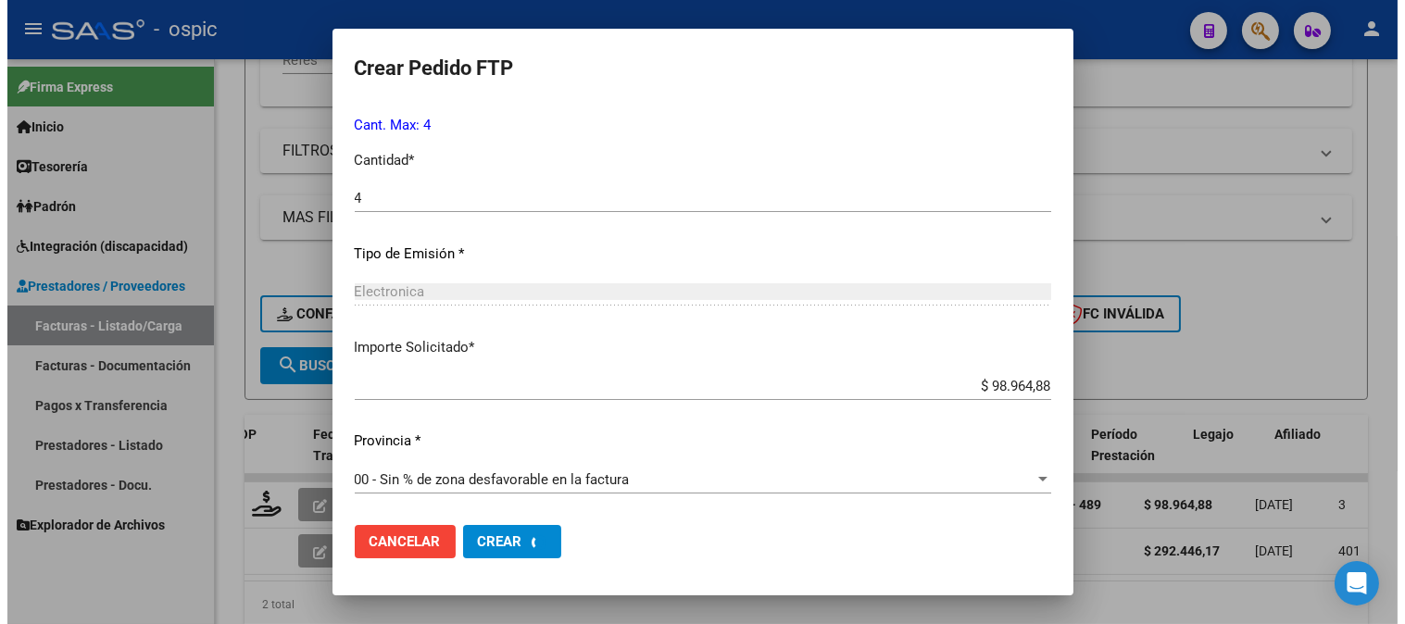
scroll to position [0, 0]
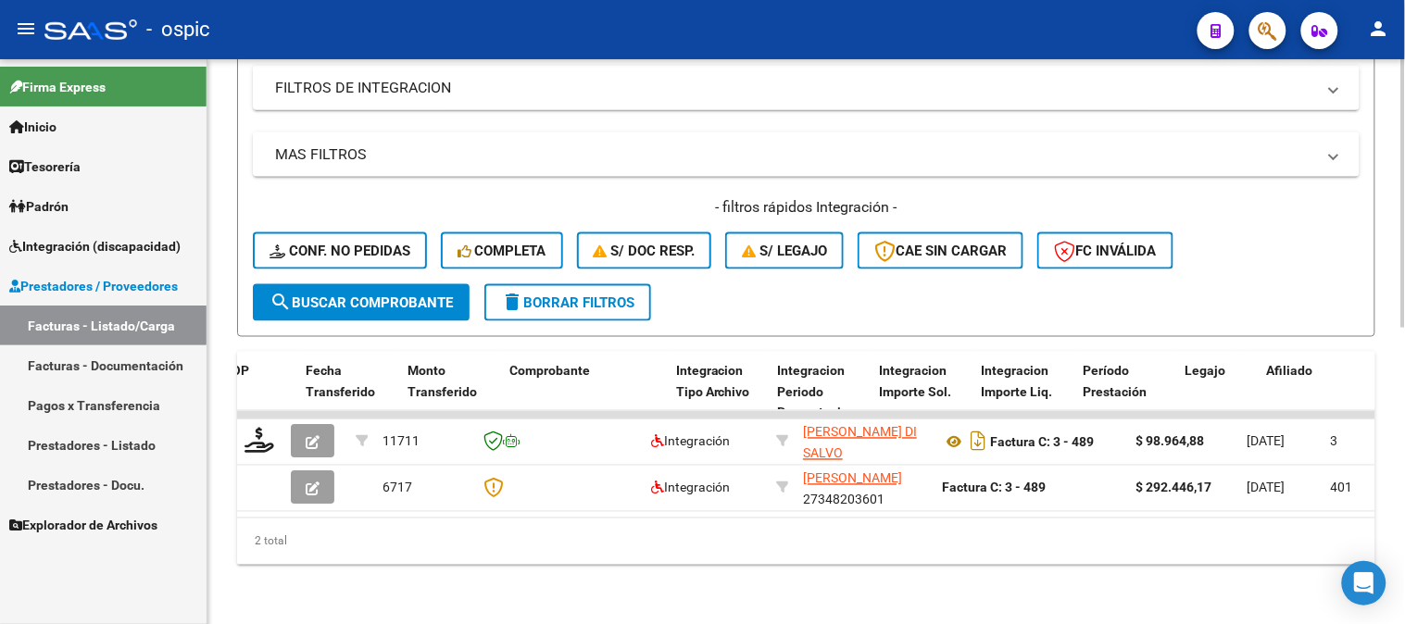
click at [558, 295] on span "delete Borrar Filtros" at bounding box center [567, 303] width 133 height 17
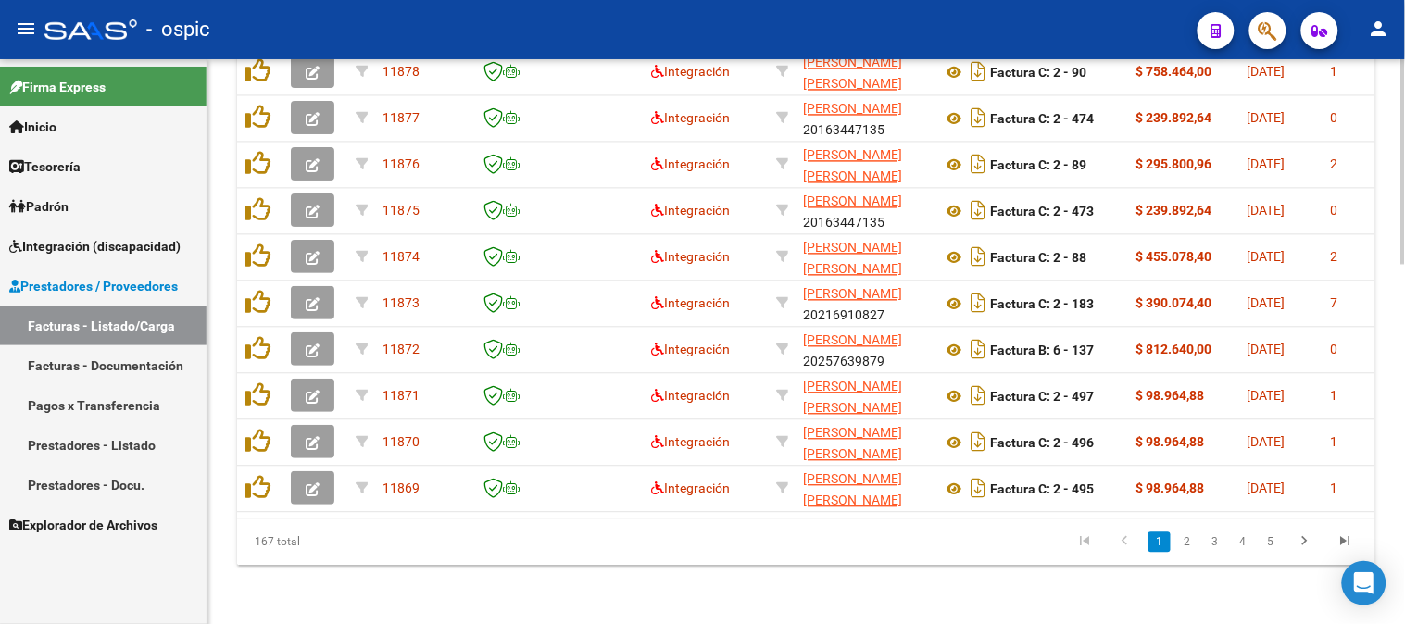
scroll to position [480, 0]
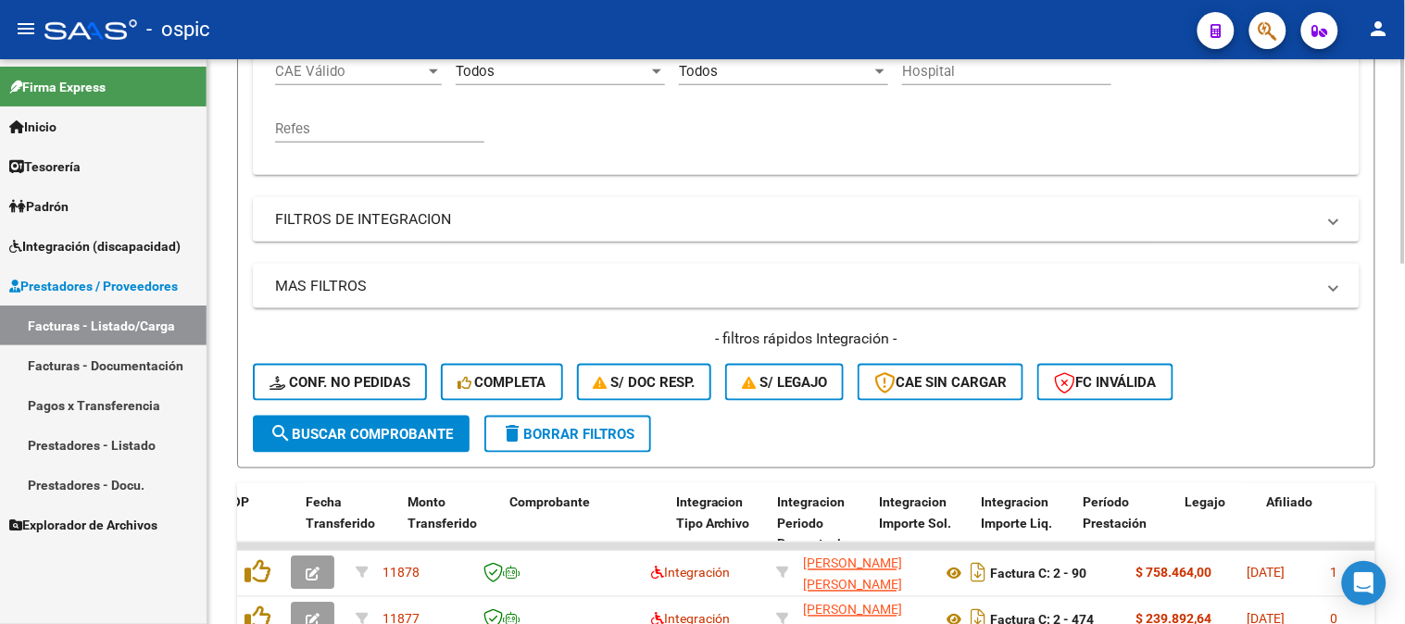
click at [553, 449] on button "delete Borrar Filtros" at bounding box center [567, 434] width 167 height 37
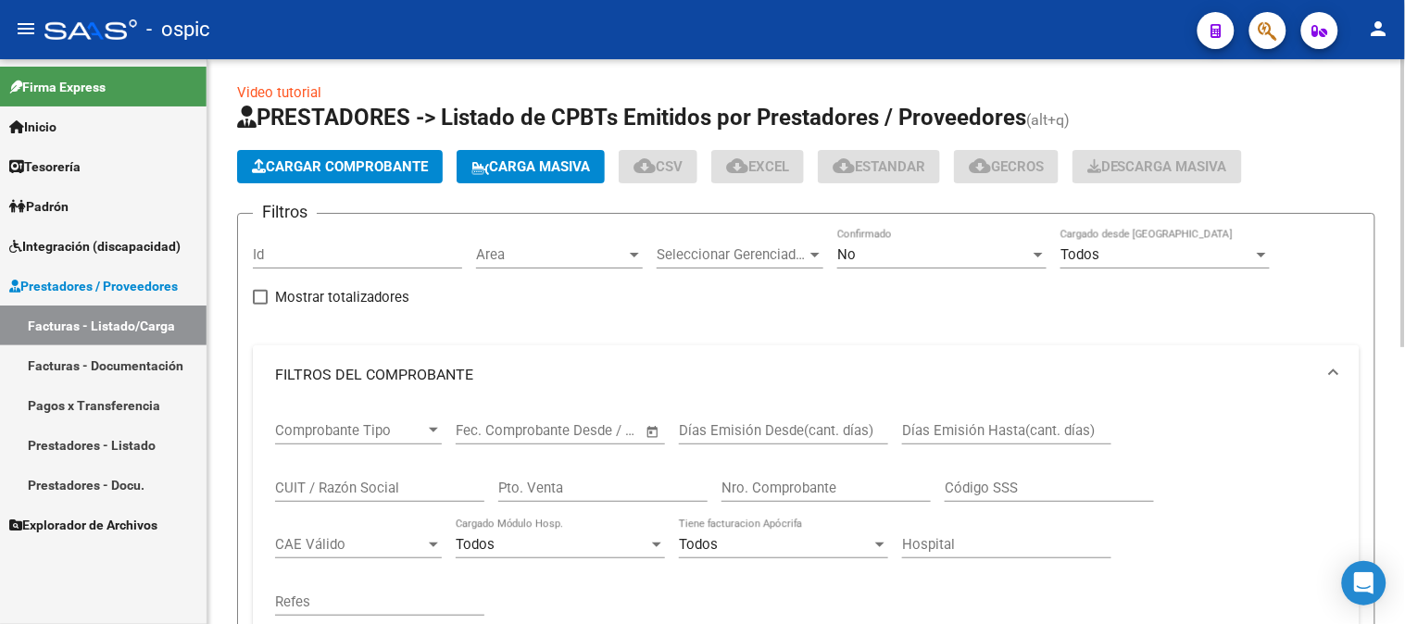
scroll to position [0, 0]
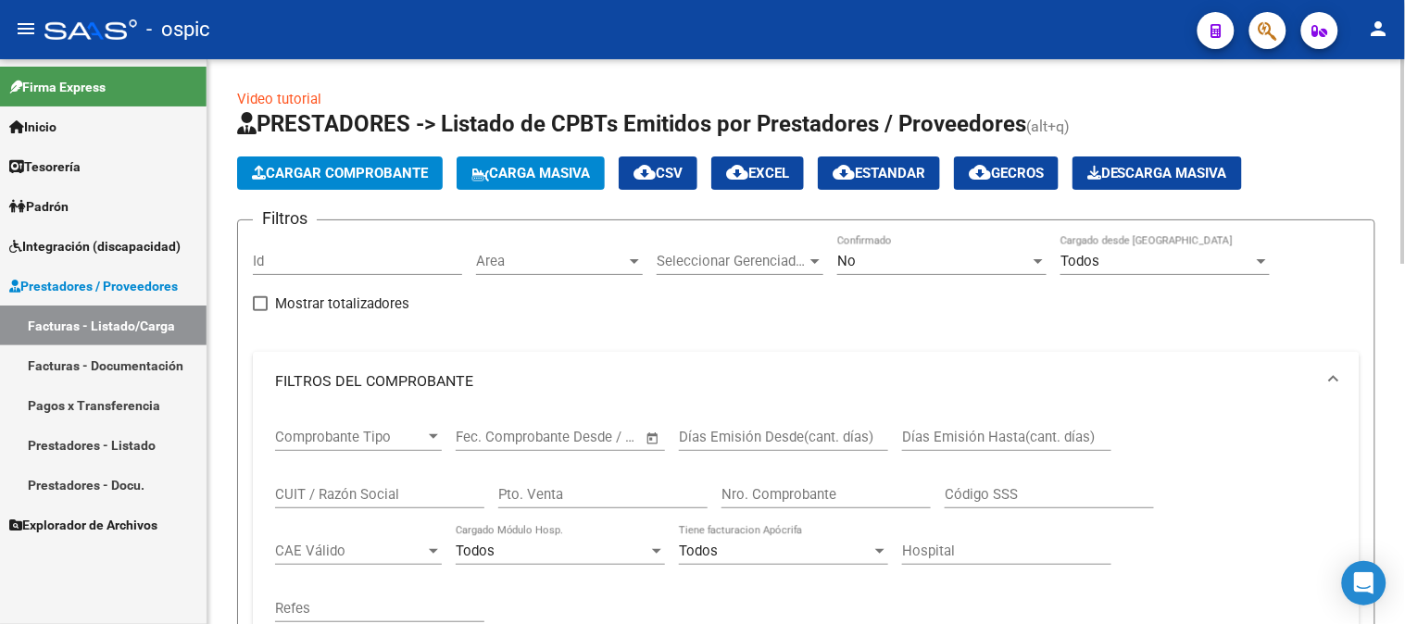
click at [897, 271] on div "No Confirmado" at bounding box center [941, 255] width 209 height 40
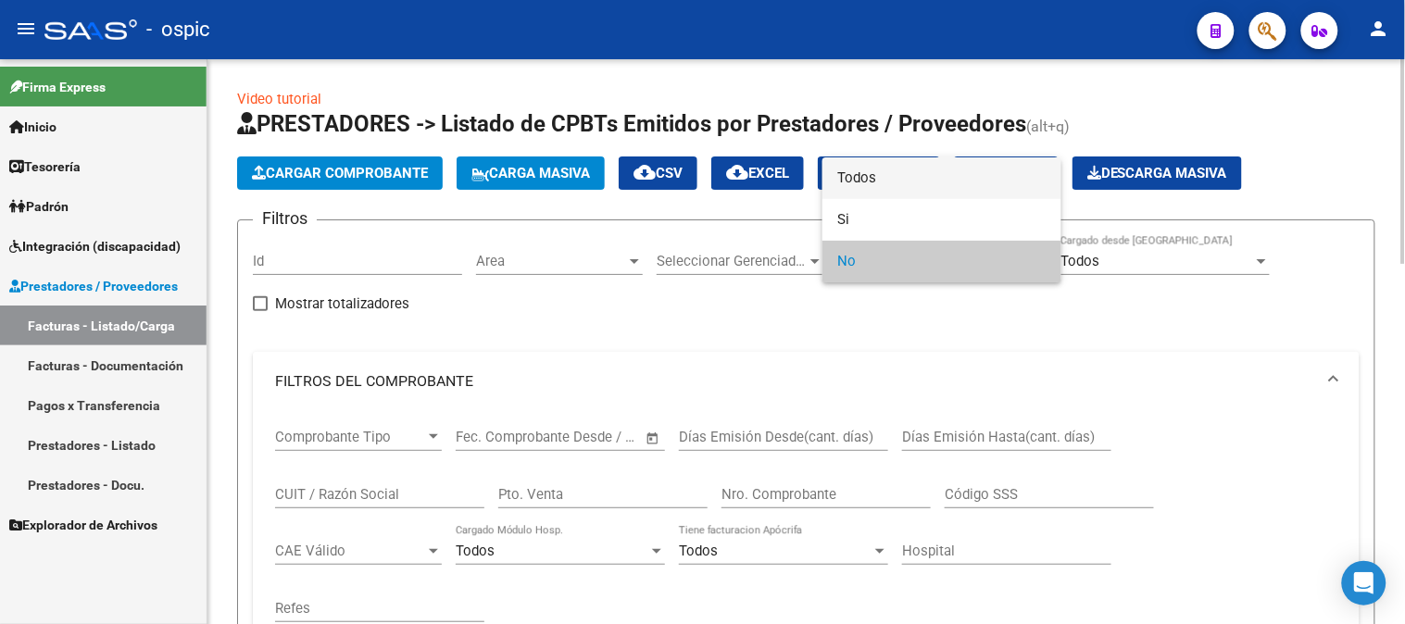
drag, startPoint x: 886, startPoint y: 182, endPoint x: 359, endPoint y: 501, distance: 616.4
click at [885, 182] on span "Todos" at bounding box center [941, 178] width 209 height 42
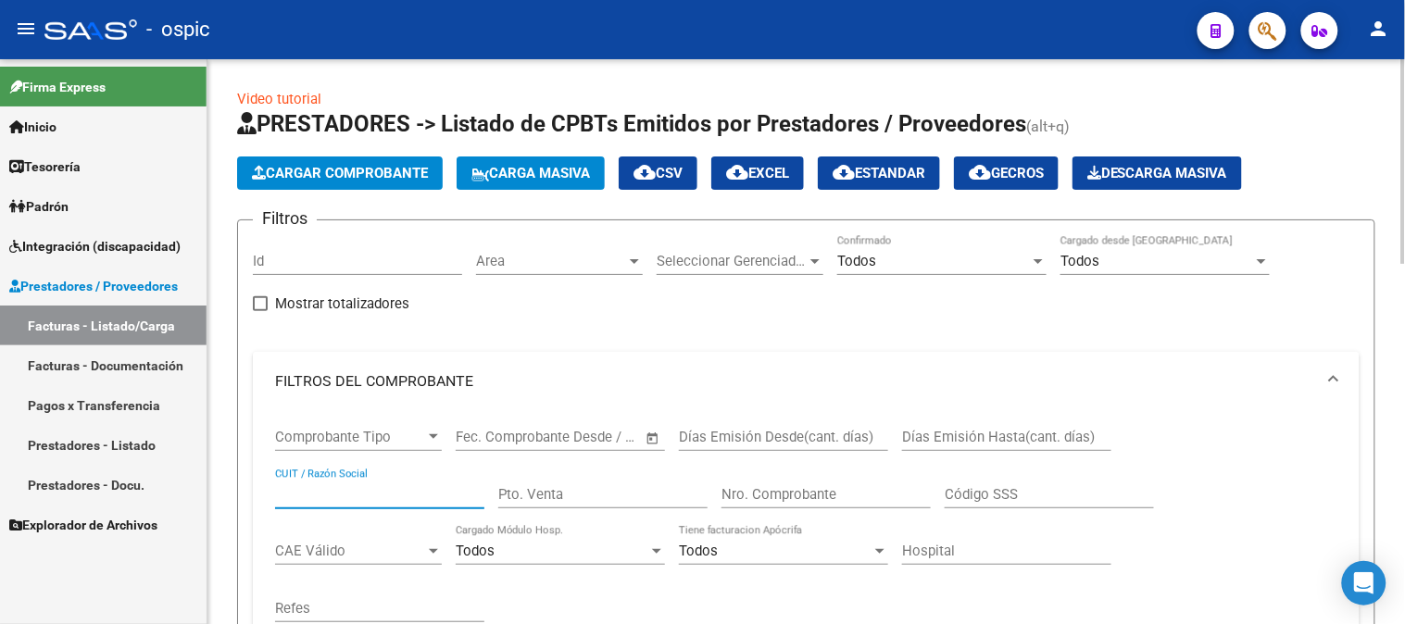
click at [319, 496] on input "CUIT / Razón Social" at bounding box center [379, 494] width 209 height 17
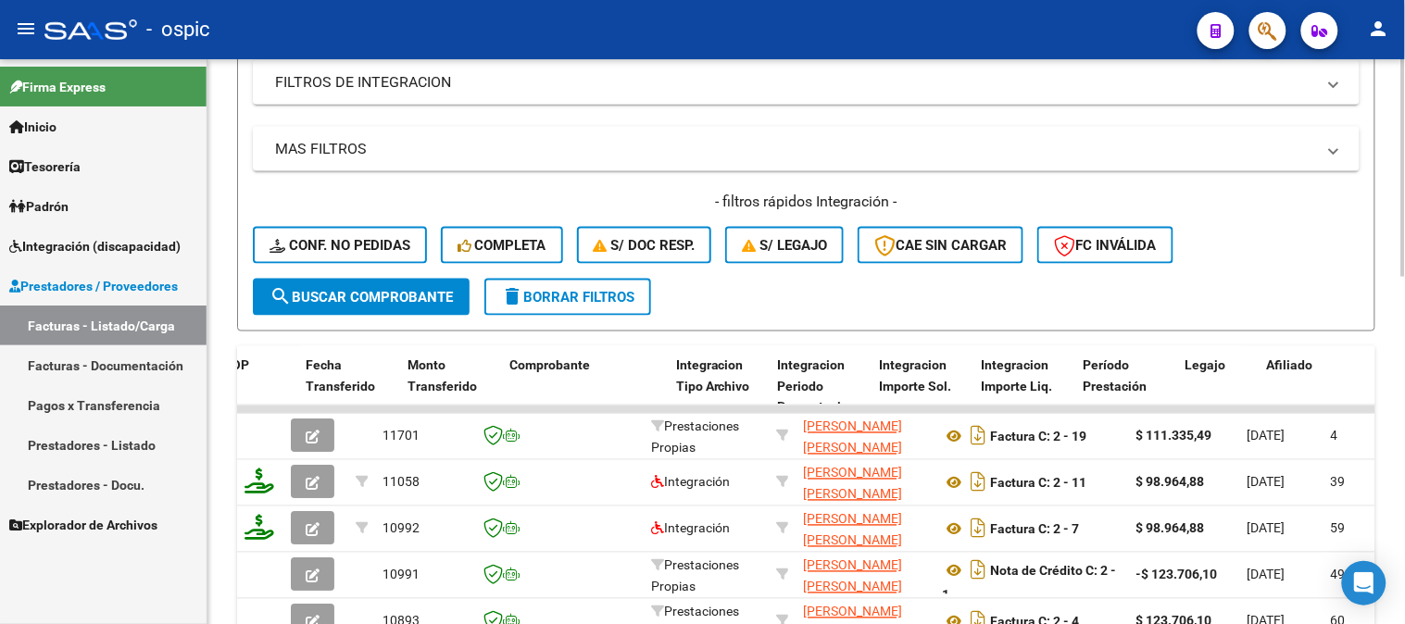
scroll to position [308, 0]
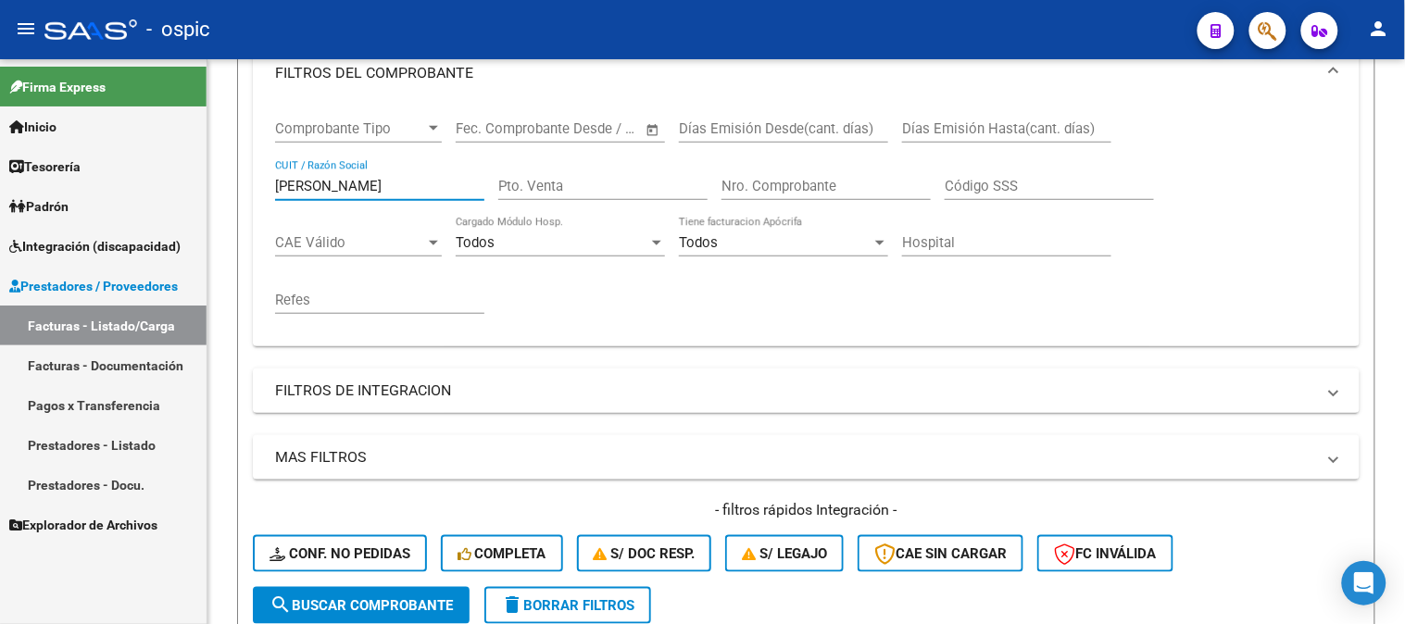
click at [0, 145] on mat-sidenav-container "Firma Express Inicio Calendario SSS Instructivos Contacto OS Tesorería Extracto…" at bounding box center [702, 341] width 1405 height 565
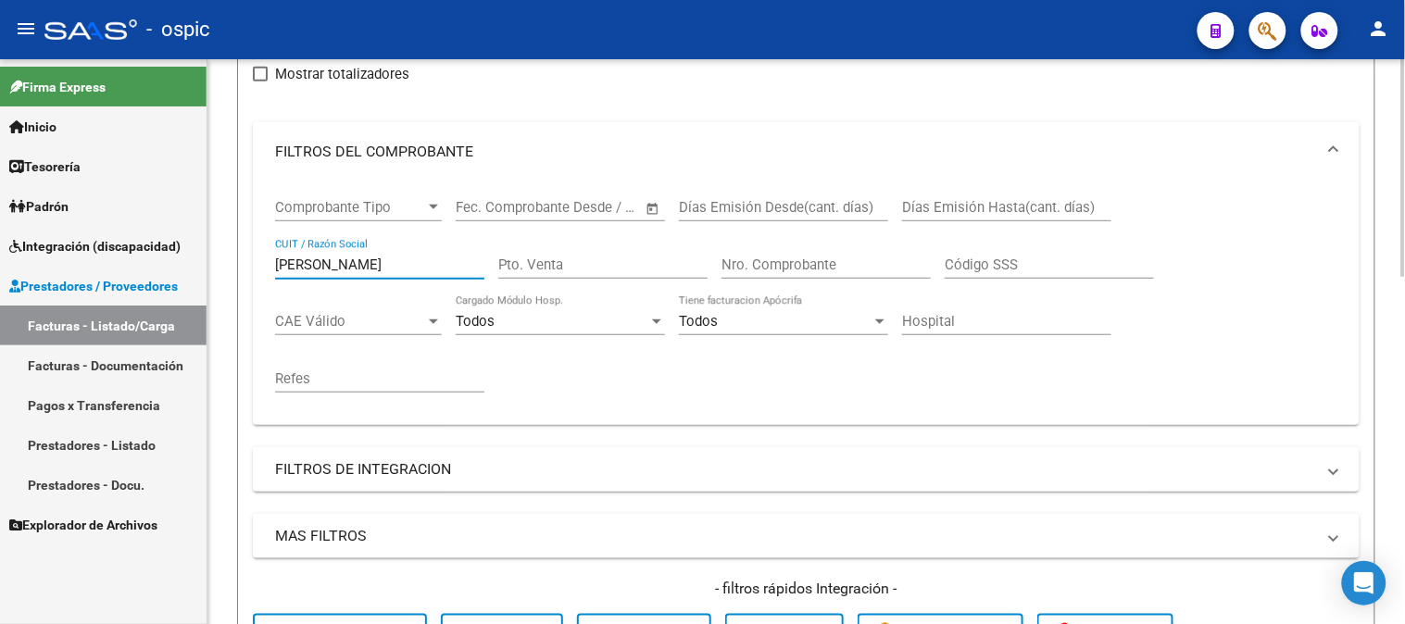
scroll to position [103, 0]
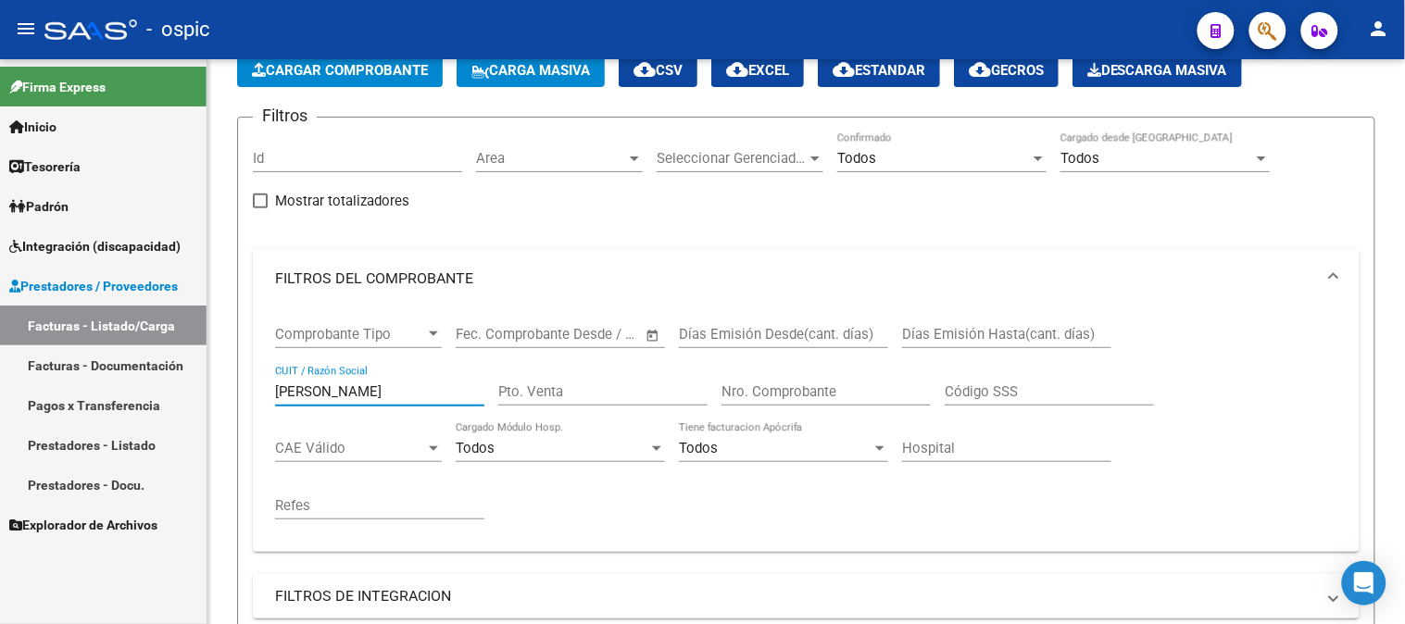
click at [0, 368] on mat-sidenav-container "Firma Express Inicio Calendario SSS Instructivos Contacto OS Tesorería Extracto…" at bounding box center [702, 341] width 1405 height 565
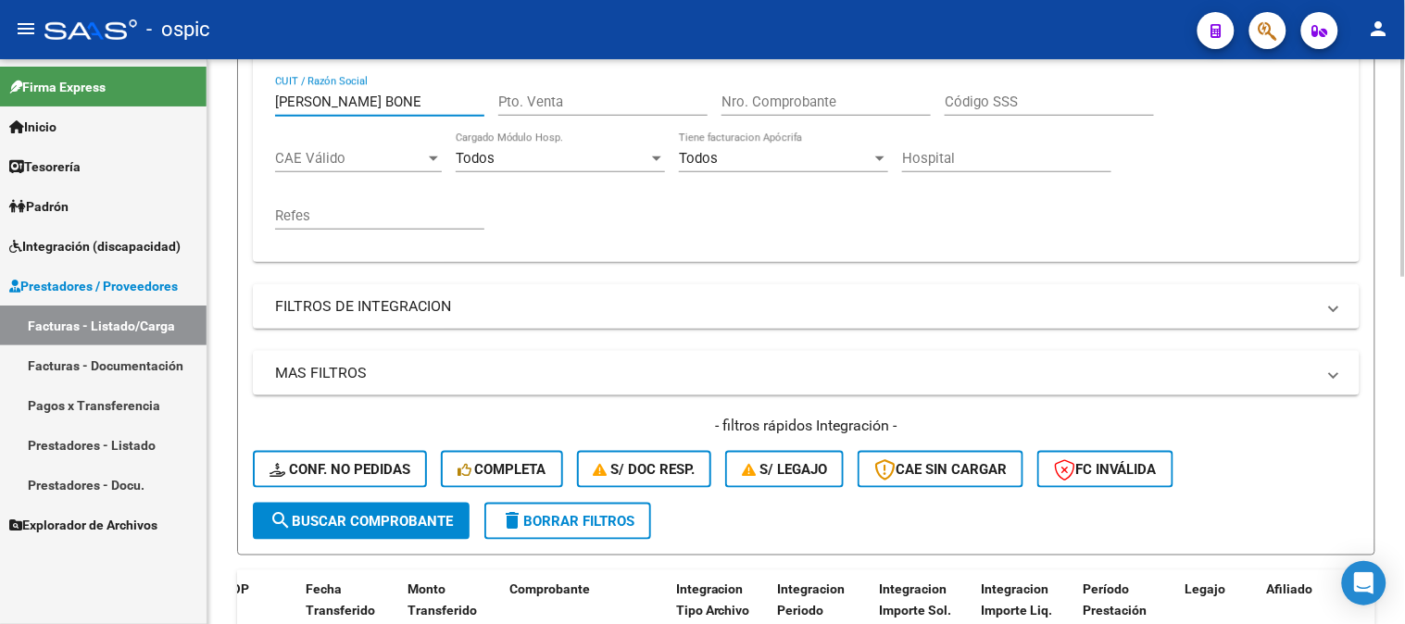
scroll to position [308, 0]
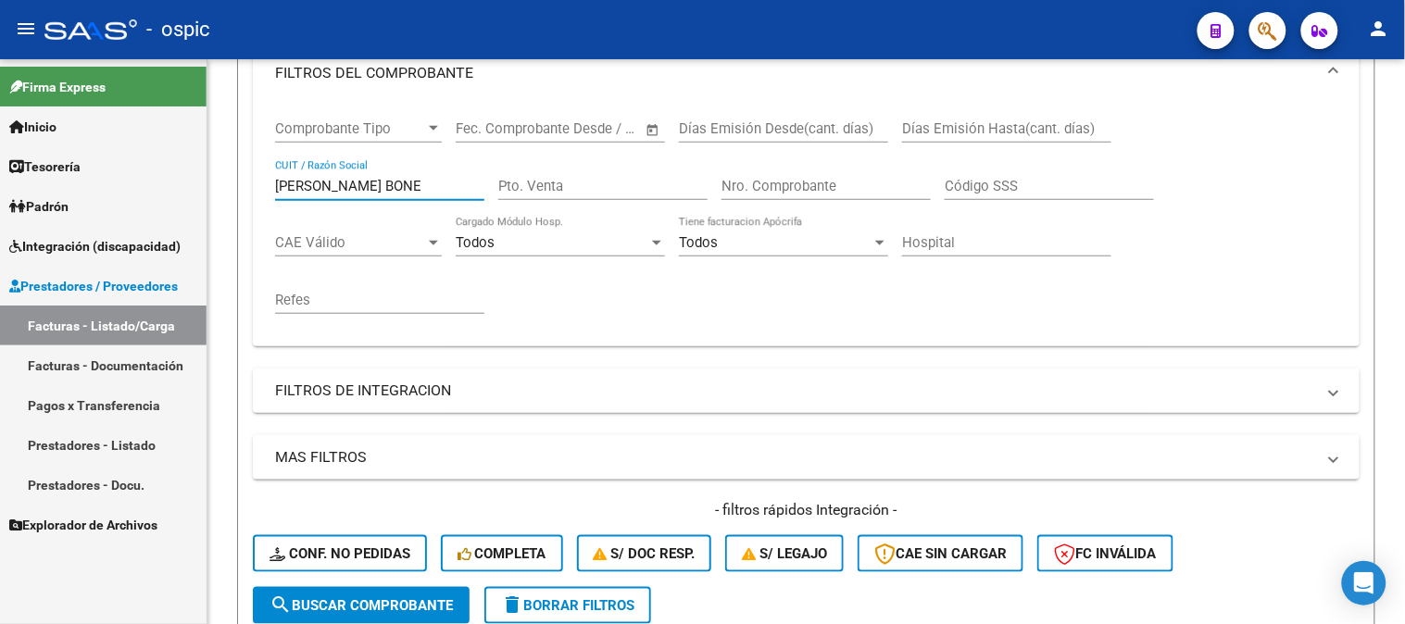
drag, startPoint x: 224, startPoint y: 177, endPoint x: 51, endPoint y: 146, distance: 175.9
click at [57, 153] on mat-sidenav-container "Firma Express Inicio Calendario SSS Instructivos Contacto OS Tesorería Extracto…" at bounding box center [702, 341] width 1405 height 565
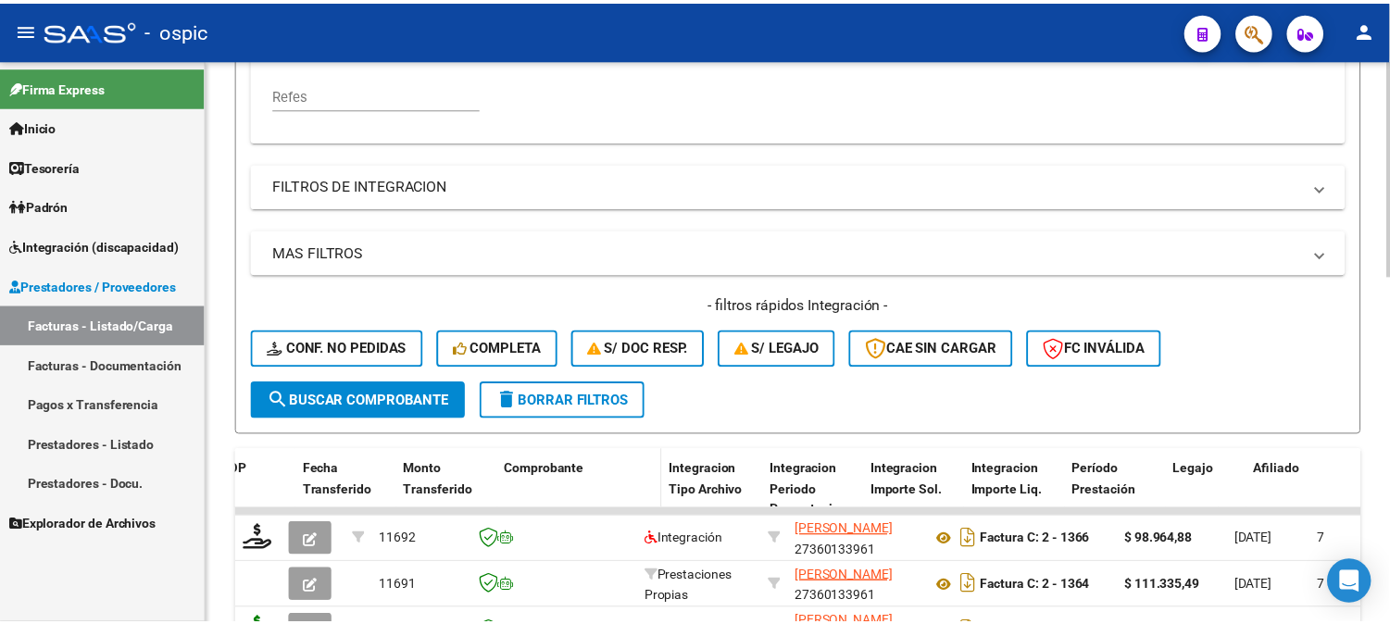
scroll to position [617, 0]
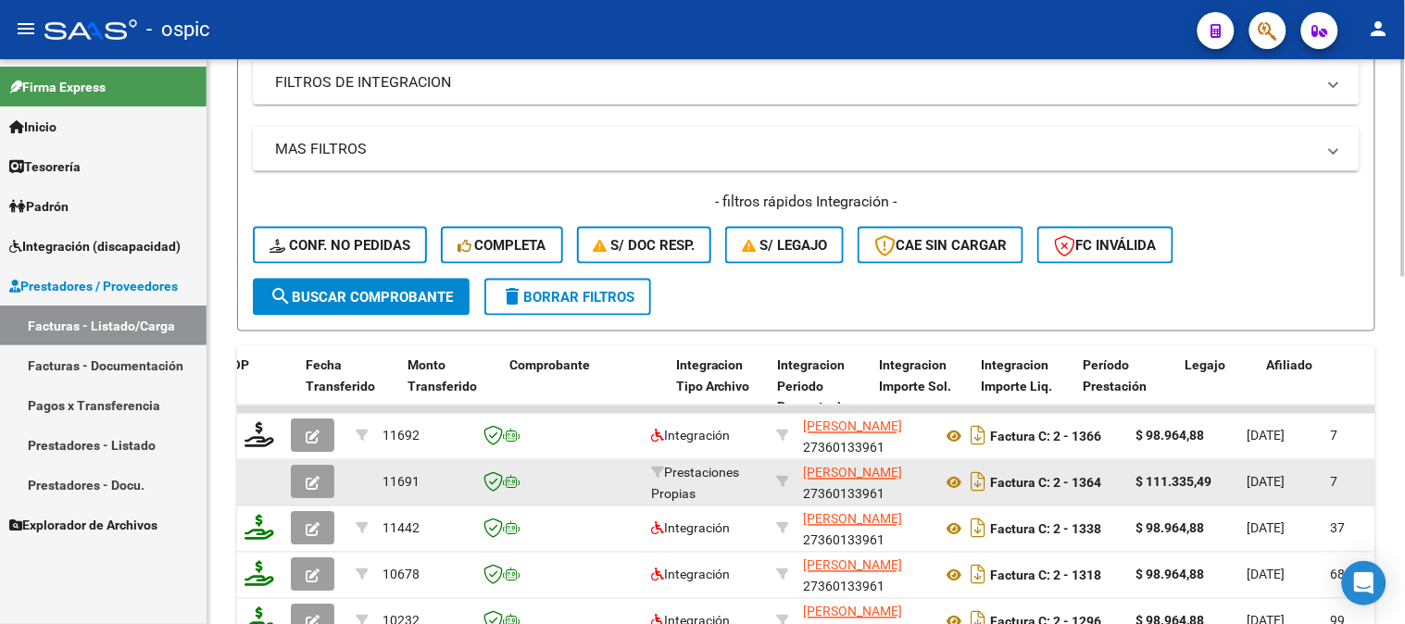
type input "[PERSON_NAME]"
click at [322, 480] on button "button" at bounding box center [313, 482] width 44 height 33
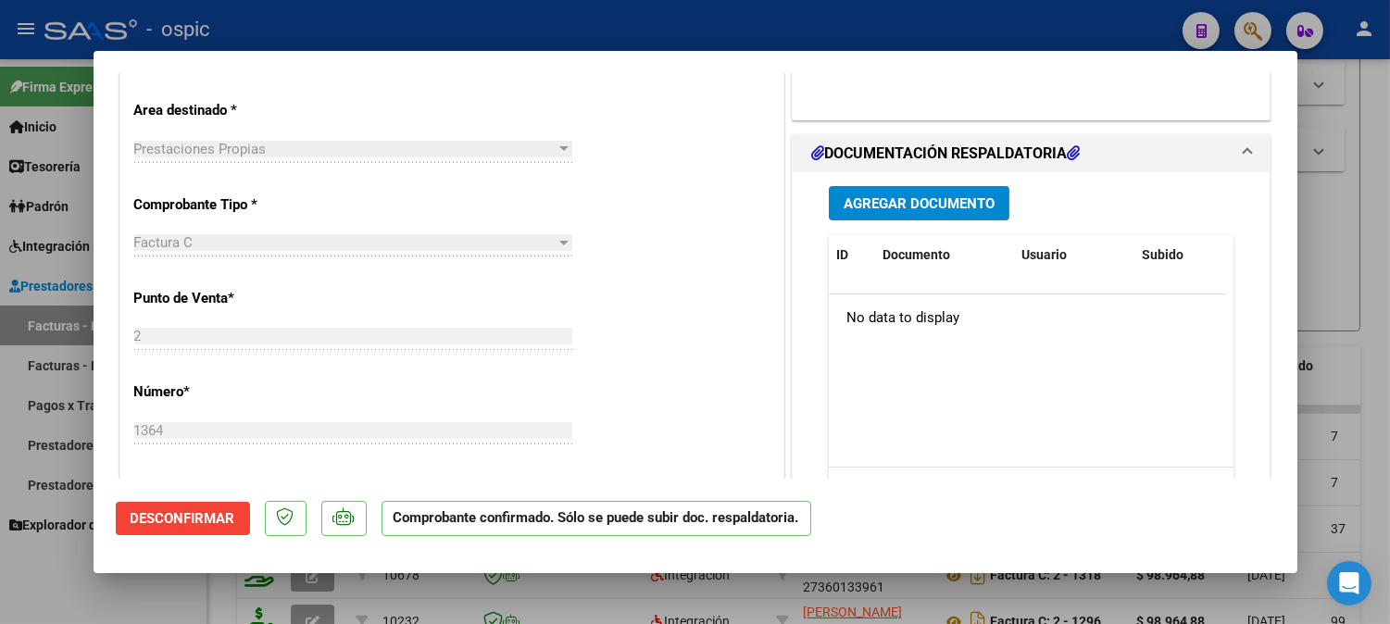
scroll to position [411, 0]
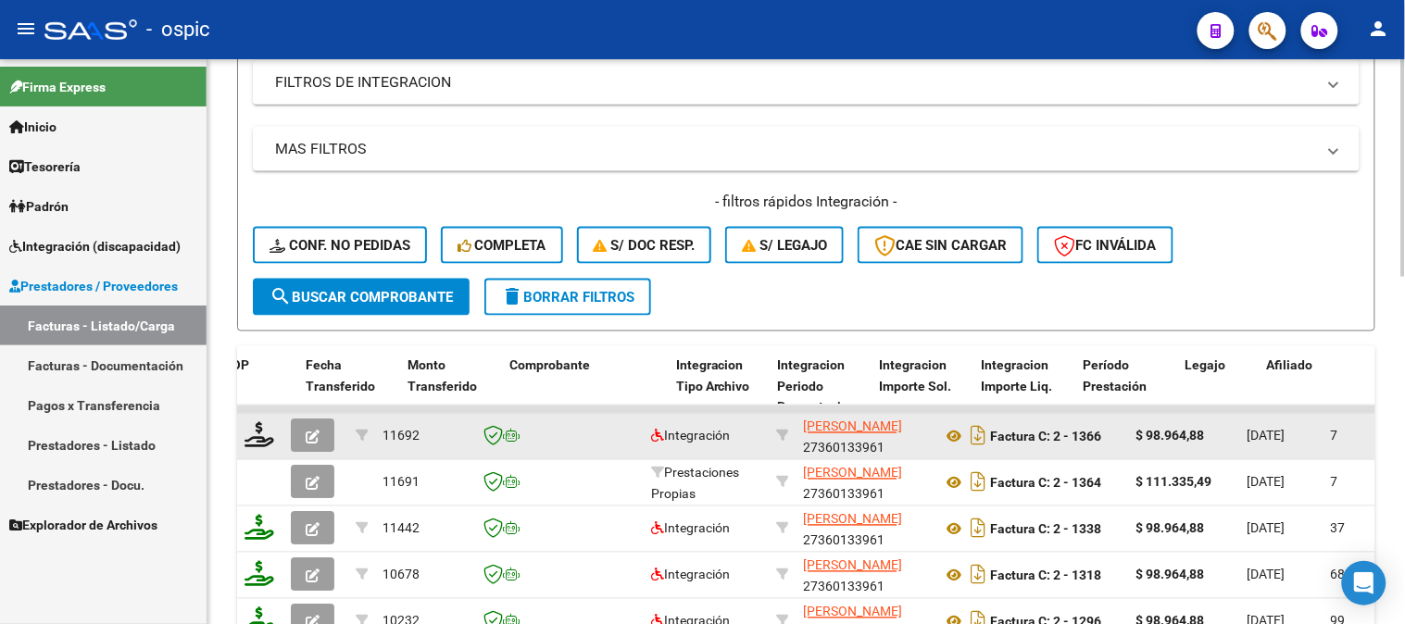
click at [335, 428] on div at bounding box center [316, 436] width 50 height 33
click at [316, 435] on icon "button" at bounding box center [313, 438] width 14 height 14
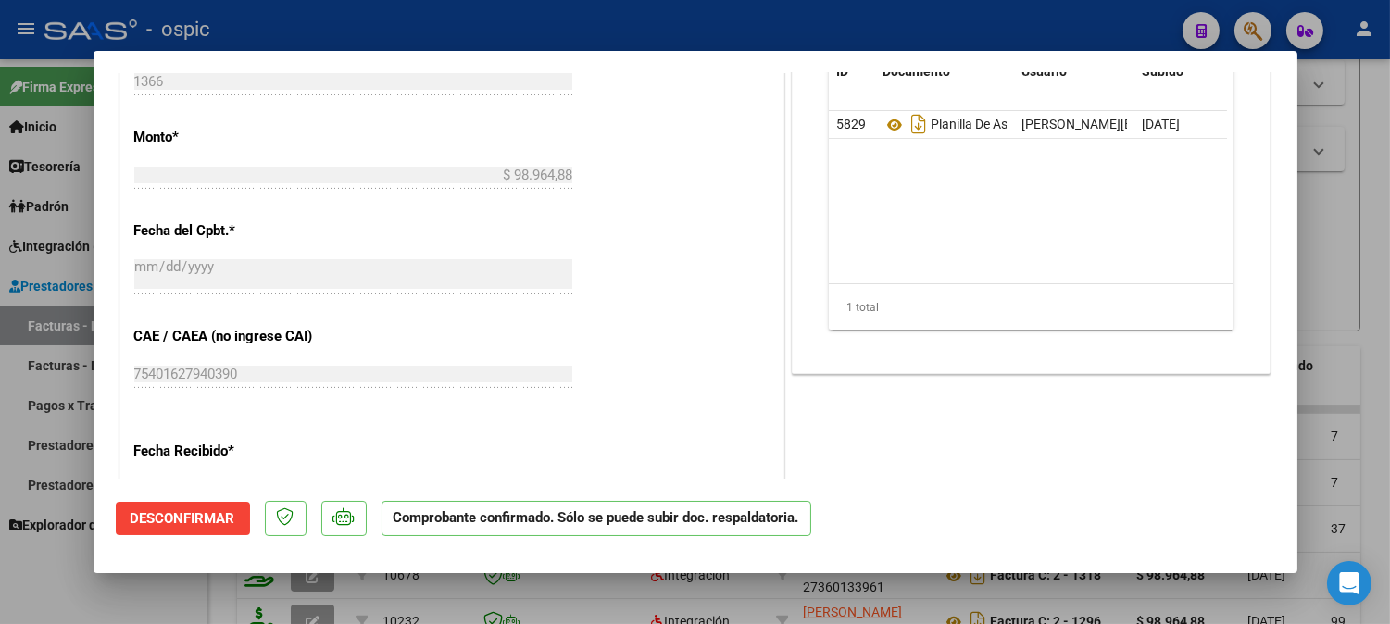
scroll to position [943, 0]
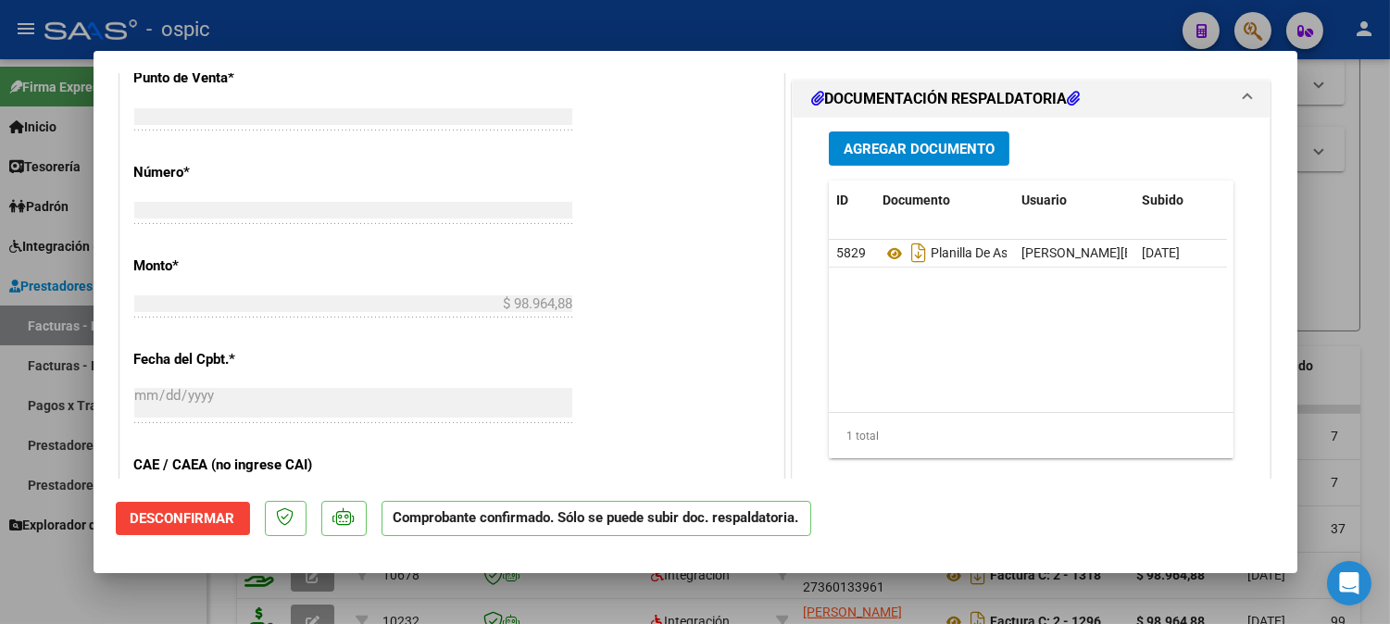
type input "$ 0,00"
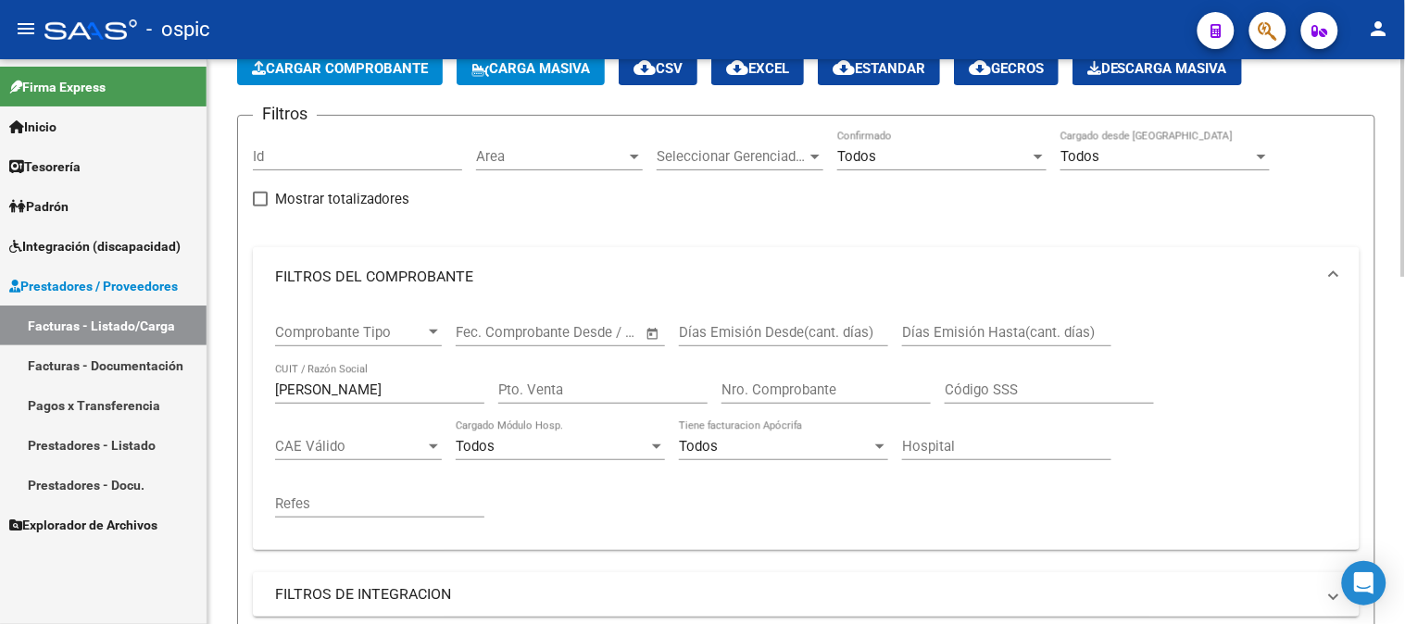
scroll to position [103, 0]
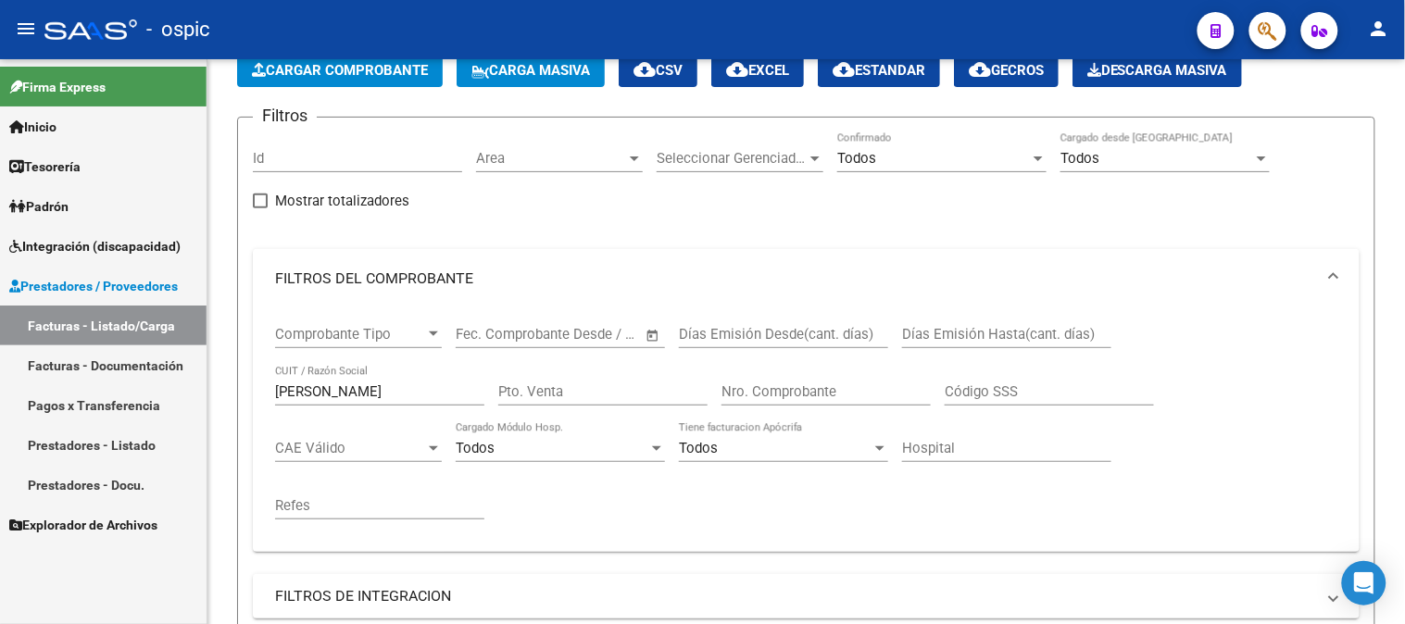
click at [170, 393] on mat-sidenav-container "Firma Express Inicio Calendario SSS Instructivos Contacto OS Tesorería Extracto…" at bounding box center [702, 341] width 1405 height 565
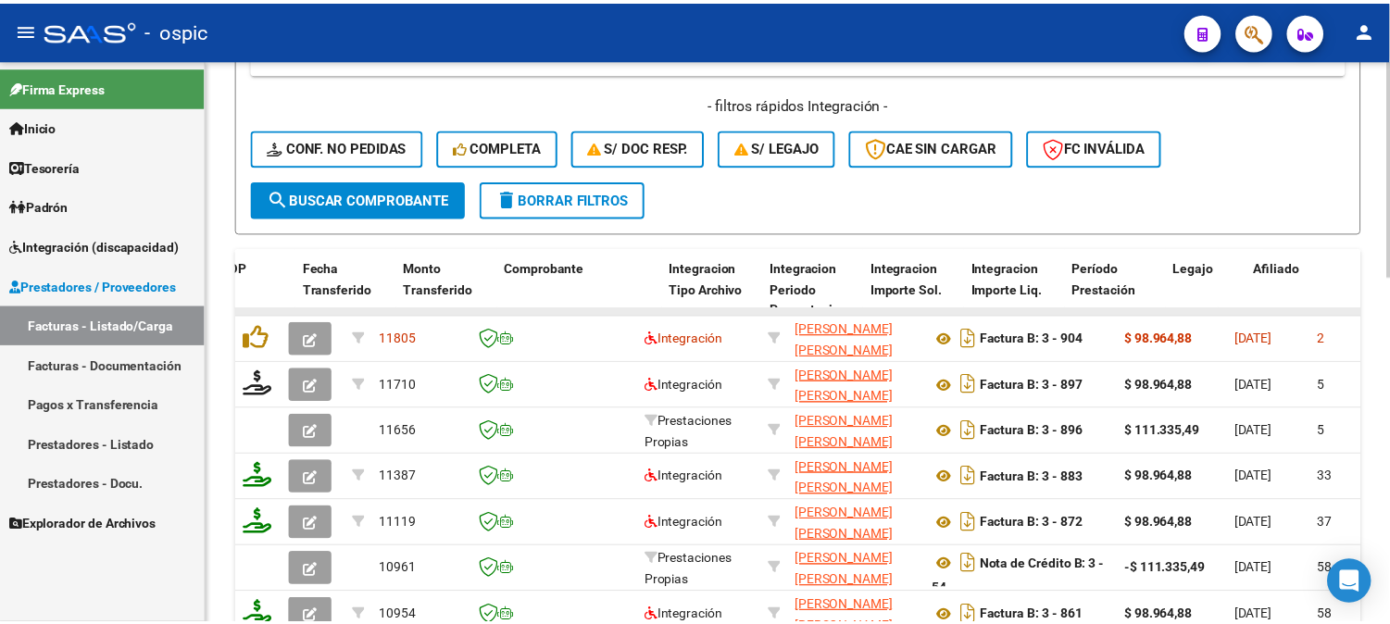
scroll to position [720, 0]
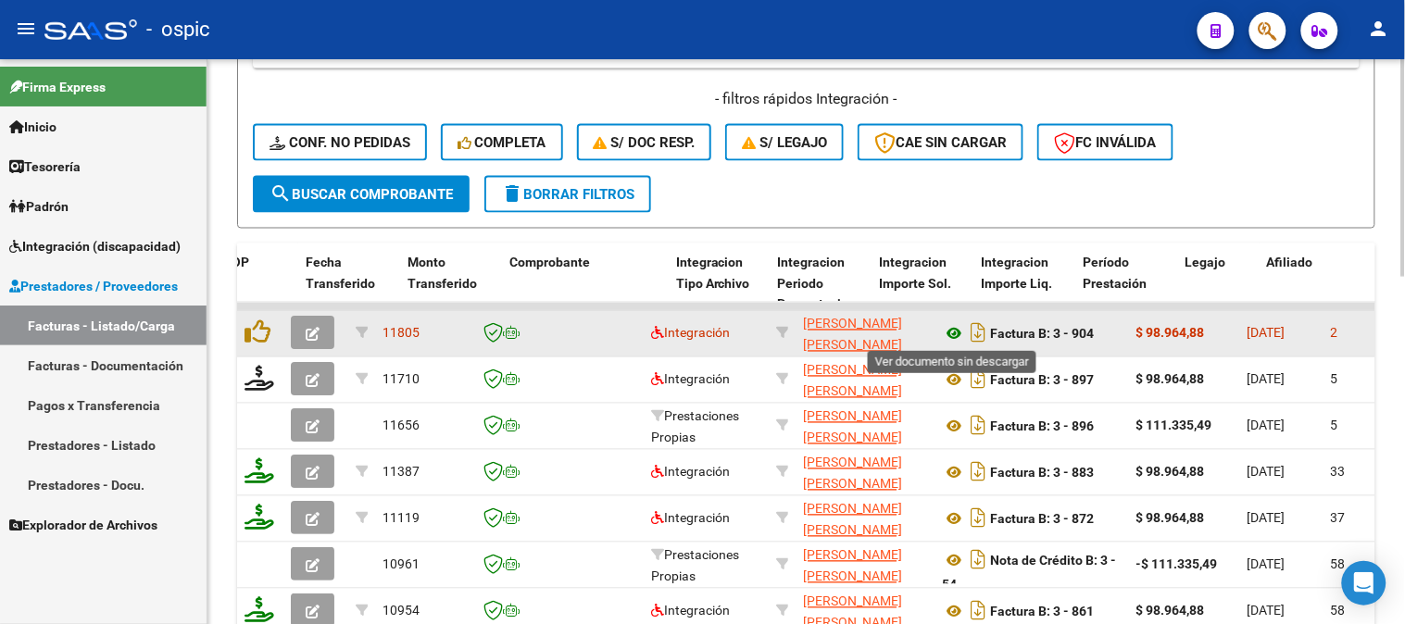
type input "[PERSON_NAME]"
click at [954, 327] on icon at bounding box center [954, 334] width 24 height 22
click at [304, 321] on button "button" at bounding box center [313, 333] width 44 height 33
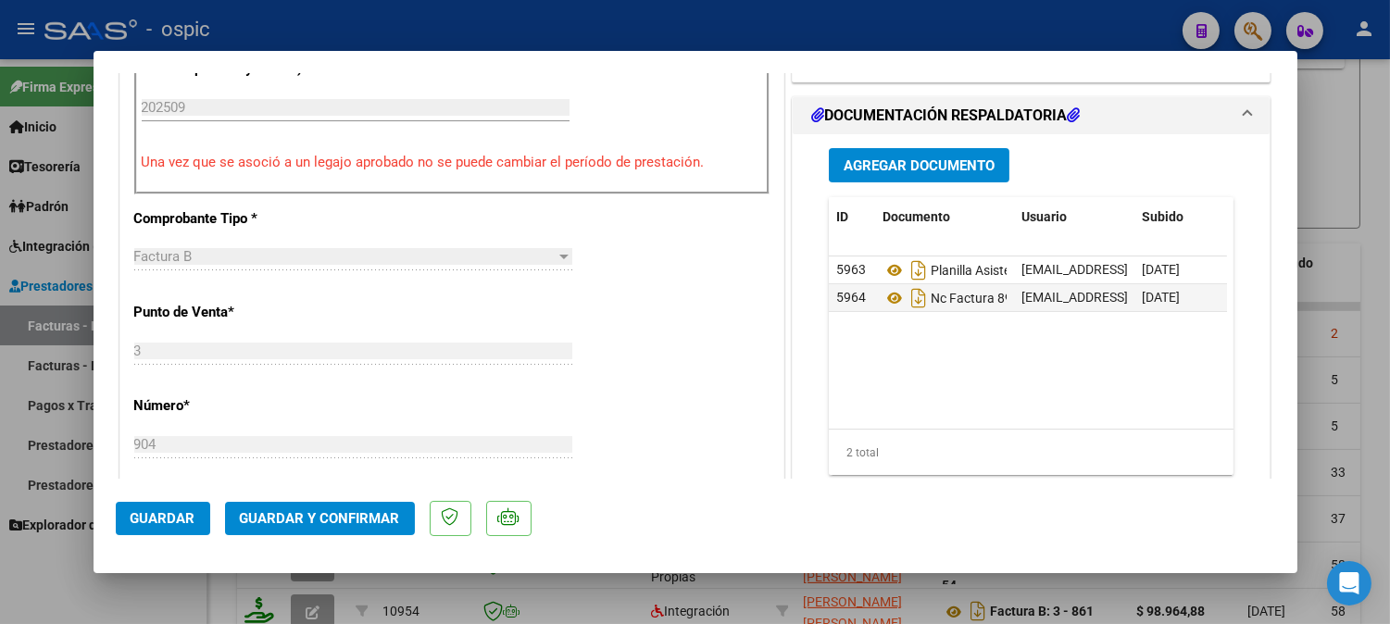
scroll to position [545, 0]
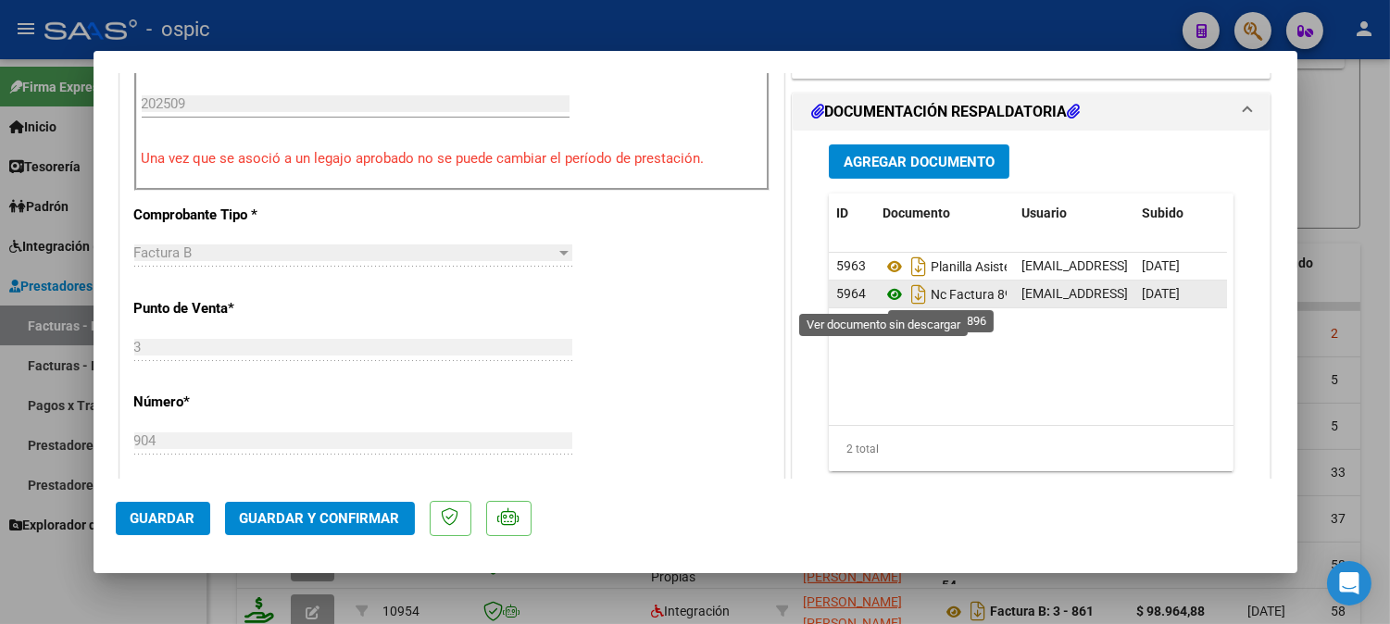
click at [885, 297] on icon at bounding box center [895, 294] width 24 height 22
type input "$ 0,00"
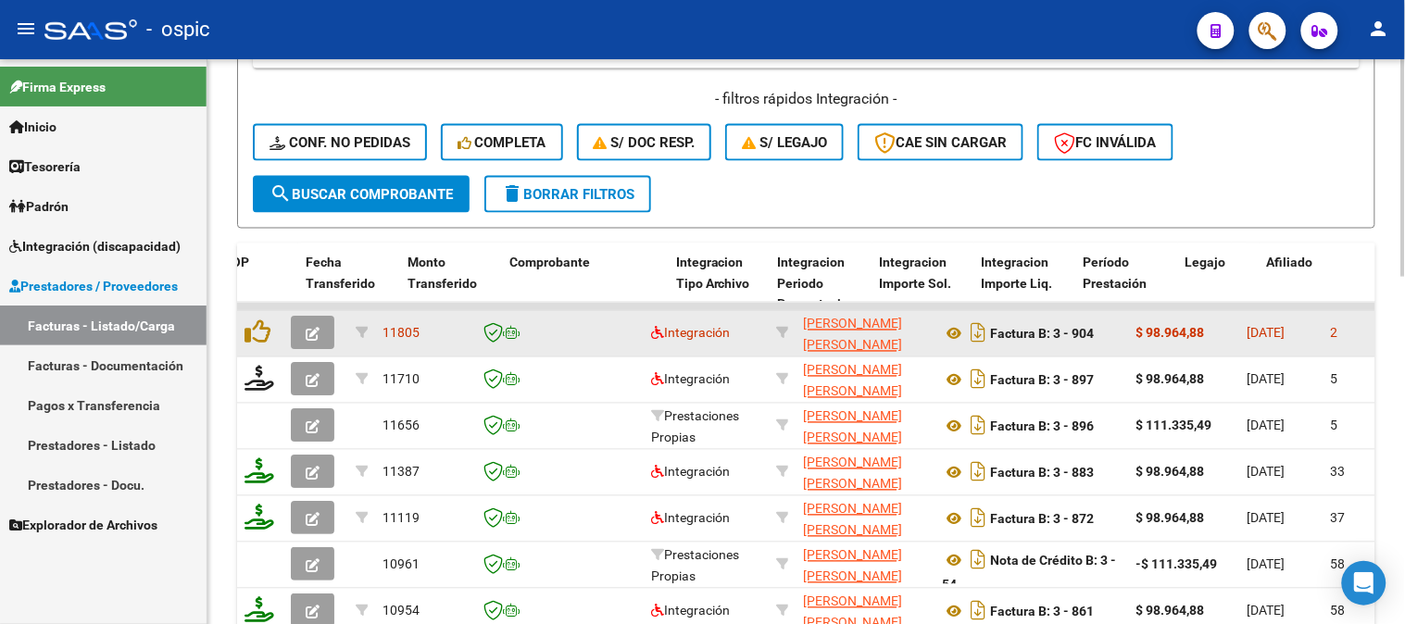
click at [317, 333] on icon "button" at bounding box center [313, 335] width 14 height 14
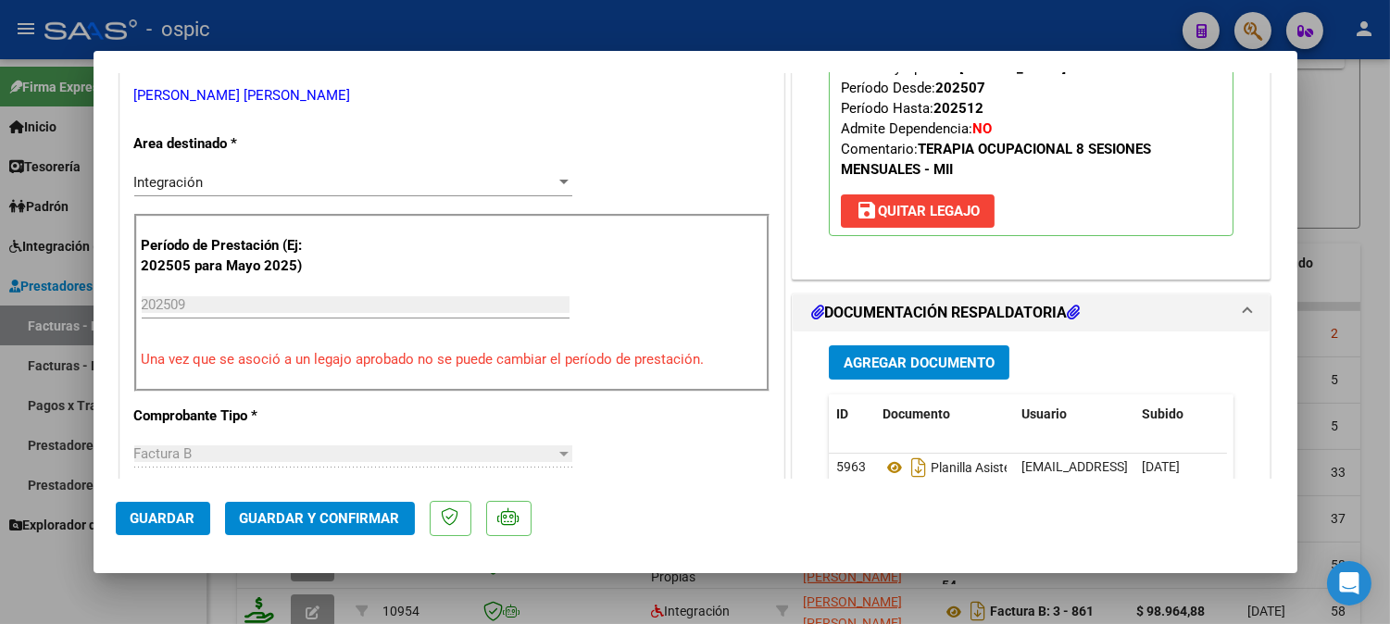
scroll to position [411, 0]
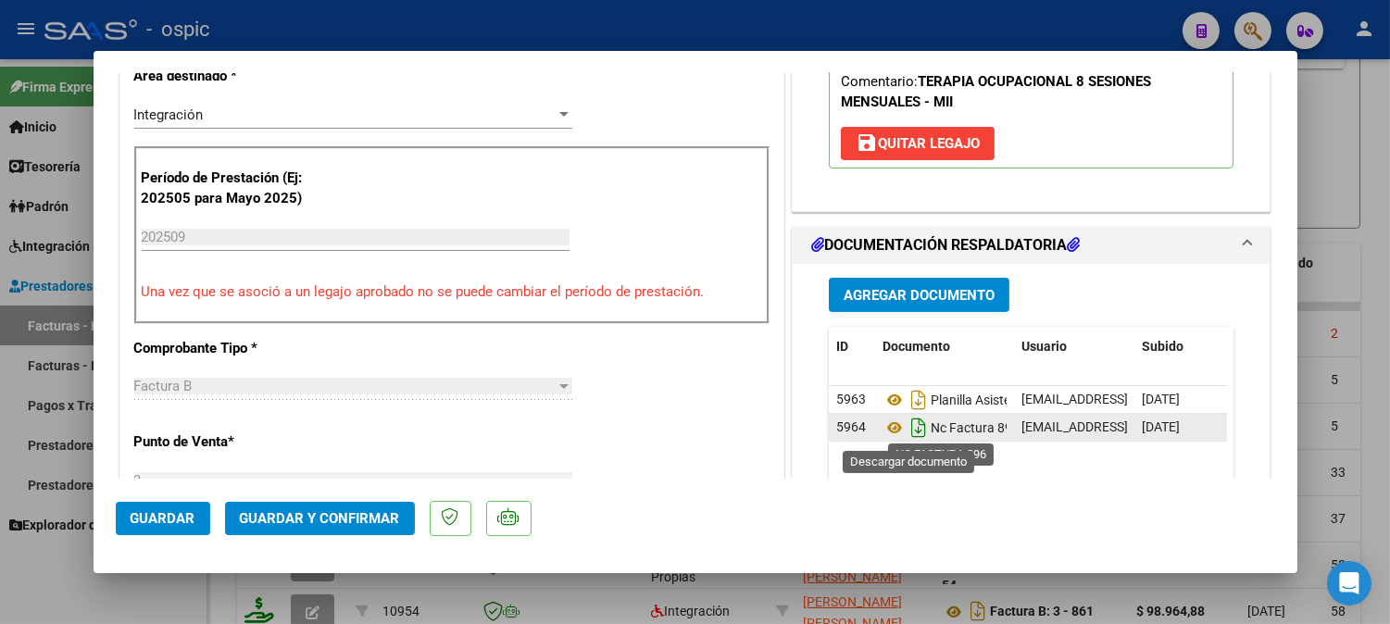
click at [907, 424] on icon "Descargar documento" at bounding box center [919, 428] width 24 height 30
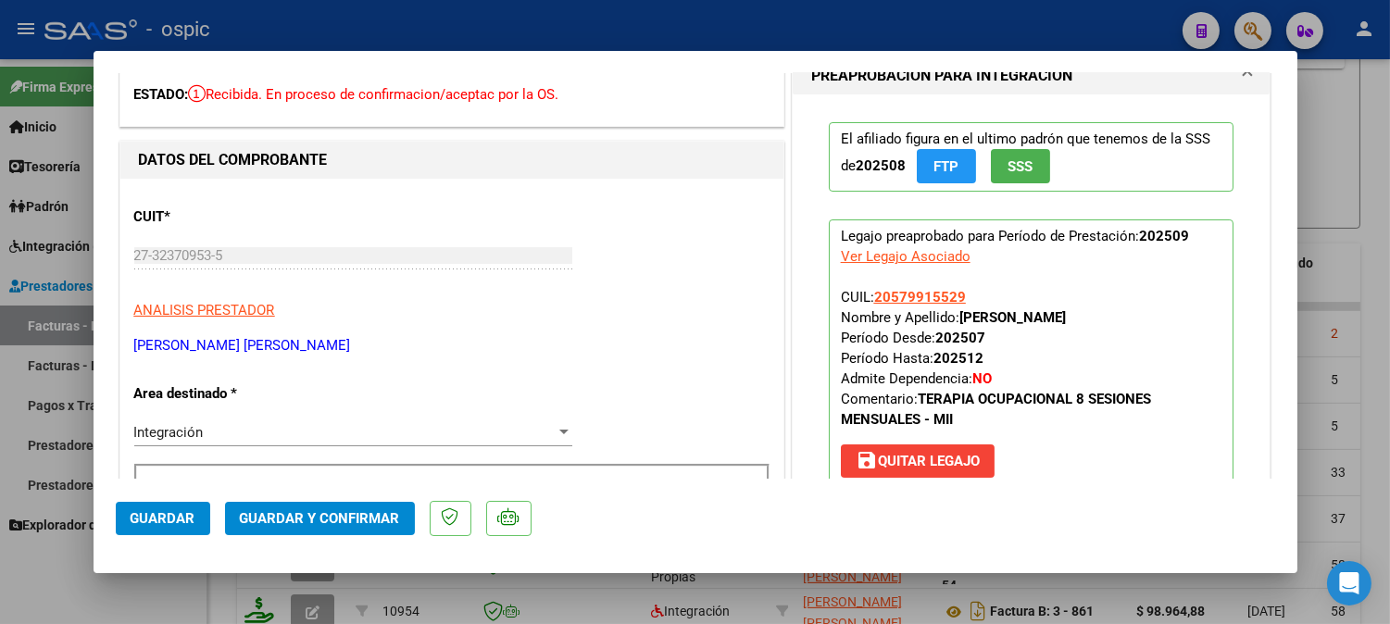
scroll to position [0, 0]
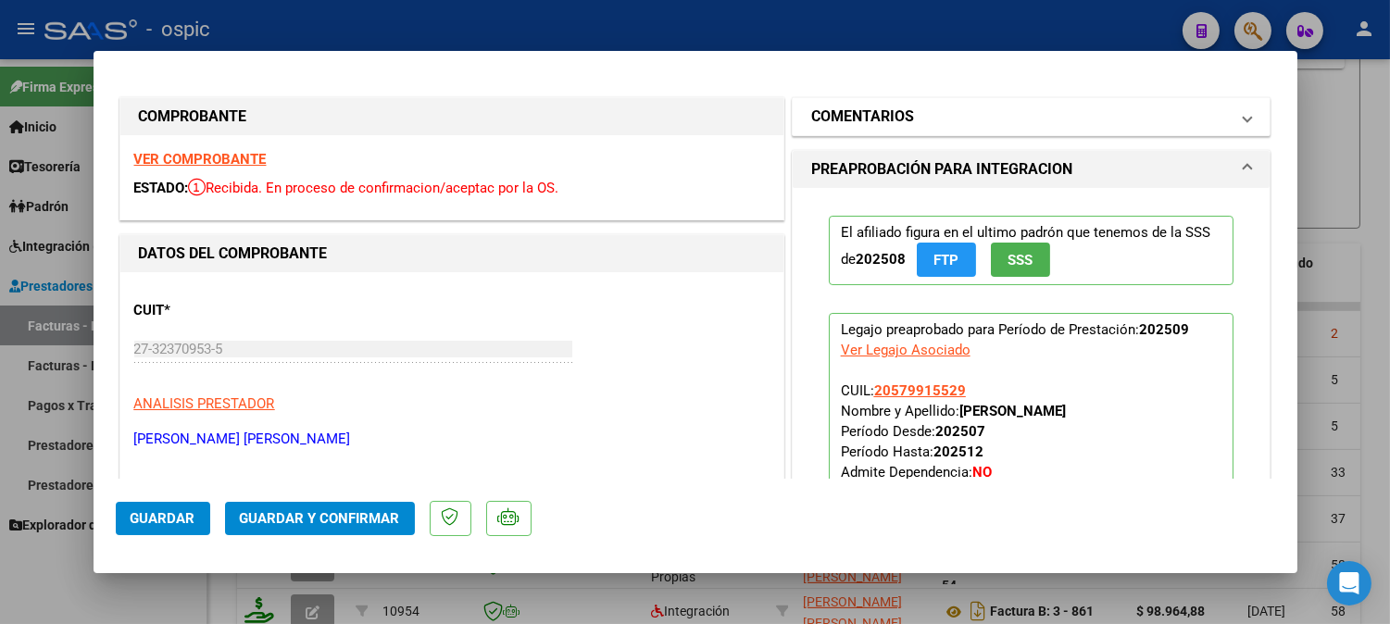
click at [979, 106] on mat-panel-title "COMENTARIOS" at bounding box center [1020, 117] width 419 height 22
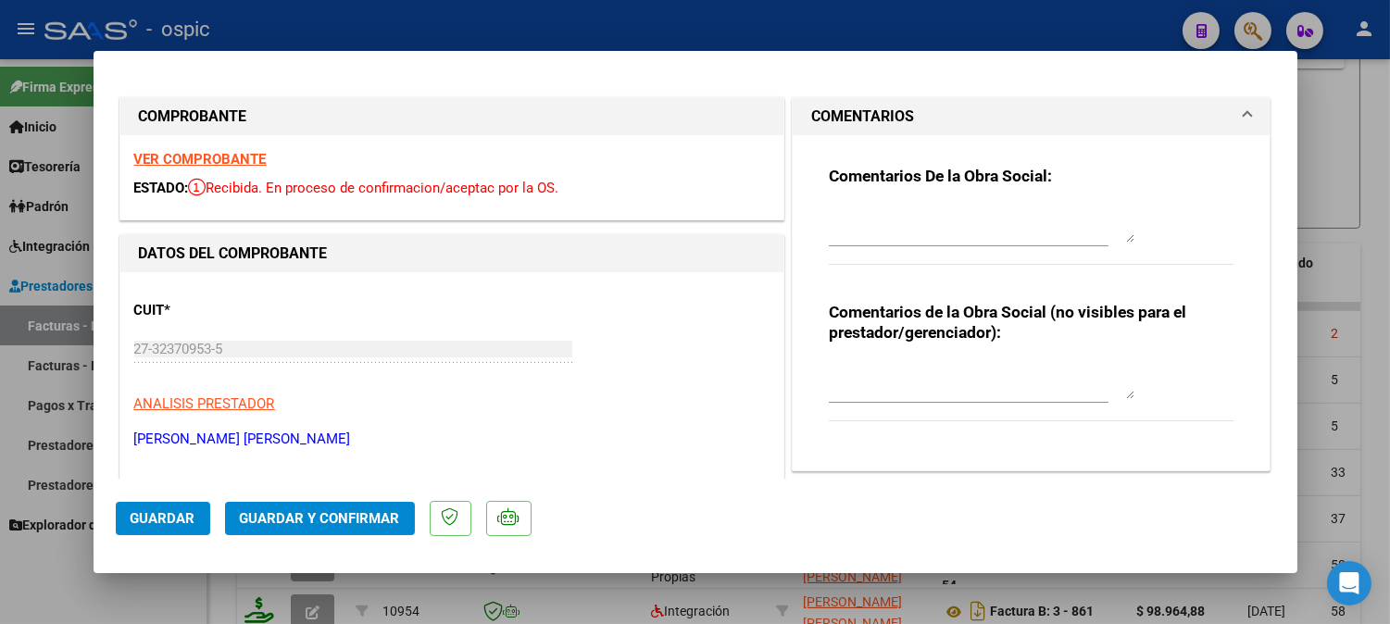
click at [905, 369] on textarea at bounding box center [982, 380] width 306 height 37
type textarea "T.O 8 SESIONES"
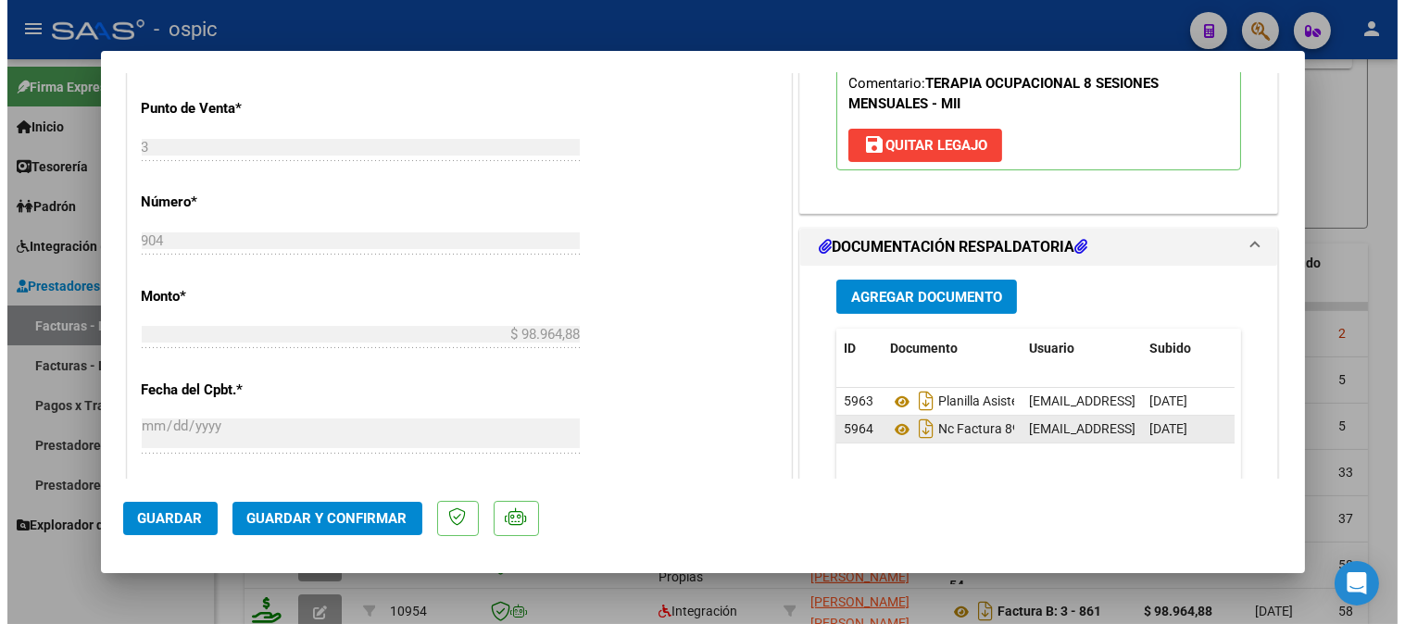
scroll to position [835, 0]
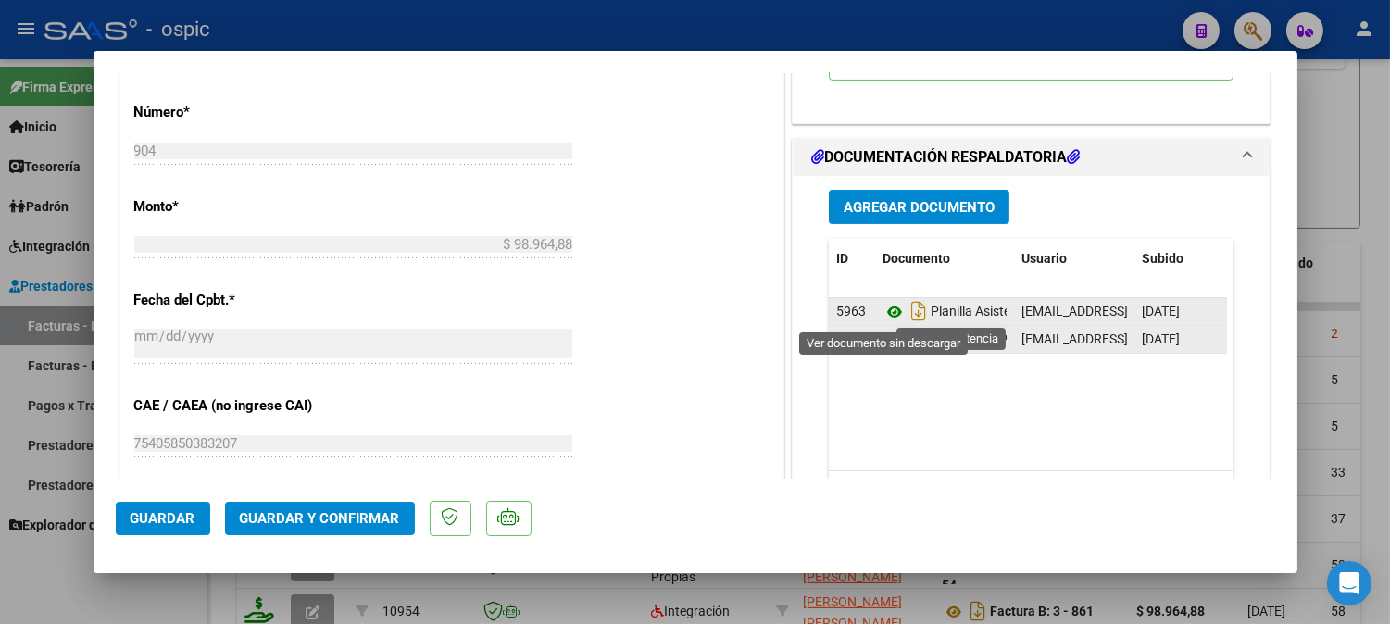
click at [886, 311] on icon at bounding box center [895, 312] width 24 height 22
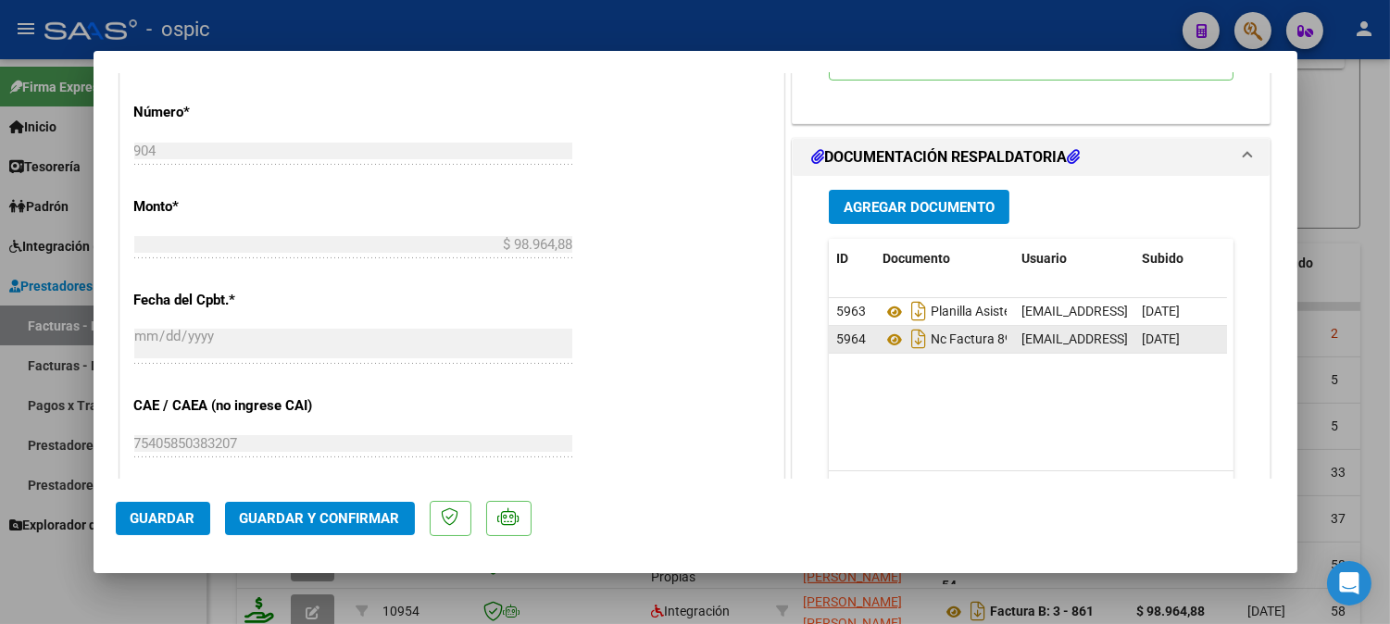
click at [340, 512] on span "Guardar y Confirmar" at bounding box center [320, 518] width 160 height 17
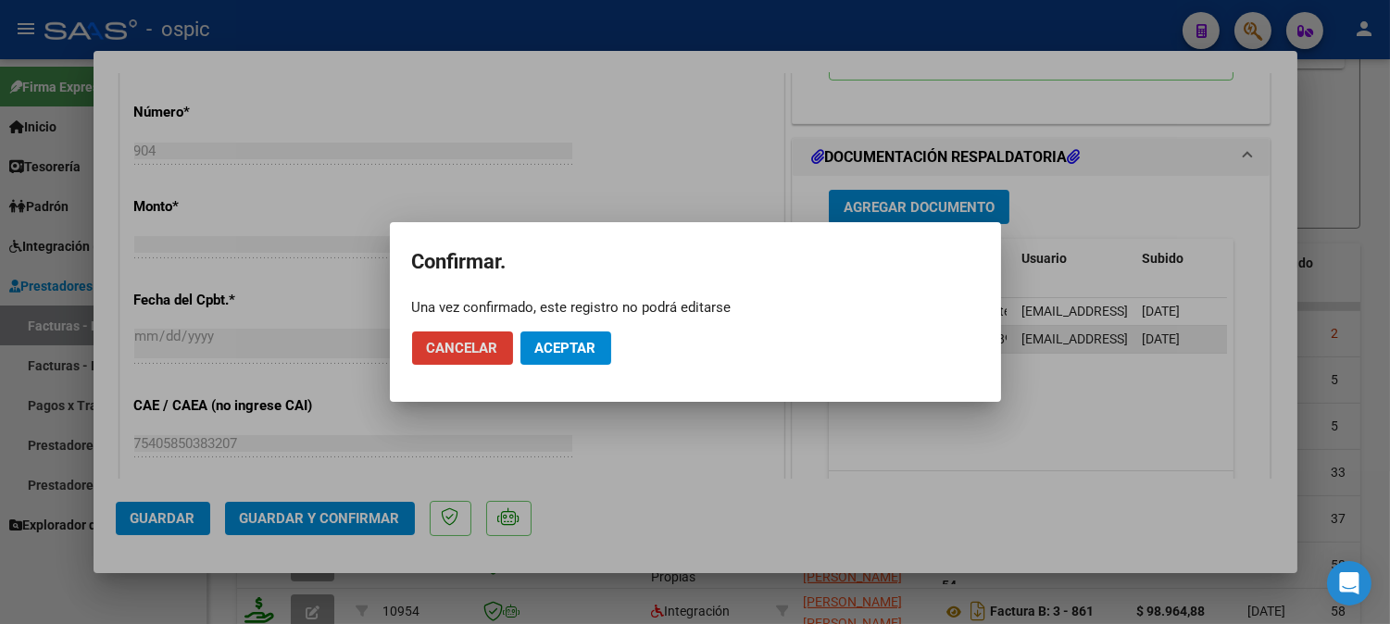
click at [572, 347] on span "Aceptar" at bounding box center [565, 348] width 61 height 17
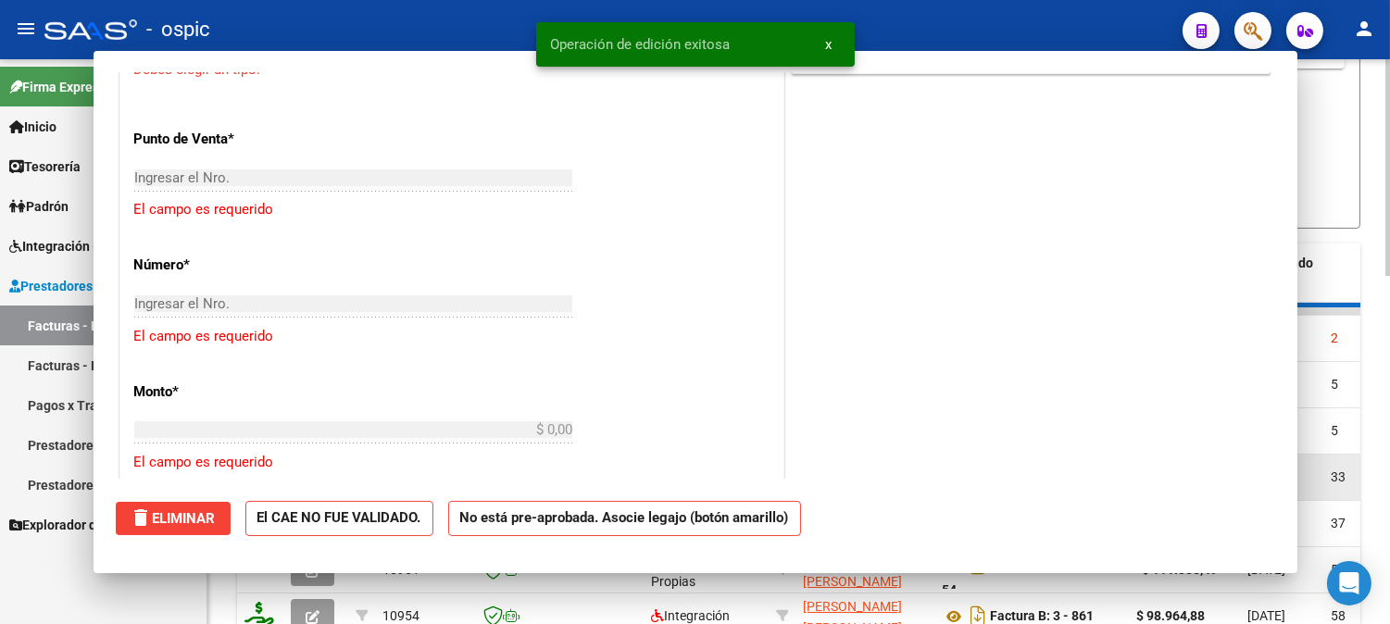
scroll to position [0, 0]
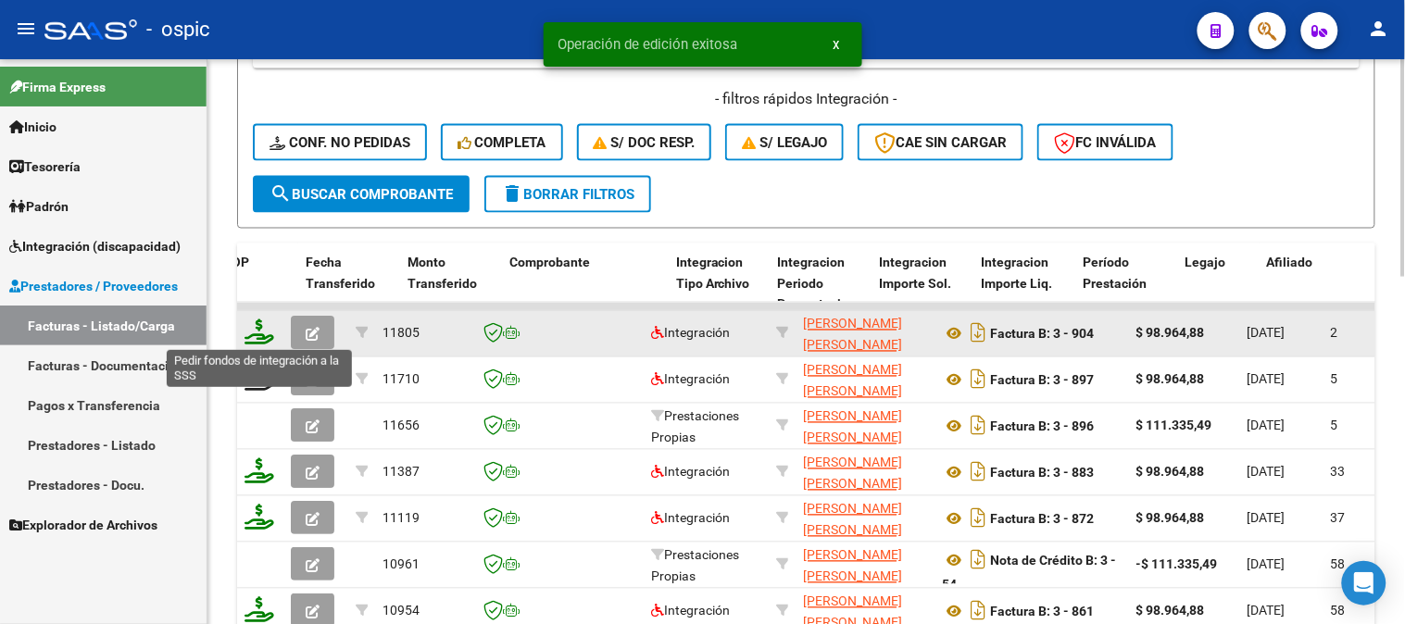
click at [259, 338] on icon at bounding box center [260, 333] width 30 height 26
click at [261, 325] on icon at bounding box center [260, 333] width 30 height 26
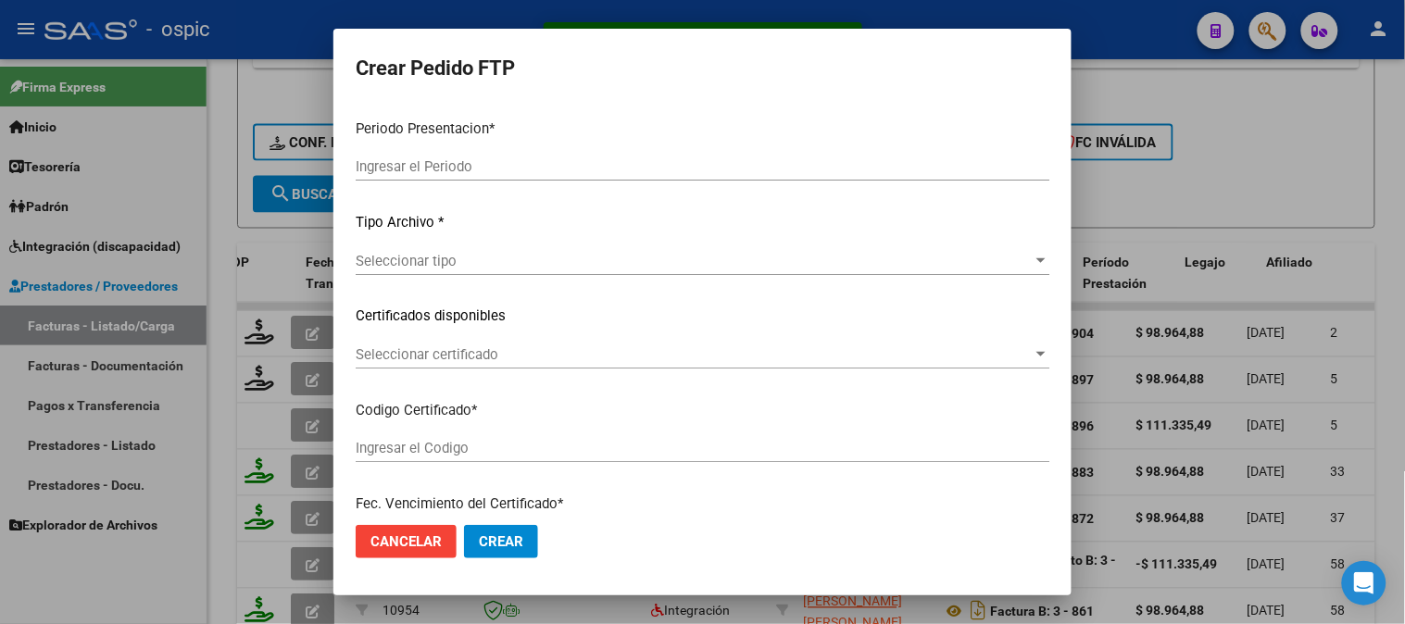
type input "202509"
type input "$ 98.964,88"
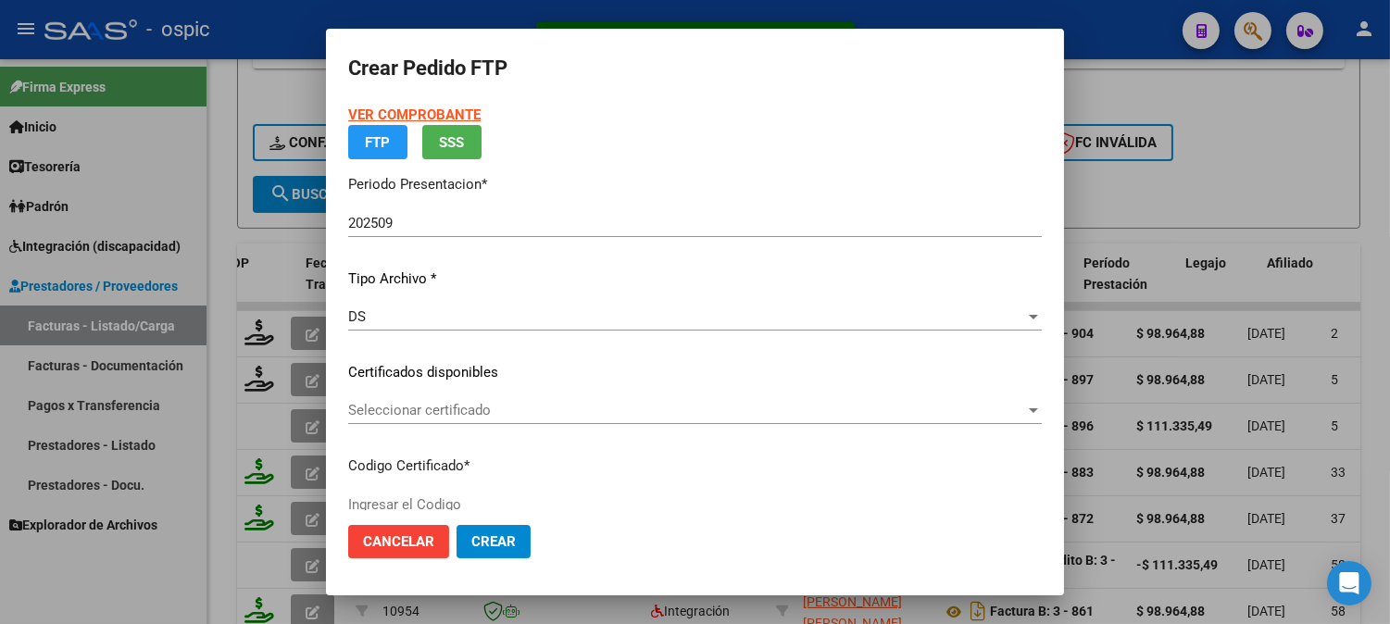
type input "5400918476"
type input "[DATE]"
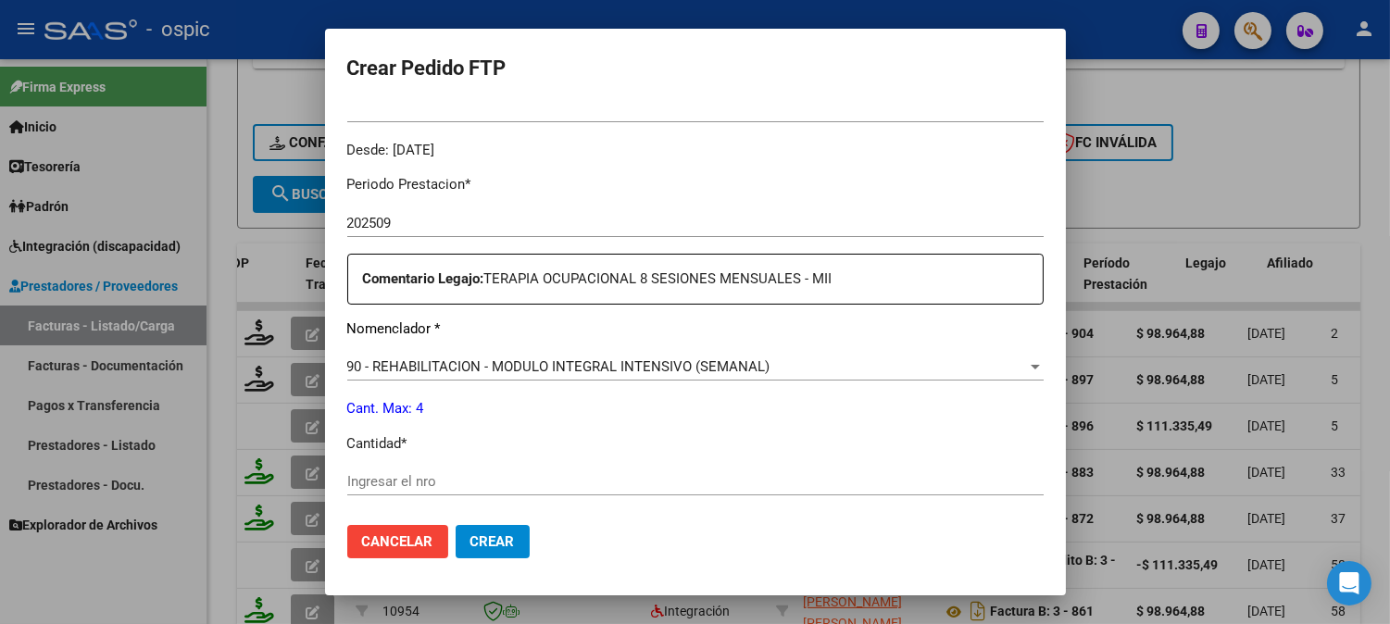
scroll to position [558, 0]
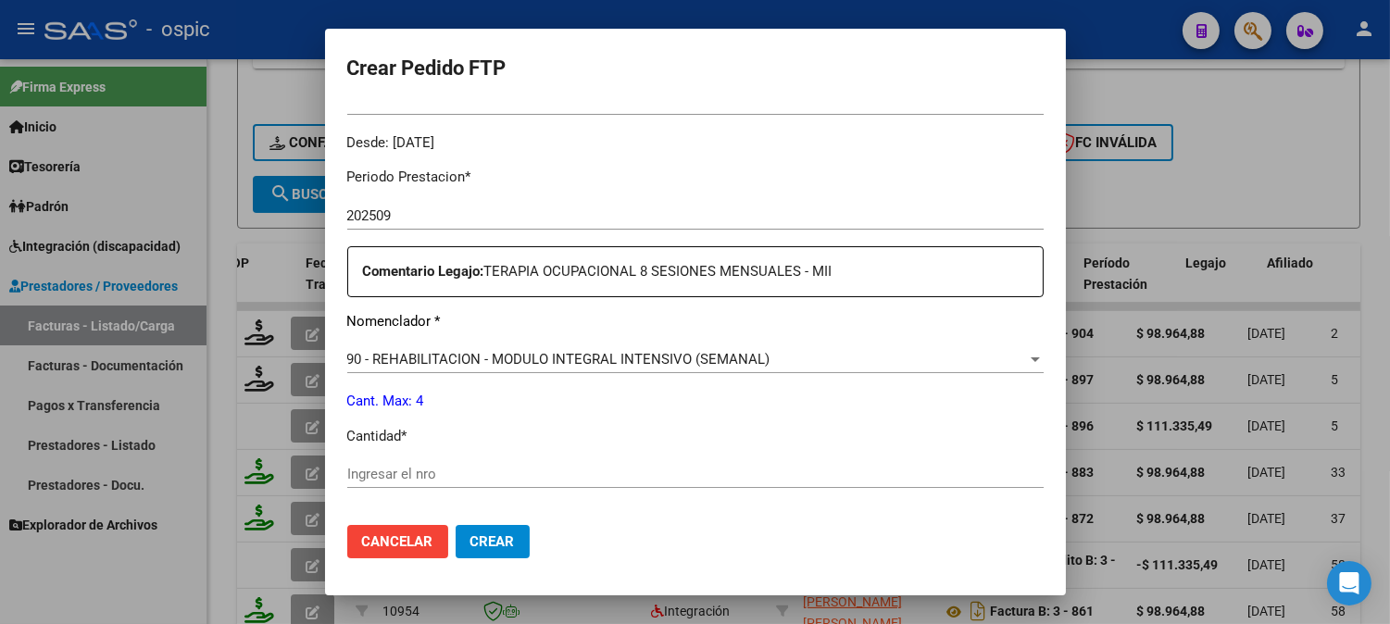
click at [713, 466] on input "Ingresar el nro" at bounding box center [695, 474] width 697 height 17
type input "4"
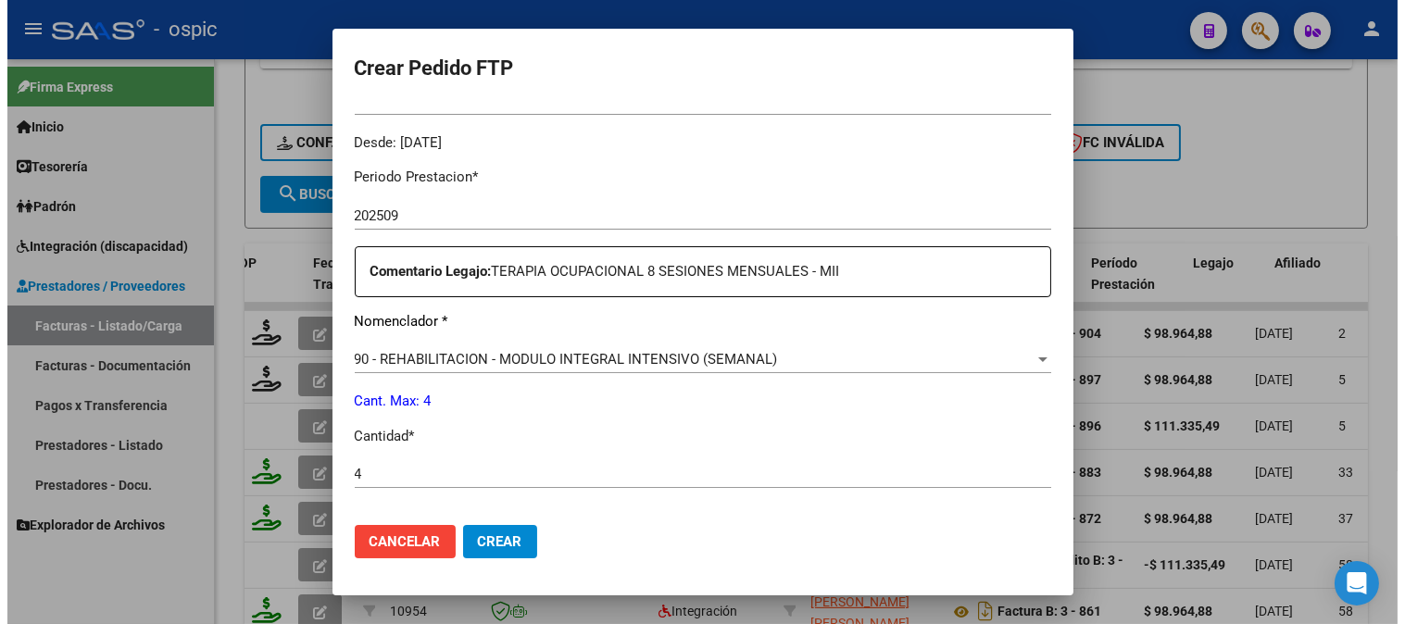
scroll to position [834, 0]
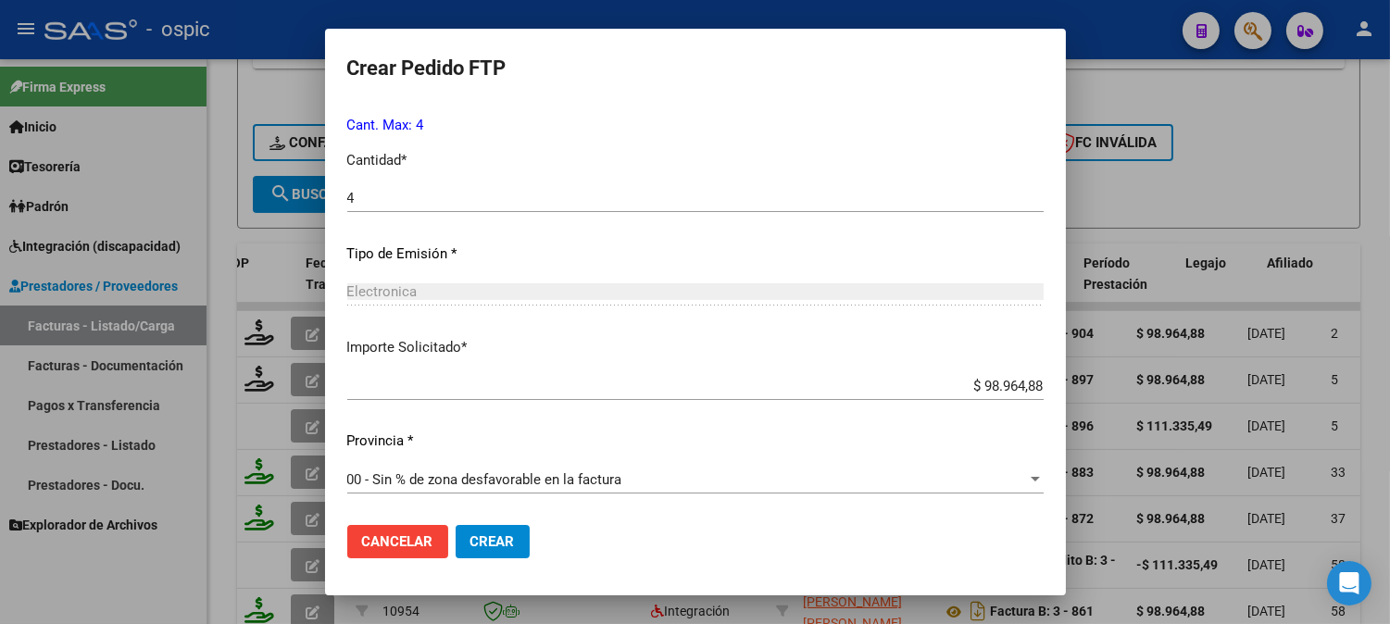
click at [477, 542] on span "Crear" at bounding box center [493, 542] width 44 height 17
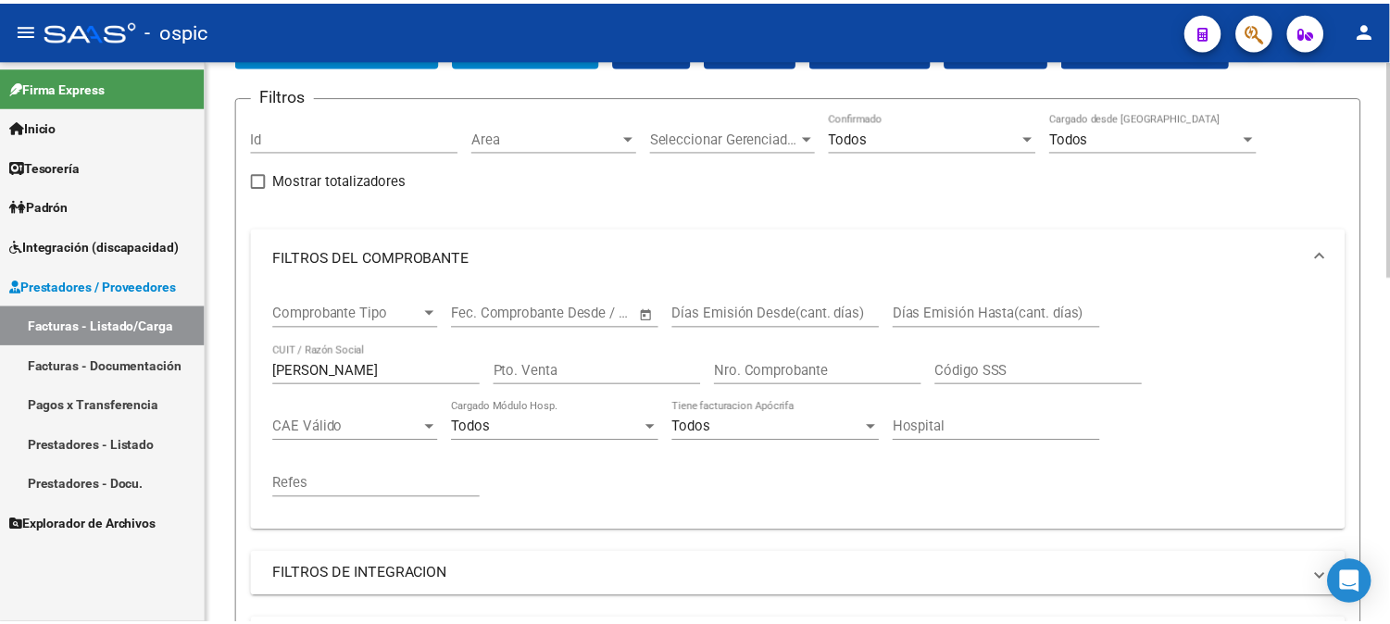
scroll to position [0, 0]
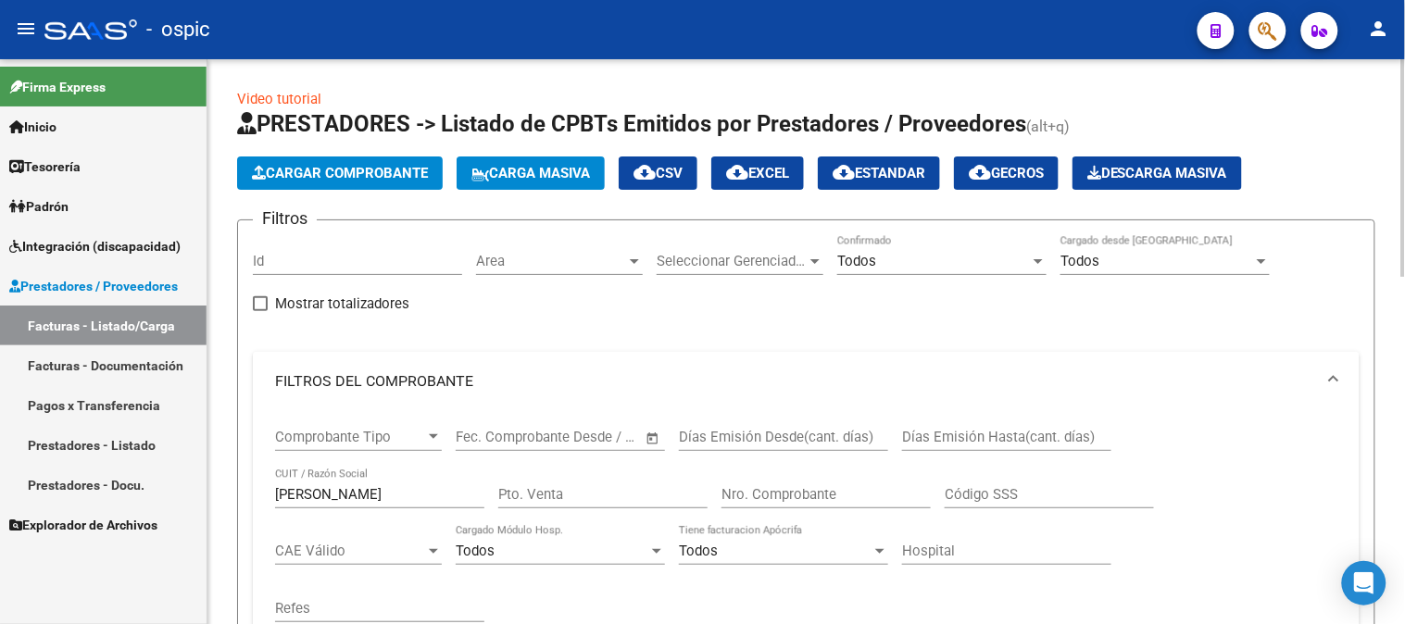
click at [338, 170] on span "Cargar Comprobante" at bounding box center [340, 173] width 176 height 17
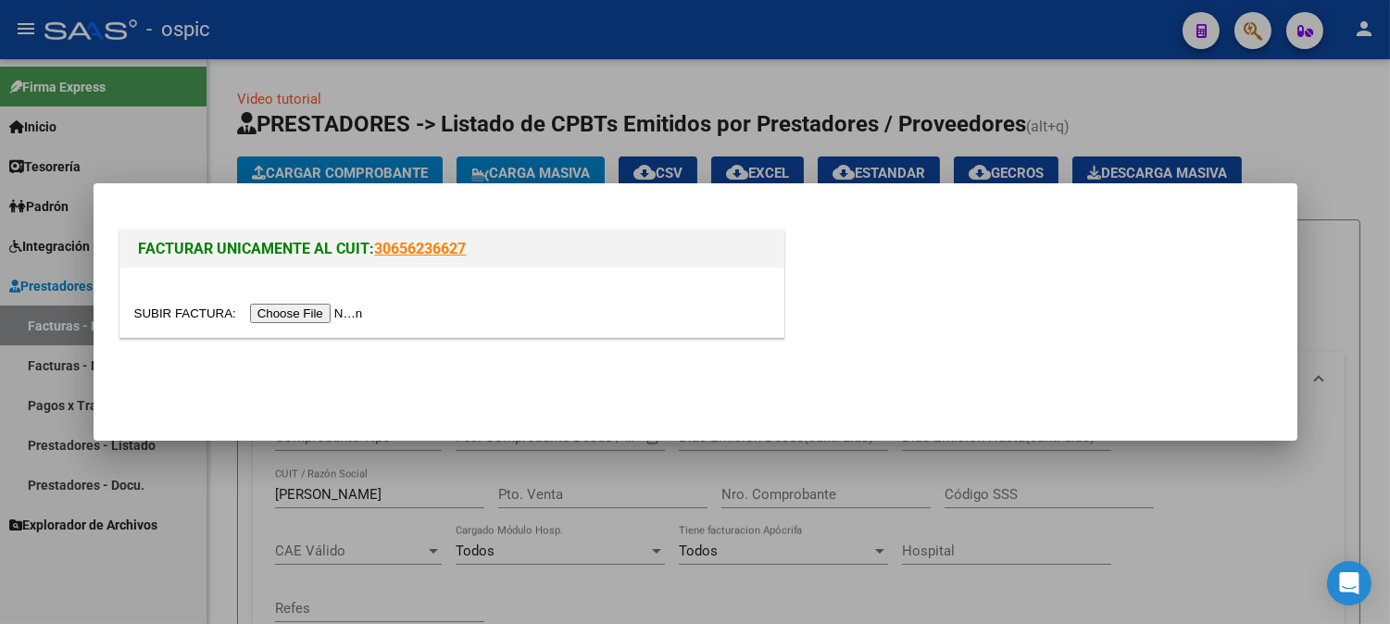
click at [293, 310] on input "file" at bounding box center [251, 313] width 234 height 19
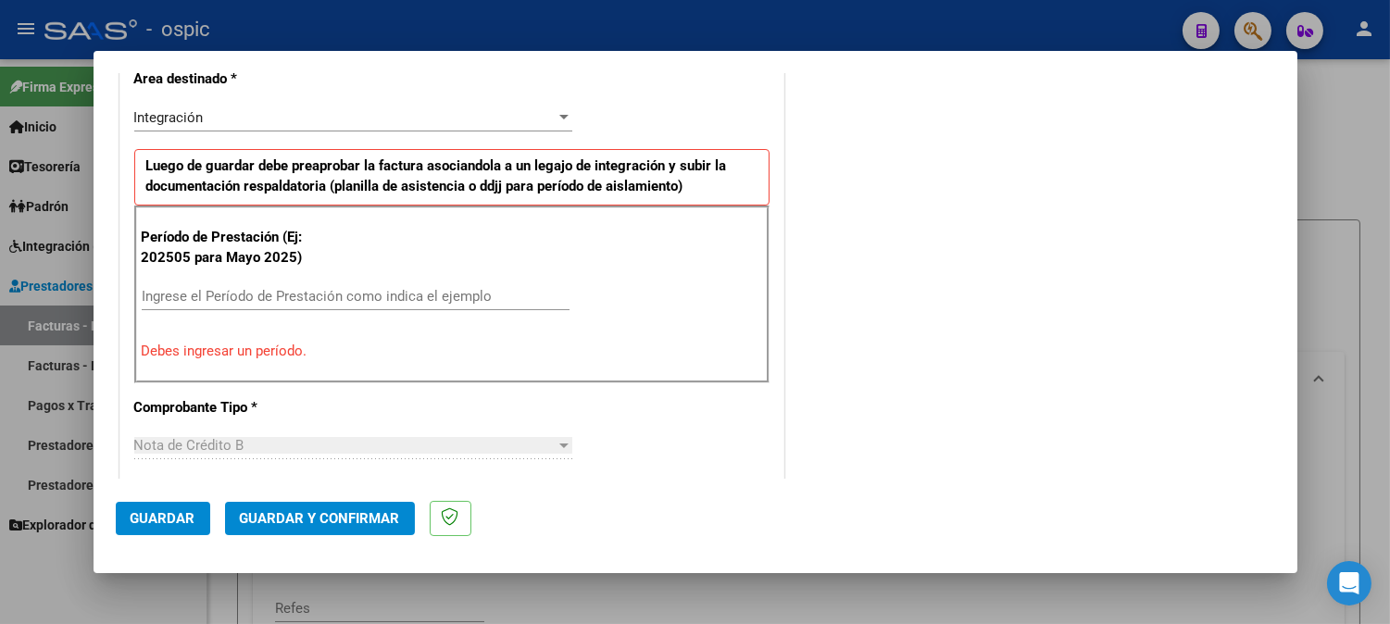
scroll to position [308, 0]
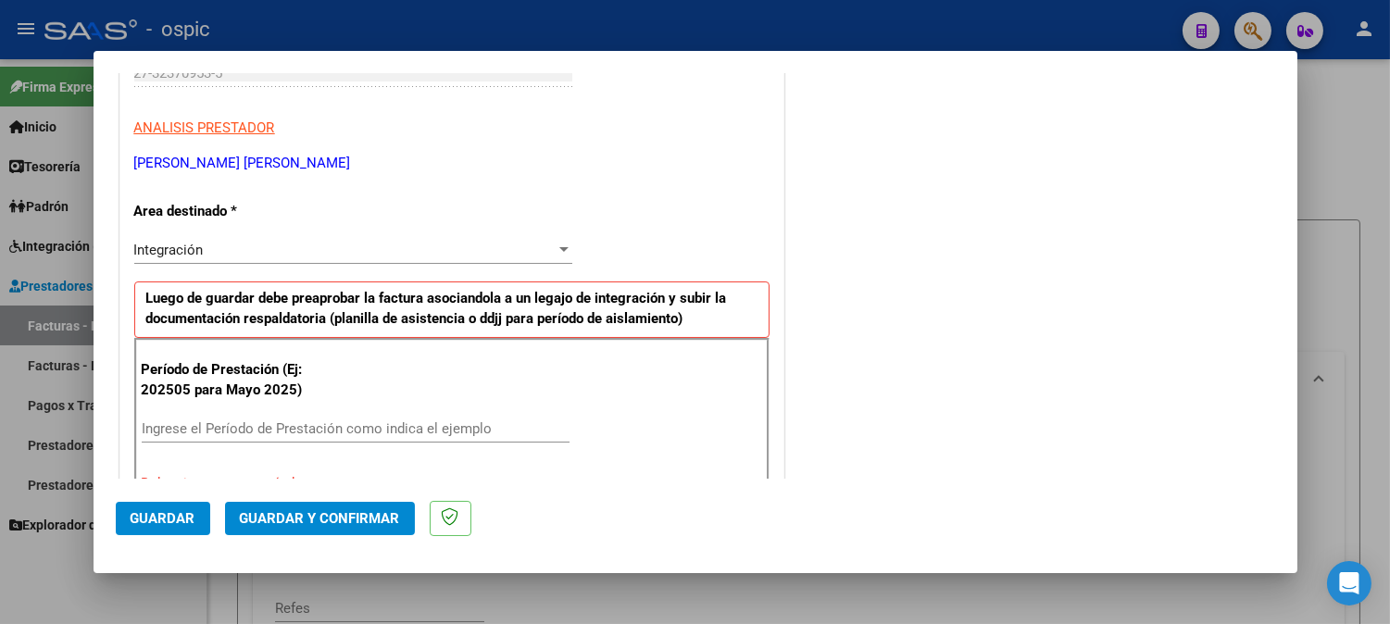
click at [185, 238] on div "Integración Seleccionar Area" at bounding box center [353, 250] width 438 height 28
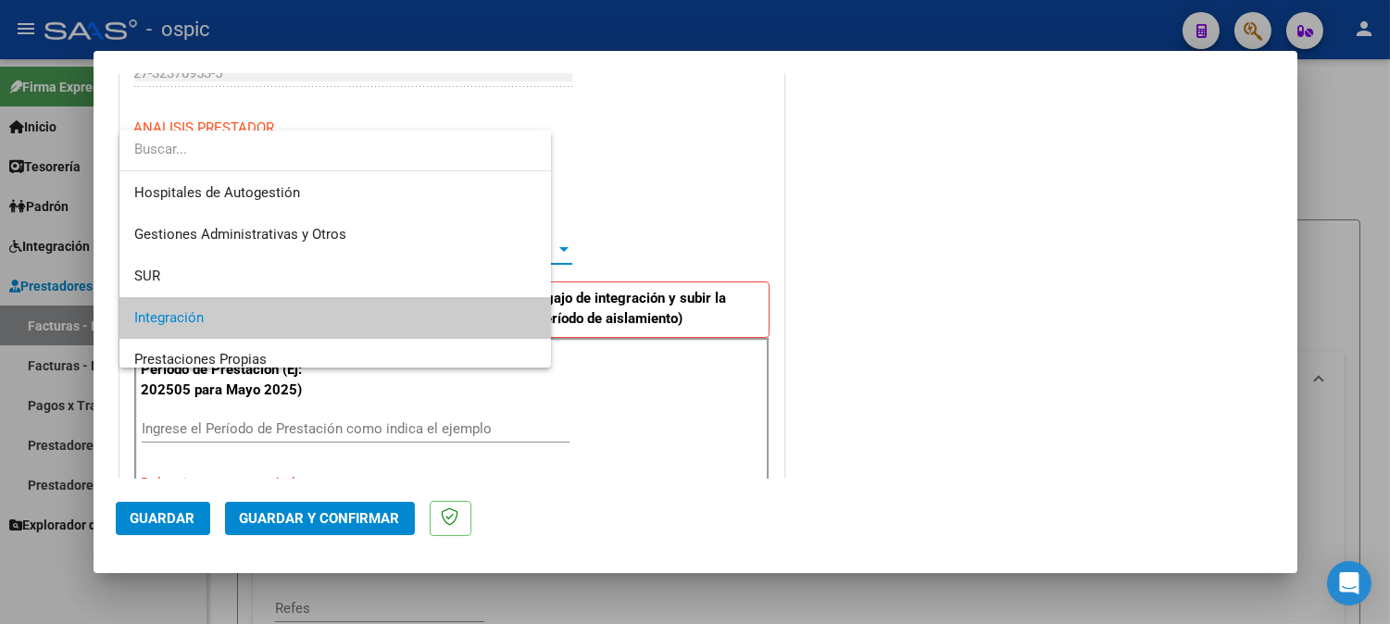
scroll to position [69, 0]
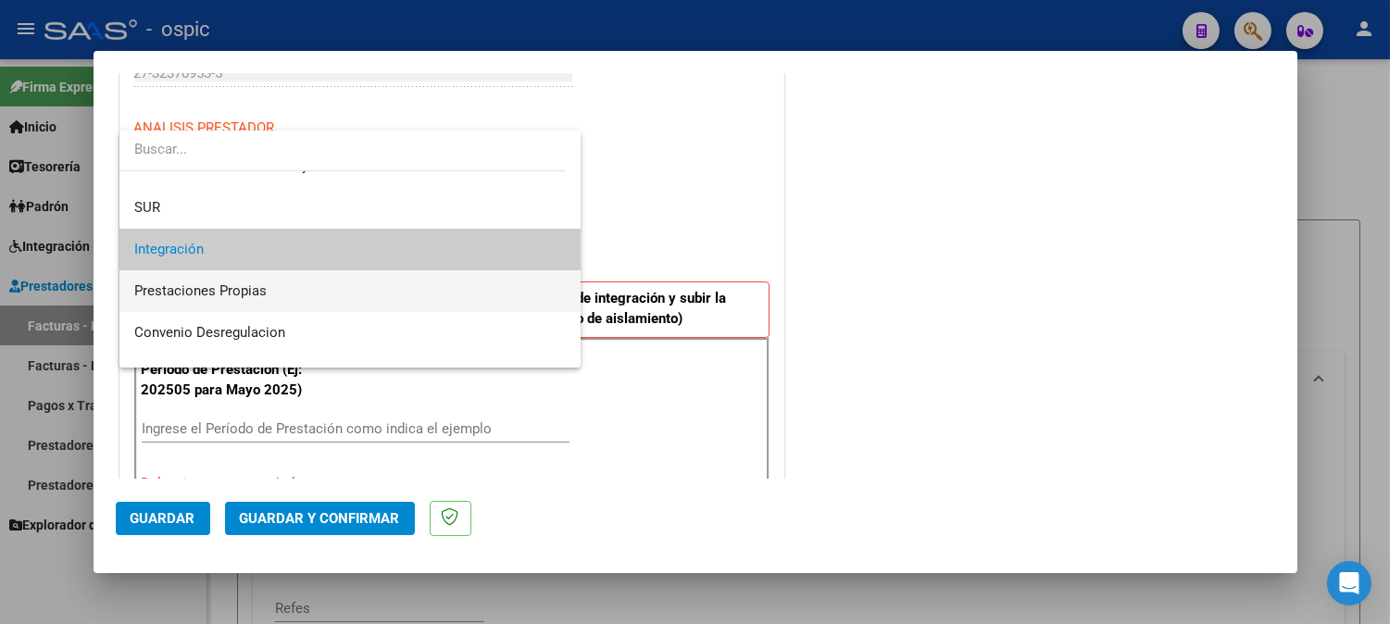
click at [180, 283] on span "Prestaciones Propias" at bounding box center [200, 291] width 132 height 17
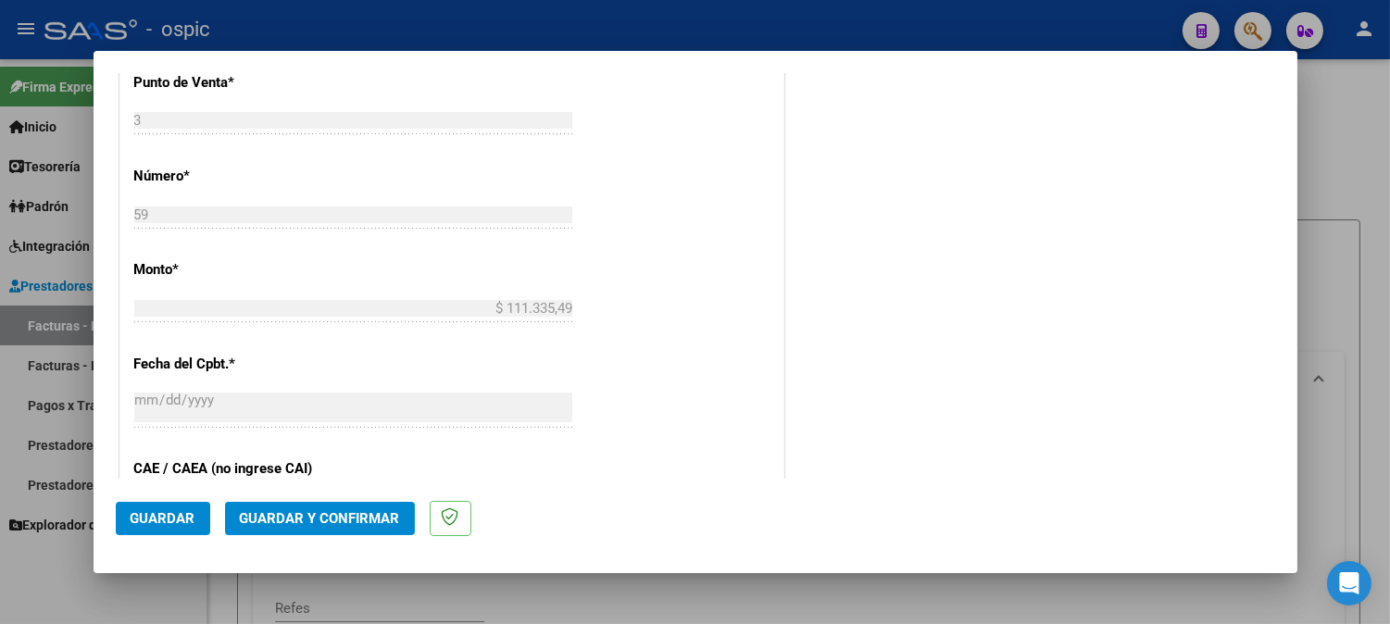
scroll to position [0, 0]
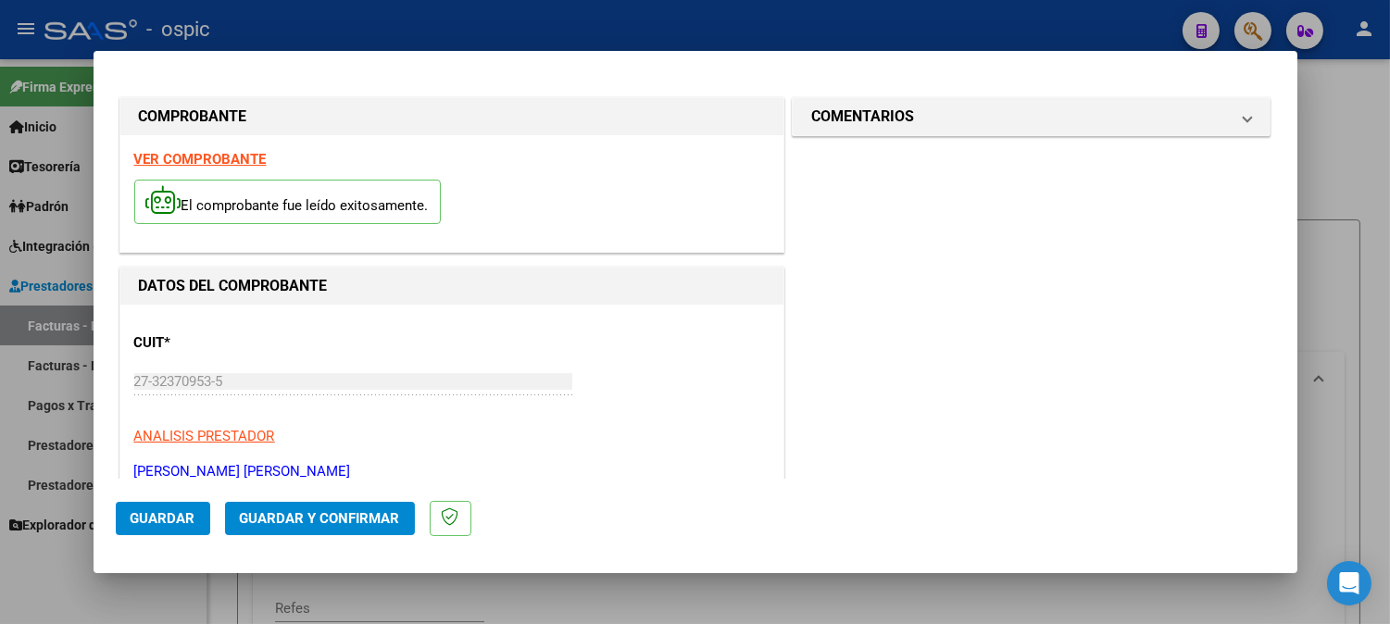
click at [191, 155] on strong "VER COMPROBANTE" at bounding box center [200, 159] width 132 height 17
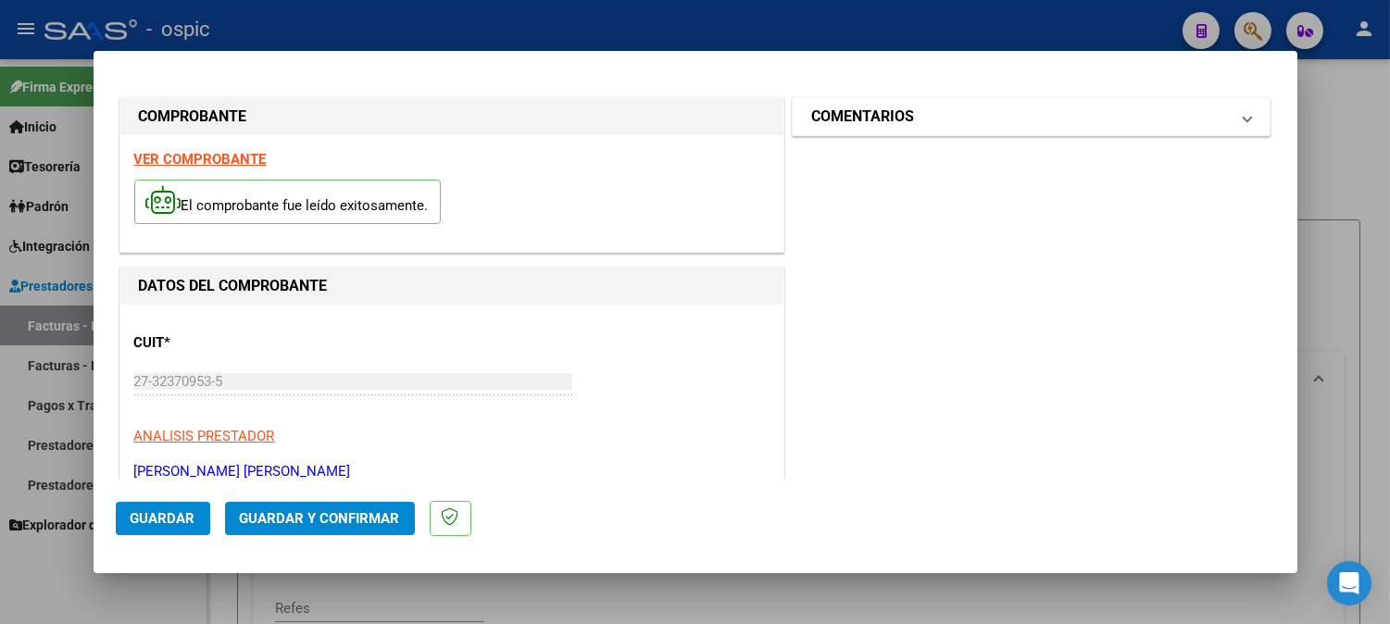
click at [915, 108] on mat-panel-title "COMENTARIOS" at bounding box center [1020, 117] width 419 height 22
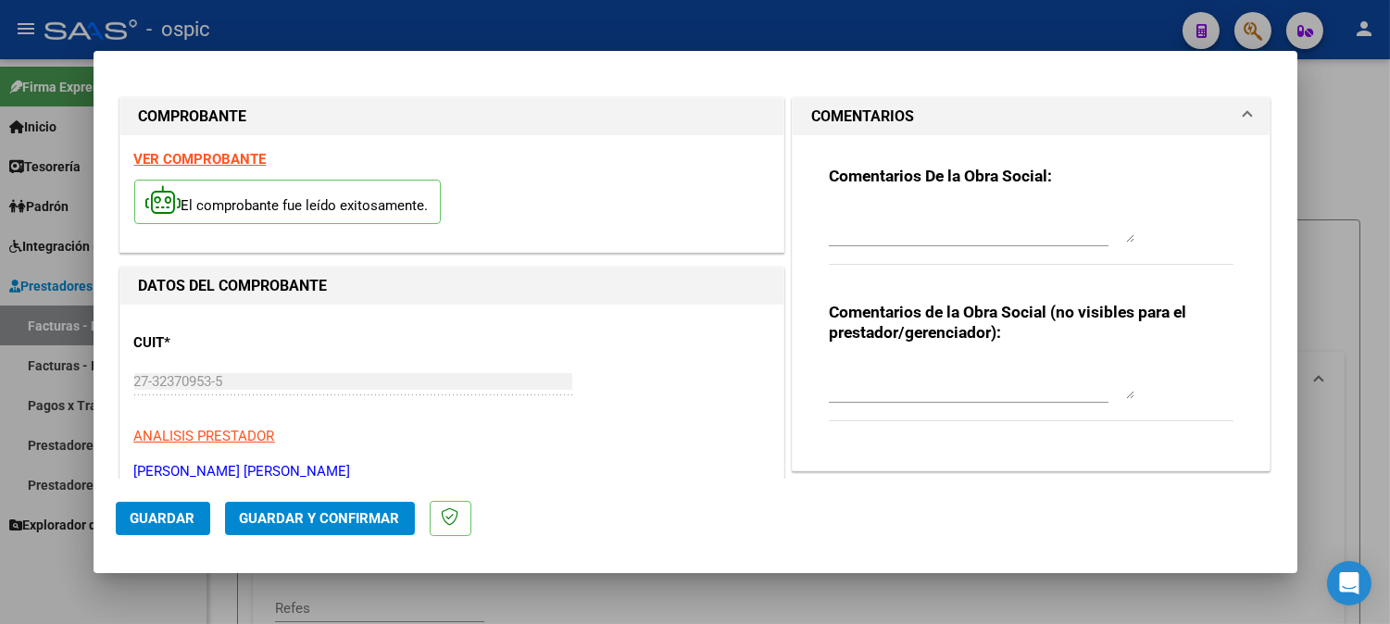
click at [873, 369] on textarea at bounding box center [982, 380] width 306 height 37
type textarea "CORRESPONDE A FC 3-896"
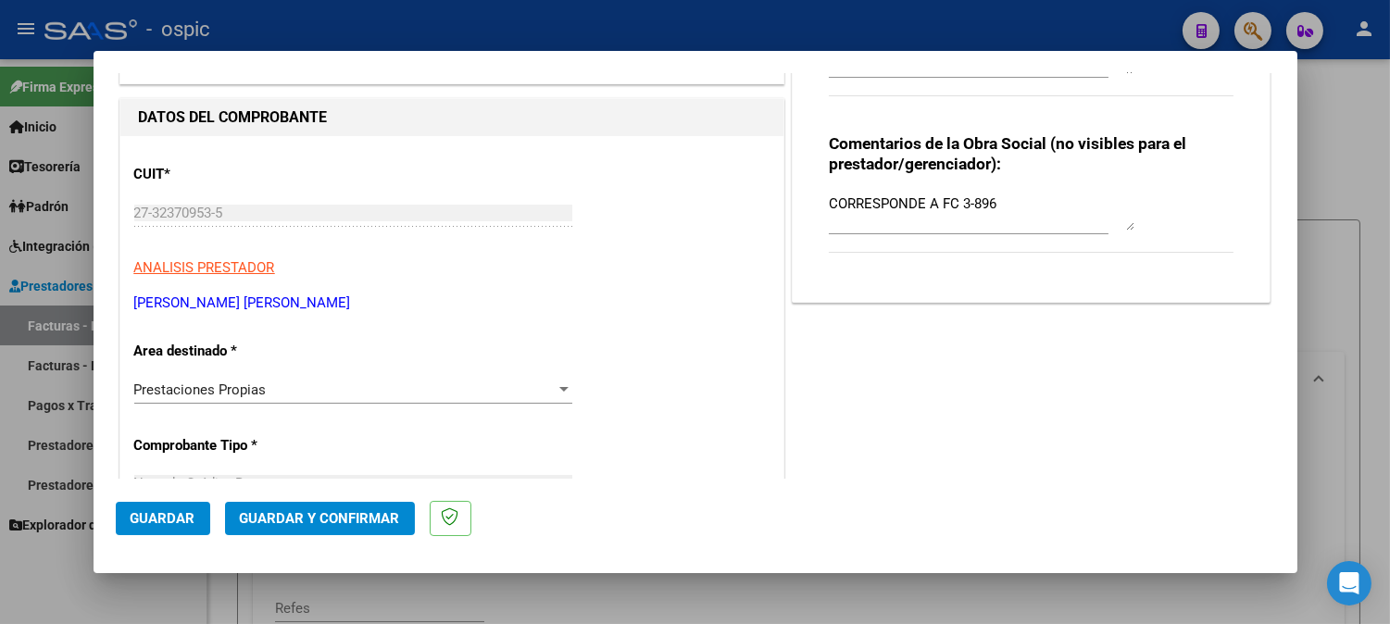
click at [365, 513] on span "Guardar y Confirmar" at bounding box center [320, 518] width 160 height 17
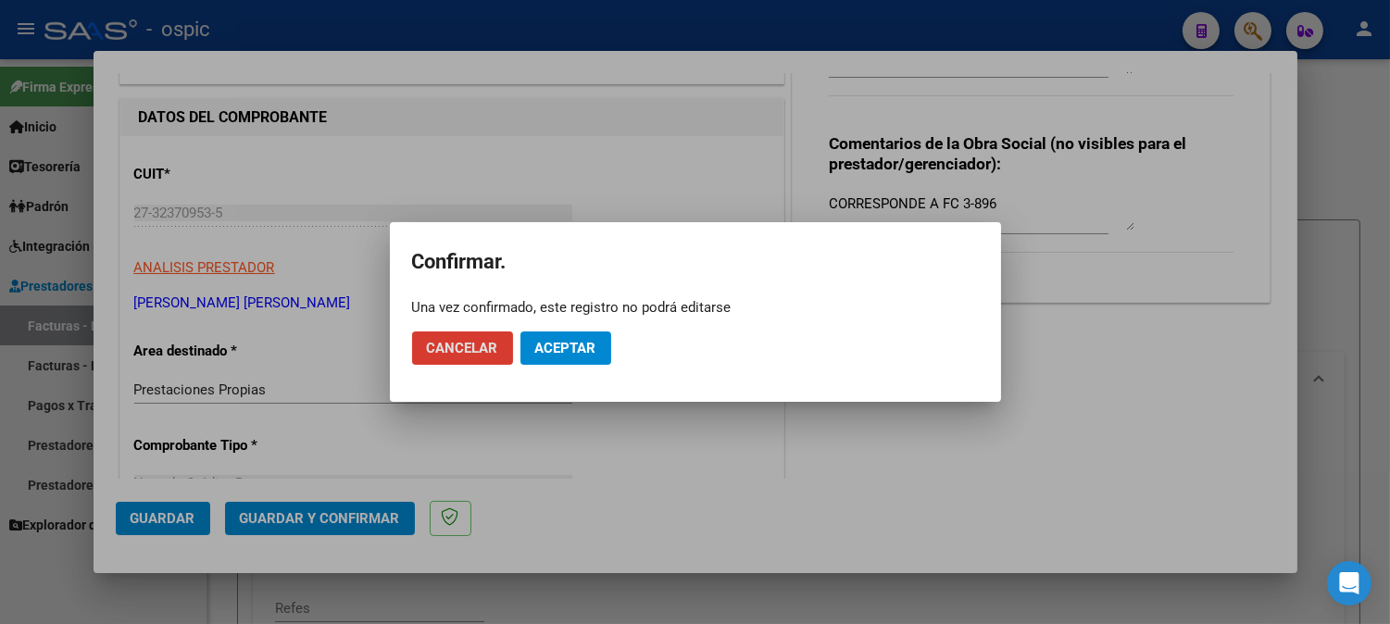
click at [576, 347] on span "Aceptar" at bounding box center [565, 348] width 61 height 17
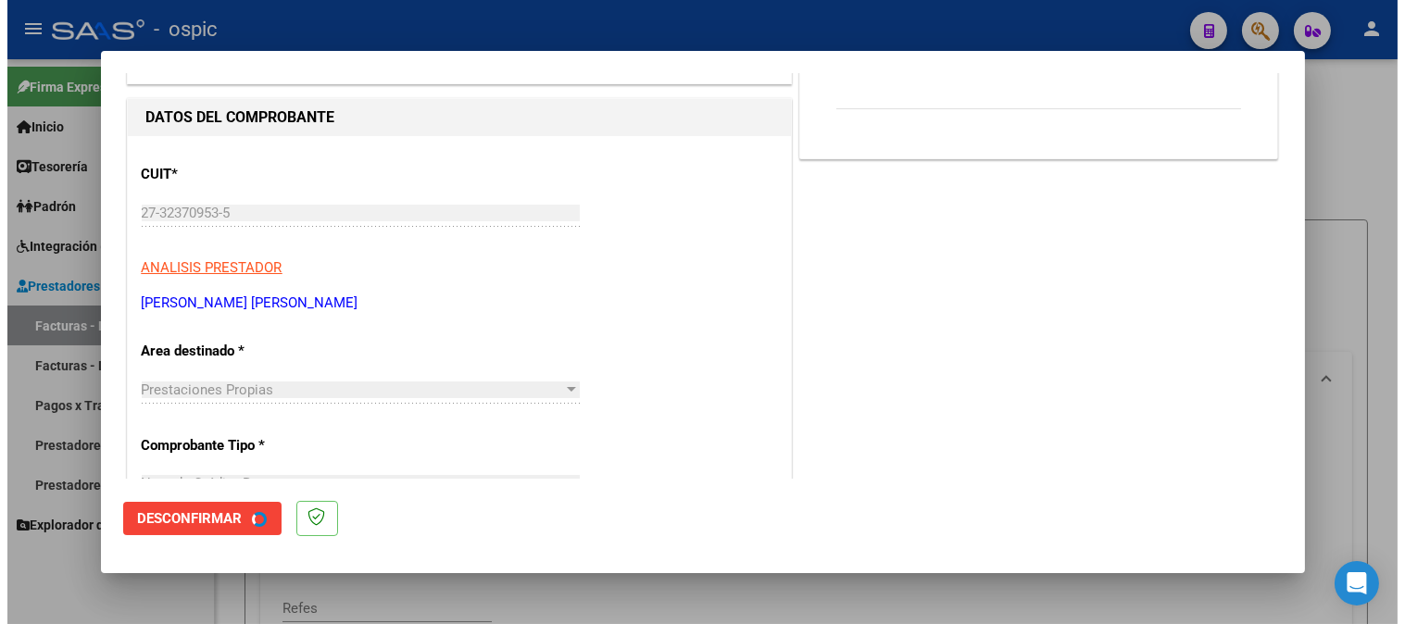
scroll to position [0, 0]
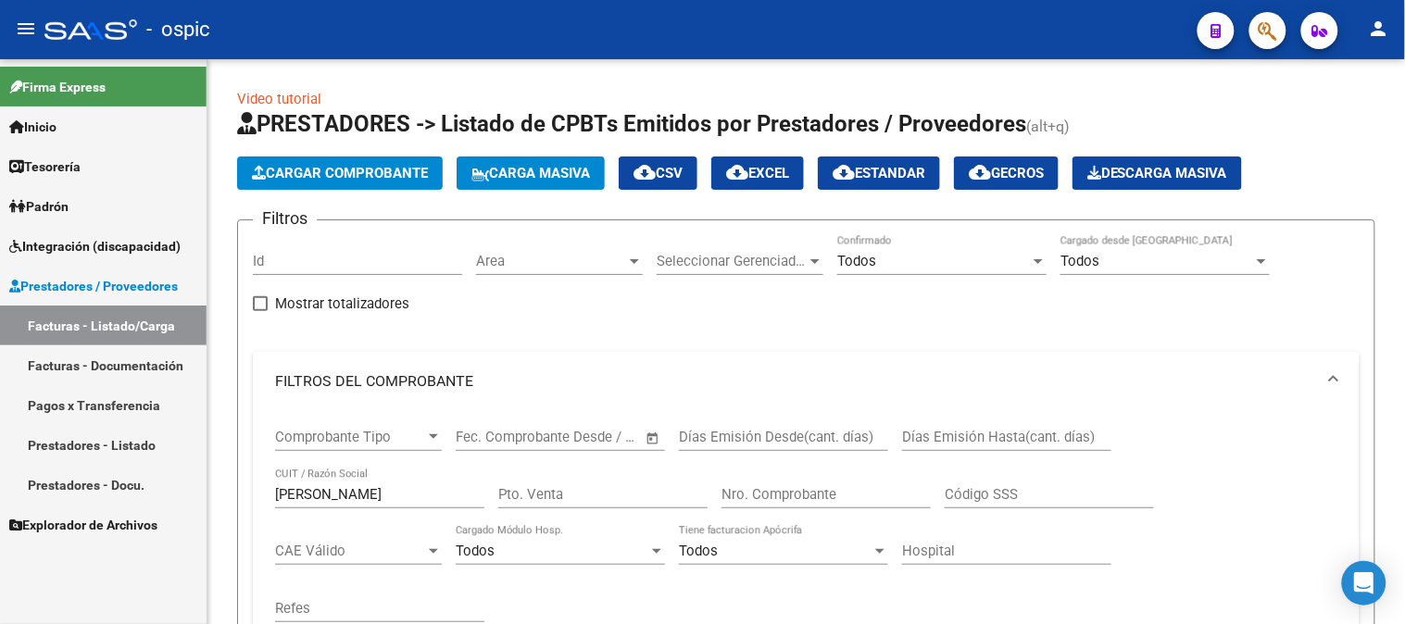
click at [78, 283] on span "Prestadores / Proveedores" at bounding box center [93, 286] width 169 height 20
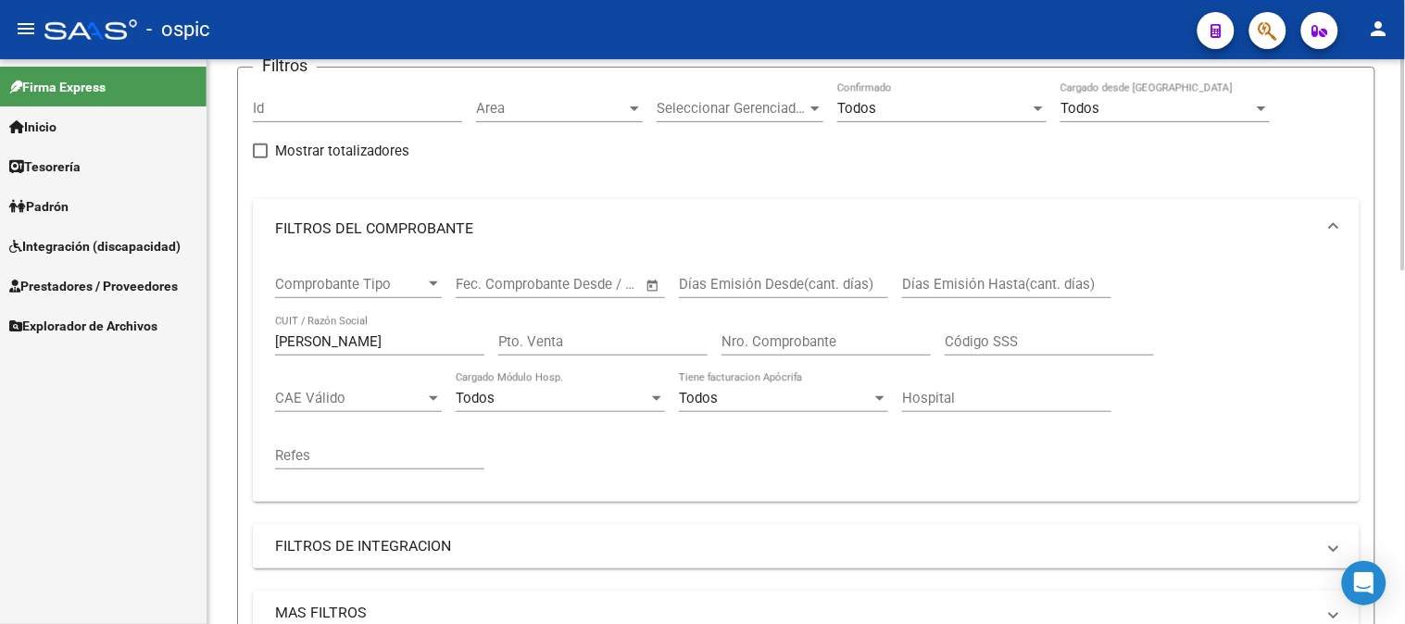
scroll to position [308, 0]
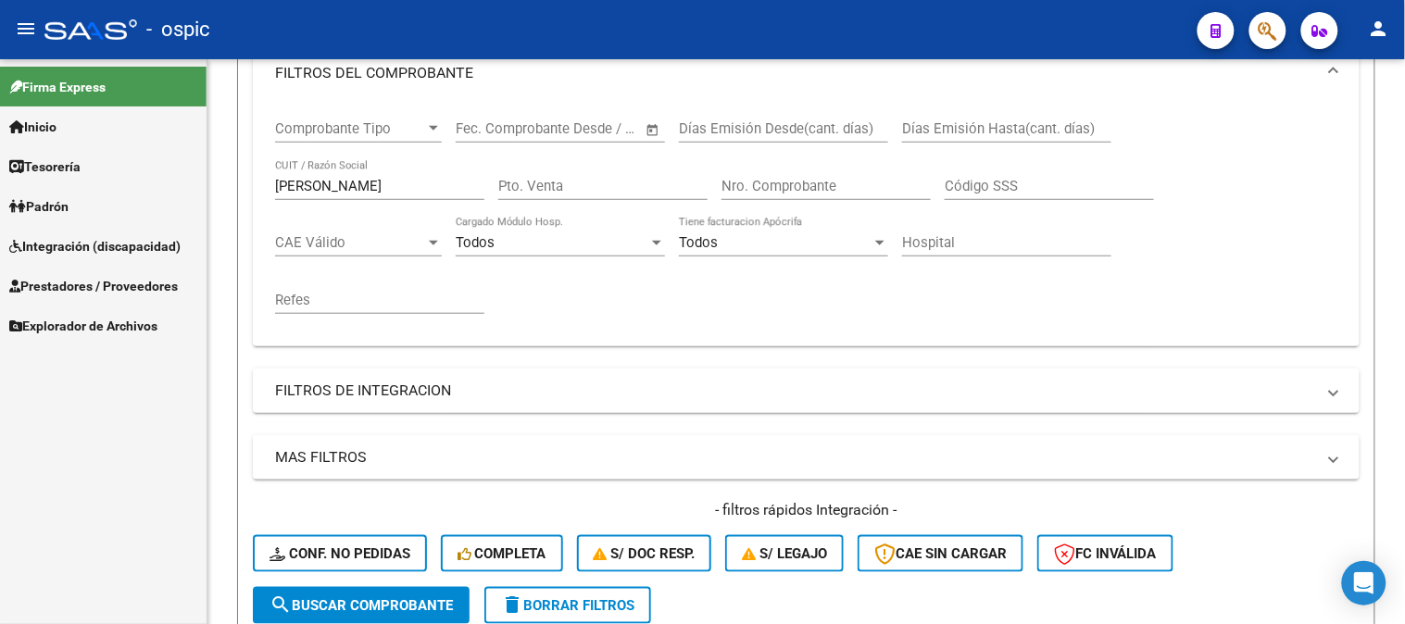
drag, startPoint x: 383, startPoint y: 186, endPoint x: 0, endPoint y: 178, distance: 382.7
click at [0, 178] on mat-sidenav-container "Firma Express Inicio Calendario SSS Instructivos Contacto OS Tesorería Extracto…" at bounding box center [702, 341] width 1405 height 565
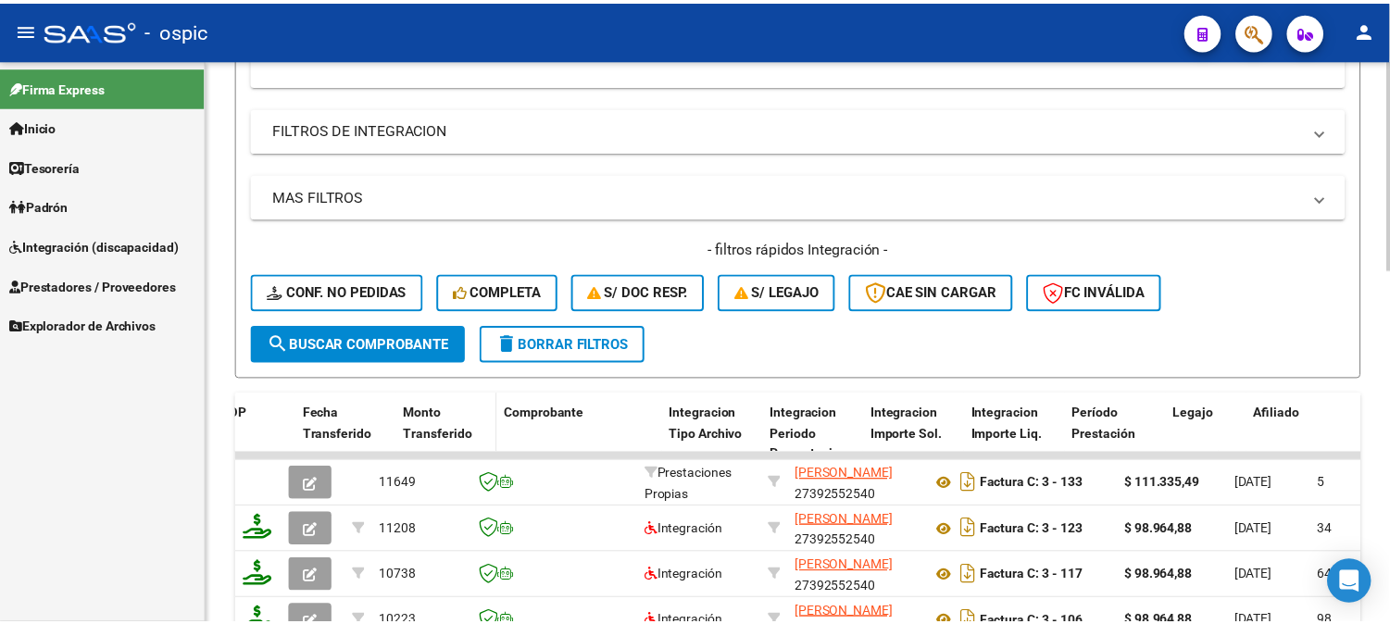
scroll to position [720, 0]
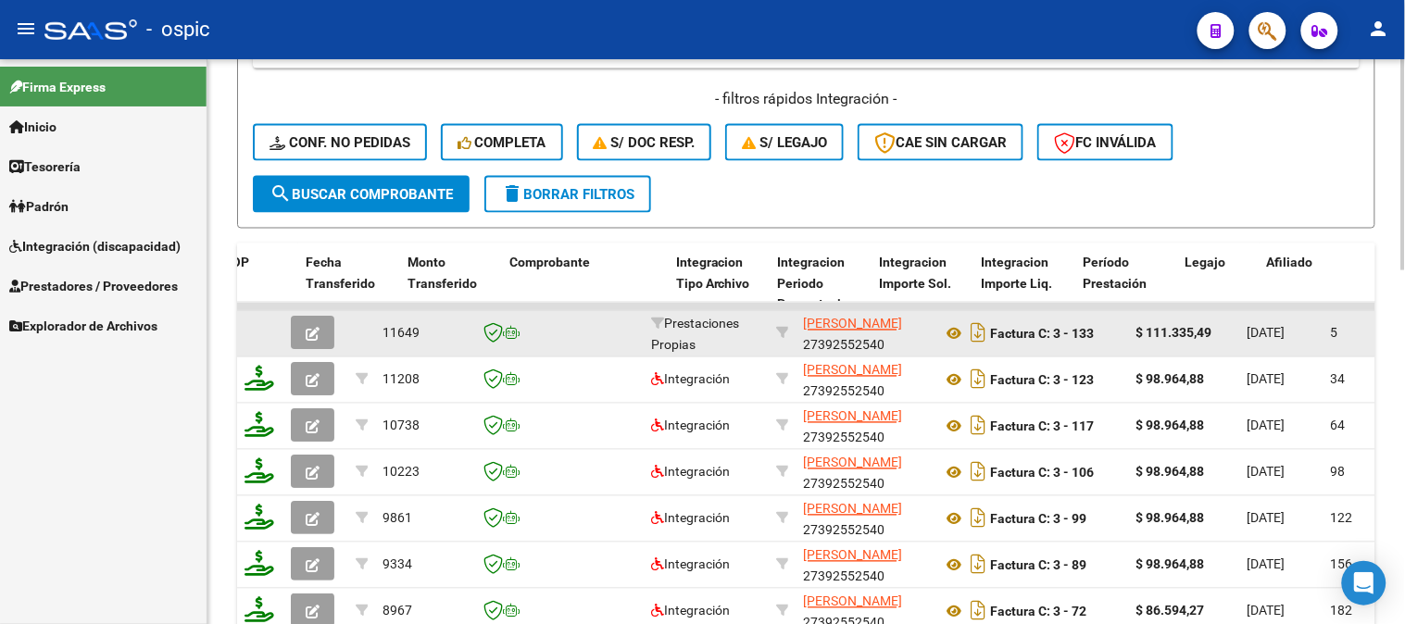
type input "[PERSON_NAME]"
click at [326, 331] on button "button" at bounding box center [313, 333] width 44 height 33
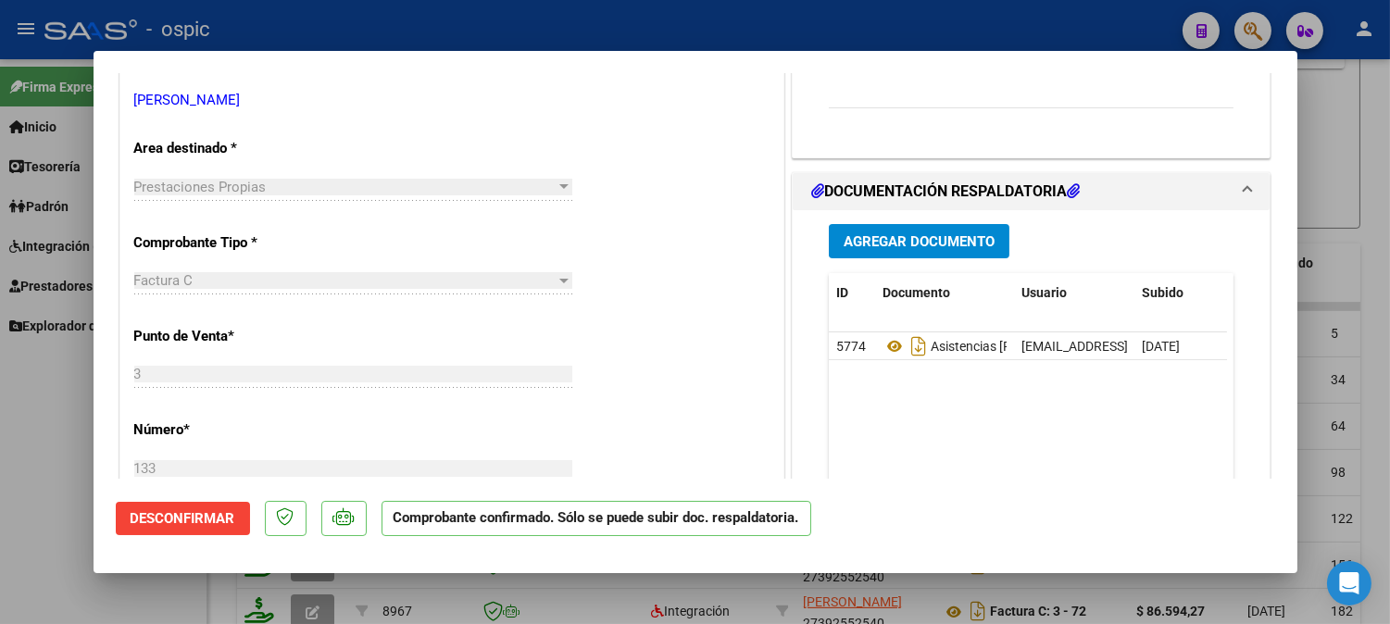
type input "$ 0,00"
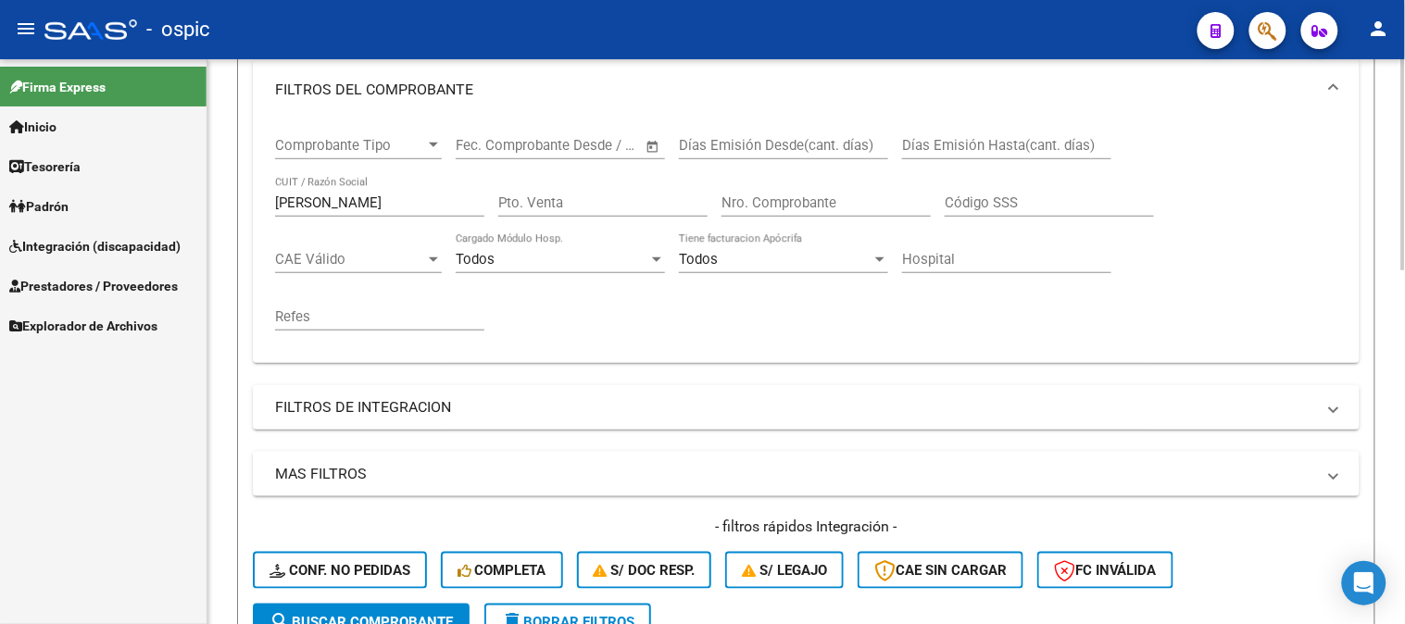
scroll to position [206, 0]
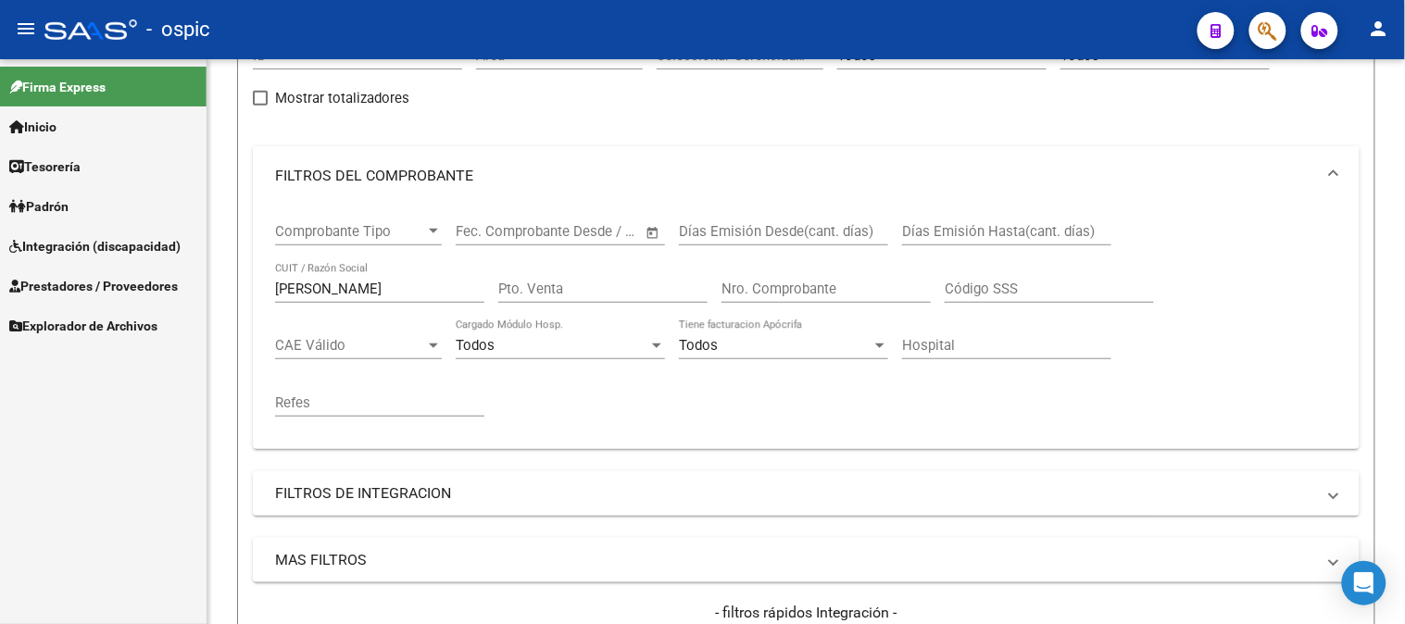
click at [58, 276] on mat-sidenav-container "Firma Express Inicio Calendario SSS Instructivos Contacto OS Tesorería Extracto…" at bounding box center [702, 341] width 1405 height 565
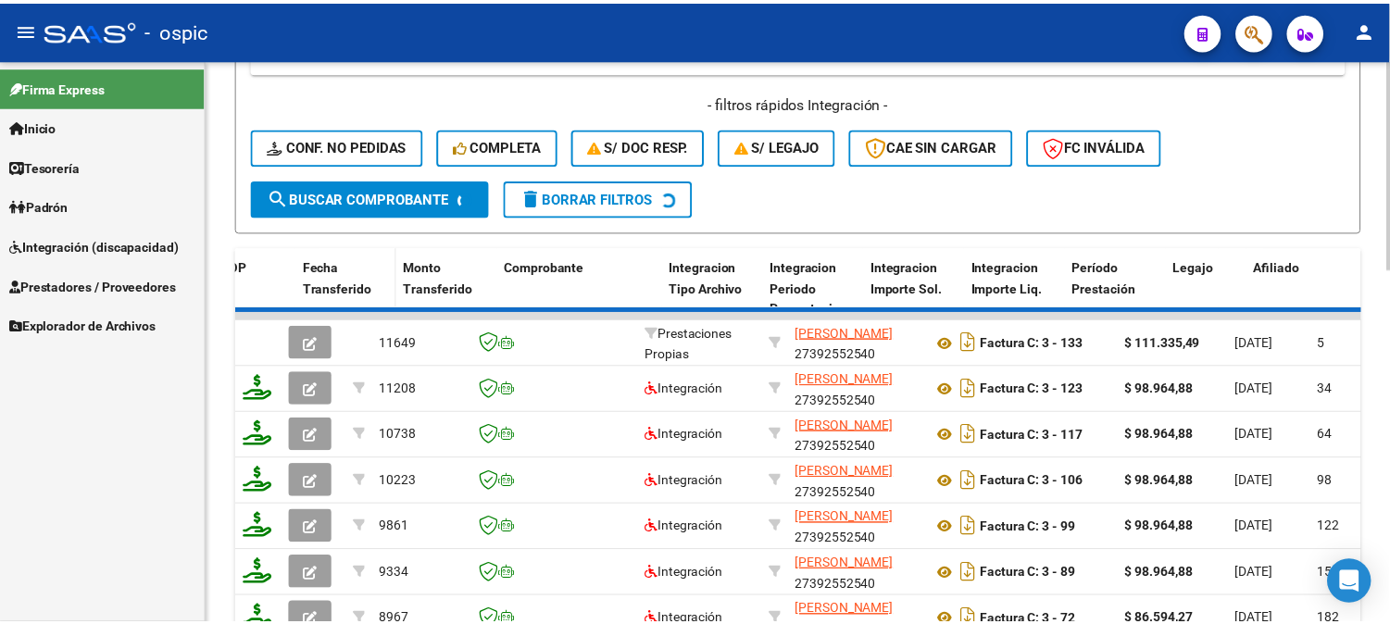
scroll to position [720, 0]
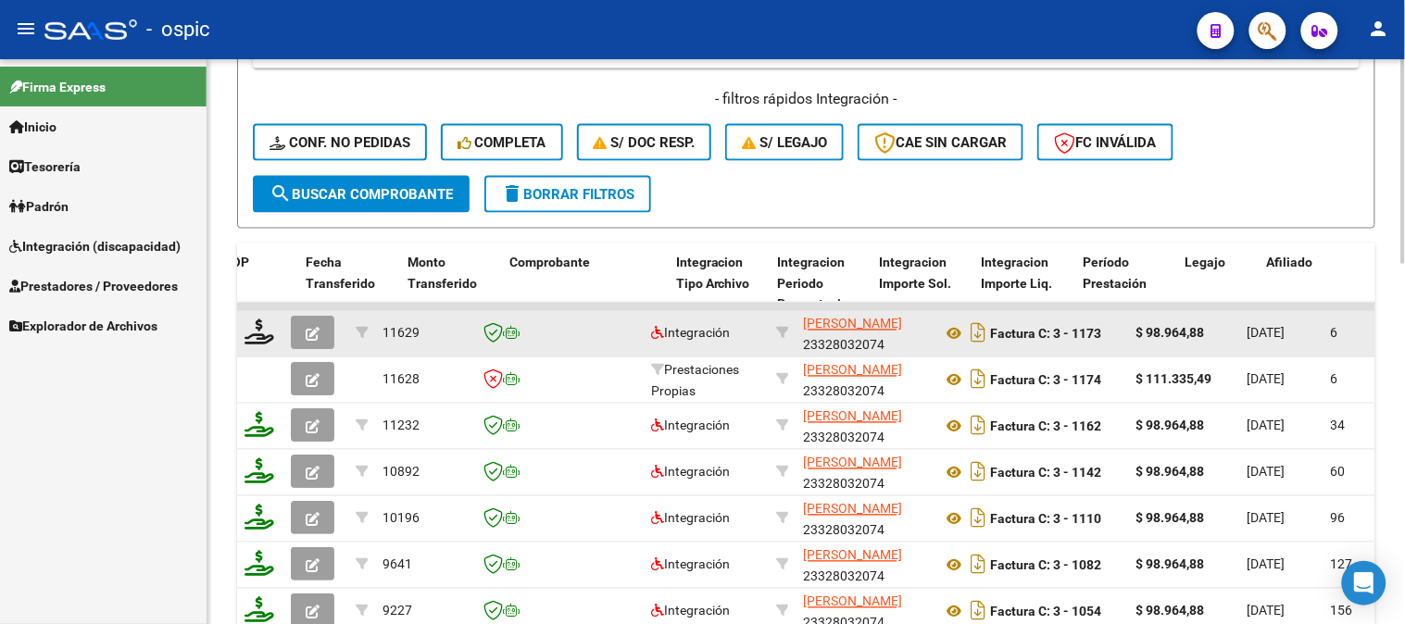
type input "[PERSON_NAME]"
click at [306, 332] on icon "button" at bounding box center [313, 335] width 14 height 14
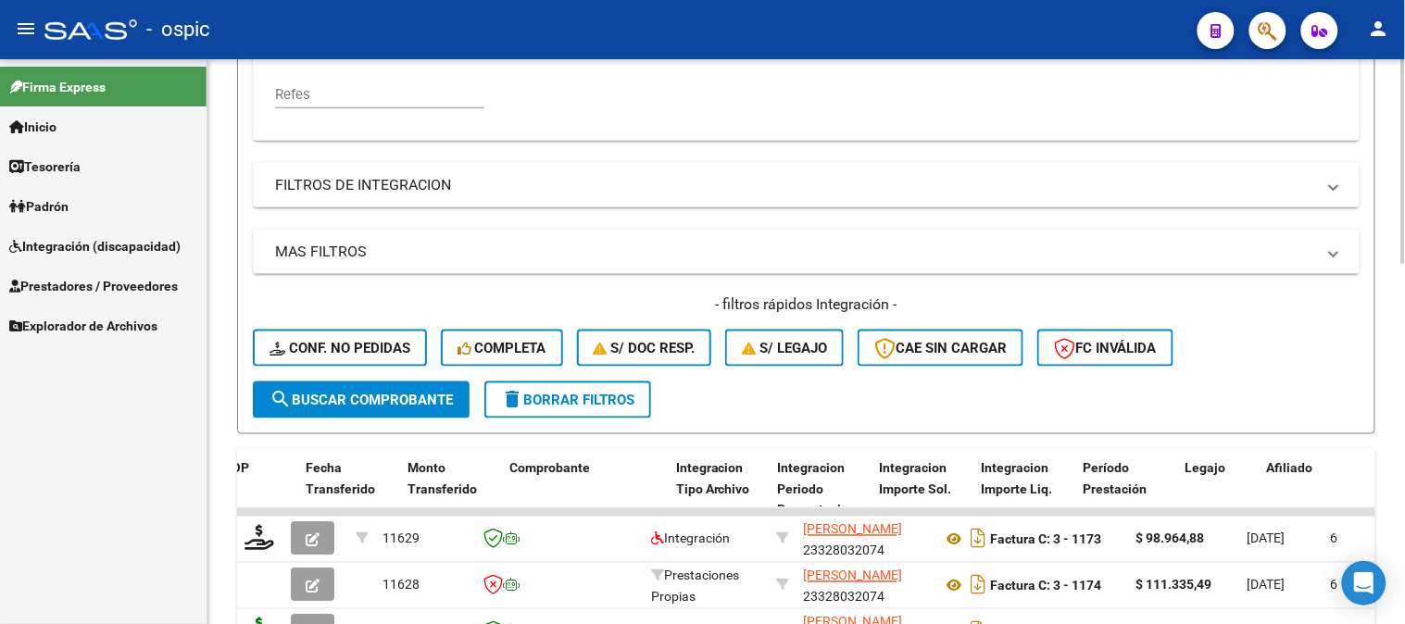
scroll to position [308, 0]
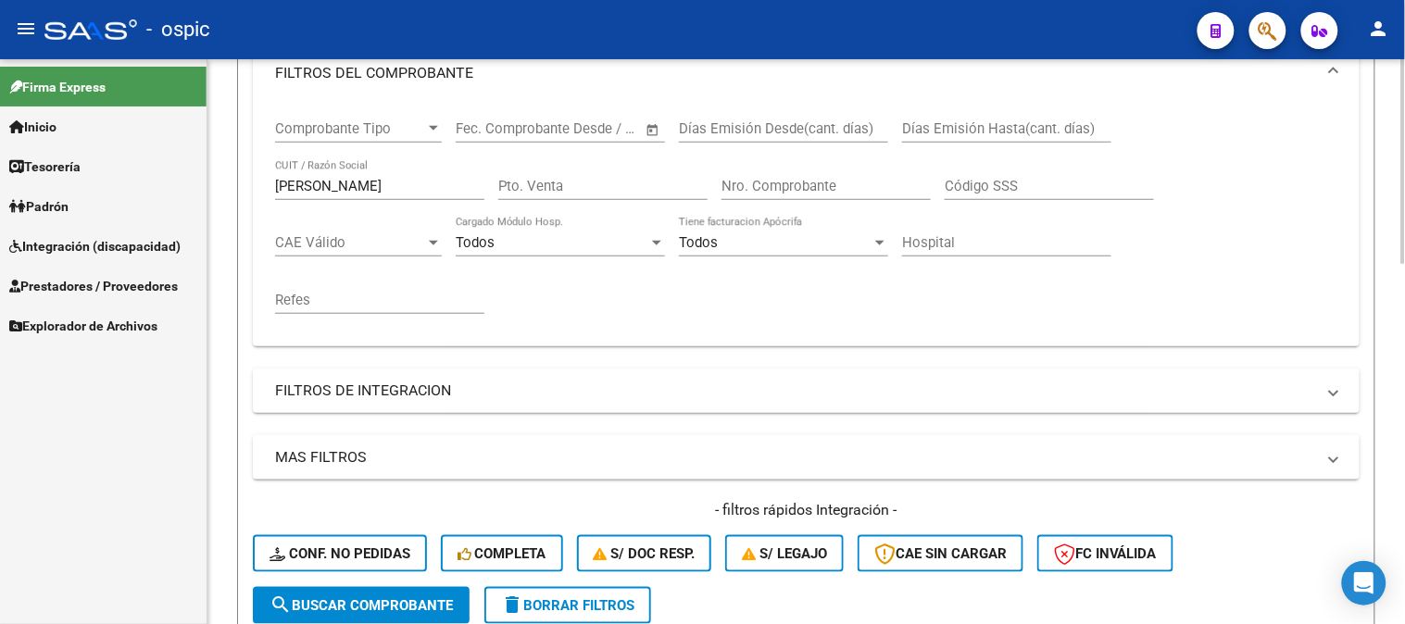
click at [595, 594] on button "delete Borrar Filtros" at bounding box center [567, 605] width 167 height 37
click at [366, 79] on mat-panel-title "FILTROS DEL COMPROBANTE" at bounding box center [795, 73] width 1040 height 20
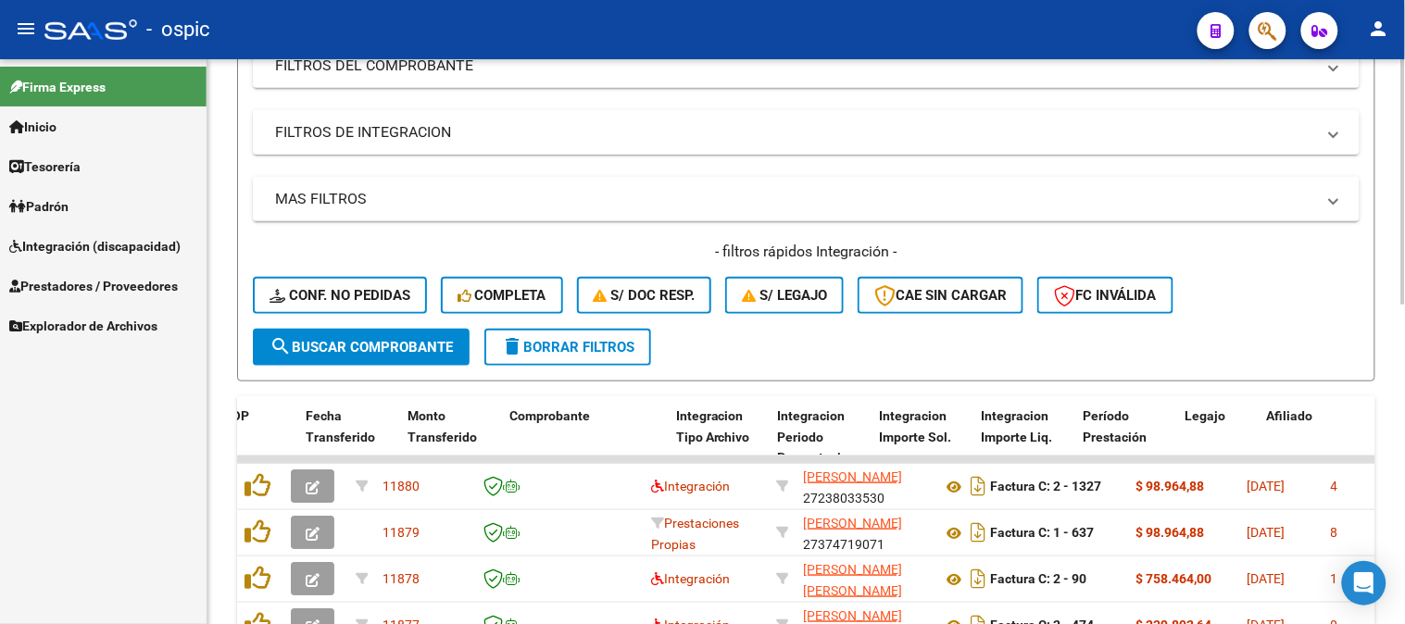
click at [346, 123] on mat-panel-title "FILTROS DE INTEGRACION" at bounding box center [795, 132] width 1040 height 20
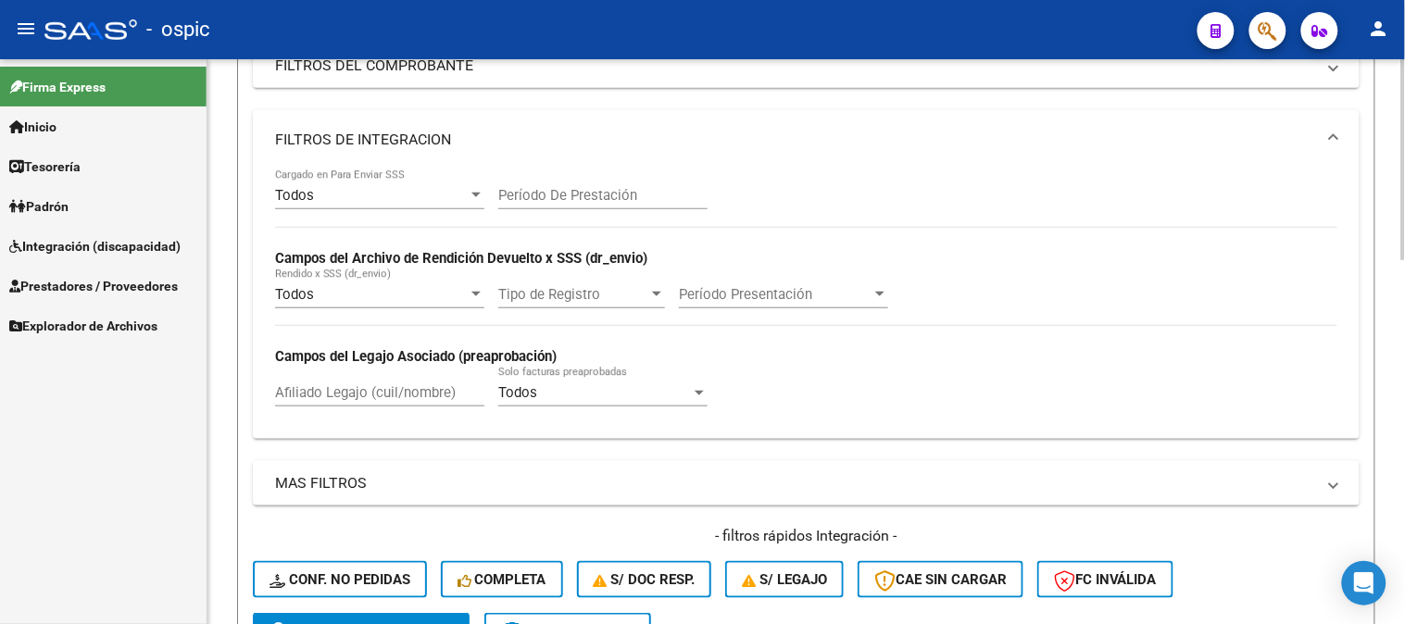
click at [387, 396] on input "Afiliado Legajo (cuil/nombre)" at bounding box center [379, 392] width 209 height 17
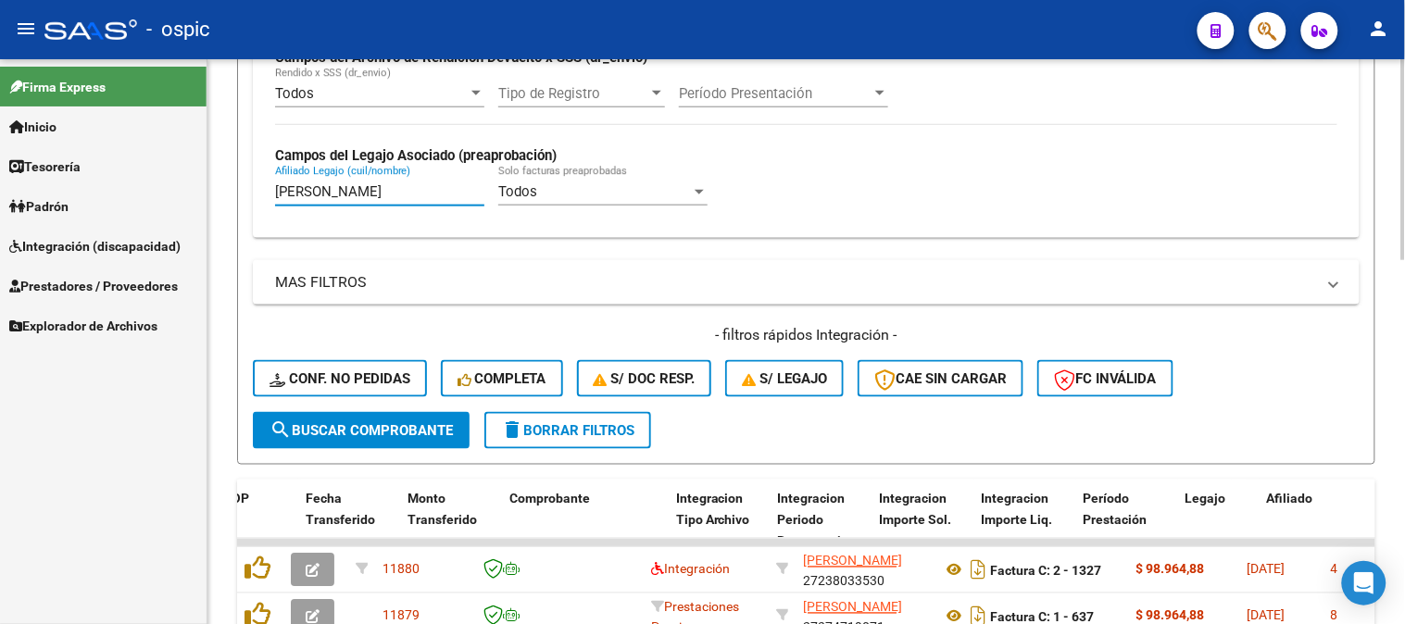
scroll to position [514, 0]
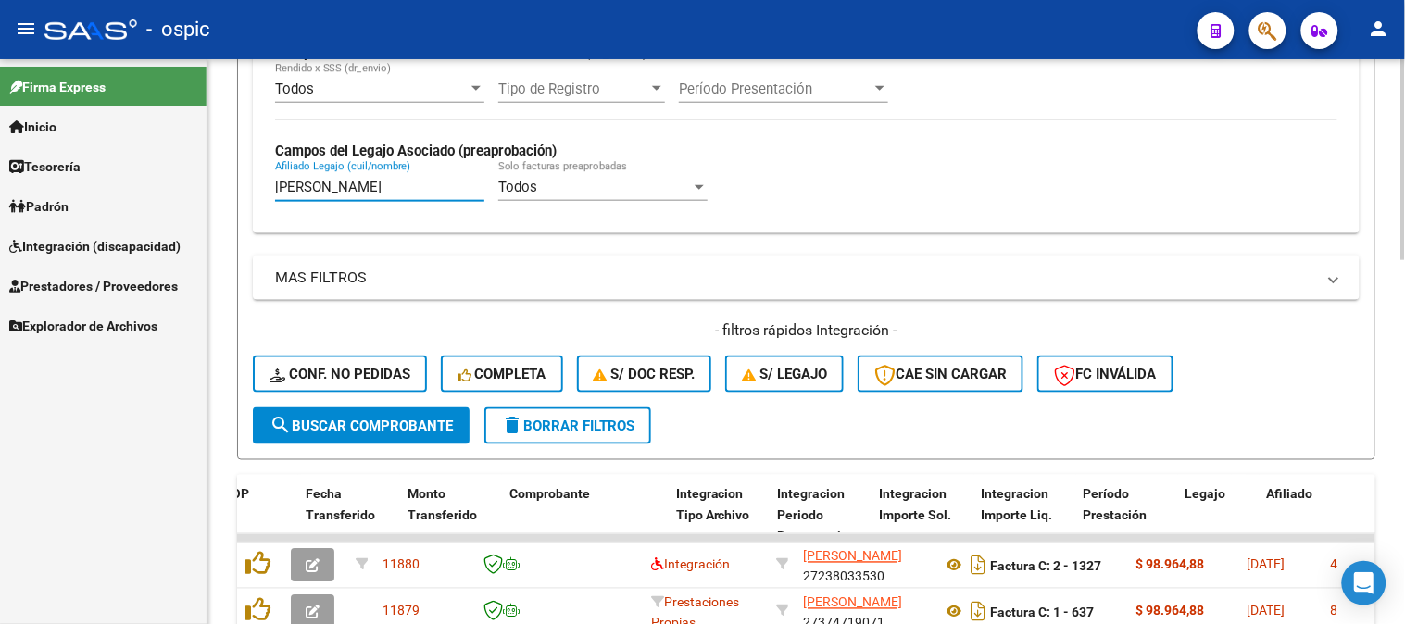
type input "[PERSON_NAME]"
click at [399, 408] on button "search Buscar Comprobante" at bounding box center [361, 426] width 217 height 37
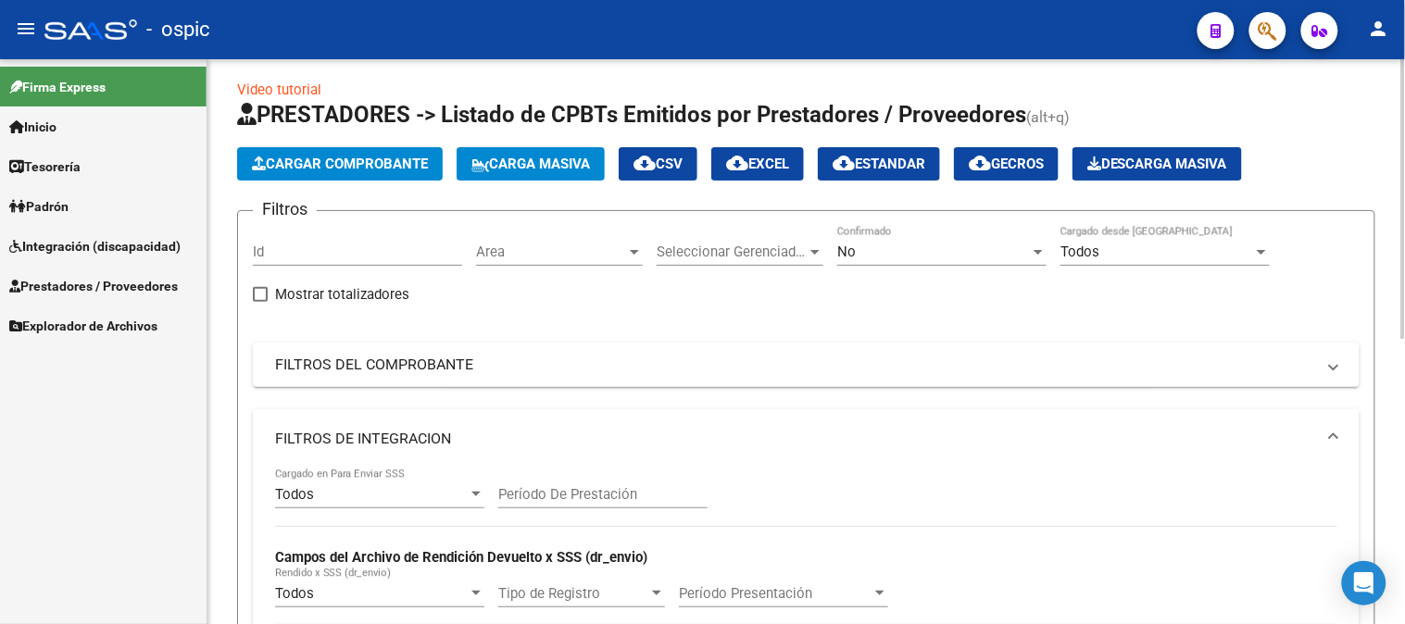
scroll to position [0, 0]
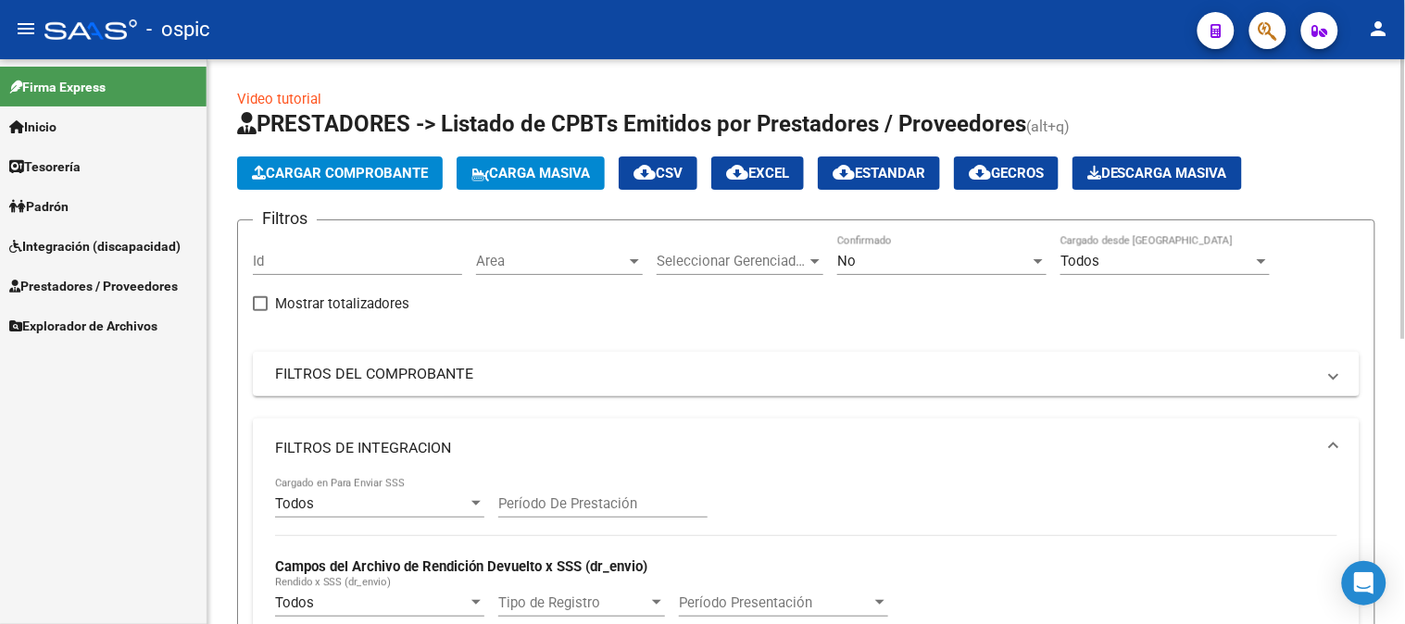
click at [886, 261] on div "No" at bounding box center [933, 261] width 193 height 17
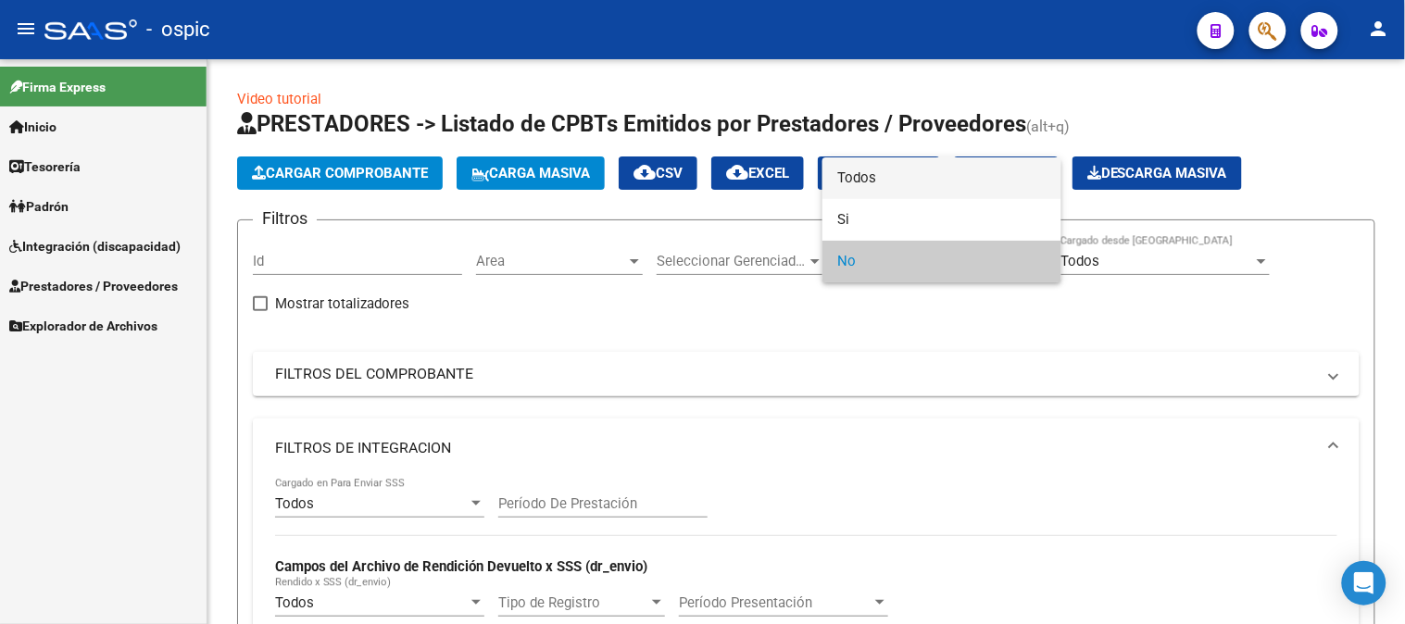
click at [874, 176] on span "Todos" at bounding box center [941, 178] width 209 height 42
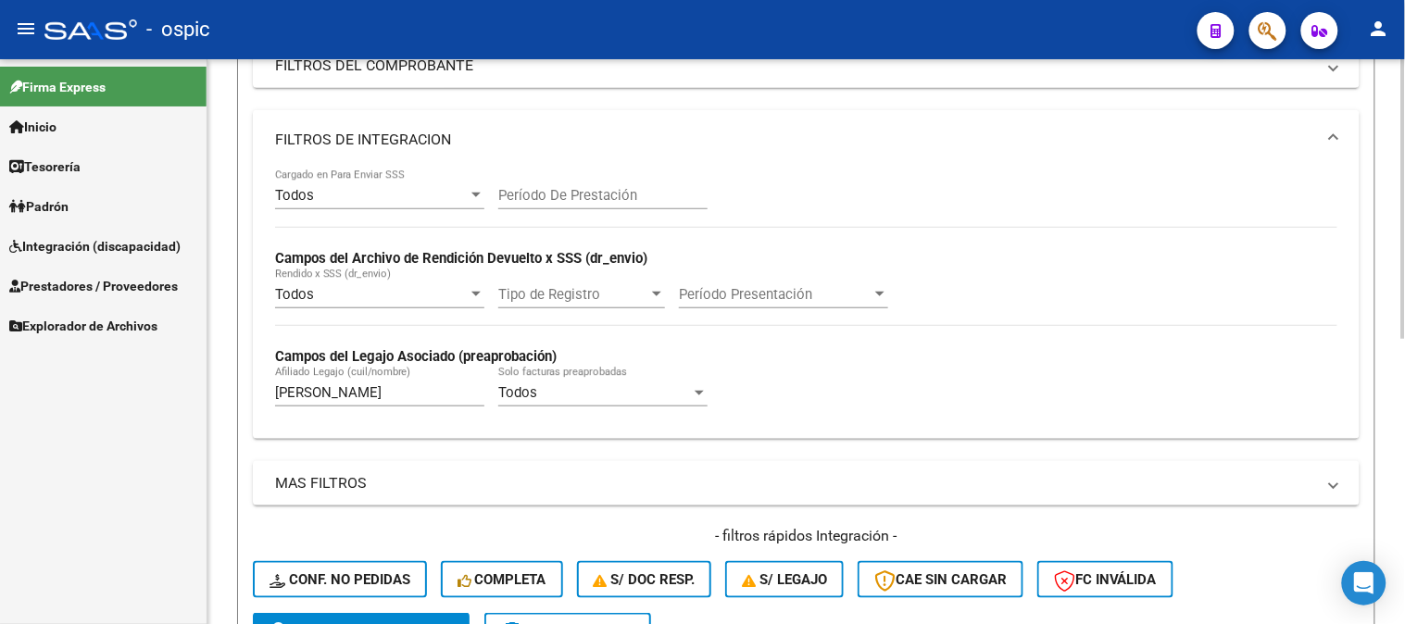
scroll to position [514, 0]
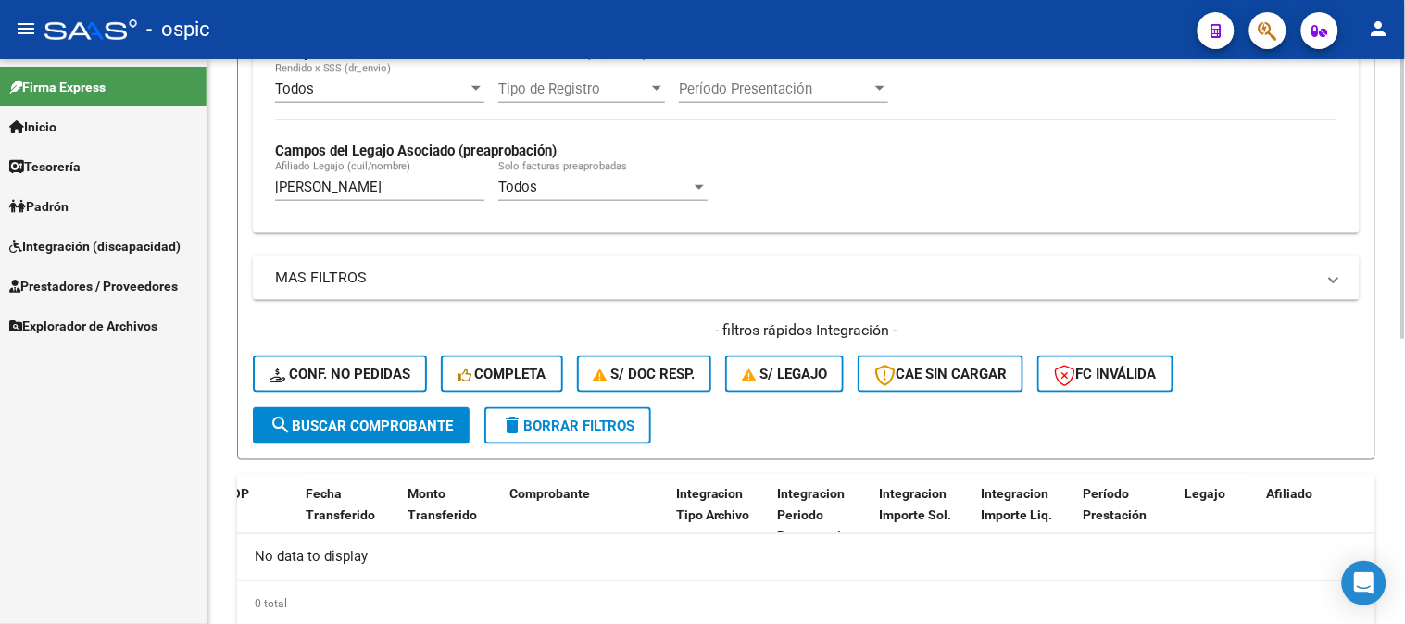
click at [356, 422] on span "search Buscar Comprobante" at bounding box center [361, 426] width 183 height 17
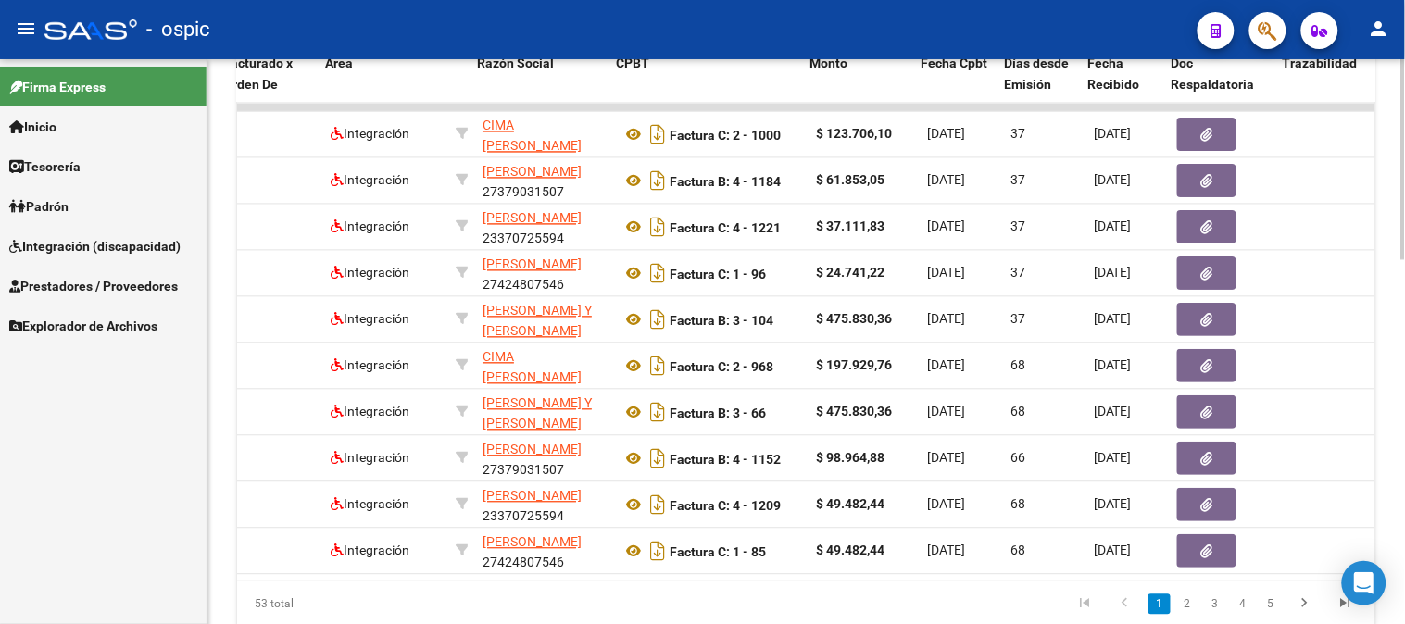
scroll to position [0, 326]
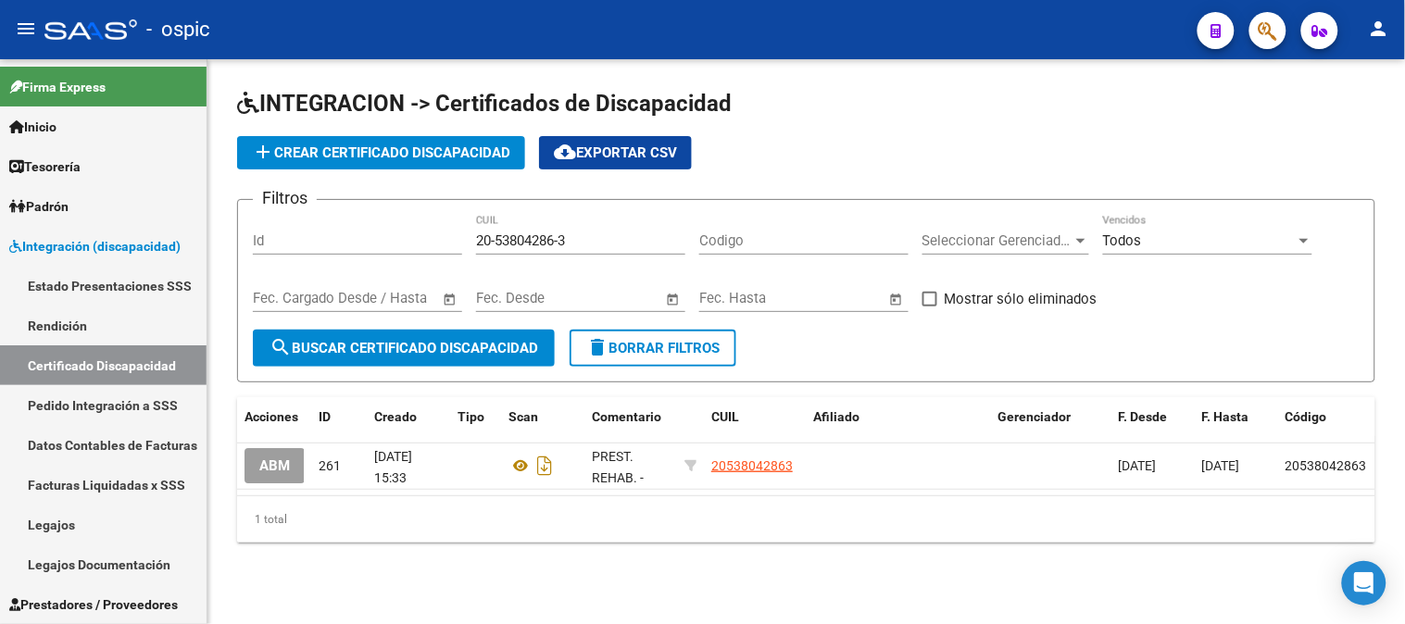
click at [622, 350] on span "delete Borrar Filtros" at bounding box center [652, 348] width 133 height 17
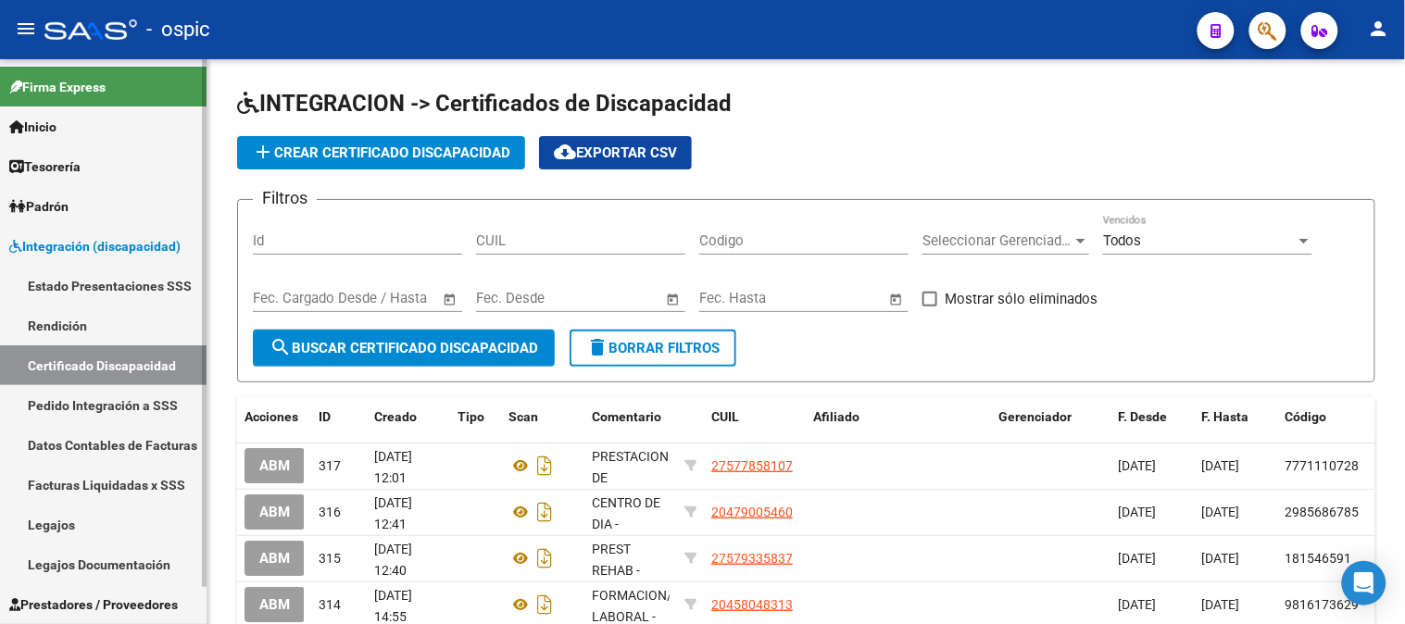
click at [90, 409] on link "Pedido Integración a SSS" at bounding box center [103, 405] width 207 height 40
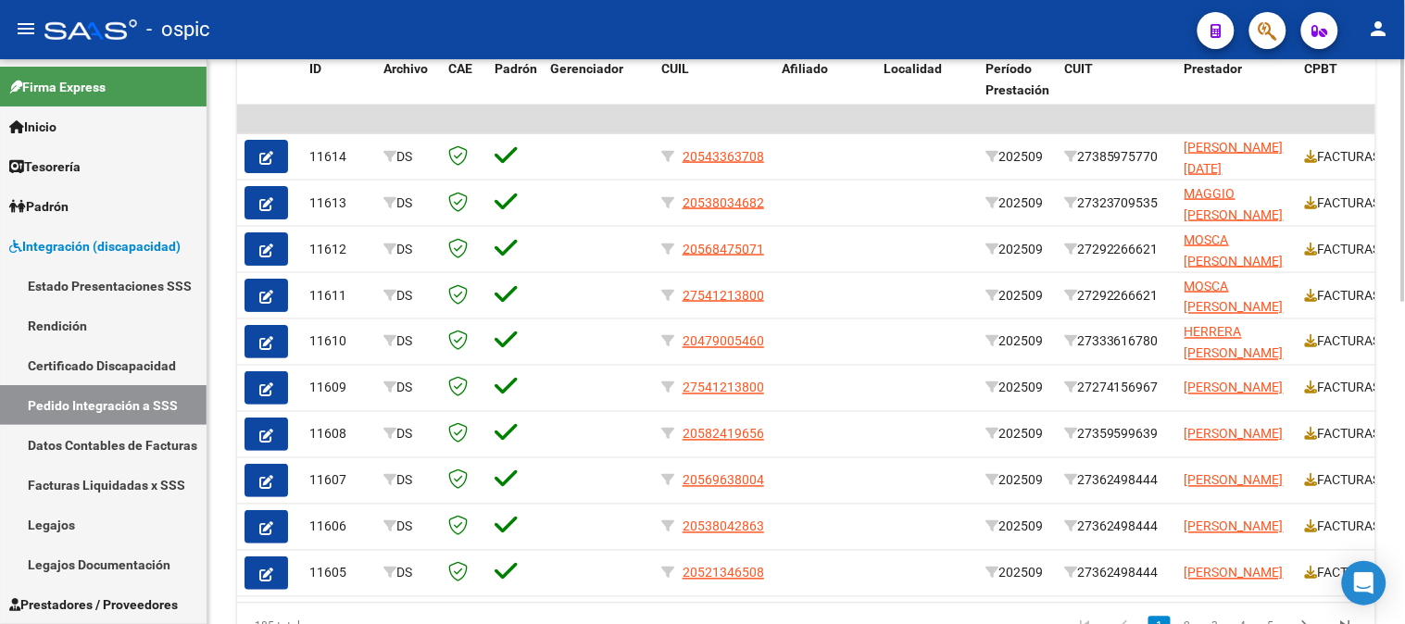
scroll to position [681, 0]
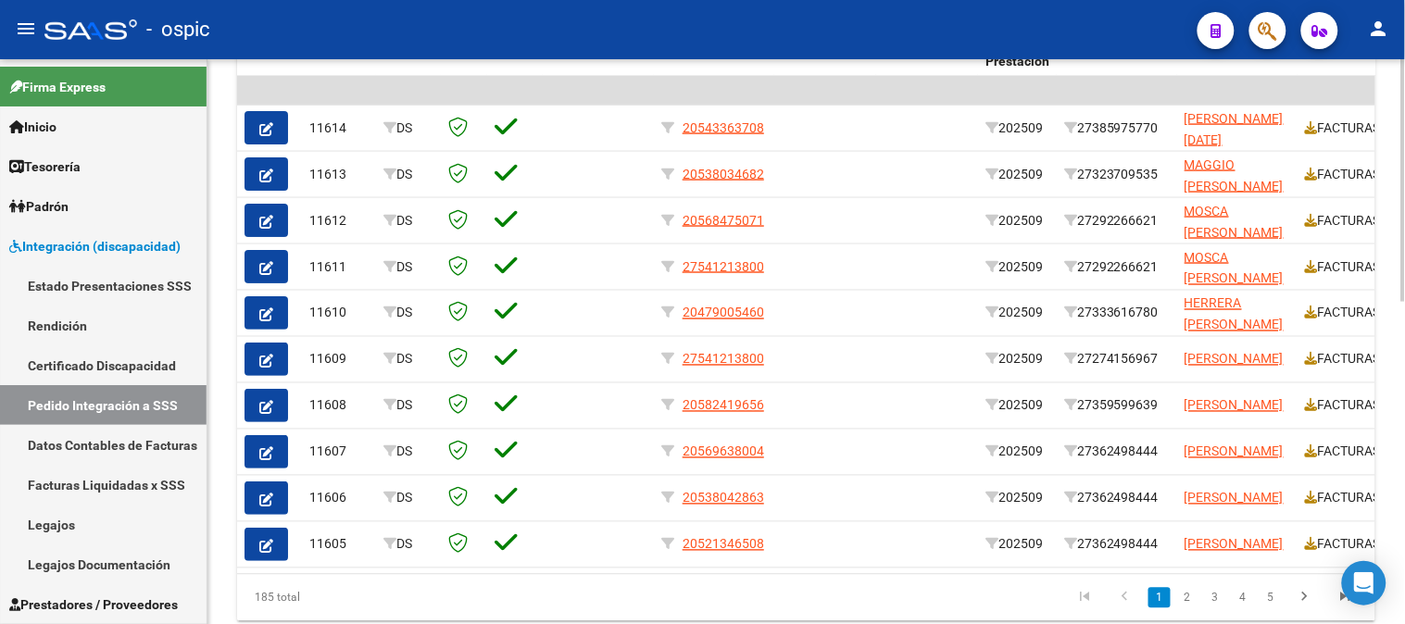
click at [1404, 395] on div at bounding box center [1404, 478] width 5 height 243
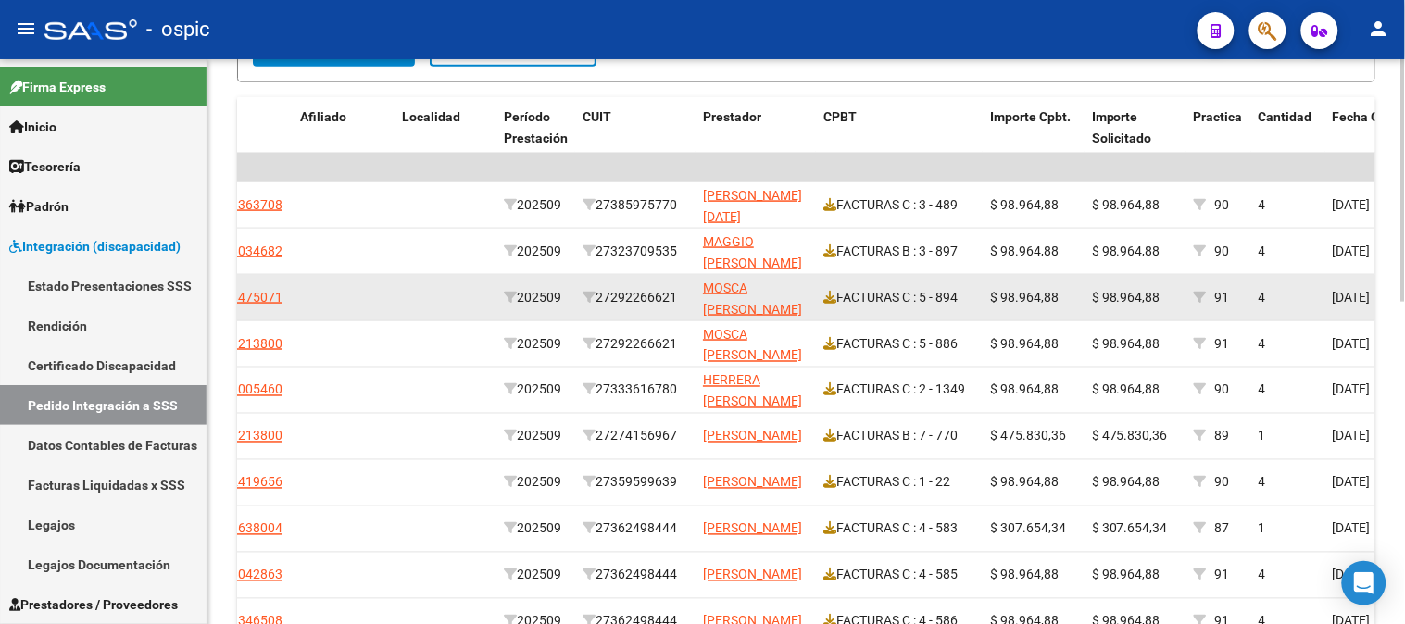
scroll to position [372, 0]
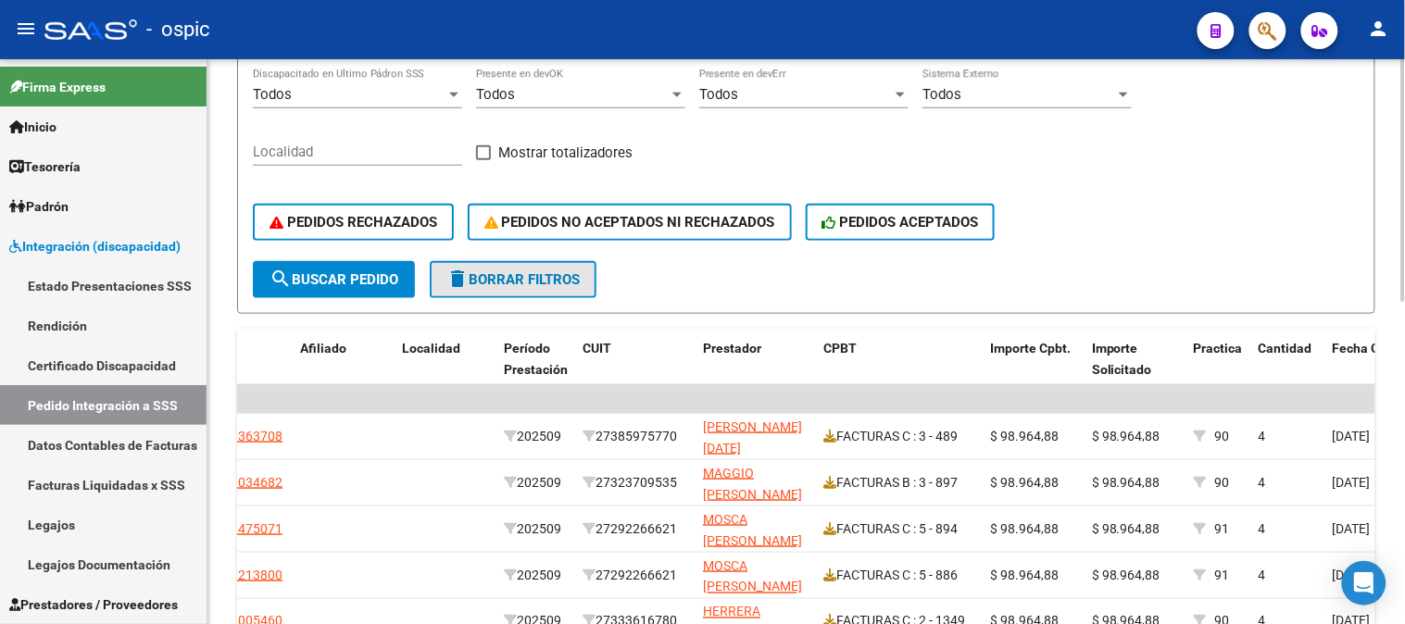
click at [541, 271] on span "delete Borrar Filtros" at bounding box center [512, 279] width 133 height 17
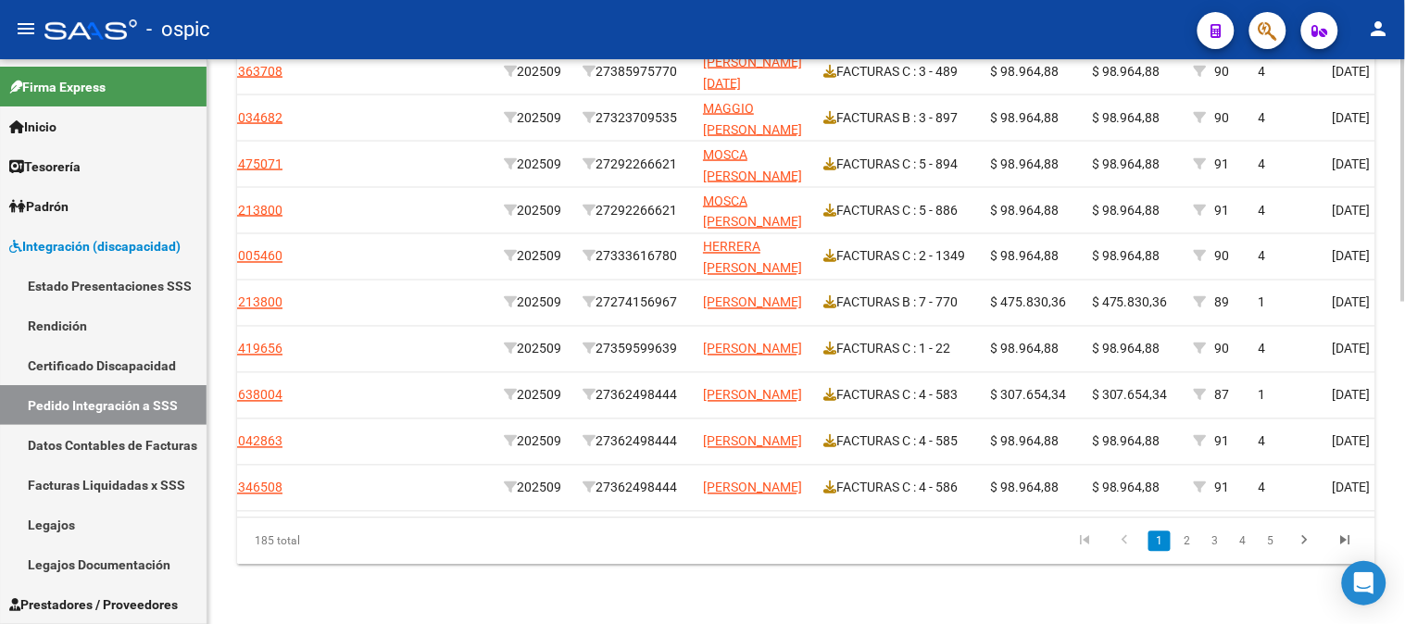
scroll to position [0, 0]
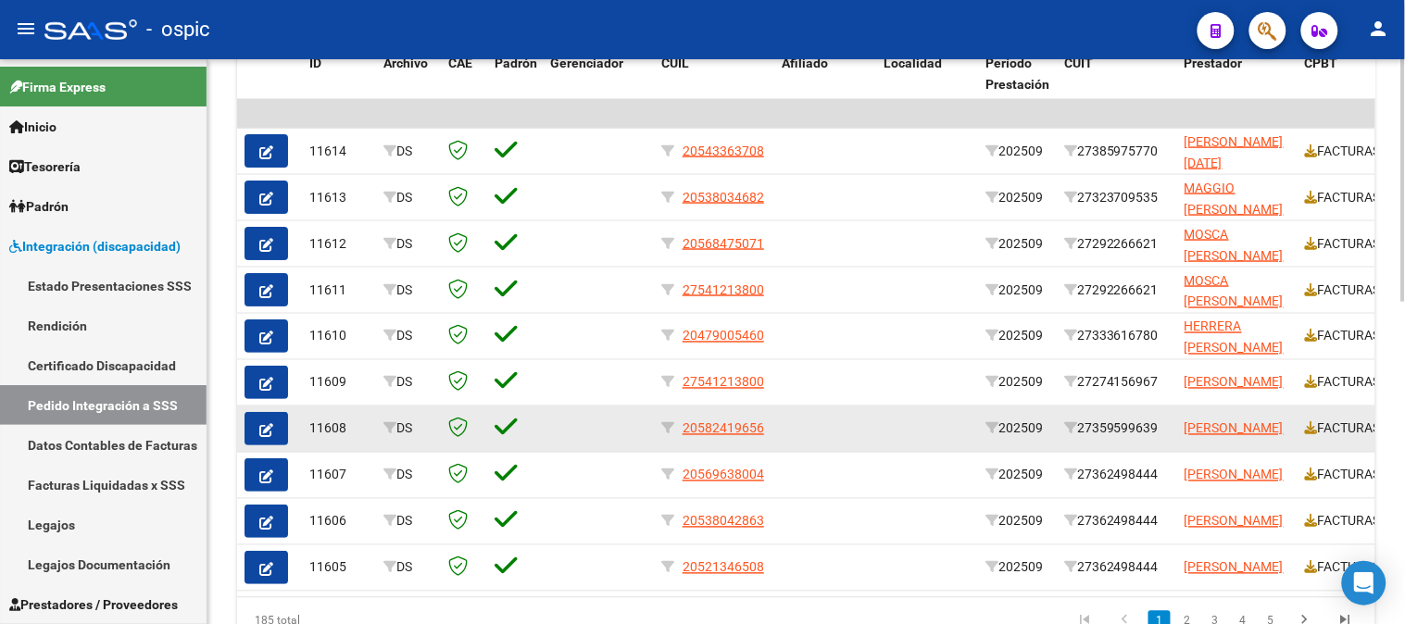
scroll to position [441, 0]
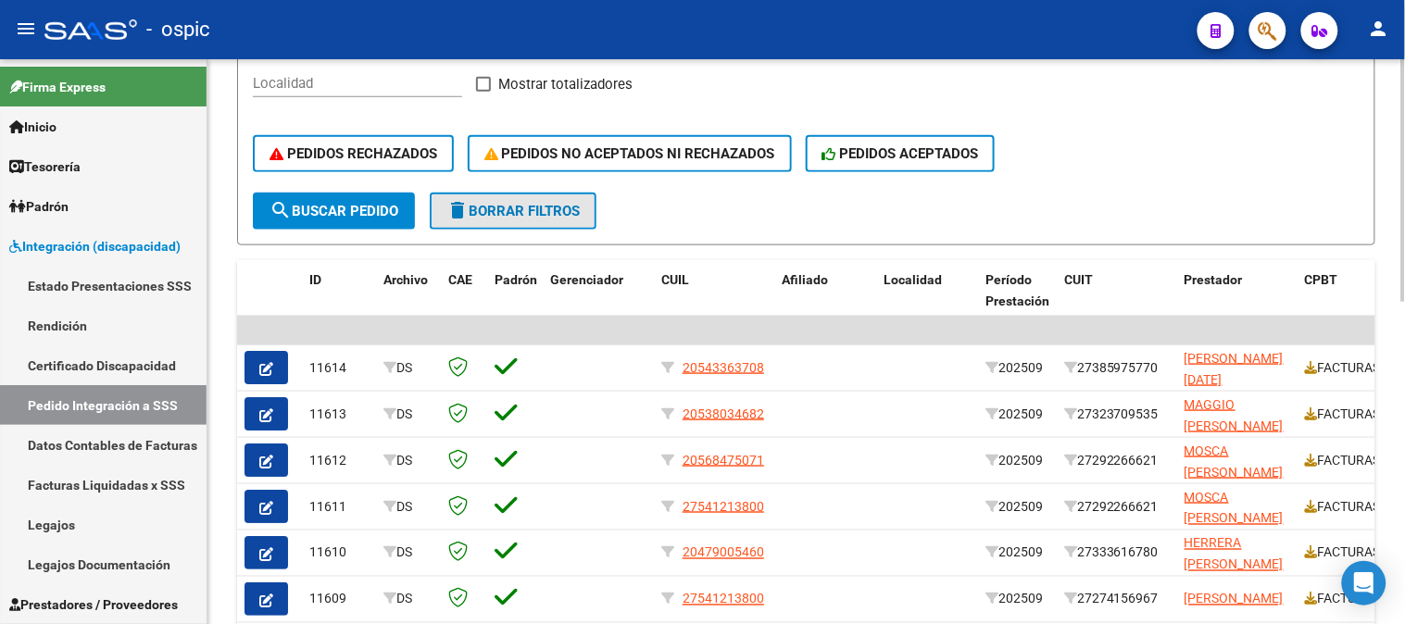
click at [557, 207] on span "delete Borrar Filtros" at bounding box center [512, 211] width 133 height 17
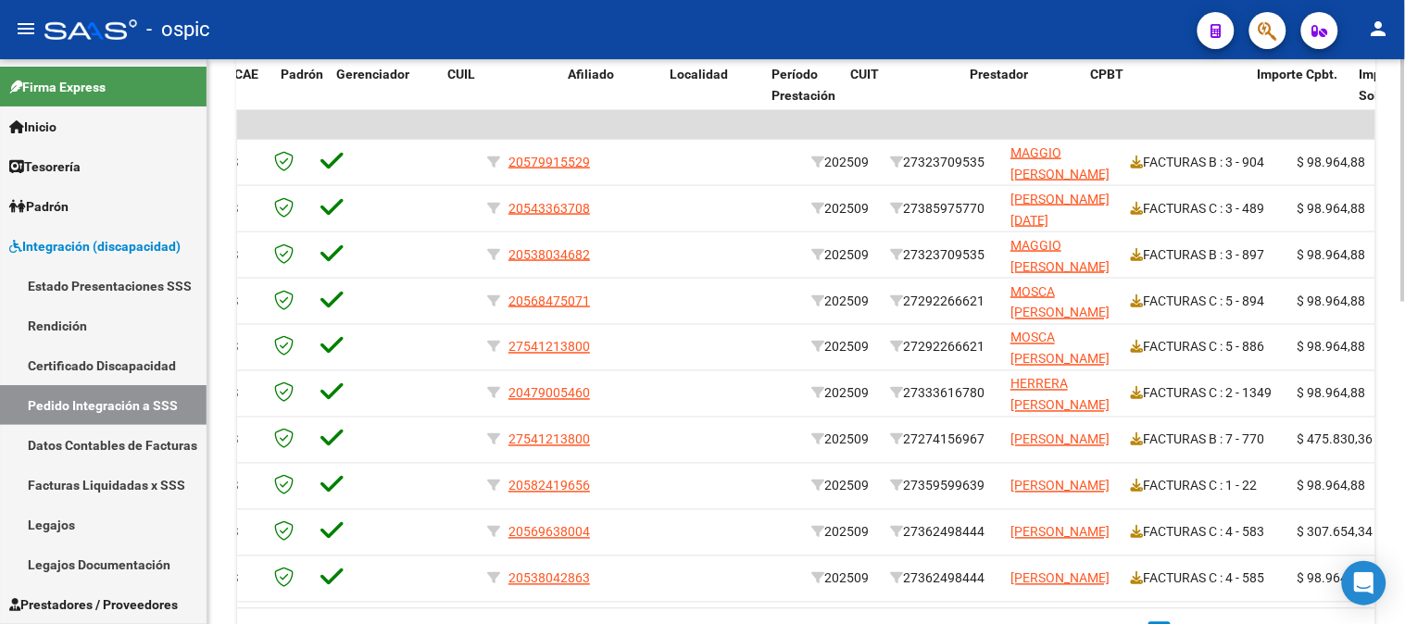
scroll to position [0, 281]
